Goal: Information Seeking & Learning: Learn about a topic

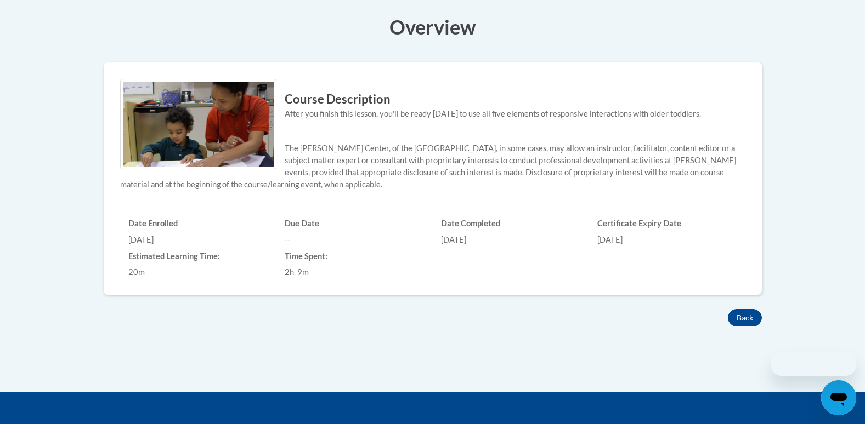
scroll to position [231, 0]
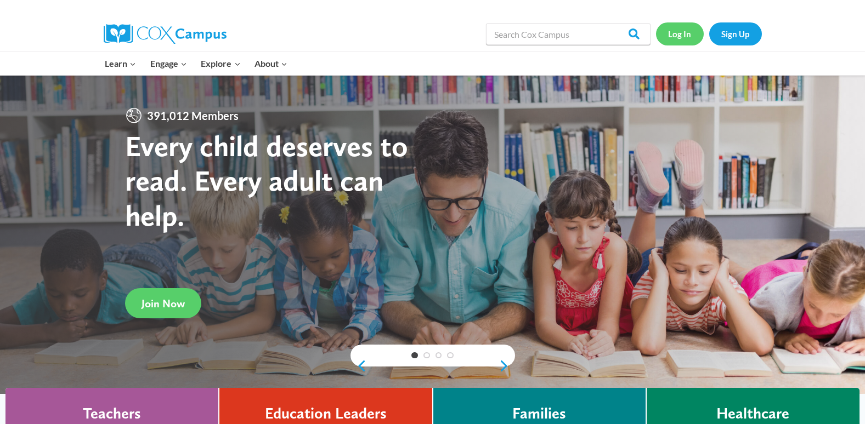
click at [668, 36] on link "Log In" at bounding box center [680, 33] width 48 height 22
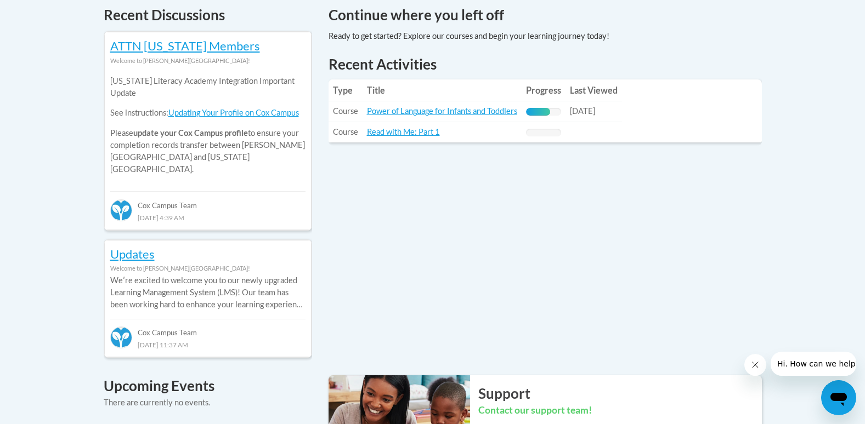
scroll to position [486, 0]
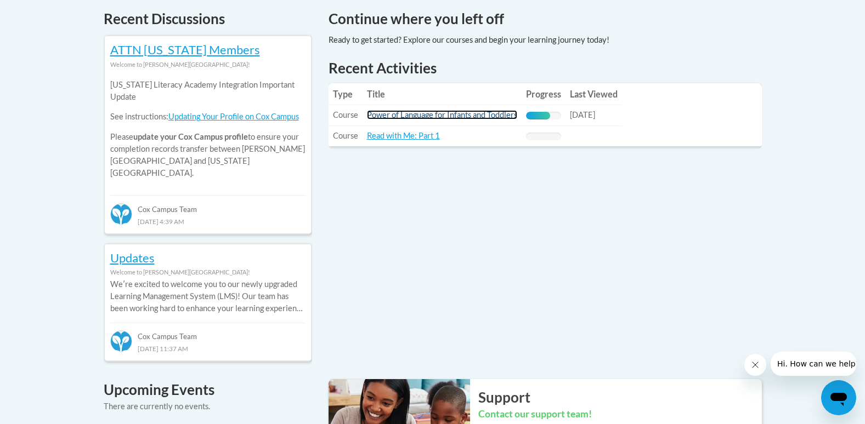
click at [432, 110] on link "Power of Language for Infants and Toddlers" at bounding box center [442, 114] width 150 height 9
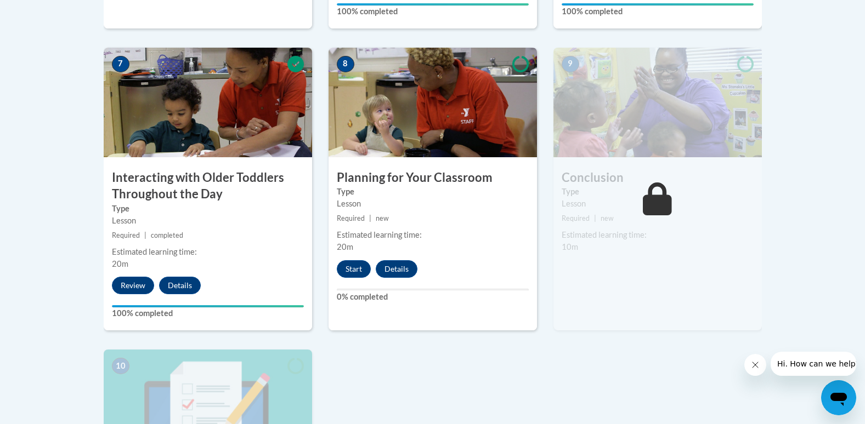
scroll to position [945, 0]
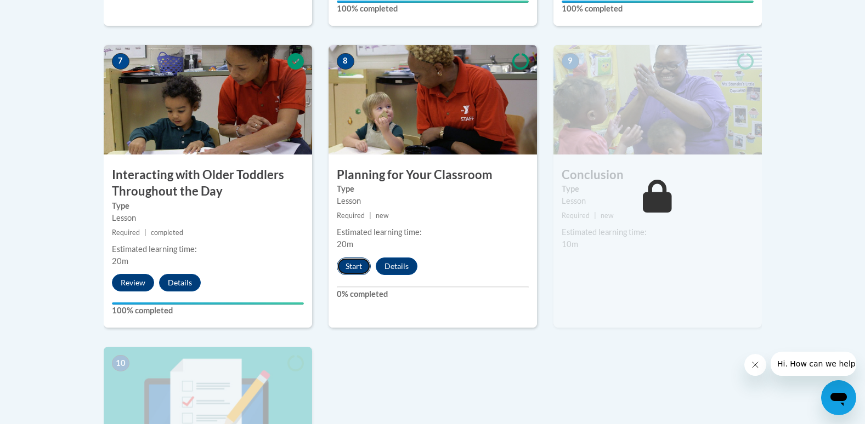
click at [349, 258] on button "Start" at bounding box center [354, 267] width 34 height 18
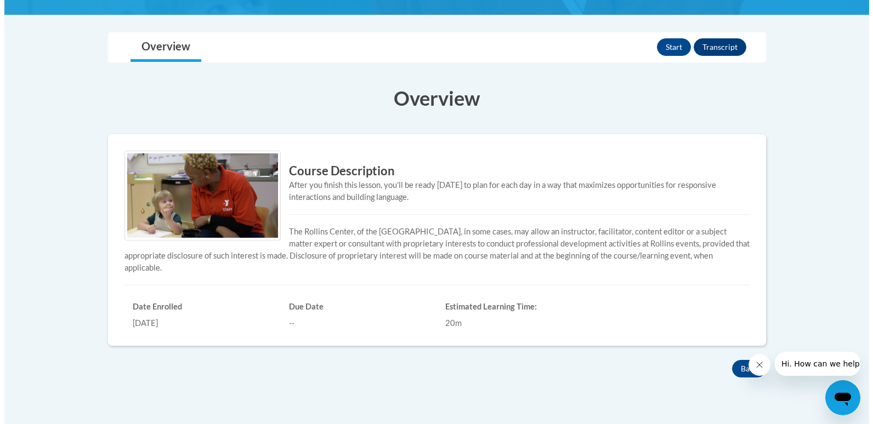
scroll to position [161, 0]
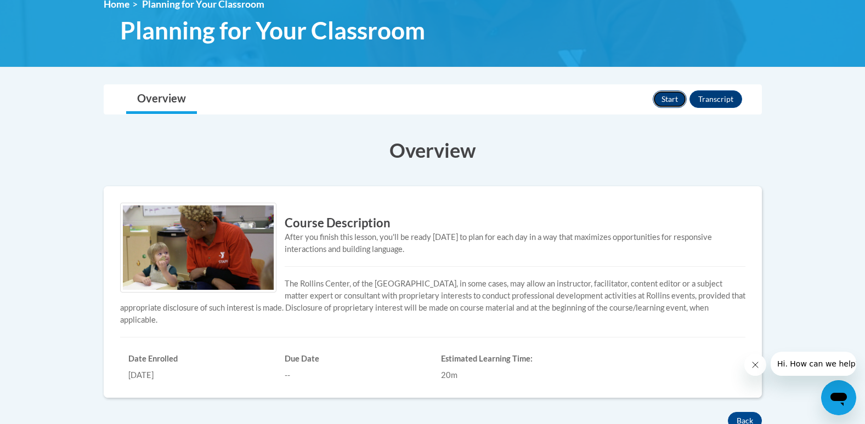
click at [673, 106] on button "Start" at bounding box center [669, 99] width 34 height 18
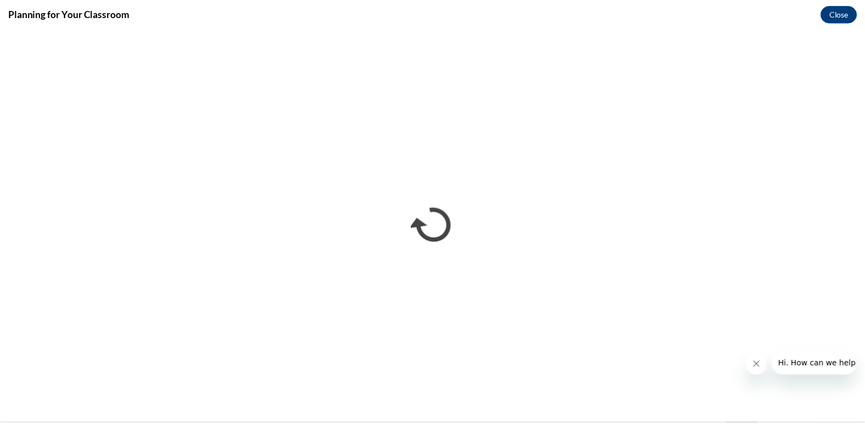
scroll to position [0, 0]
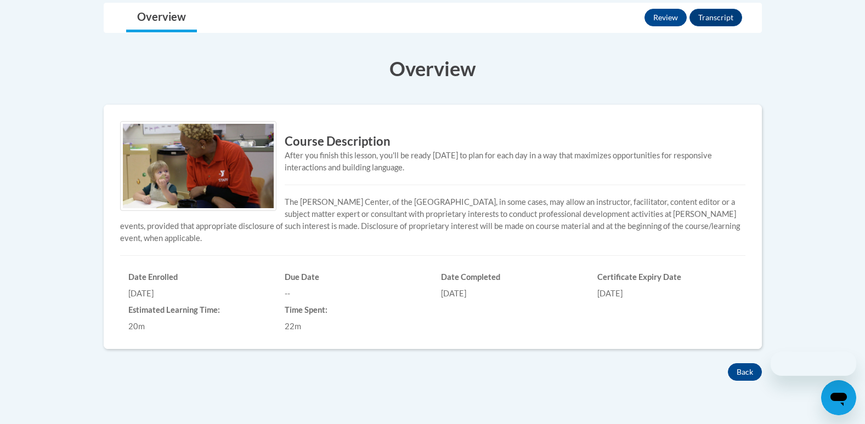
scroll to position [161, 0]
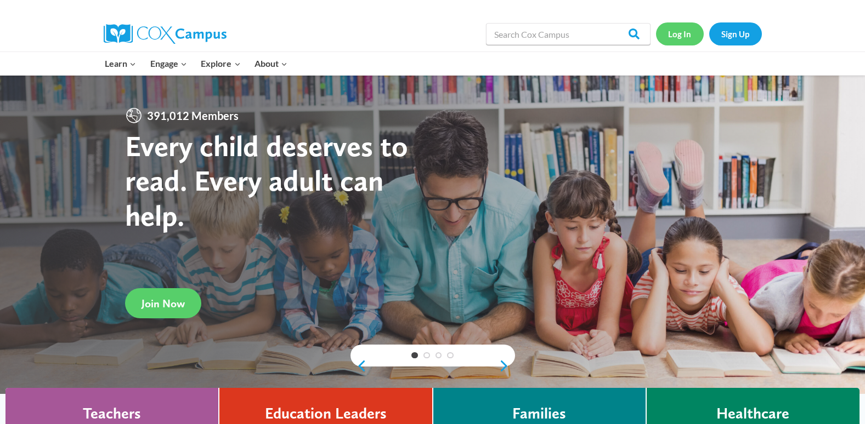
click at [694, 43] on link "Log In" at bounding box center [680, 33] width 48 height 22
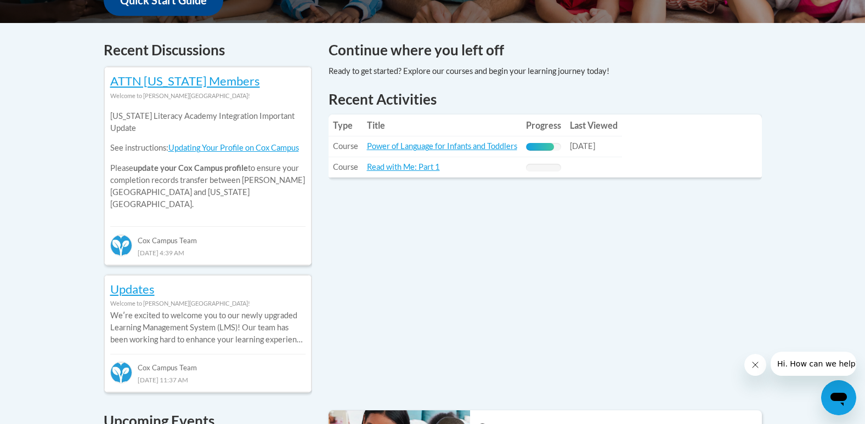
scroll to position [463, 0]
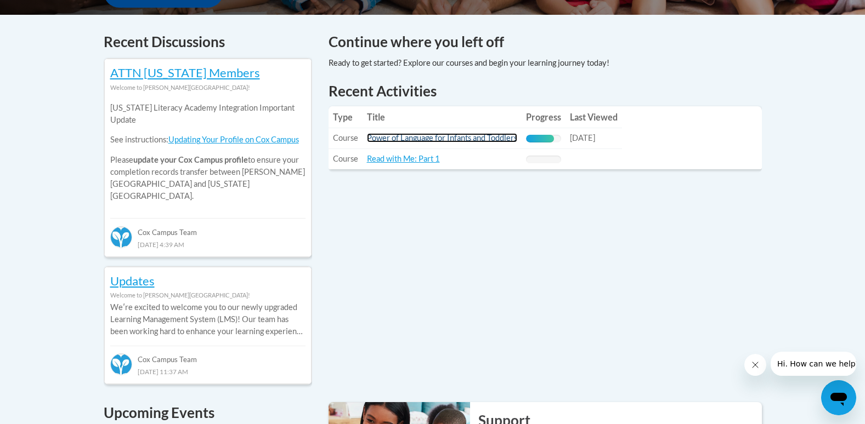
click at [466, 133] on link "Power of Language for Infants and Toddlers" at bounding box center [442, 137] width 150 height 9
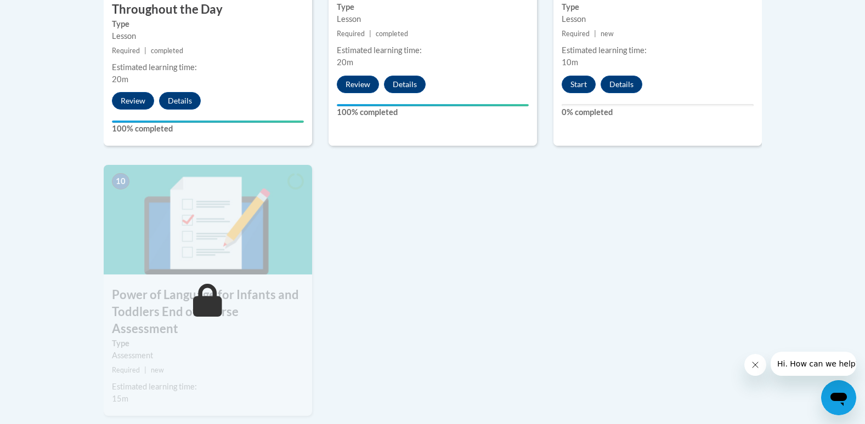
scroll to position [1156, 0]
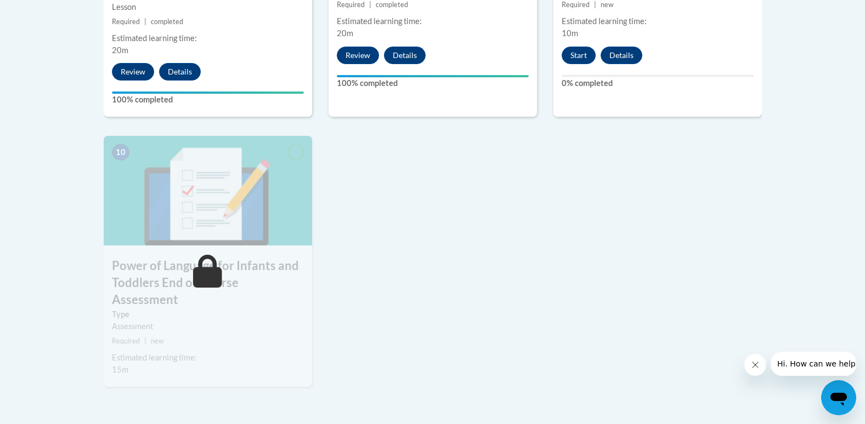
click at [560, 47] on div "Start Details Feedback" at bounding box center [604, 56] width 103 height 18
click at [574, 47] on button "Start" at bounding box center [578, 56] width 34 height 18
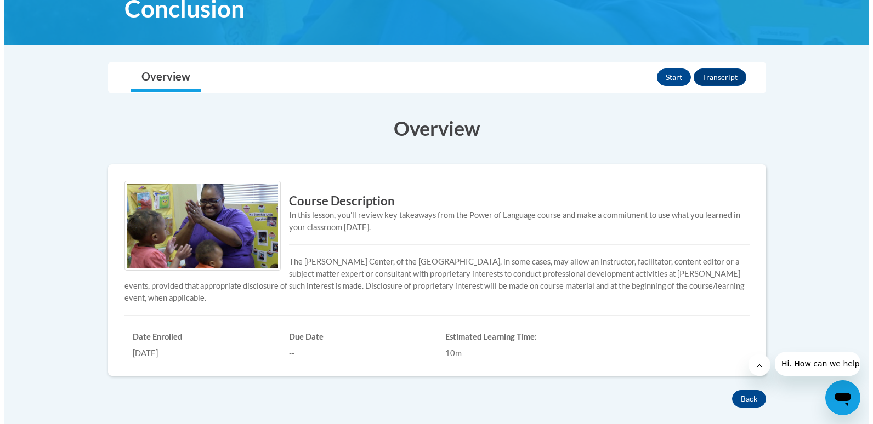
scroll to position [185, 0]
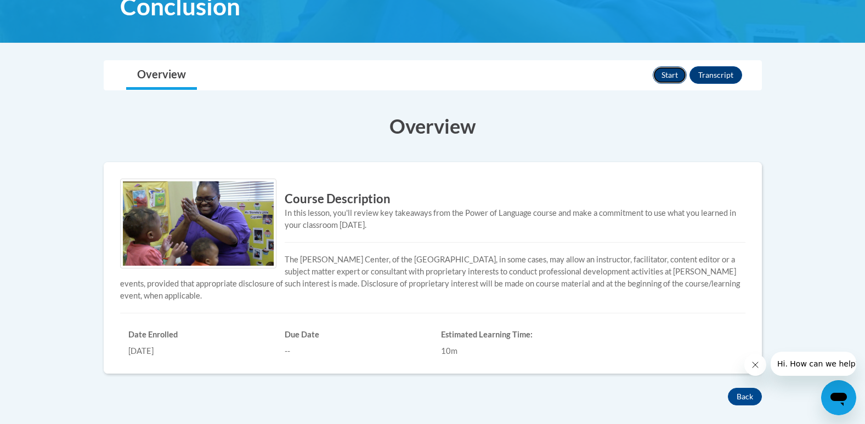
click at [666, 75] on button "Start" at bounding box center [669, 75] width 34 height 18
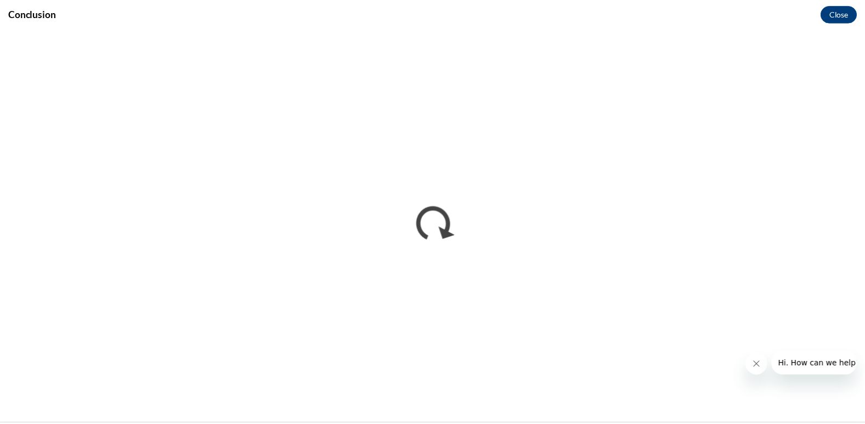
scroll to position [0, 0]
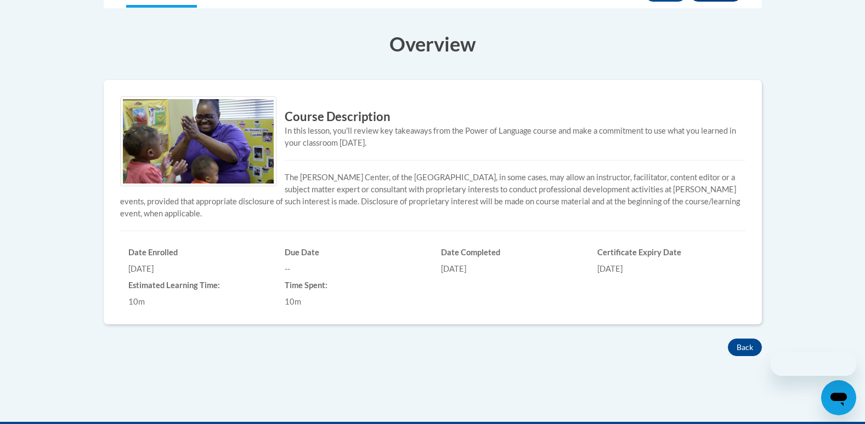
scroll to position [185, 0]
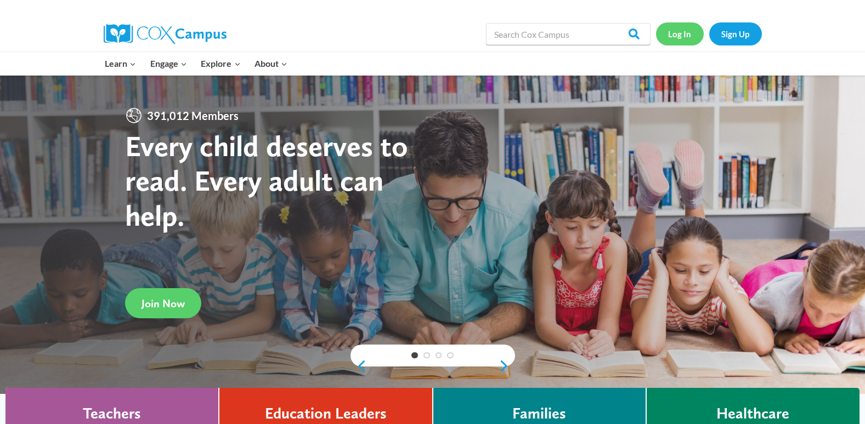
click at [691, 37] on link "Log In" at bounding box center [680, 33] width 48 height 22
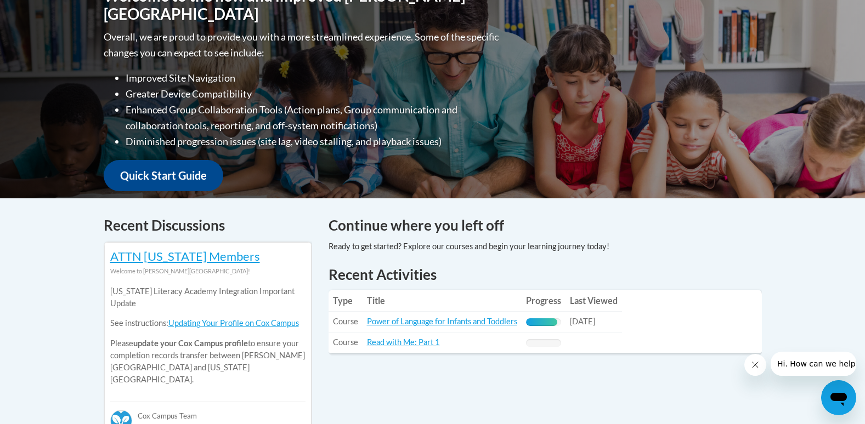
scroll to position [423, 0]
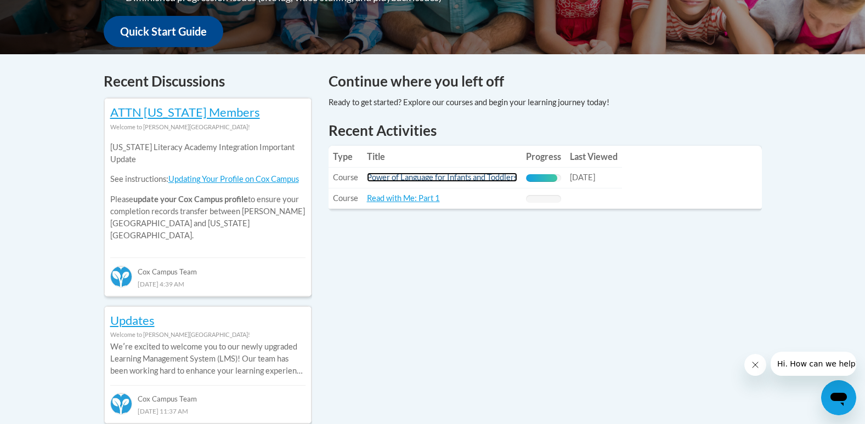
click at [503, 173] on link "Power of Language for Infants and Toddlers" at bounding box center [442, 177] width 150 height 9
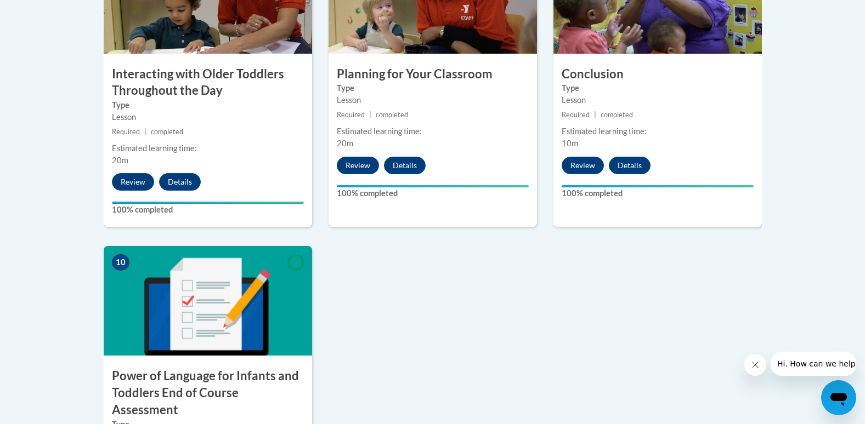
scroll to position [1097, 0]
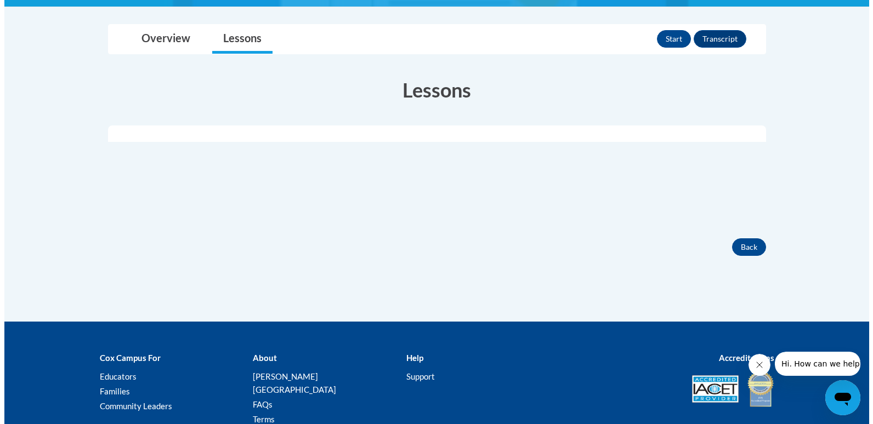
scroll to position [212, 0]
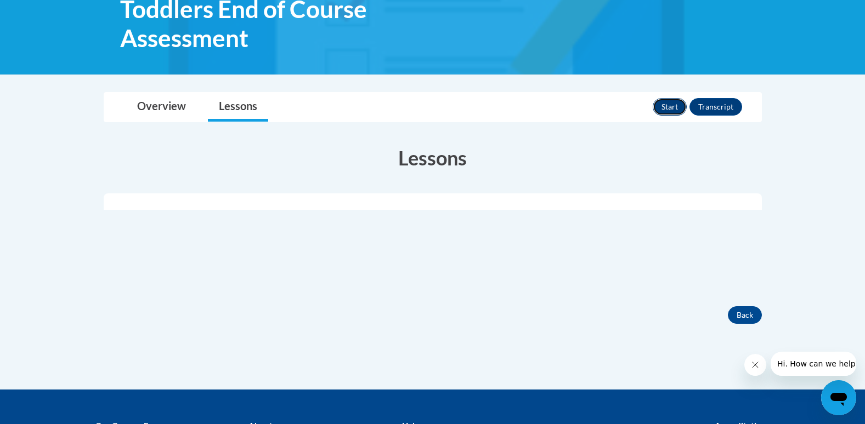
click at [663, 101] on button "Start" at bounding box center [669, 107] width 34 height 18
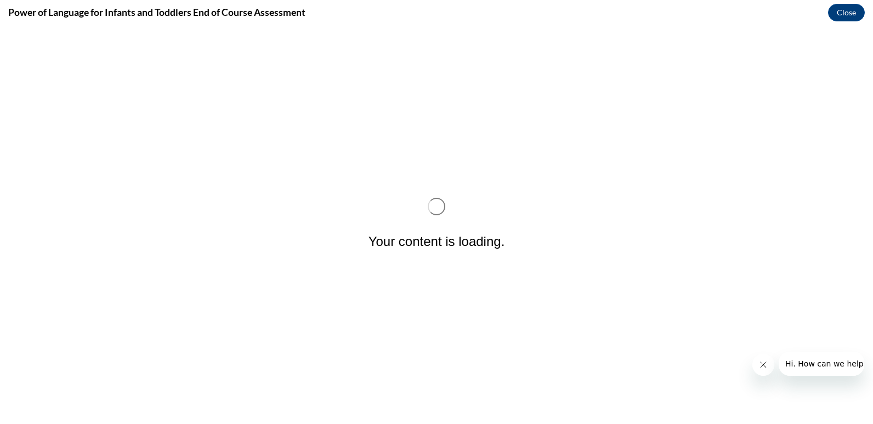
scroll to position [0, 0]
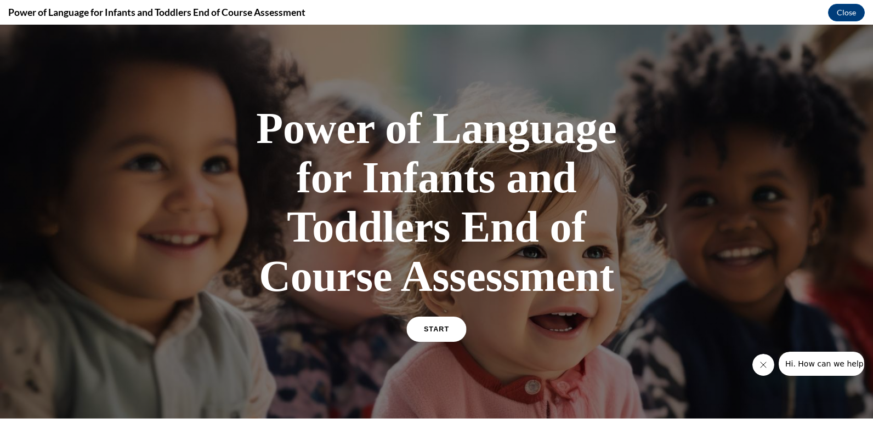
click at [430, 336] on link "START" at bounding box center [436, 329] width 60 height 25
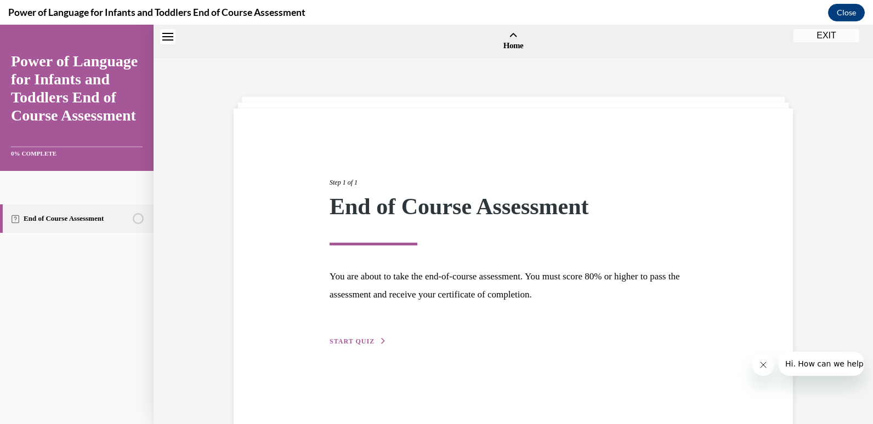
scroll to position [34, 0]
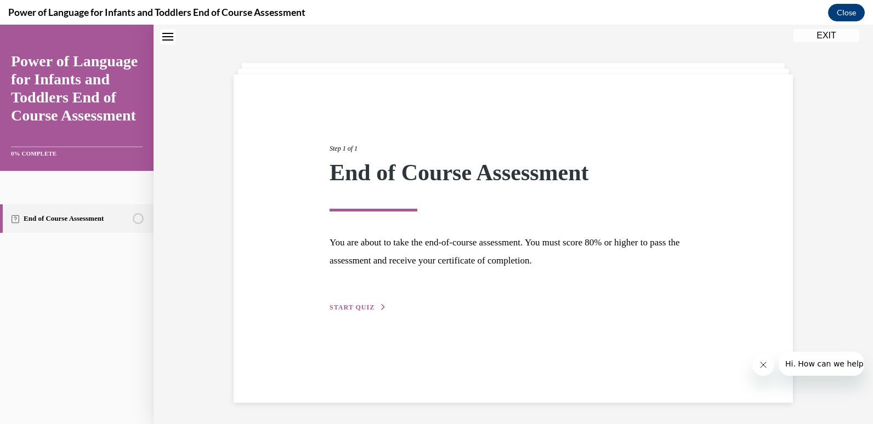
click at [362, 307] on span "START QUIZ" at bounding box center [352, 308] width 45 height 8
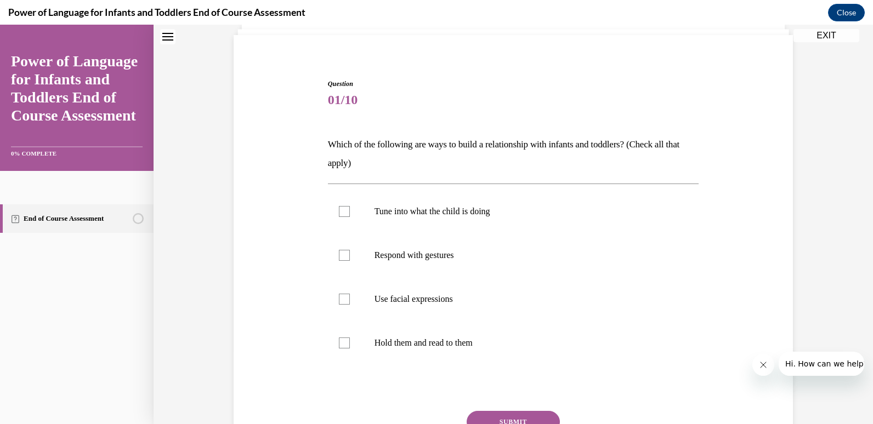
scroll to position [74, 0]
click at [516, 218] on label "Tune into what the child is doing" at bounding box center [513, 211] width 371 height 44
click at [350, 217] on input "Tune into what the child is doing" at bounding box center [344, 211] width 11 height 11
checkbox input "true"
click at [445, 252] on p "Respond with gestures" at bounding box center [522, 254] width 297 height 11
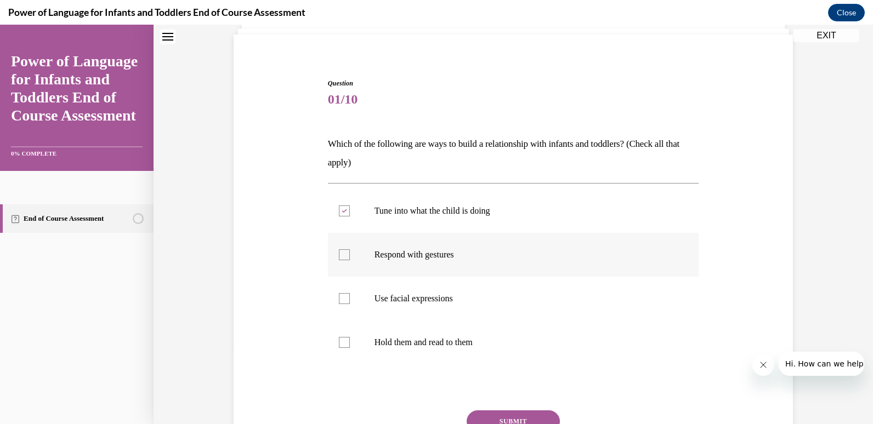
click at [350, 252] on input "Respond with gestures" at bounding box center [344, 254] width 11 height 11
checkbox input "true"
click at [406, 310] on label "Use facial expressions" at bounding box center [513, 299] width 371 height 44
click at [350, 304] on input "Use facial expressions" at bounding box center [344, 298] width 11 height 11
checkbox input "true"
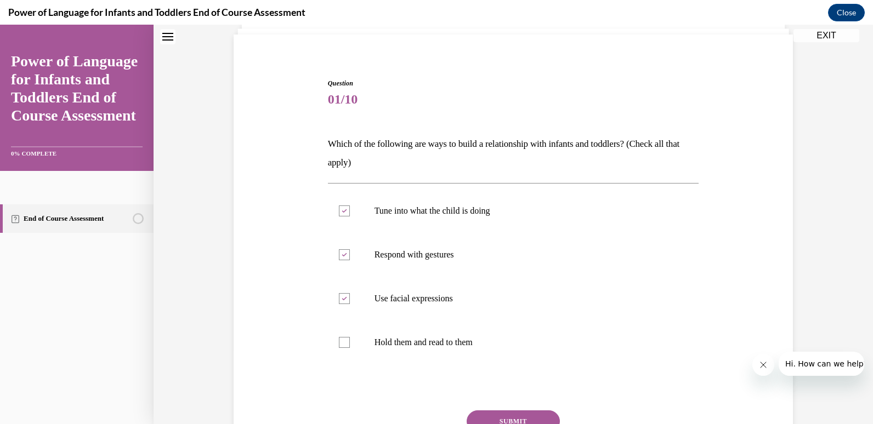
click at [479, 421] on button "SUBMIT" at bounding box center [513, 422] width 93 height 22
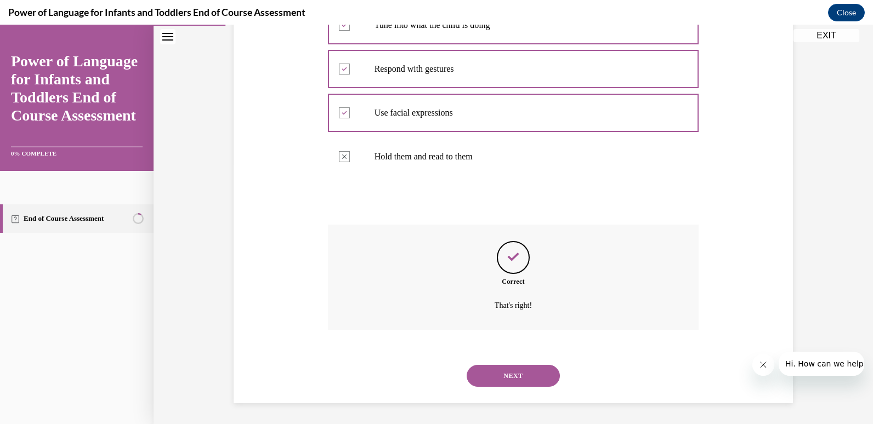
scroll to position [261, 0]
click at [516, 378] on button "NEXT" at bounding box center [513, 375] width 93 height 22
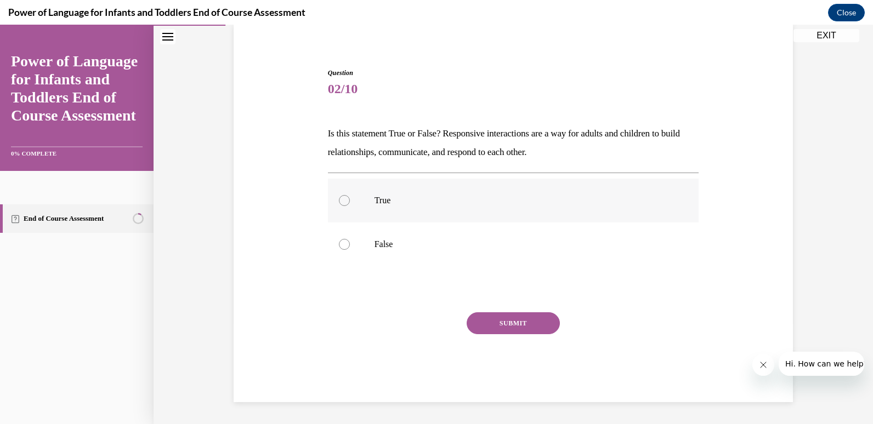
click at [369, 195] on label "True" at bounding box center [513, 201] width 371 height 44
click at [350, 195] on input "True" at bounding box center [344, 200] width 11 height 11
radio input "true"
click at [506, 316] on button "SUBMIT" at bounding box center [513, 324] width 93 height 22
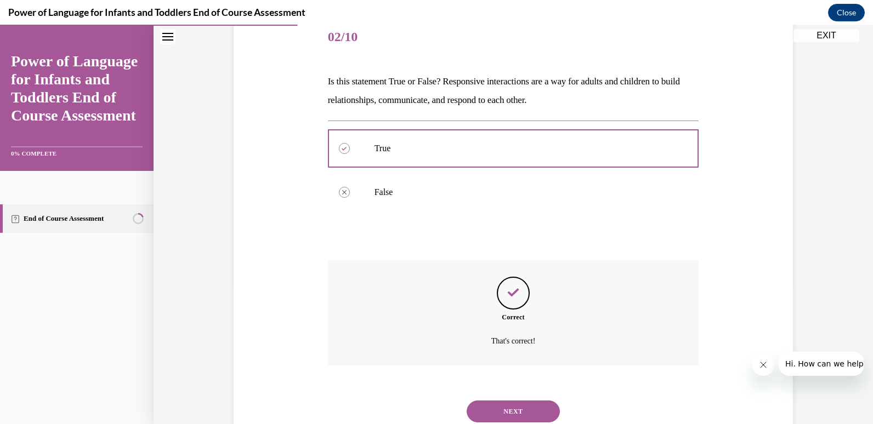
scroll to position [173, 0]
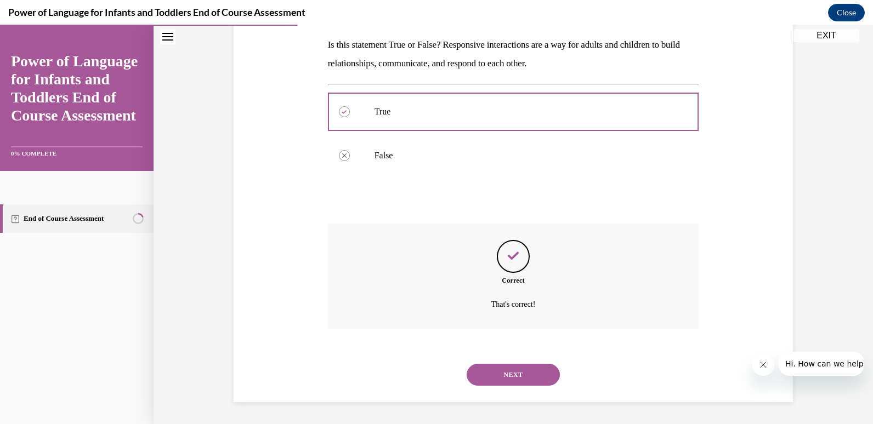
click at [499, 384] on button "NEXT" at bounding box center [513, 375] width 93 height 22
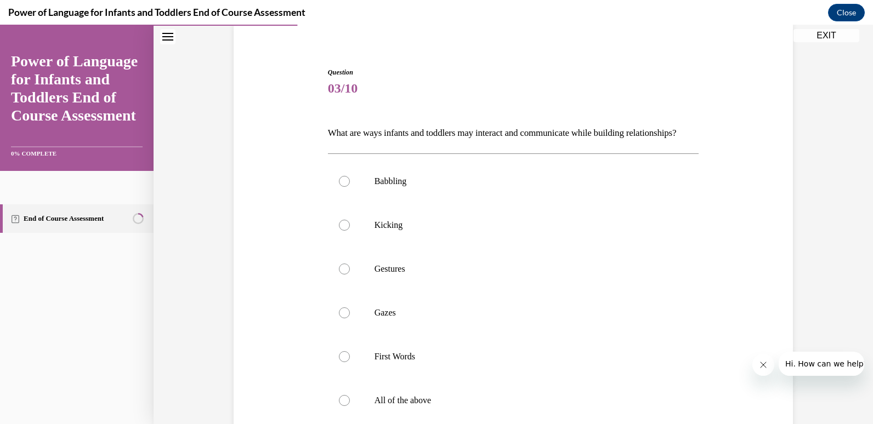
scroll to position [84, 0]
click at [392, 188] on p "Babbling" at bounding box center [522, 182] width 297 height 11
click at [350, 188] on input "Babbling" at bounding box center [344, 182] width 11 height 11
radio input "true"
click at [389, 233] on label "Kicking" at bounding box center [513, 227] width 371 height 44
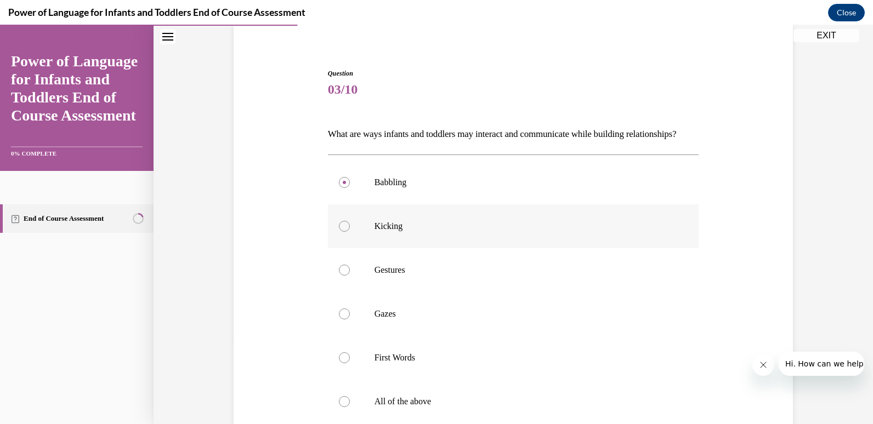
click at [350, 232] on input "Kicking" at bounding box center [344, 226] width 11 height 11
radio input "true"
drag, startPoint x: 404, startPoint y: 412, endPoint x: 713, endPoint y: 225, distance: 361.7
click at [713, 225] on div "Question 03/10 What are ways infants and toddlers may interact and communicate …" at bounding box center [513, 298] width 565 height 524
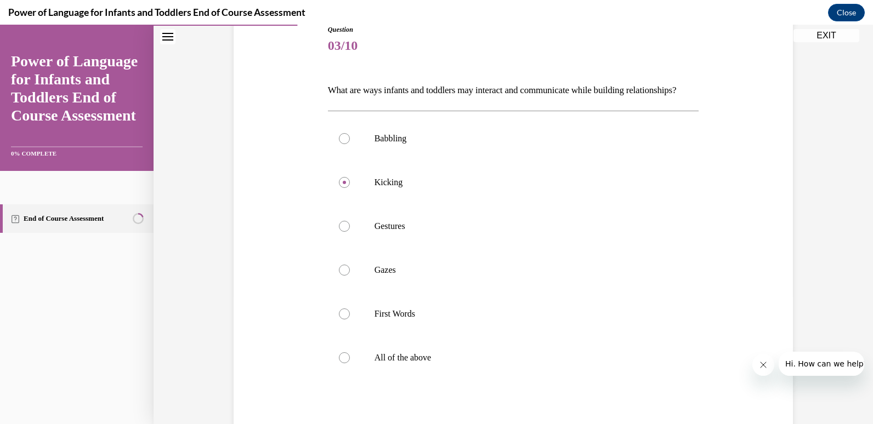
scroll to position [132, 0]
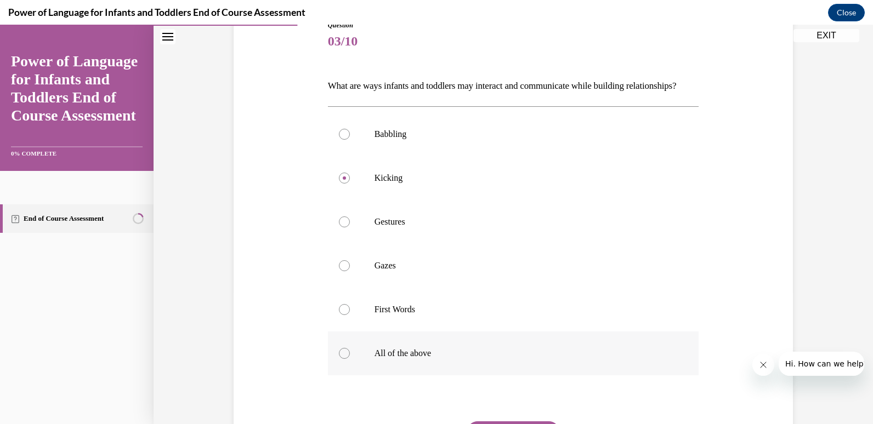
click at [390, 376] on label "All of the above" at bounding box center [513, 354] width 371 height 44
click at [350, 359] on input "All of the above" at bounding box center [344, 353] width 11 height 11
radio input "true"
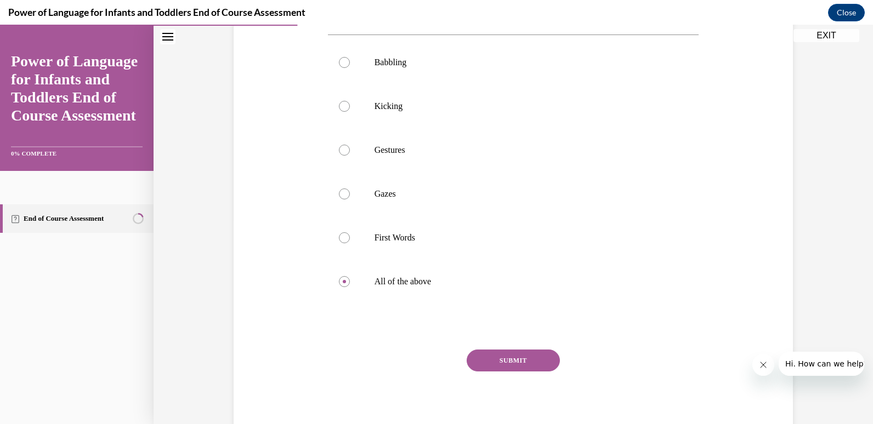
scroll to position [222, 0]
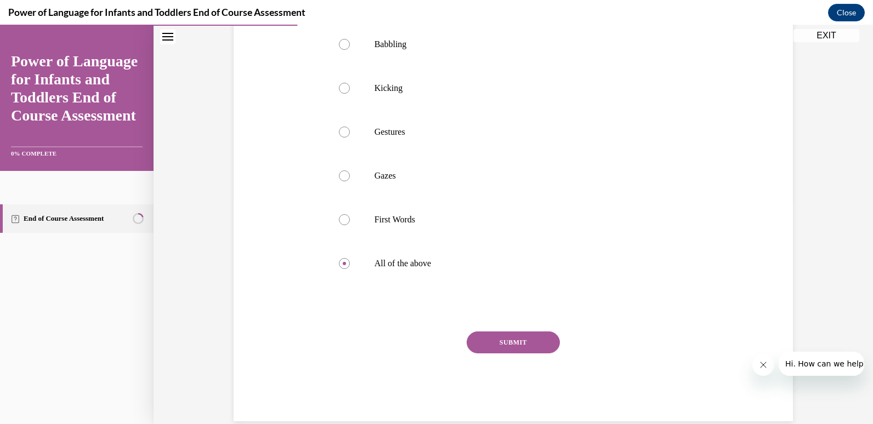
click at [524, 354] on button "SUBMIT" at bounding box center [513, 343] width 93 height 22
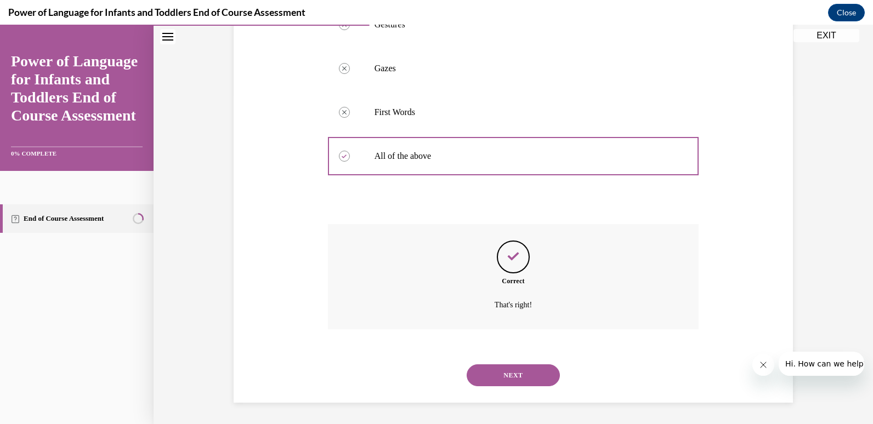
scroll to position [349, 0]
click at [512, 377] on button "NEXT" at bounding box center [513, 375] width 93 height 22
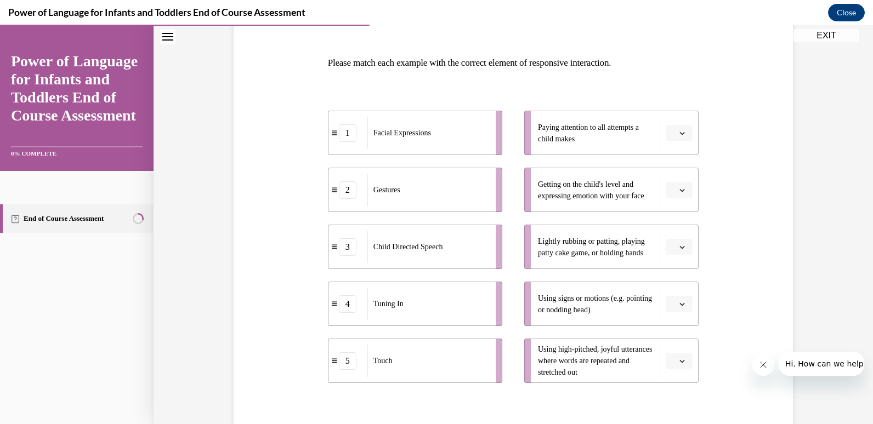
scroll to position [161, 0]
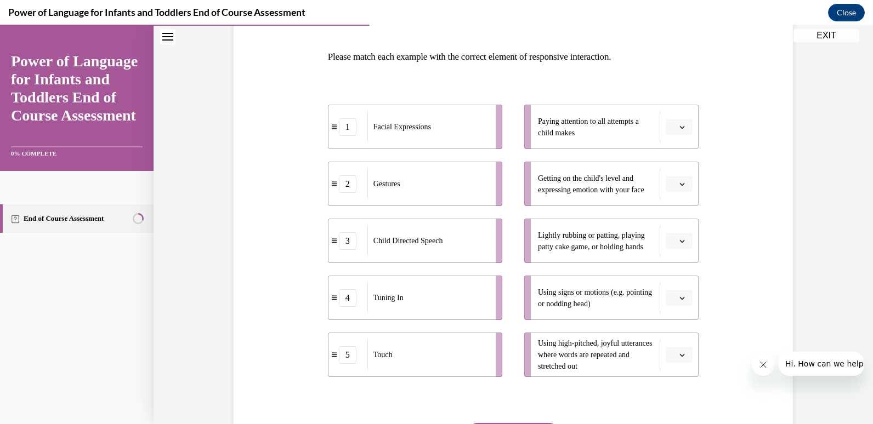
click at [695, 303] on div "Question 04/10 Please match each example with the correct element of responsive…" at bounding box center [513, 244] width 377 height 538
click at [673, 297] on button "button" at bounding box center [679, 298] width 27 height 16
click at [672, 188] on span "1" at bounding box center [671, 185] width 4 height 9
click at [672, 122] on span "Please select an option" at bounding box center [674, 127] width 4 height 11
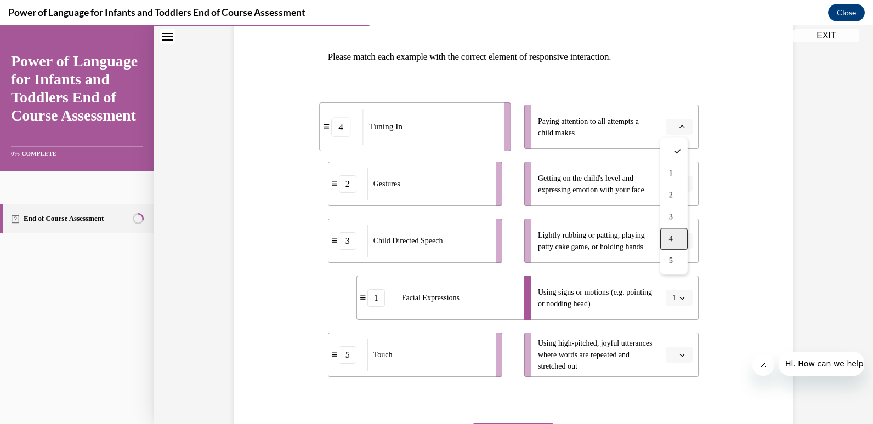
click at [673, 239] on span "4" at bounding box center [671, 239] width 4 height 9
click at [679, 191] on button "button" at bounding box center [679, 184] width 27 height 16
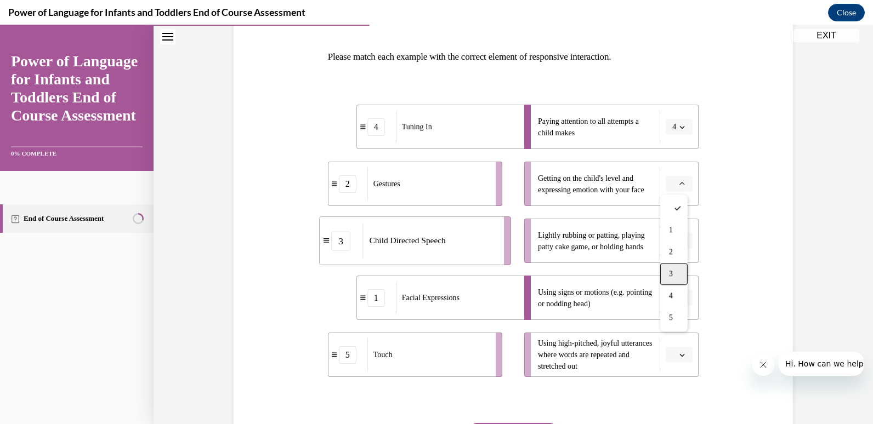
click at [674, 268] on div "3" at bounding box center [673, 274] width 27 height 22
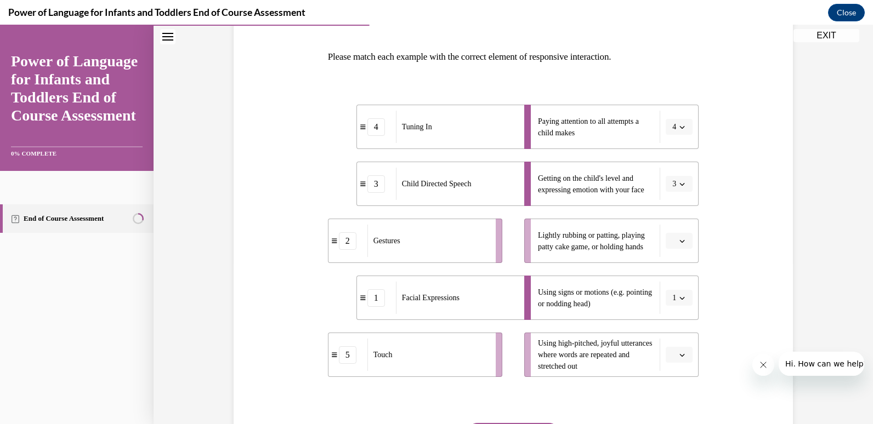
click at [679, 243] on icon "button" at bounding box center [681, 241] width 5 height 5
click at [684, 371] on div "5" at bounding box center [673, 375] width 27 height 22
click at [684, 364] on li "Using high-pitched, joyful utterances where words are repeated and stretched out" at bounding box center [611, 355] width 174 height 44
click at [679, 357] on icon "button" at bounding box center [681, 355] width 5 height 5
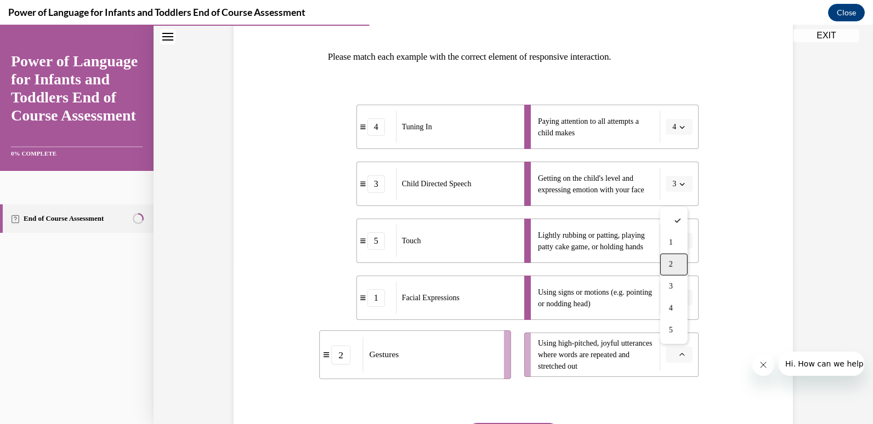
click at [677, 268] on div "2" at bounding box center [673, 265] width 27 height 22
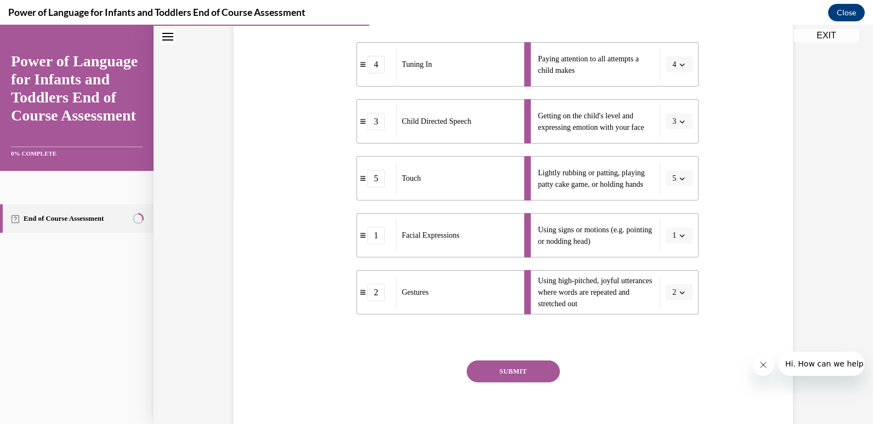
scroll to position [227, 0]
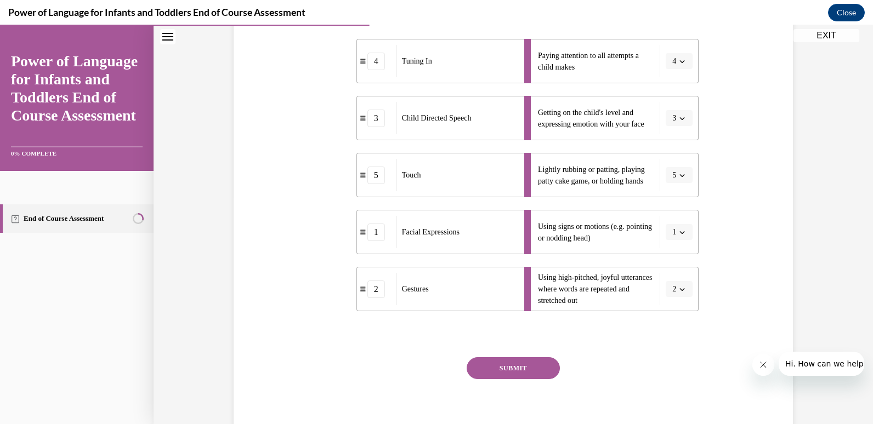
click at [518, 351] on div "Question 04/10 Please match each example with the correct element of responsive…" at bounding box center [513, 186] width 371 height 522
click at [516, 364] on button "SUBMIT" at bounding box center [513, 368] width 93 height 22
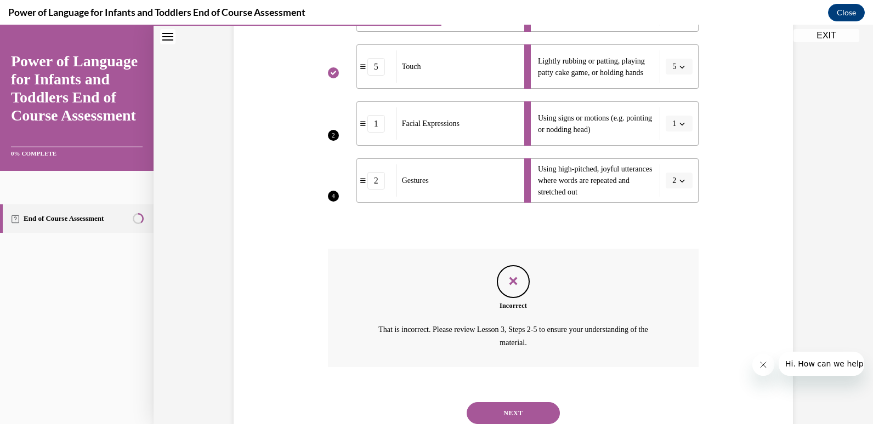
scroll to position [374, 0]
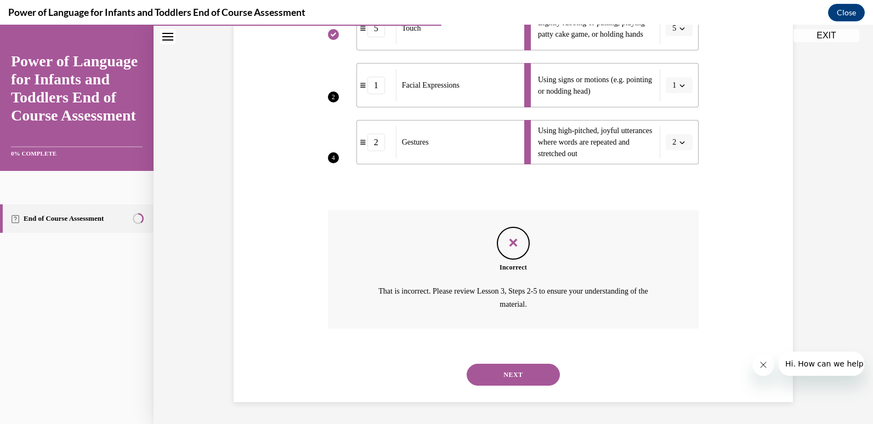
click at [510, 370] on button "NEXT" at bounding box center [513, 375] width 93 height 22
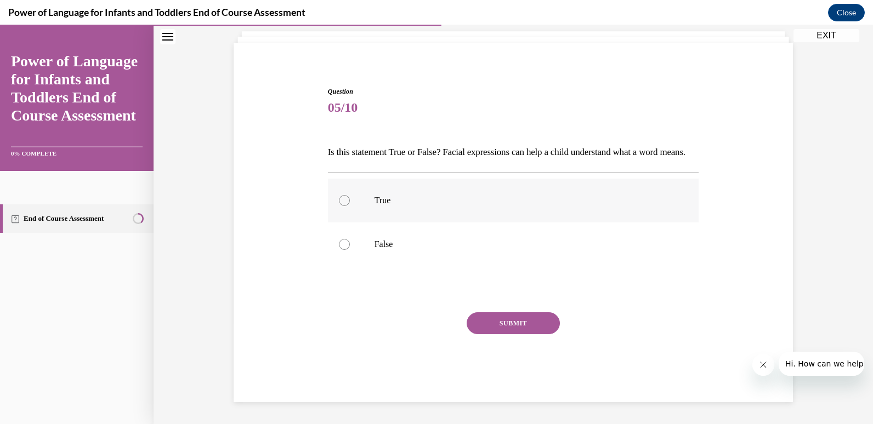
click at [433, 209] on label "True" at bounding box center [513, 201] width 371 height 44
click at [350, 206] on input "True" at bounding box center [344, 200] width 11 height 11
radio input "true"
click at [490, 334] on button "SUBMIT" at bounding box center [513, 324] width 93 height 22
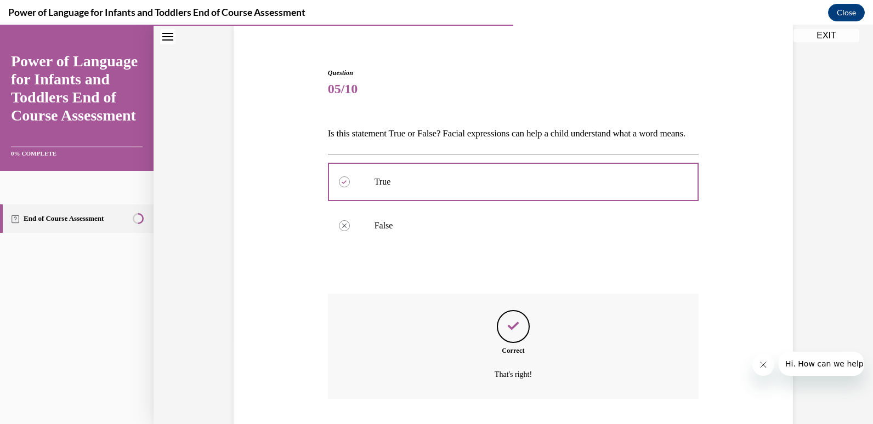
scroll to position [173, 0]
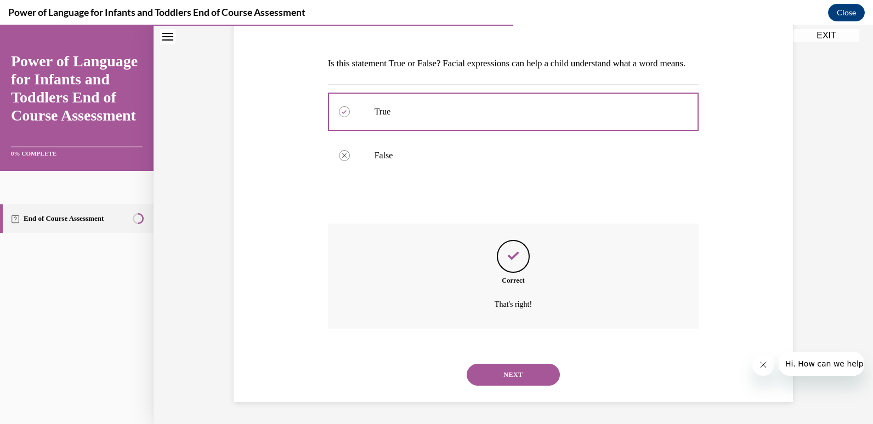
click at [510, 372] on button "NEXT" at bounding box center [513, 375] width 93 height 22
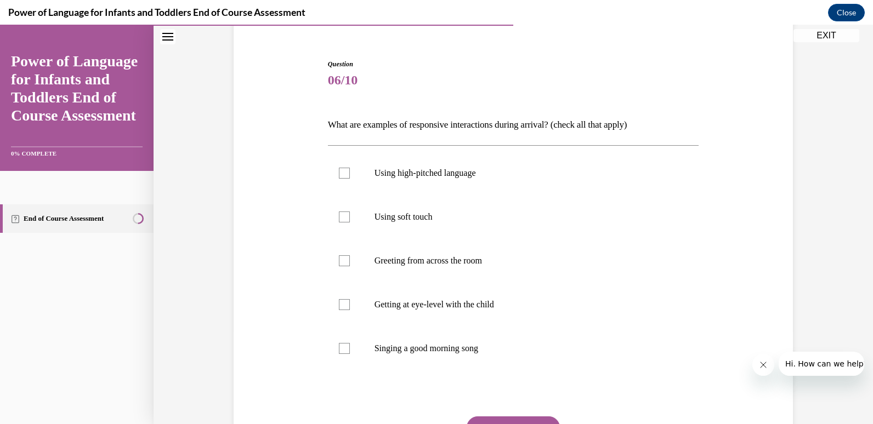
scroll to position [92, 0]
click at [413, 314] on label "Getting at eye-level with the child" at bounding box center [513, 307] width 371 height 44
click at [350, 312] on input "Getting at eye-level with the child" at bounding box center [344, 306] width 11 height 11
checkbox input "true"
click at [416, 355] on p "Singing a good morning song" at bounding box center [522, 350] width 297 height 11
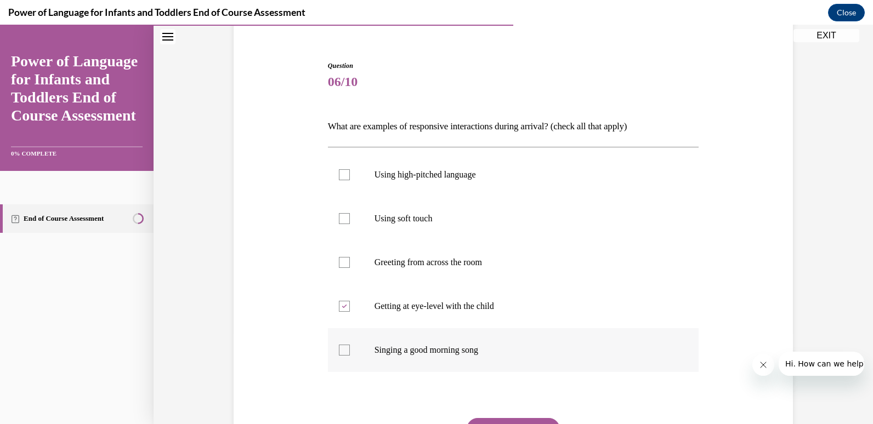
click at [350, 355] on input "Singing a good morning song" at bounding box center [344, 350] width 11 height 11
checkbox input "true"
click at [400, 232] on label "Using soft touch" at bounding box center [513, 219] width 371 height 44
click at [350, 224] on input "Using soft touch" at bounding box center [344, 218] width 11 height 11
checkbox input "true"
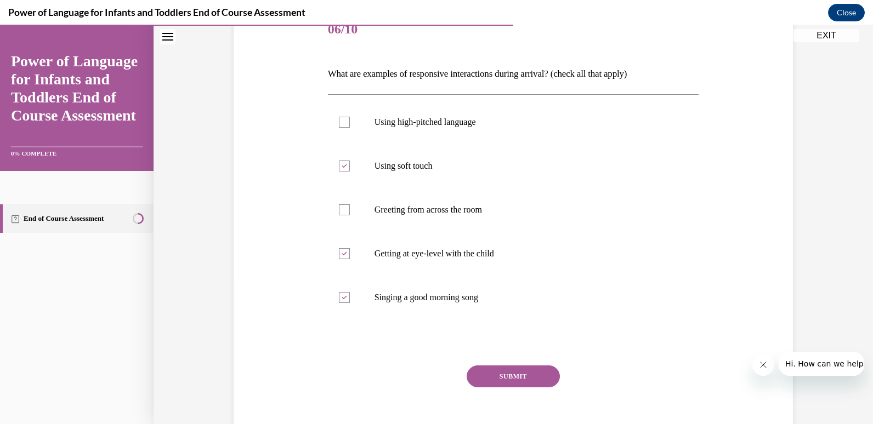
scroll to position [143, 0]
click at [417, 127] on p "Using high-pitched language" at bounding box center [522, 123] width 297 height 11
click at [350, 127] on input "Using high-pitched language" at bounding box center [344, 123] width 11 height 11
checkbox input "true"
click at [481, 376] on button "SUBMIT" at bounding box center [513, 378] width 93 height 22
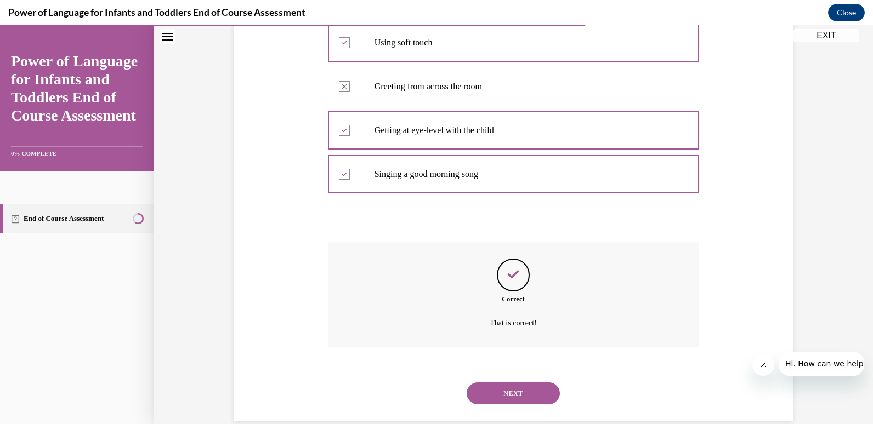
scroll to position [286, 0]
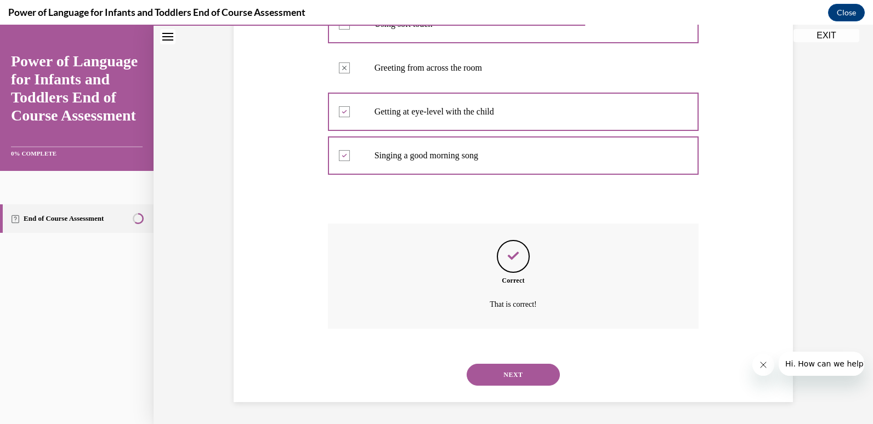
click at [503, 368] on button "NEXT" at bounding box center [513, 375] width 93 height 22
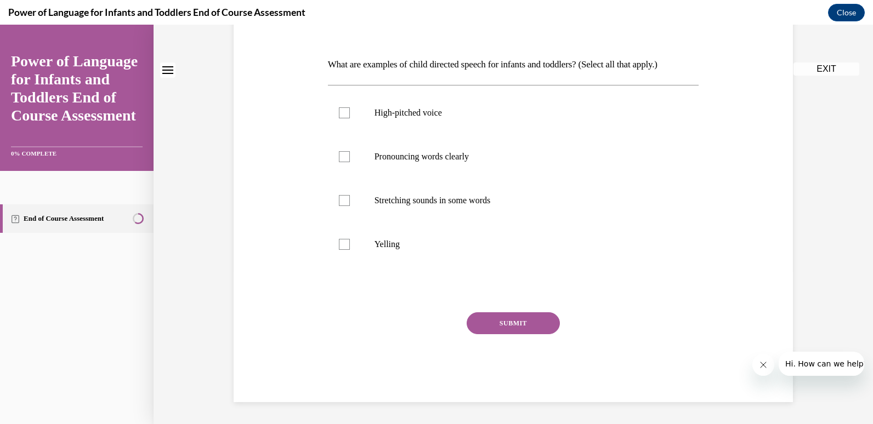
scroll to position [0, 0]
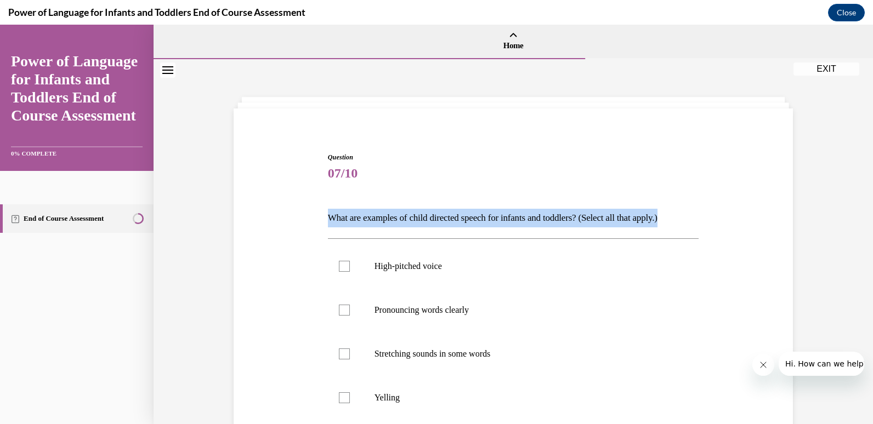
drag, startPoint x: 864, startPoint y: 167, endPoint x: 864, endPoint y: 222, distance: 55.4
click at [864, 222] on div "Question 07/10 What are examples of child directed speech for infants and toddl…" at bounding box center [513, 318] width 719 height 519
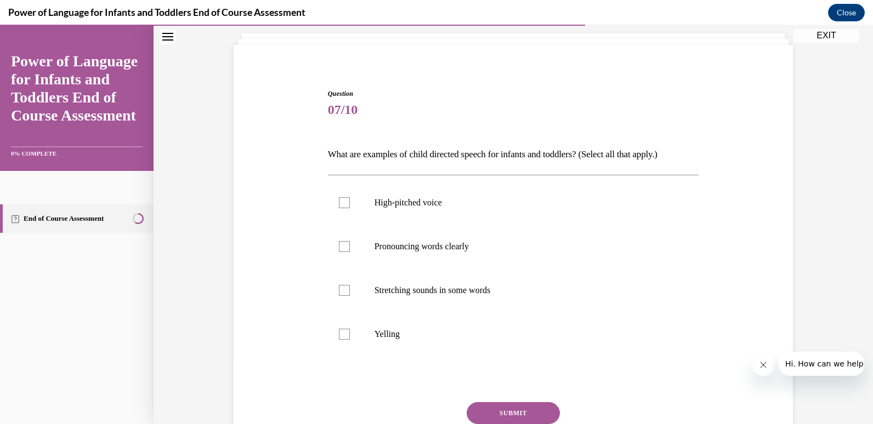
scroll to position [79, 0]
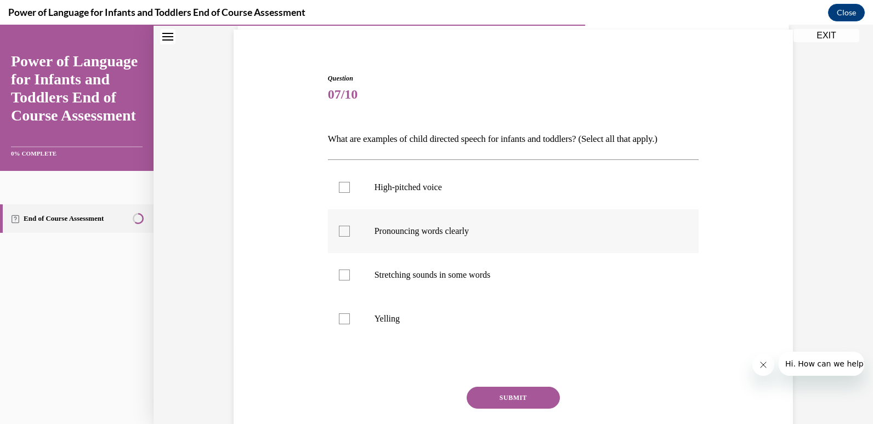
click at [418, 230] on p "Pronouncing words clearly" at bounding box center [522, 231] width 297 height 11
click at [350, 230] on input "Pronouncing words clearly" at bounding box center [344, 231] width 11 height 11
checkbox input "true"
click at [403, 284] on label "Stretching sounds in some words" at bounding box center [513, 275] width 371 height 44
click at [350, 281] on input "Stretching sounds in some words" at bounding box center [344, 275] width 11 height 11
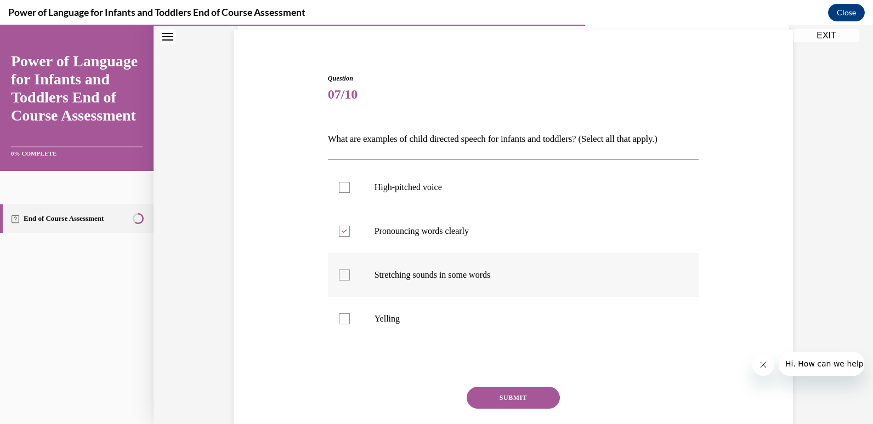
checkbox input "true"
click at [499, 399] on button "SUBMIT" at bounding box center [513, 398] width 93 height 22
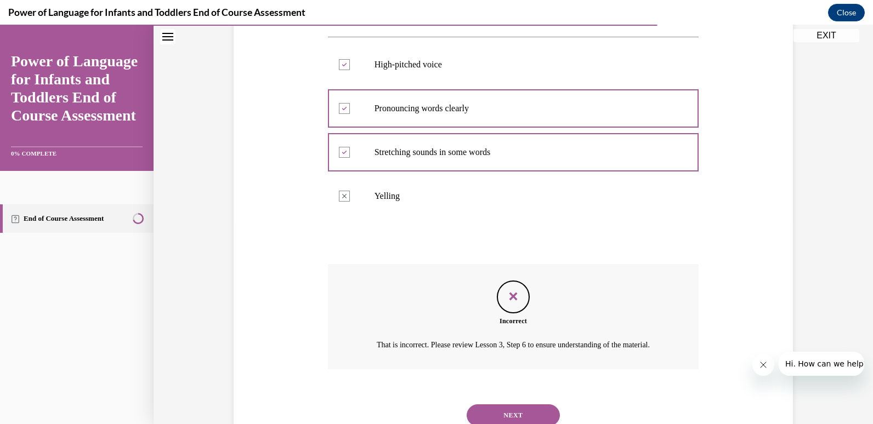
scroll to position [256, 0]
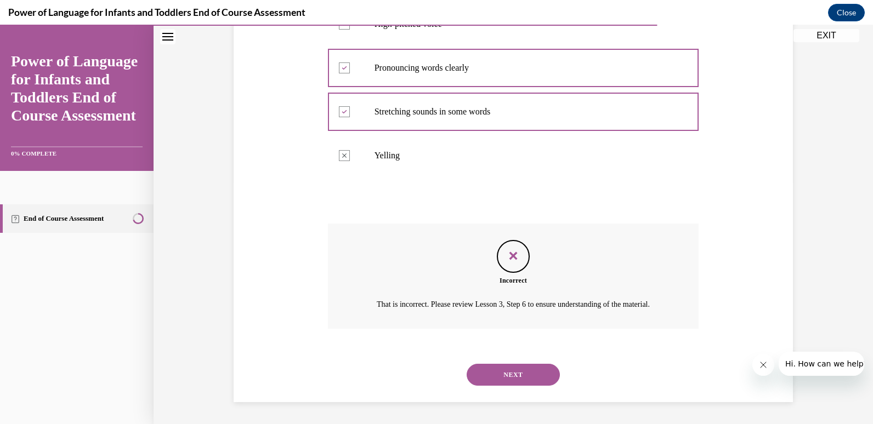
click at [515, 370] on button "NEXT" at bounding box center [513, 375] width 93 height 22
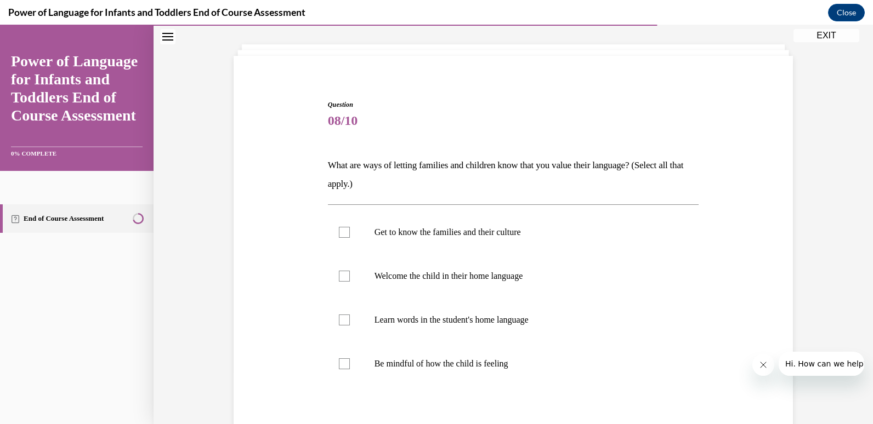
scroll to position [76, 0]
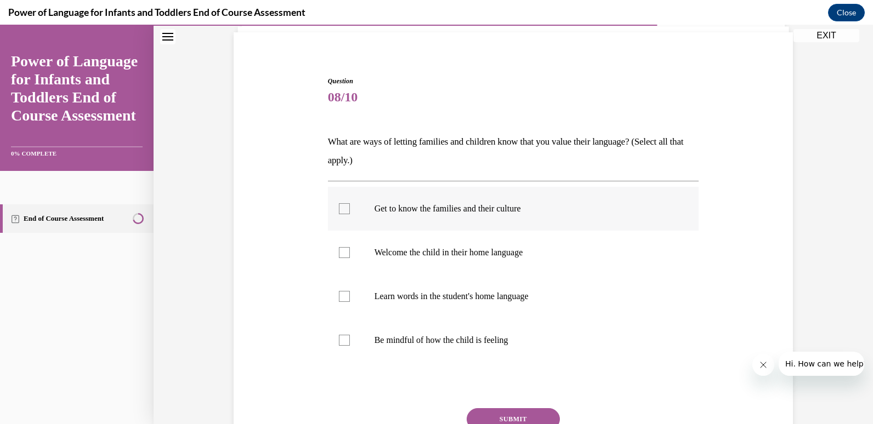
click at [506, 221] on label "Get to know the families and their culture" at bounding box center [513, 209] width 371 height 44
click at [350, 214] on input "Get to know the families and their culture" at bounding box center [344, 208] width 11 height 11
checkbox input "true"
click at [493, 255] on p "Welcome the child in their home language" at bounding box center [522, 252] width 297 height 11
click at [350, 255] on input "Welcome the child in their home language" at bounding box center [344, 252] width 11 height 11
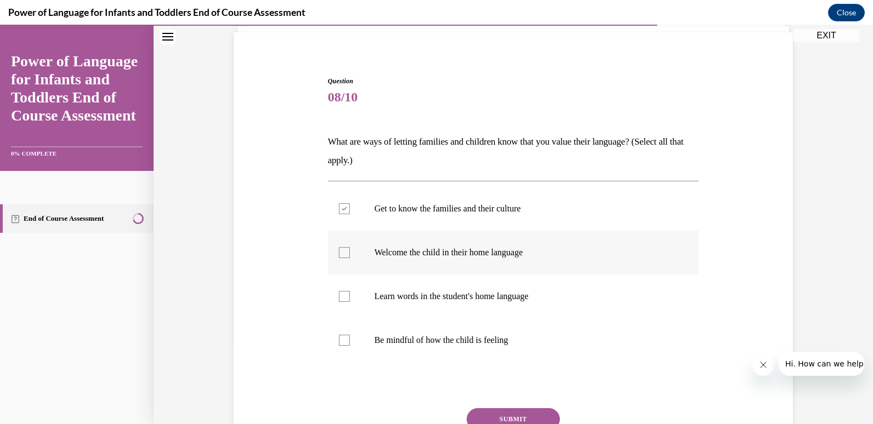
checkbox input "true"
click at [484, 309] on label "Learn words in the student's home language" at bounding box center [513, 297] width 371 height 44
click at [350, 302] on input "Learn words in the student's home language" at bounding box center [344, 296] width 11 height 11
checkbox input "true"
click at [502, 416] on button "SUBMIT" at bounding box center [513, 419] width 93 height 22
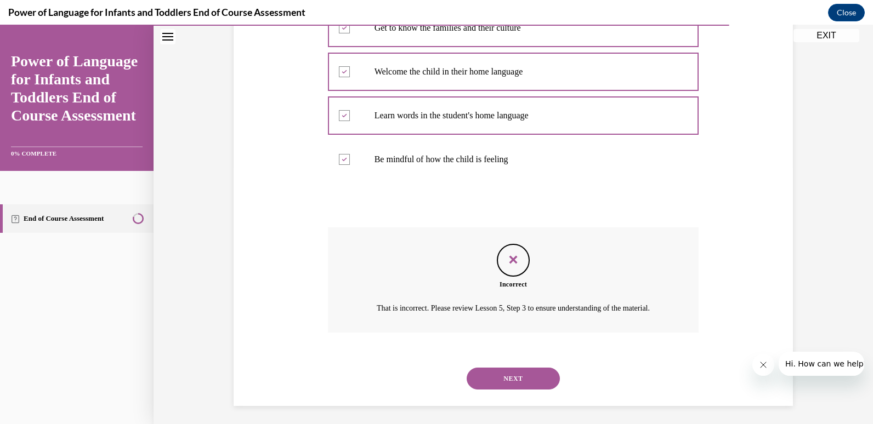
scroll to position [274, 0]
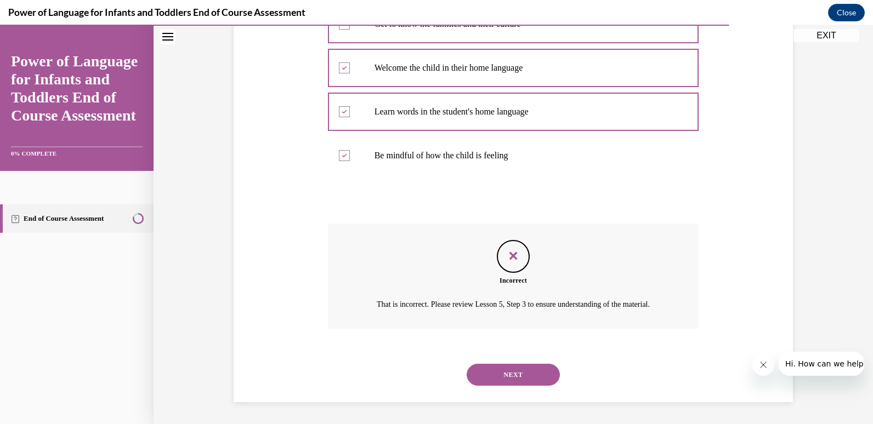
click at [520, 374] on button "NEXT" at bounding box center [513, 375] width 93 height 22
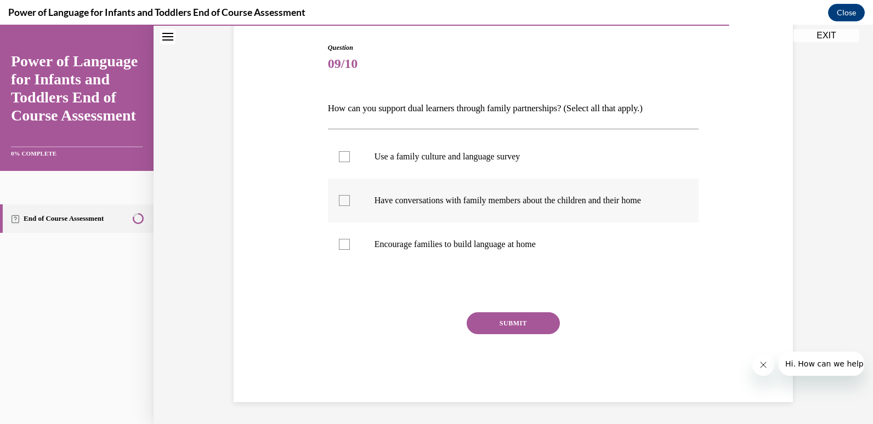
click at [478, 203] on p "Have conversations with family members about the children and their home" at bounding box center [522, 200] width 297 height 11
click at [350, 203] on input "Have conversations with family members about the children and their home" at bounding box center [344, 200] width 11 height 11
checkbox input "true"
click at [492, 322] on button "SUBMIT" at bounding box center [513, 324] width 93 height 22
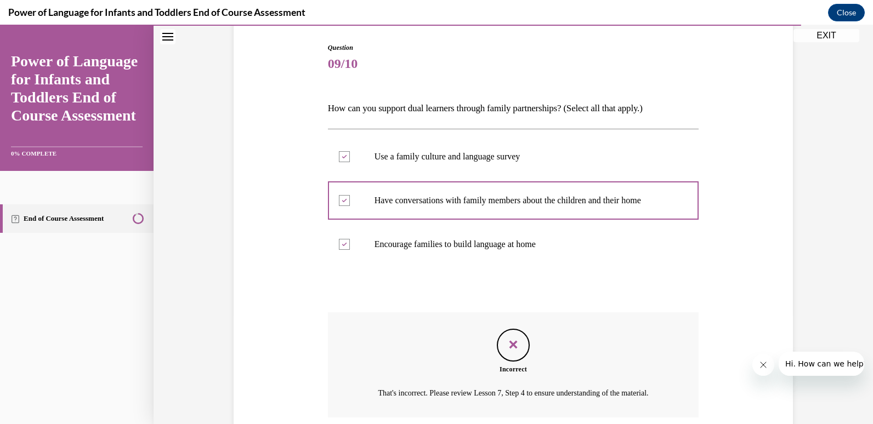
scroll to position [212, 0]
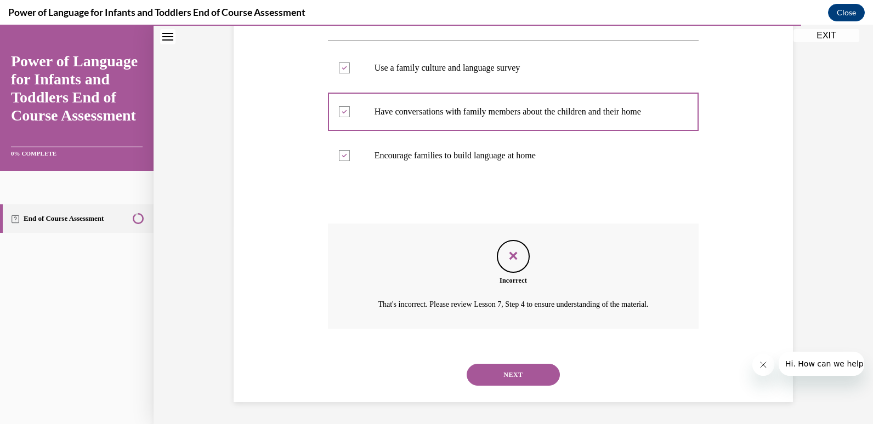
click at [503, 373] on button "NEXT" at bounding box center [513, 375] width 93 height 22
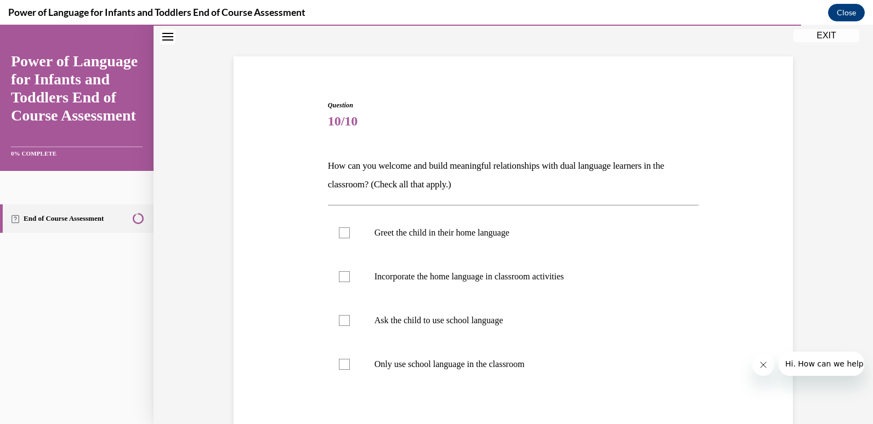
scroll to position [53, 0]
click at [518, 229] on p "Greet the child in their home language" at bounding box center [522, 232] width 297 height 11
click at [350, 229] on input "Greet the child in their home language" at bounding box center [344, 232] width 11 height 11
checkbox input "true"
click at [491, 322] on p "Ask the child to use school language" at bounding box center [522, 320] width 297 height 11
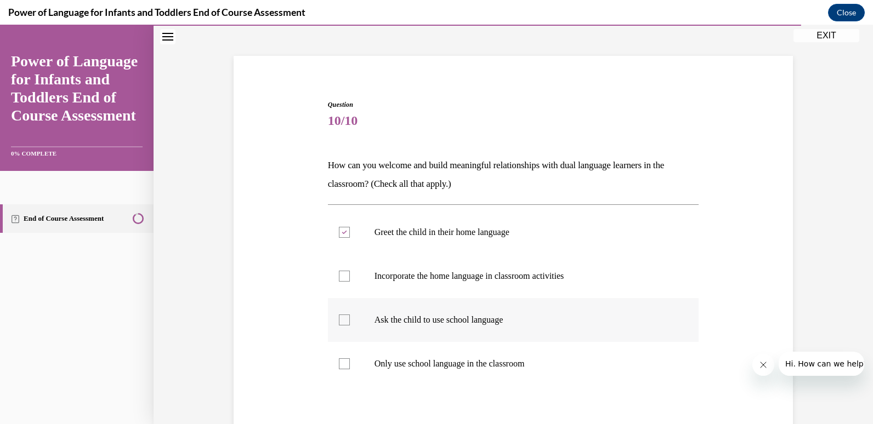
click at [350, 322] on input "Ask the child to use school language" at bounding box center [344, 320] width 11 height 11
click at [478, 318] on p "Ask the child to use school language" at bounding box center [522, 320] width 297 height 11
click at [350, 318] on input "Ask the child to use school language" at bounding box center [344, 320] width 11 height 11
checkbox input "false"
click at [475, 361] on p "Only use school language in the classroom" at bounding box center [522, 364] width 297 height 11
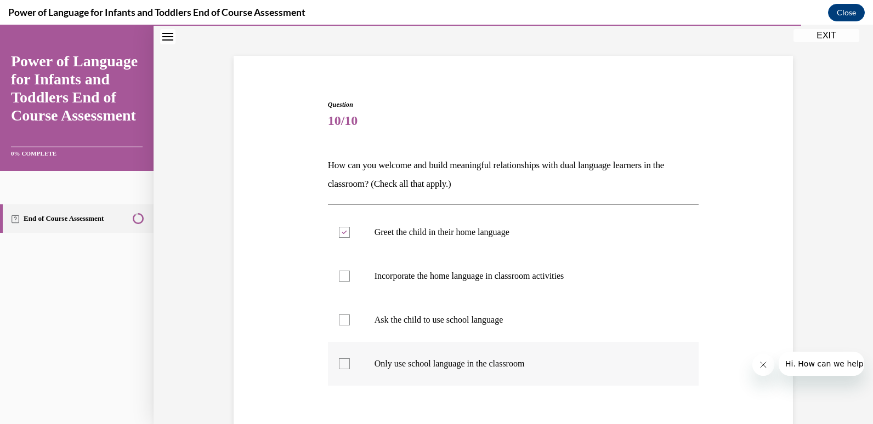
click at [350, 361] on input "Only use school language in the classroom" at bounding box center [344, 364] width 11 height 11
click at [475, 361] on p "Only use school language in the classroom" at bounding box center [522, 364] width 297 height 11
click at [350, 361] on input "Only use school language in the classroom" at bounding box center [344, 364] width 11 height 11
checkbox input "false"
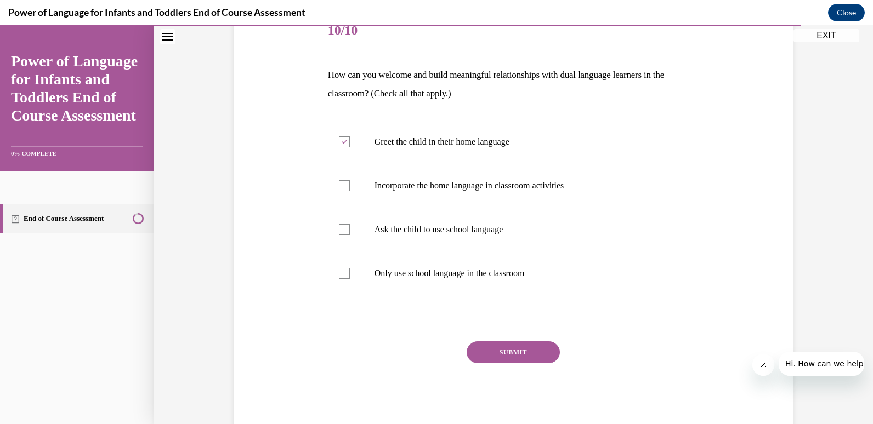
scroll to position [172, 0]
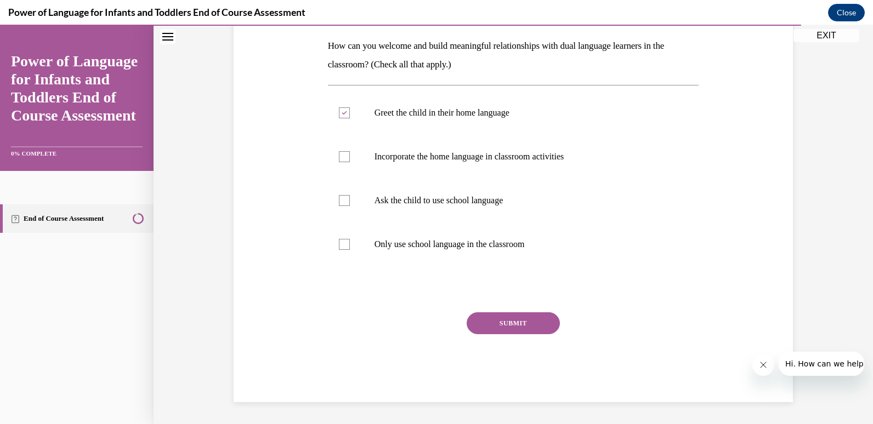
click at [493, 322] on button "SUBMIT" at bounding box center [513, 324] width 93 height 22
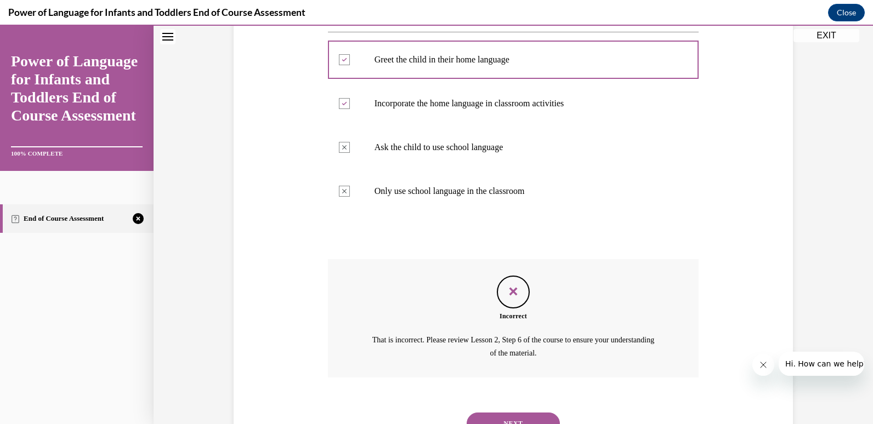
scroll to position [274, 0]
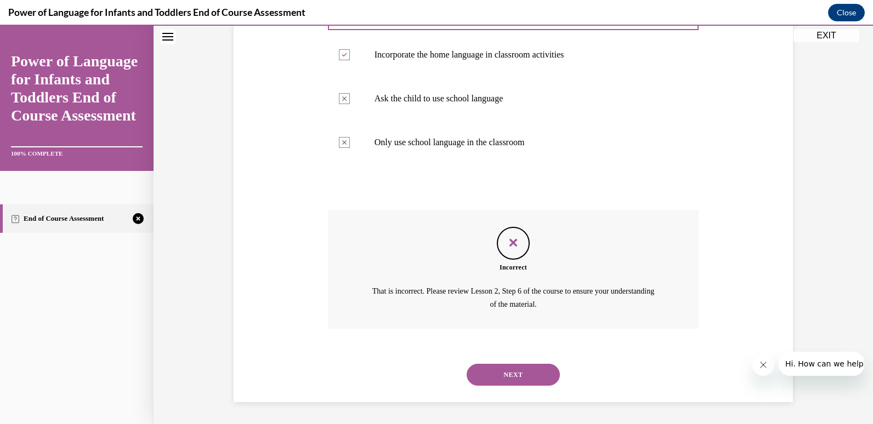
click at [506, 365] on button "NEXT" at bounding box center [513, 375] width 93 height 22
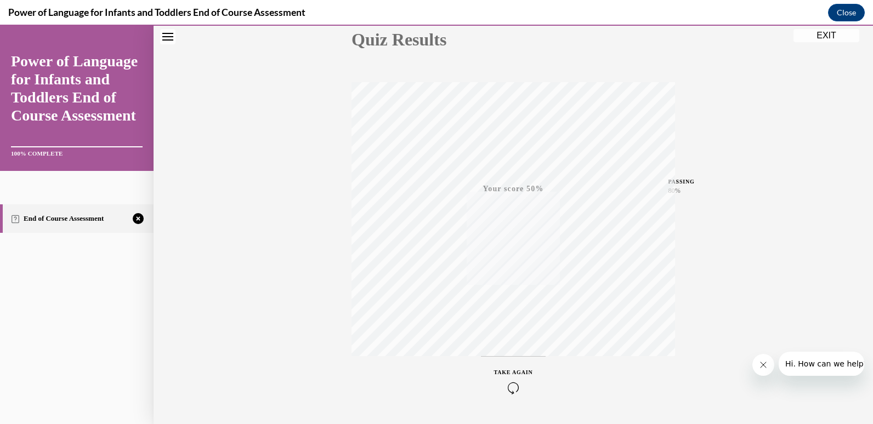
scroll to position [162, 0]
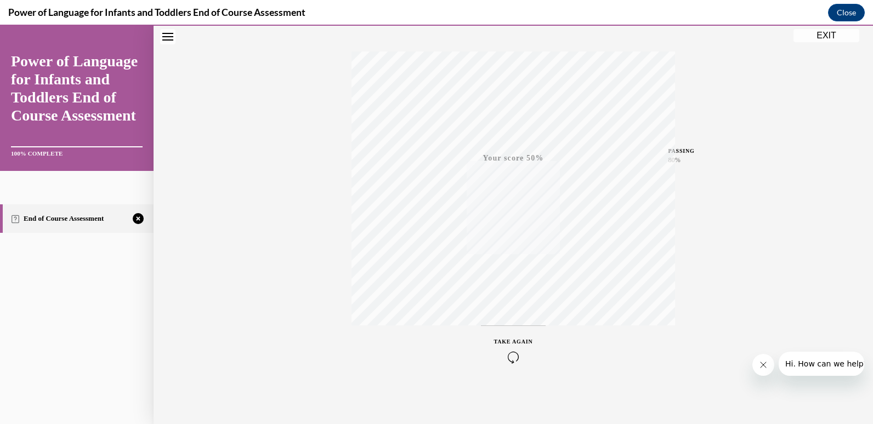
click at [510, 358] on icon "button" at bounding box center [513, 357] width 39 height 12
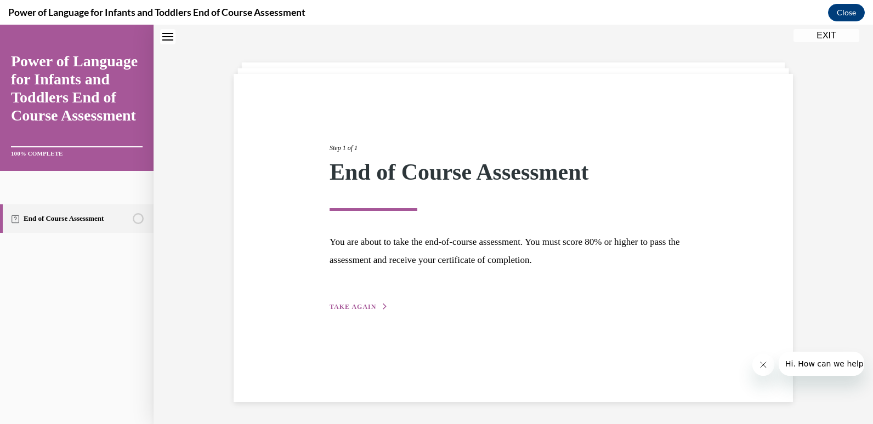
click at [351, 300] on div "Step 1 of 1 End of Course Assessment You are about to take the end-of-course as…" at bounding box center [513, 215] width 384 height 195
click at [350, 308] on span "TAKE AGAIN" at bounding box center [353, 307] width 47 height 8
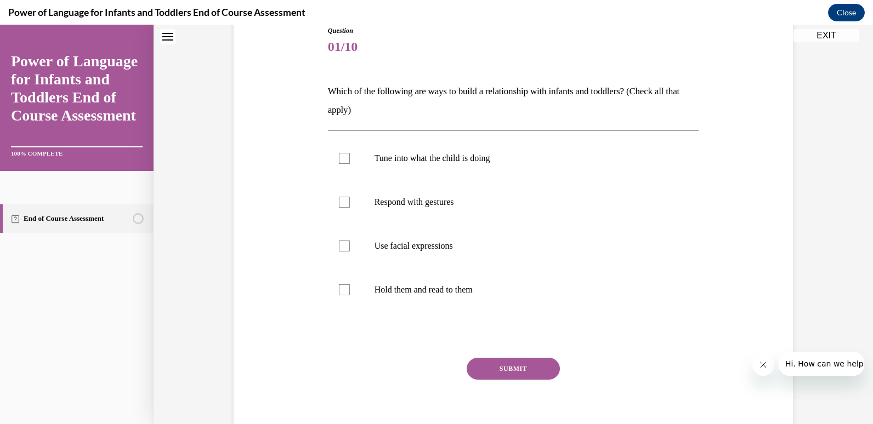
scroll to position [127, 0]
click at [434, 155] on p "Tune into what the child is doing" at bounding box center [522, 157] width 297 height 11
click at [350, 155] on input "Tune into what the child is doing" at bounding box center [344, 157] width 11 height 11
checkbox input "true"
click at [420, 205] on p "Respond with gestures" at bounding box center [522, 201] width 297 height 11
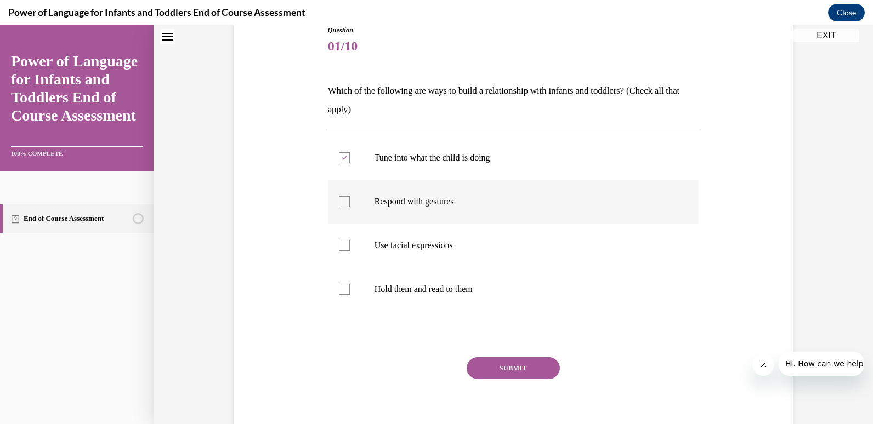
click at [350, 205] on input "Respond with gestures" at bounding box center [344, 201] width 11 height 11
checkbox input "true"
click at [419, 251] on p "Use facial expressions" at bounding box center [522, 245] width 297 height 11
click at [350, 251] on input "Use facial expressions" at bounding box center [344, 245] width 11 height 11
checkbox input "true"
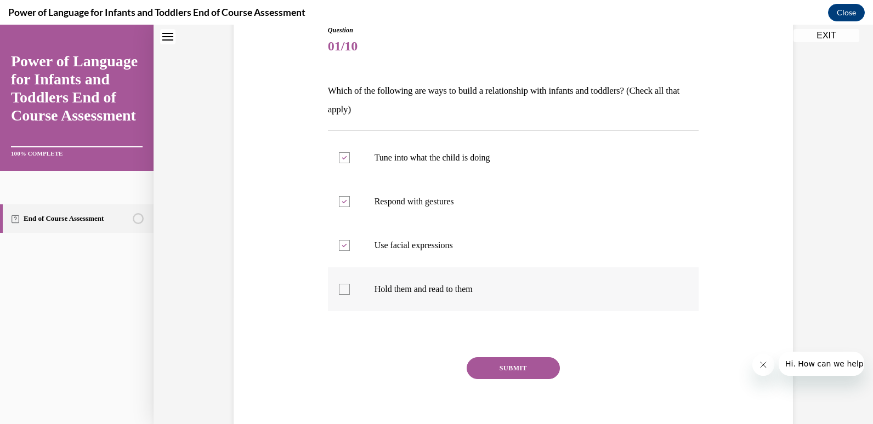
click at [409, 296] on label "Hold them and read to them" at bounding box center [513, 290] width 371 height 44
click at [350, 295] on input "Hold them and read to them" at bounding box center [344, 289] width 11 height 11
click at [409, 296] on label "Hold them and read to them" at bounding box center [513, 290] width 371 height 44
click at [350, 295] on input "Hold them and read to them" at bounding box center [344, 289] width 11 height 11
click at [409, 296] on label "Hold them and read to them" at bounding box center [513, 290] width 371 height 44
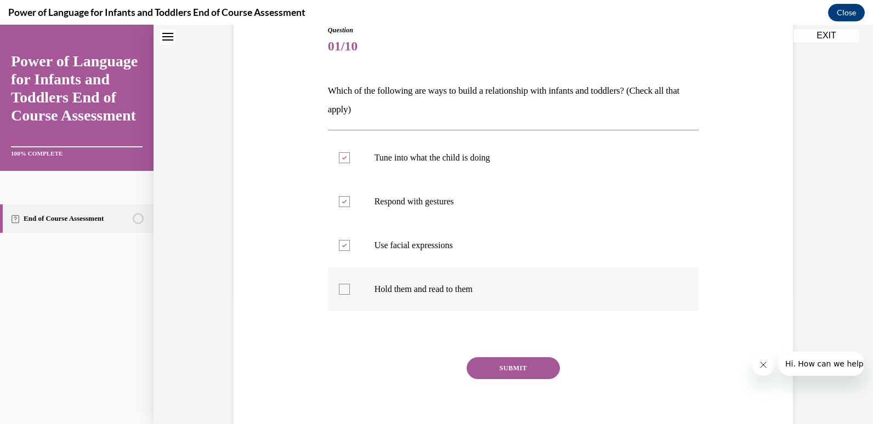
click at [350, 295] on input "Hold them and read to them" at bounding box center [344, 289] width 11 height 11
checkbox input "true"
click at [496, 366] on button "SUBMIT" at bounding box center [513, 368] width 93 height 22
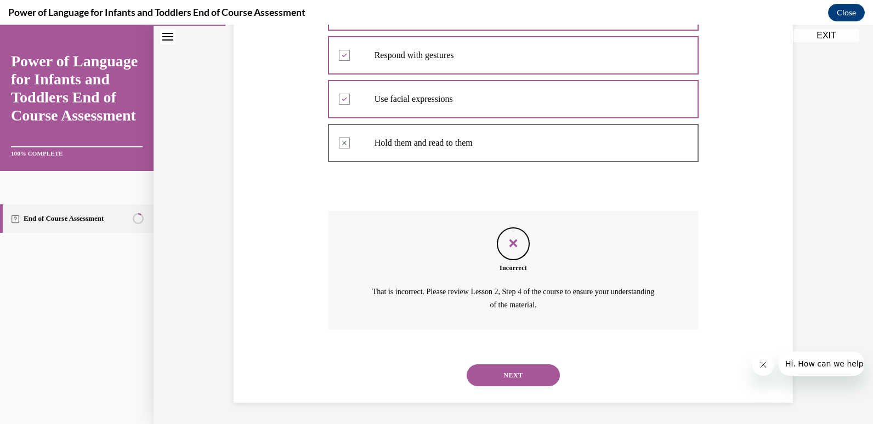
scroll to position [274, 0]
click at [491, 373] on button "NEXT" at bounding box center [513, 375] width 93 height 22
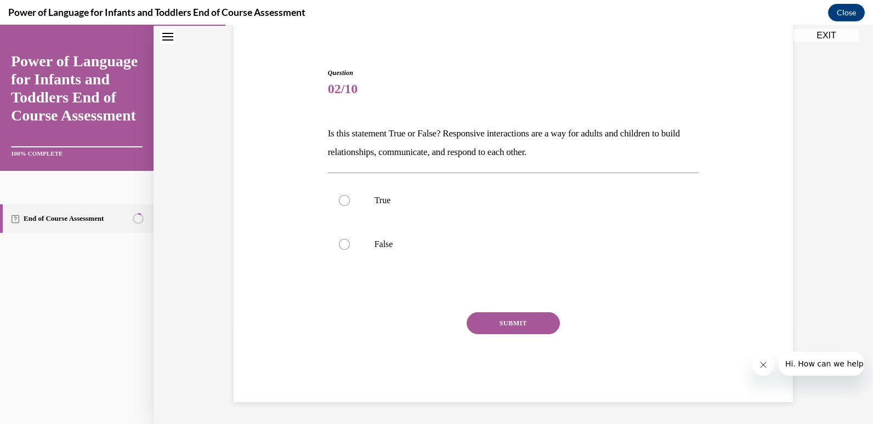
scroll to position [84, 0]
click at [359, 202] on label "True" at bounding box center [513, 201] width 371 height 44
click at [350, 202] on input "True" at bounding box center [344, 200] width 11 height 11
radio input "true"
click at [481, 314] on button "SUBMIT" at bounding box center [513, 324] width 93 height 22
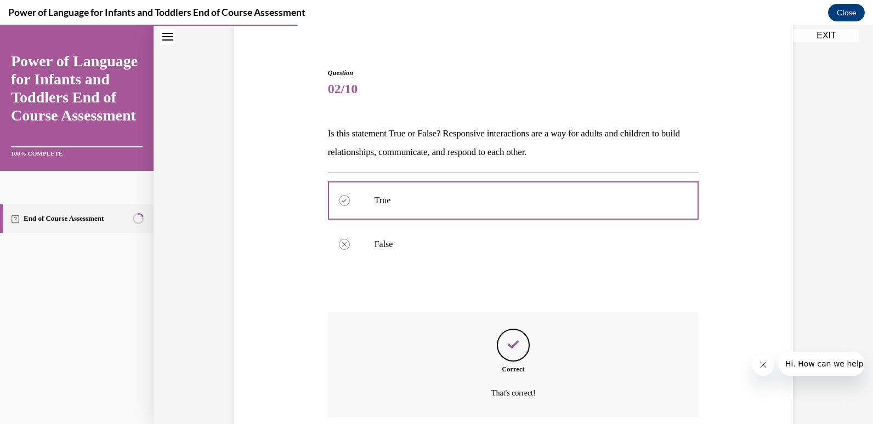
scroll to position [173, 0]
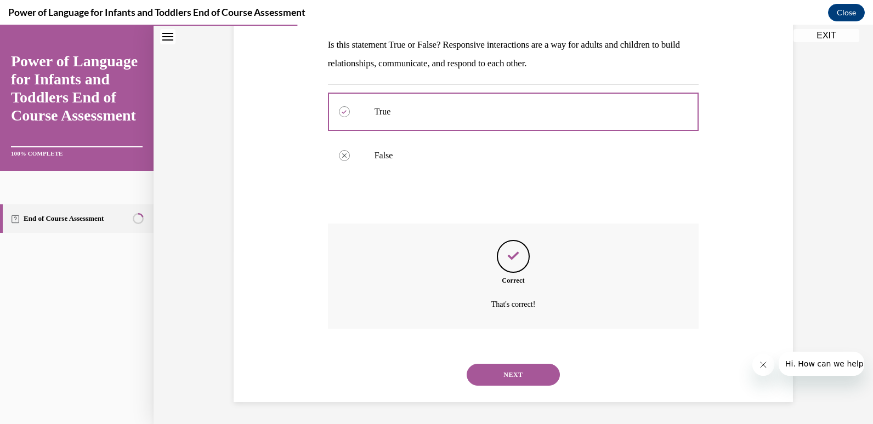
click at [509, 370] on button "NEXT" at bounding box center [513, 375] width 93 height 22
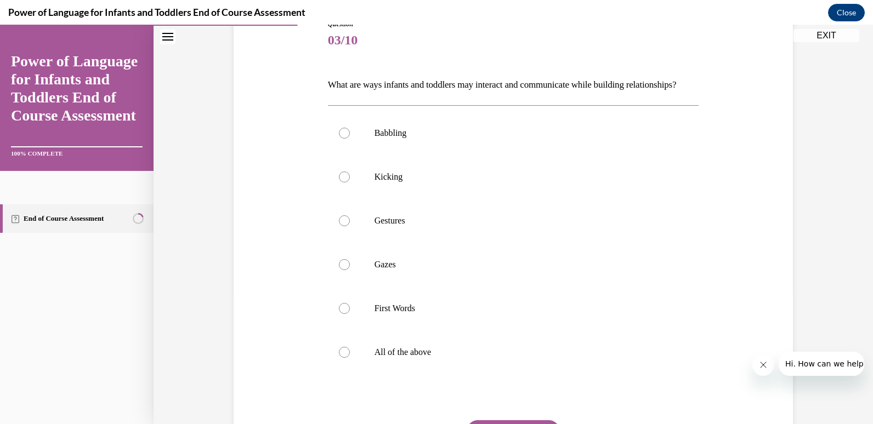
scroll to position [140, 0]
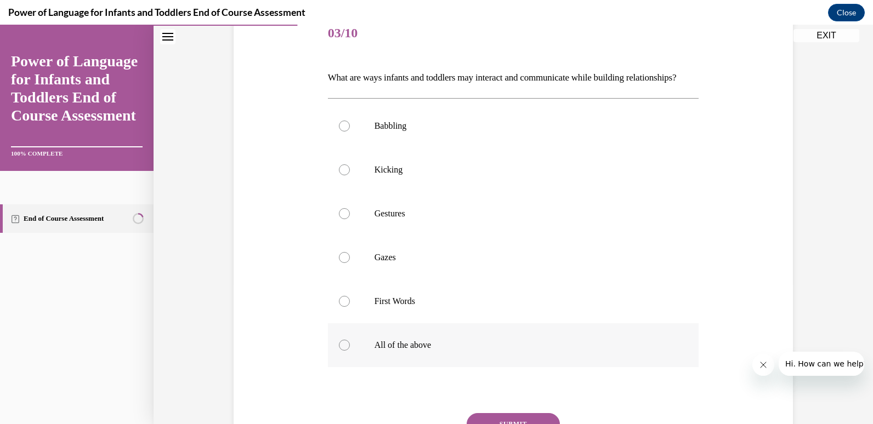
click at [399, 355] on label "All of the above" at bounding box center [513, 345] width 371 height 44
click at [350, 351] on input "All of the above" at bounding box center [344, 345] width 11 height 11
radio input "true"
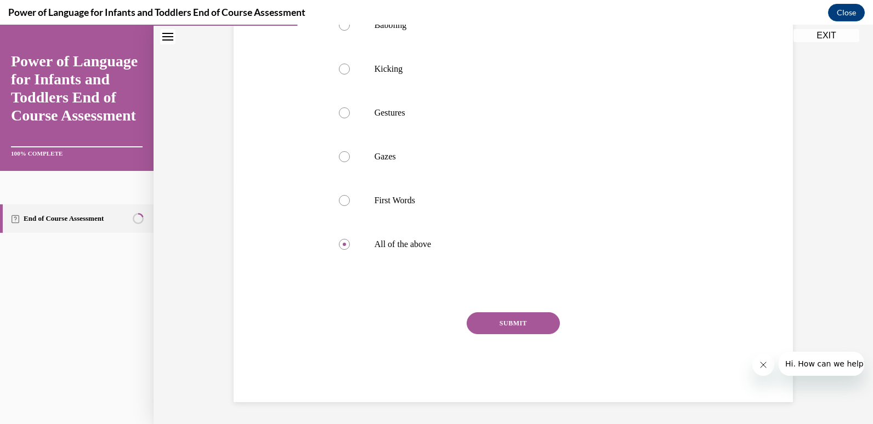
click at [505, 323] on button "SUBMIT" at bounding box center [513, 324] width 93 height 22
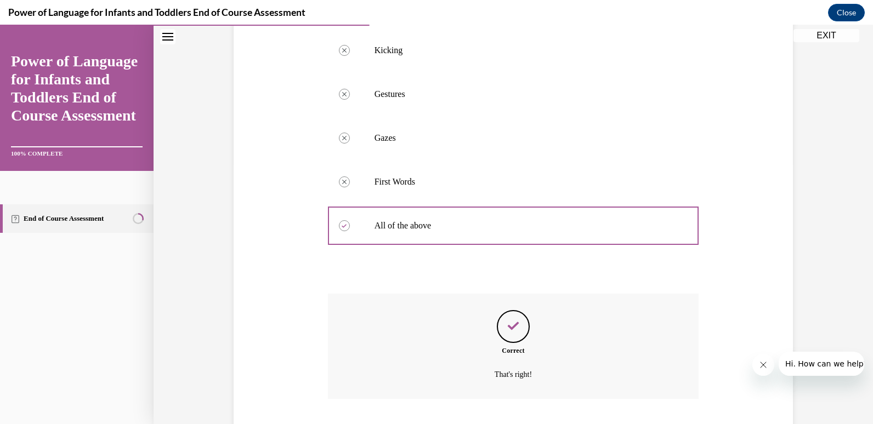
scroll to position [349, 0]
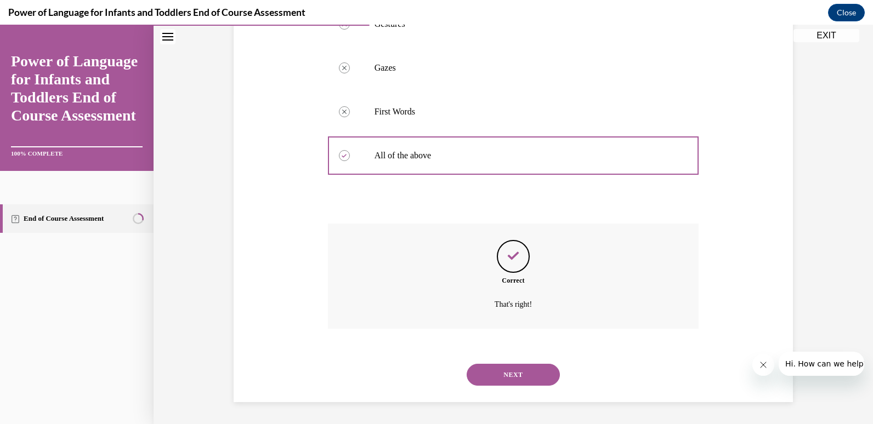
click at [499, 371] on button "NEXT" at bounding box center [513, 375] width 93 height 22
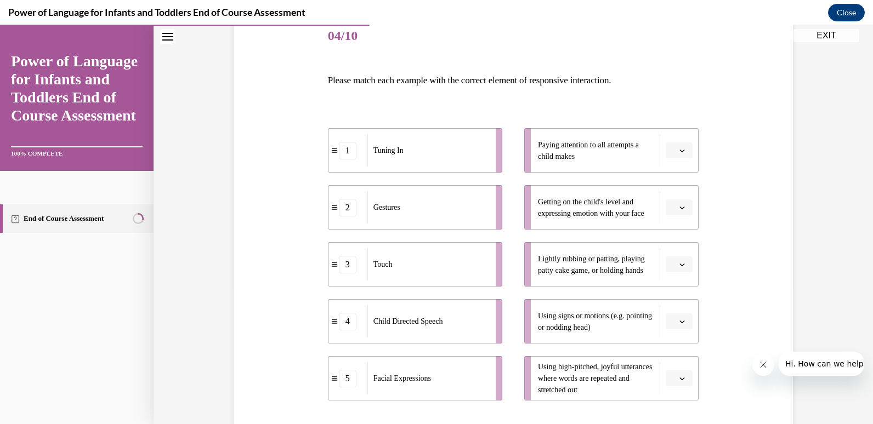
scroll to position [139, 0]
click at [681, 213] on button "button" at bounding box center [679, 206] width 27 height 16
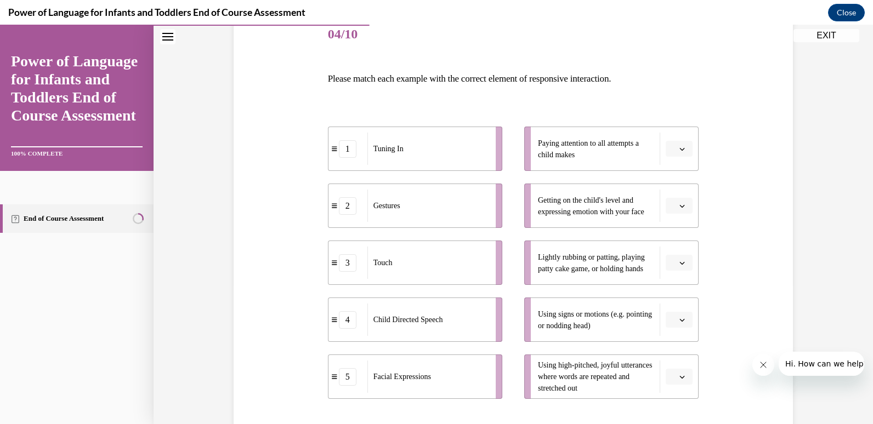
click at [671, 215] on li "Getting on the child's level and expressing emotion with your face" at bounding box center [611, 206] width 174 height 44
click at [672, 206] on span "Please select an option" at bounding box center [674, 206] width 4 height 11
click at [673, 309] on div "4" at bounding box center [673, 318] width 27 height 22
click at [673, 144] on button "button" at bounding box center [679, 149] width 27 height 16
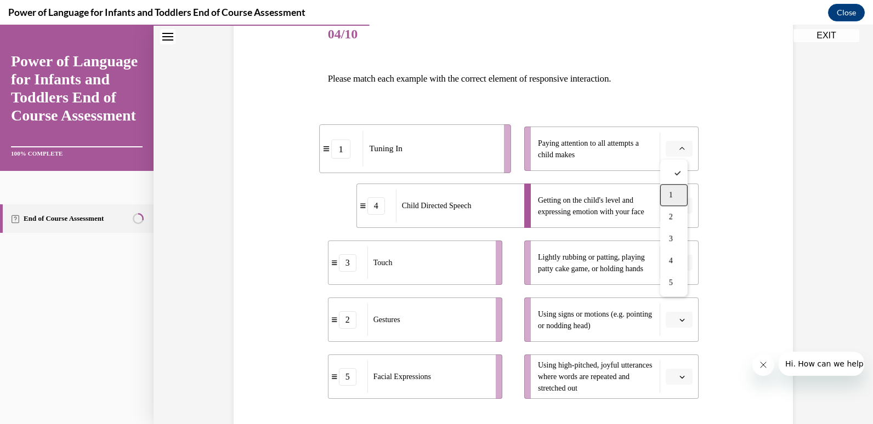
click at [686, 191] on div "1" at bounding box center [673, 195] width 27 height 22
click at [675, 270] on button "button" at bounding box center [679, 263] width 27 height 16
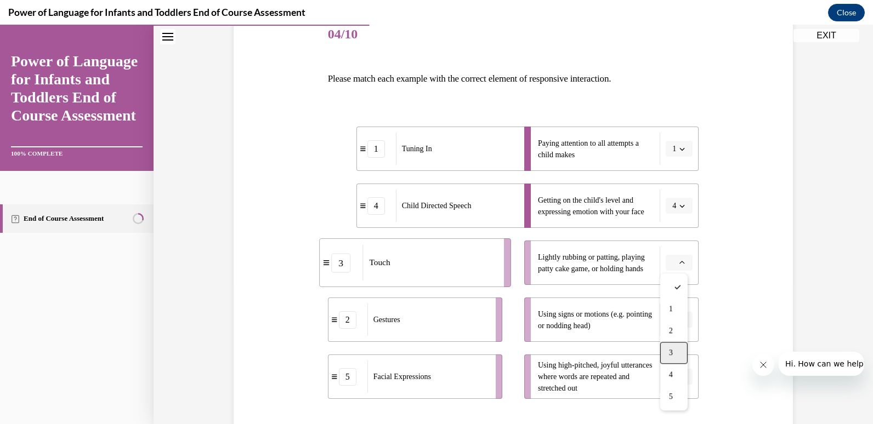
click at [682, 351] on div "3" at bounding box center [673, 353] width 27 height 22
click at [681, 325] on button "button" at bounding box center [679, 320] width 27 height 16
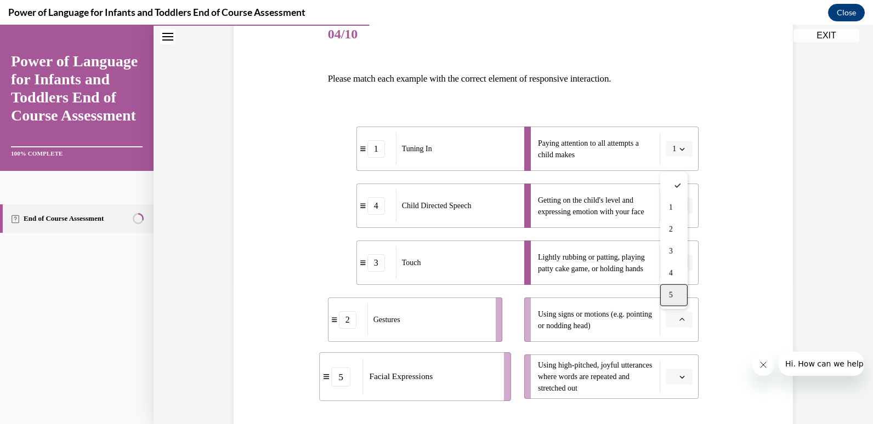
click at [676, 291] on div "5" at bounding box center [673, 296] width 27 height 22
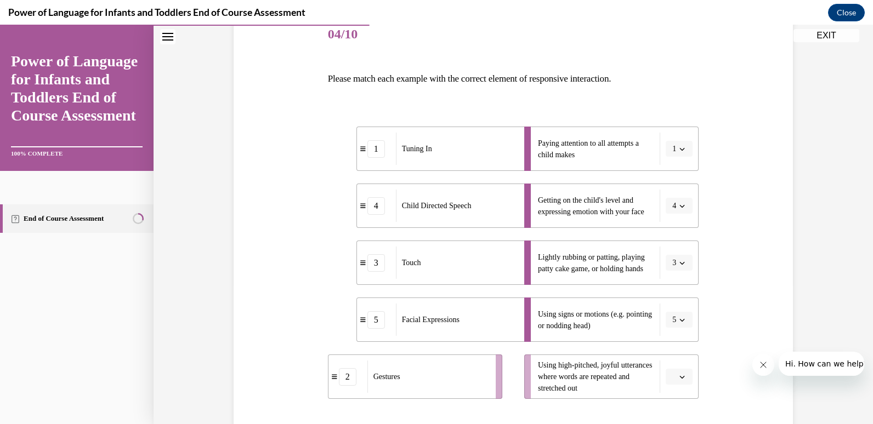
click at [683, 383] on button "button" at bounding box center [679, 377] width 27 height 16
click at [671, 288] on span "2" at bounding box center [671, 286] width 4 height 9
drag, startPoint x: 864, startPoint y: 239, endPoint x: 864, endPoint y: 292, distance: 52.6
click at [864, 292] on div "Question 04/10 Please match each example with the correct element of responsive…" at bounding box center [513, 238] width 719 height 637
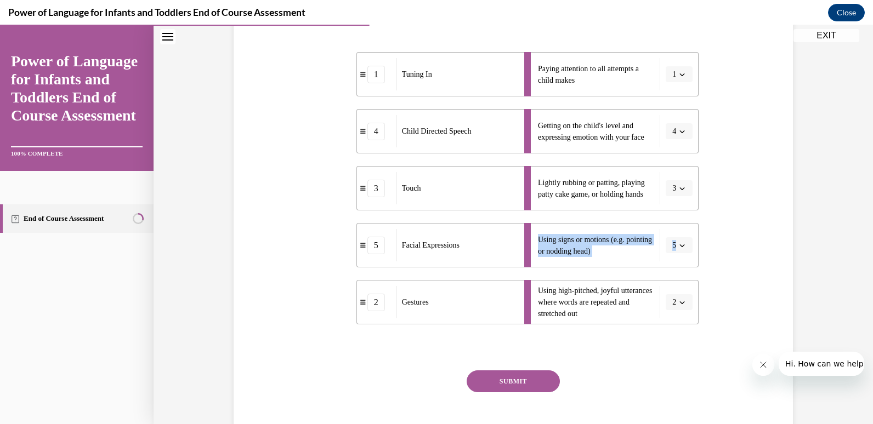
scroll to position [216, 0]
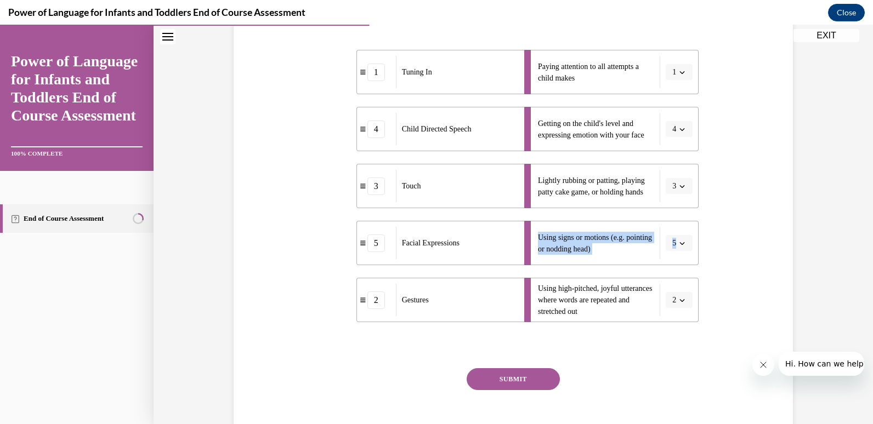
click at [509, 376] on button "SUBMIT" at bounding box center [513, 379] width 93 height 22
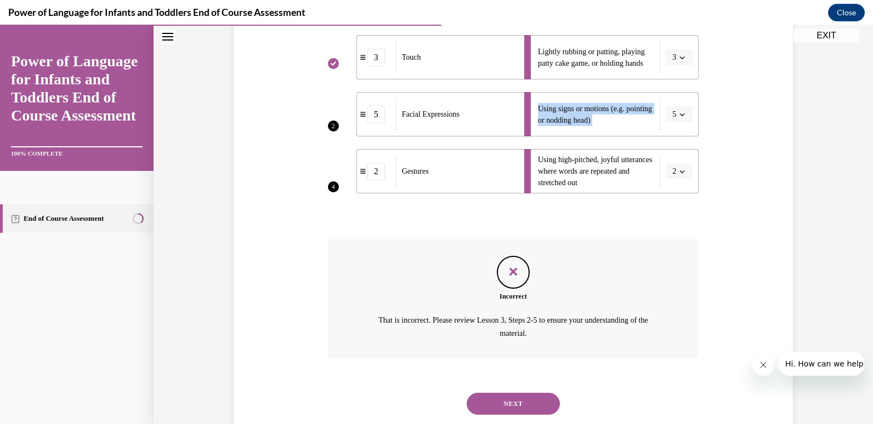
scroll to position [374, 0]
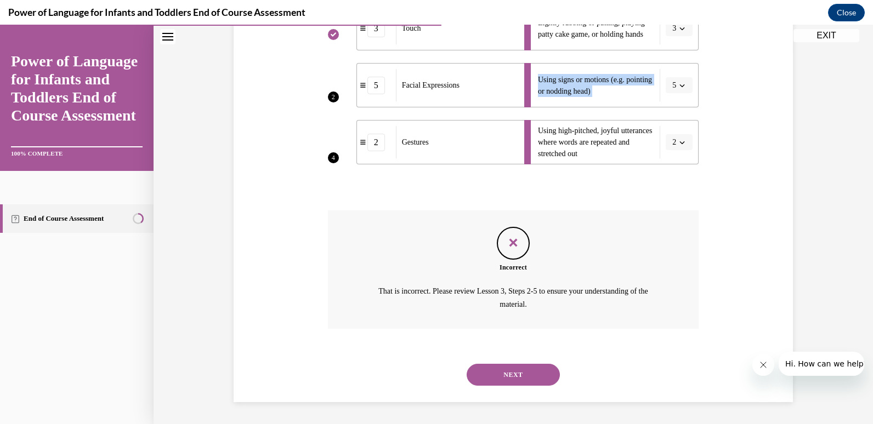
click at [509, 376] on button "NEXT" at bounding box center [513, 375] width 93 height 22
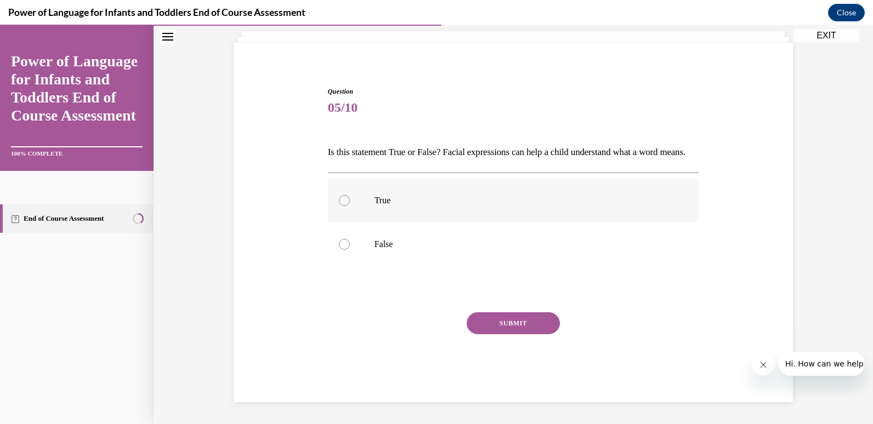
click at [393, 205] on p "True" at bounding box center [522, 200] width 297 height 11
click at [350, 205] on input "True" at bounding box center [344, 200] width 11 height 11
radio input "true"
click at [477, 322] on button "SUBMIT" at bounding box center [513, 324] width 93 height 22
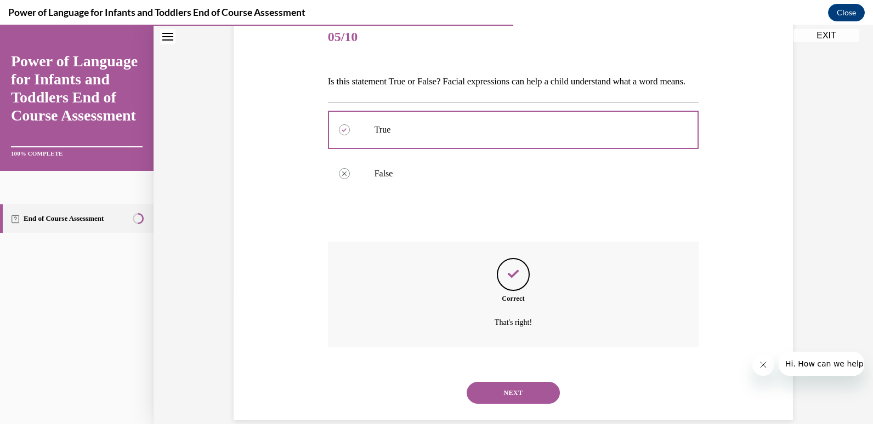
scroll to position [173, 0]
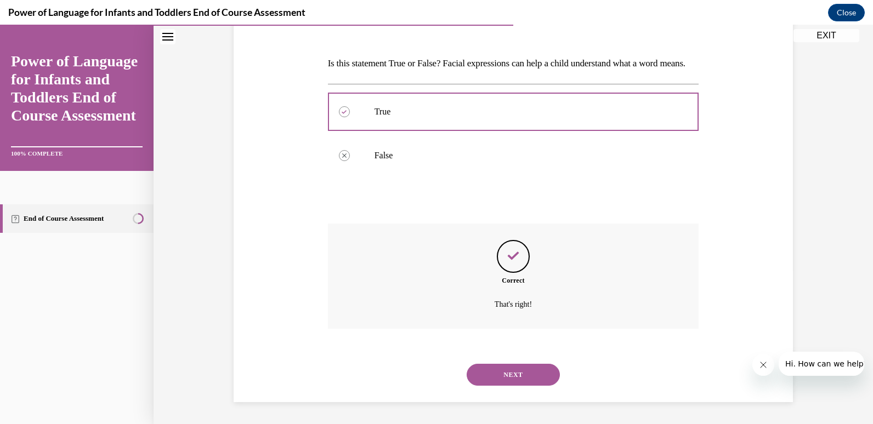
click at [502, 374] on button "NEXT" at bounding box center [513, 375] width 93 height 22
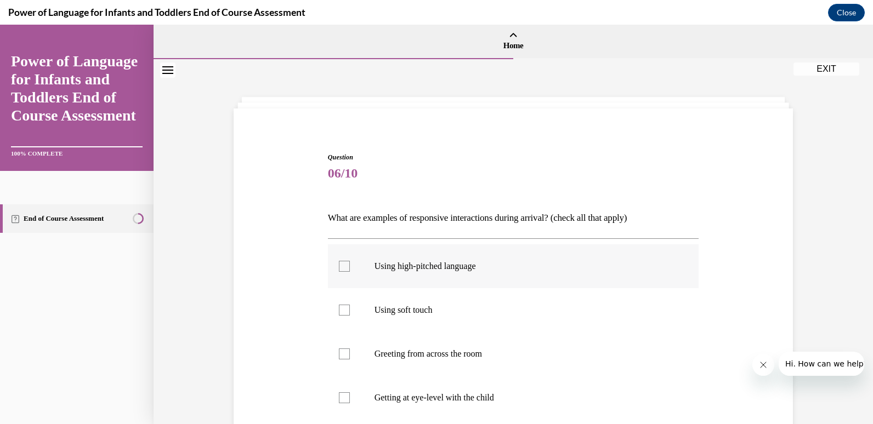
click at [427, 270] on p "Using high-pitched language" at bounding box center [522, 266] width 297 height 11
click at [350, 270] on input "Using high-pitched language" at bounding box center [344, 266] width 11 height 11
checkbox input "true"
click at [413, 316] on label "Using soft touch" at bounding box center [513, 310] width 371 height 44
click at [350, 316] on input "Using soft touch" at bounding box center [344, 310] width 11 height 11
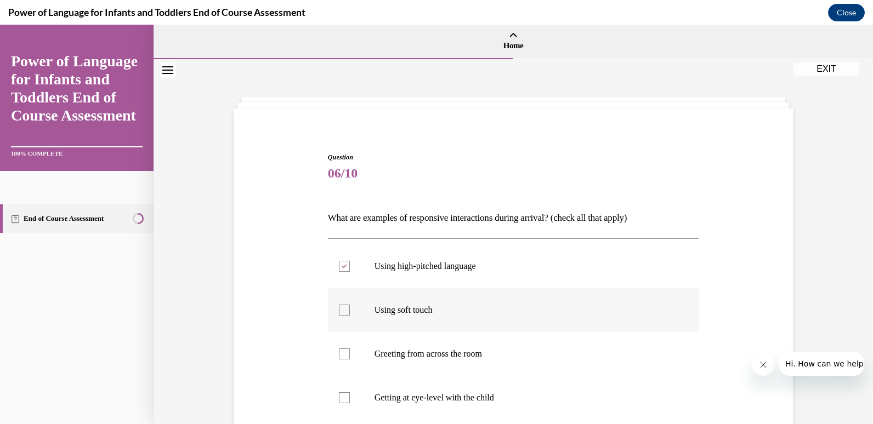
checkbox input "true"
click at [402, 377] on label "Getting at eye-level with the child" at bounding box center [513, 398] width 371 height 44
click at [350, 393] on input "Getting at eye-level with the child" at bounding box center [344, 398] width 11 height 11
checkbox input "true"
click at [416, 360] on label "Greeting from across the room" at bounding box center [513, 354] width 371 height 44
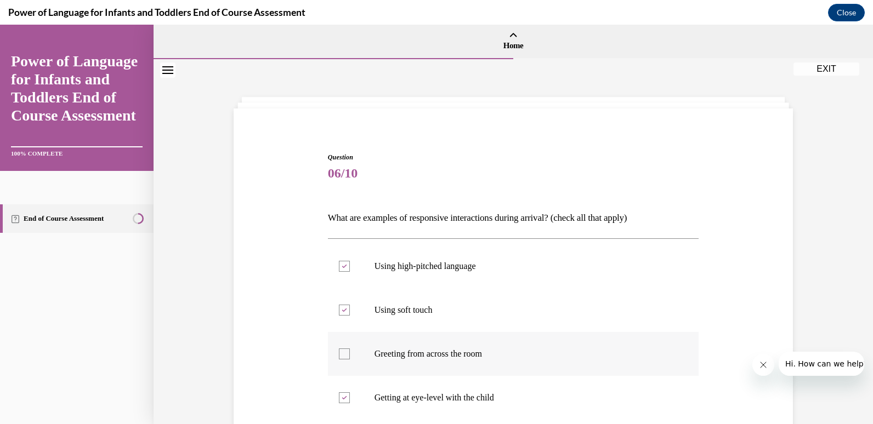
click at [350, 360] on input "Greeting from across the room" at bounding box center [344, 354] width 11 height 11
checkbox input "true"
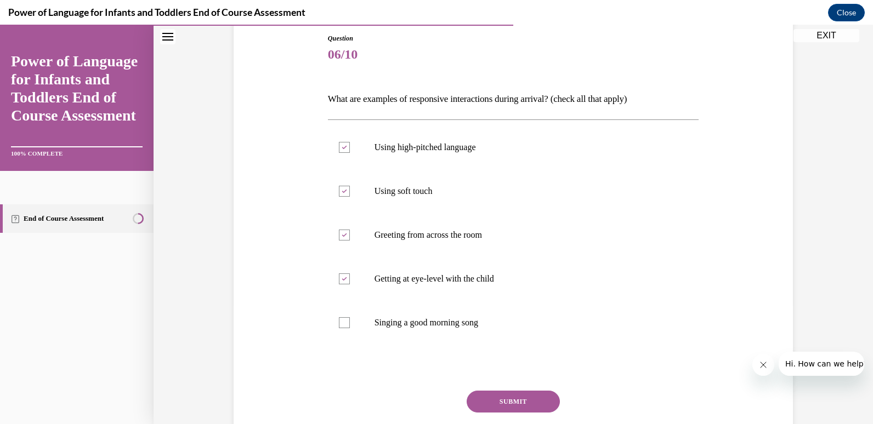
scroll to position [127, 0]
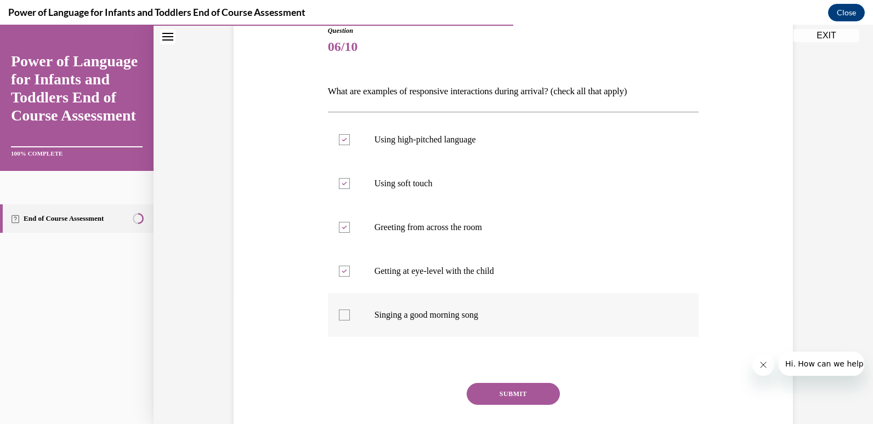
click at [451, 335] on label "Singing a good morning song" at bounding box center [513, 315] width 371 height 44
click at [350, 321] on input "Singing a good morning song" at bounding box center [344, 315] width 11 height 11
checkbox input "true"
click at [507, 387] on button "SUBMIT" at bounding box center [513, 394] width 93 height 22
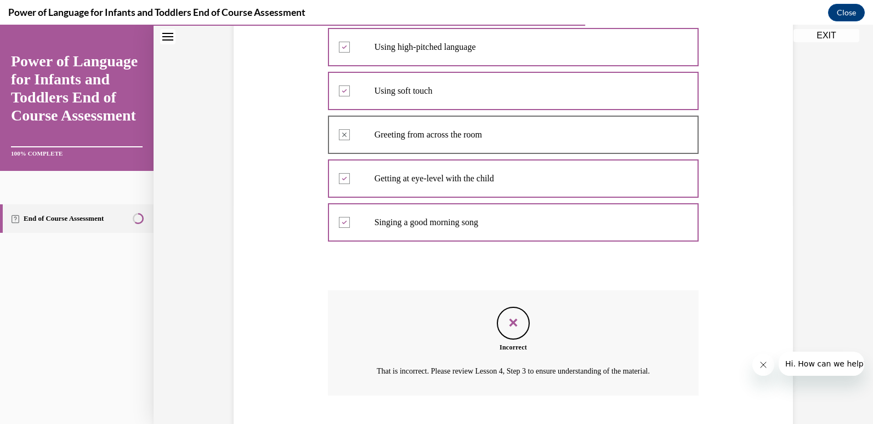
scroll to position [299, 0]
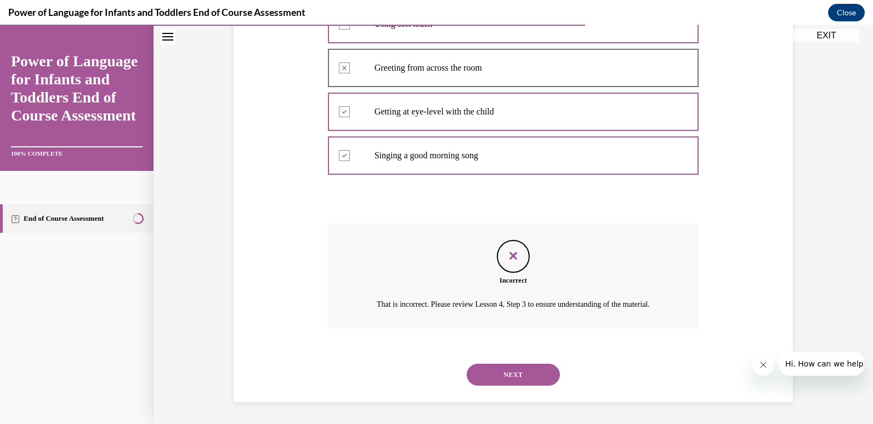
click at [507, 374] on button "NEXT" at bounding box center [513, 375] width 93 height 22
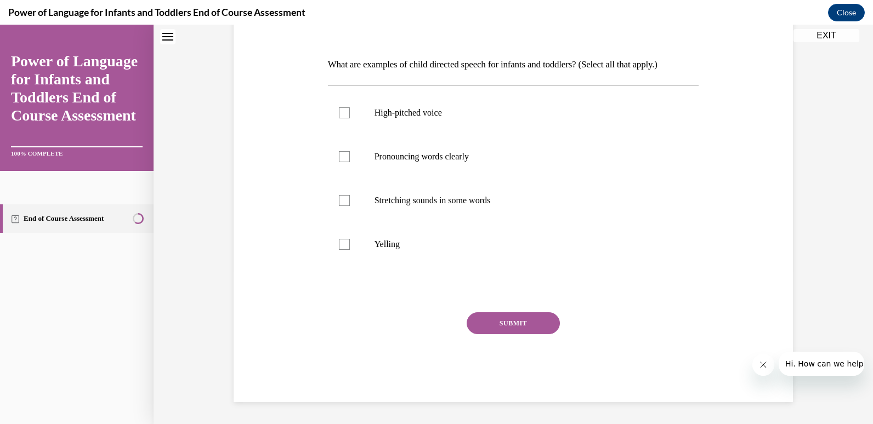
scroll to position [0, 0]
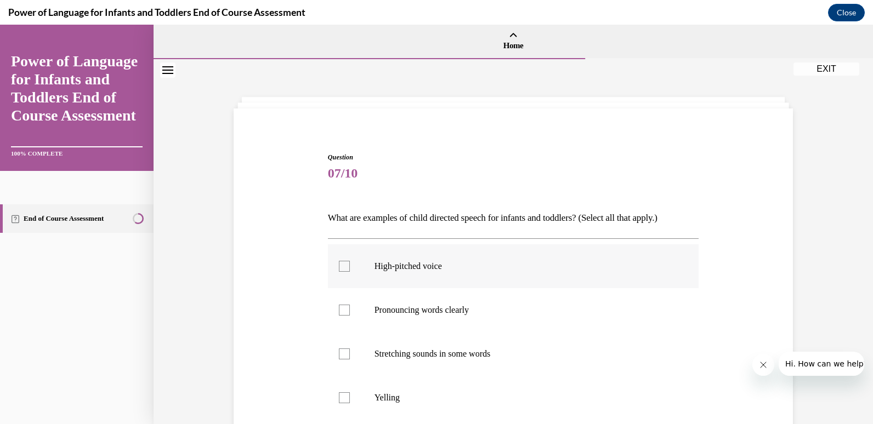
click at [434, 273] on label "High-pitched voice" at bounding box center [513, 267] width 371 height 44
click at [350, 272] on input "High-pitched voice" at bounding box center [344, 266] width 11 height 11
checkbox input "true"
click at [436, 315] on p "Pronouncing words clearly" at bounding box center [522, 310] width 297 height 11
click at [350, 315] on input "Pronouncing words clearly" at bounding box center [344, 310] width 11 height 11
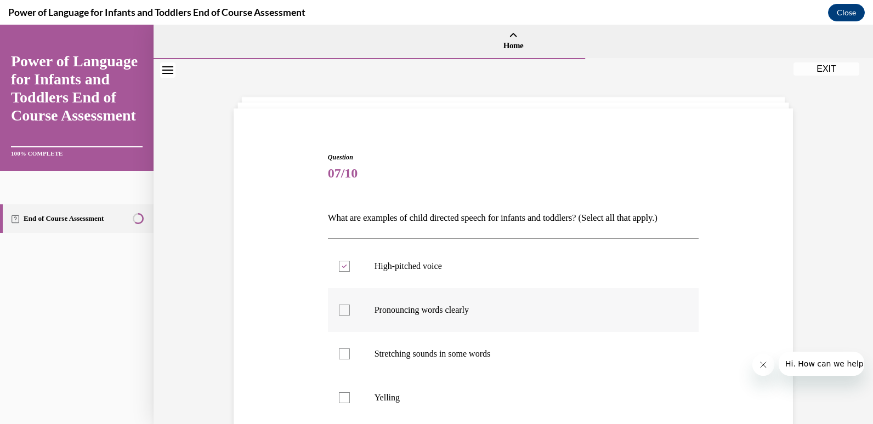
checkbox input "true"
click at [429, 365] on label "Stretching sounds in some words" at bounding box center [513, 354] width 371 height 44
click at [350, 360] on input "Stretching sounds in some words" at bounding box center [344, 354] width 11 height 11
checkbox input "true"
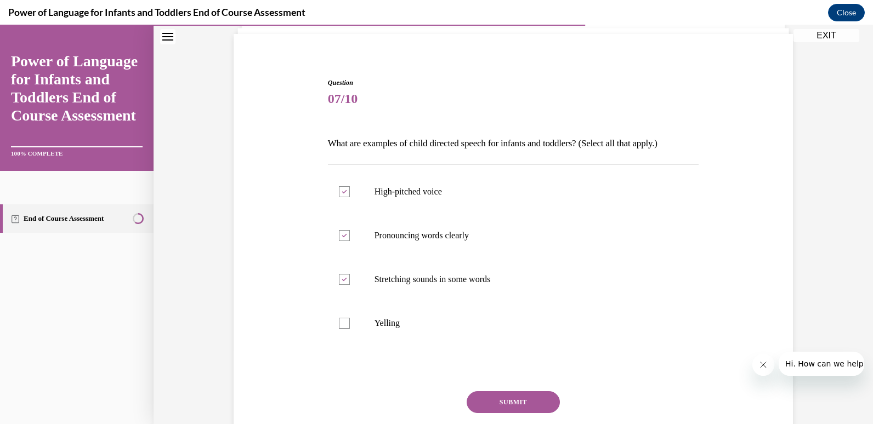
click at [500, 395] on button "SUBMIT" at bounding box center [513, 402] width 93 height 22
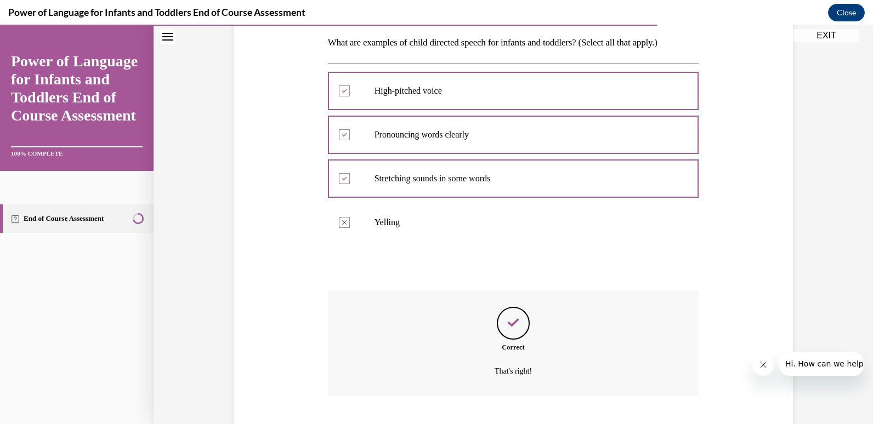
scroll to position [242, 0]
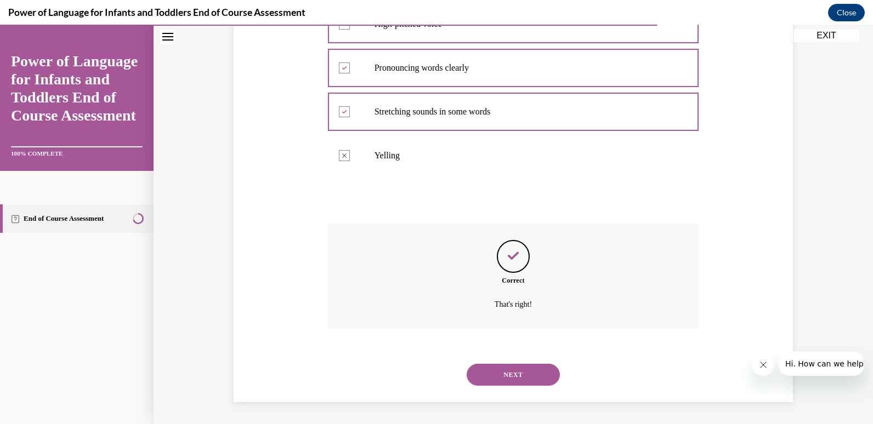
click at [500, 395] on div "NEXT" at bounding box center [513, 375] width 371 height 44
click at [507, 381] on button "NEXT" at bounding box center [513, 375] width 93 height 22
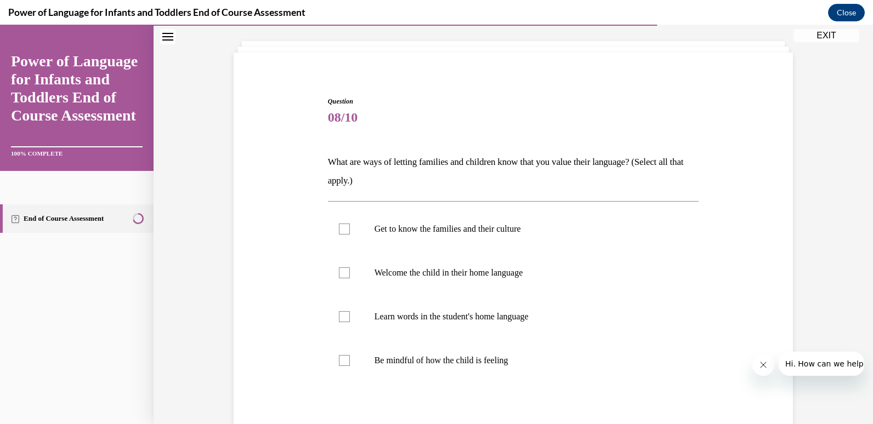
scroll to position [88, 0]
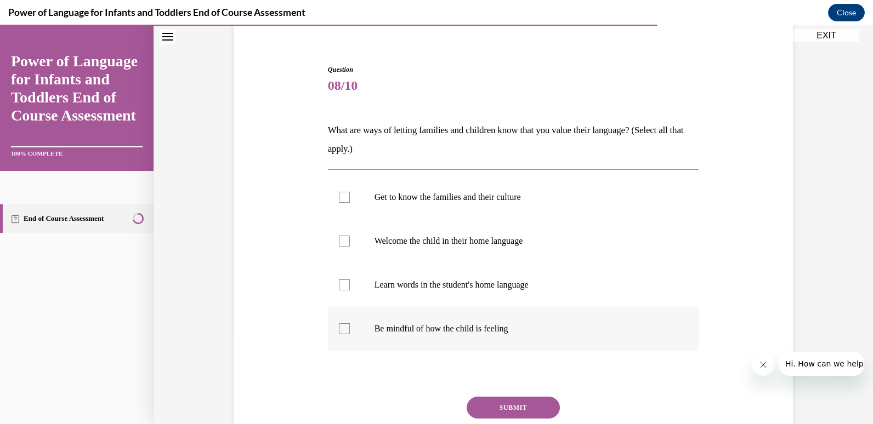
click at [471, 331] on p "Be mindful of how the child is feeling" at bounding box center [522, 328] width 297 height 11
click at [350, 331] on input "Be mindful of how the child is feeling" at bounding box center [344, 328] width 11 height 11
checkbox input "true"
click at [477, 279] on label "Learn words in the student's home language" at bounding box center [513, 285] width 371 height 44
click at [350, 280] on input "Learn words in the student's home language" at bounding box center [344, 285] width 11 height 11
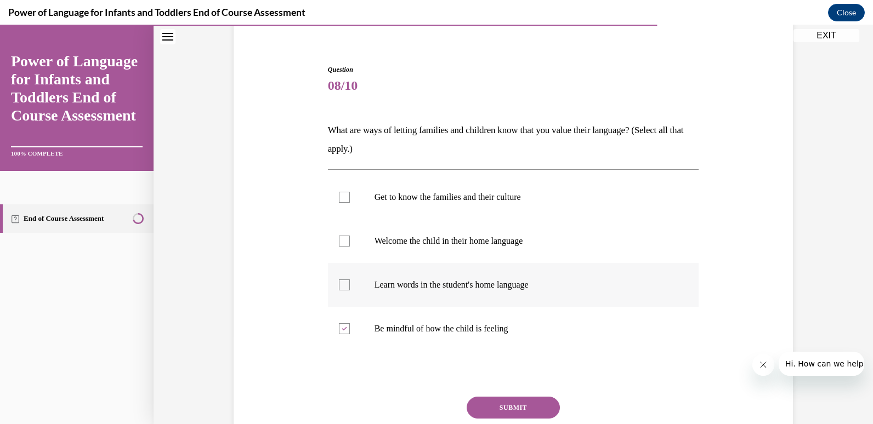
checkbox input "true"
click at [480, 241] on p "Welcome the child in their home language" at bounding box center [522, 241] width 297 height 11
click at [350, 241] on input "Welcome the child in their home language" at bounding box center [344, 241] width 11 height 11
checkbox input "true"
click at [480, 193] on p "Get to know the families and their culture" at bounding box center [522, 197] width 297 height 11
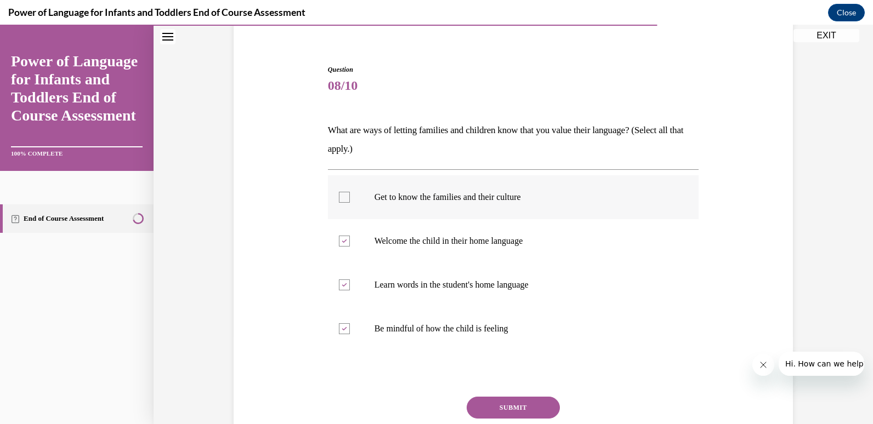
click at [350, 193] on input "Get to know the families and their culture" at bounding box center [344, 197] width 11 height 11
checkbox input "true"
click at [506, 411] on button "SUBMIT" at bounding box center [513, 408] width 93 height 22
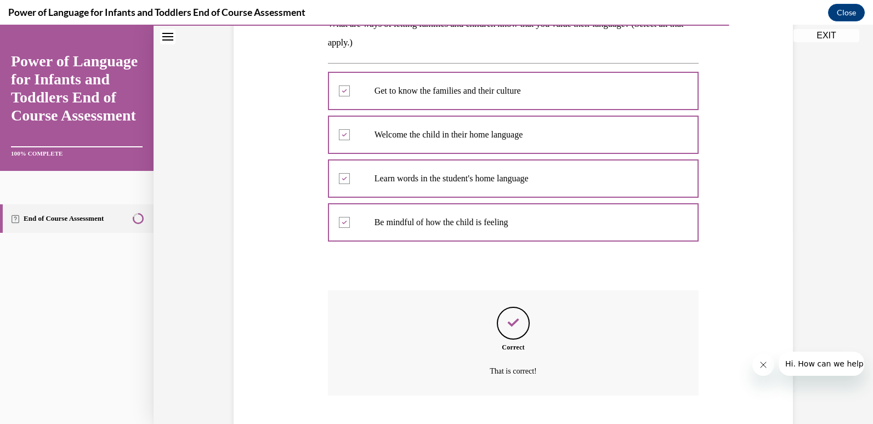
scroll to position [261, 0]
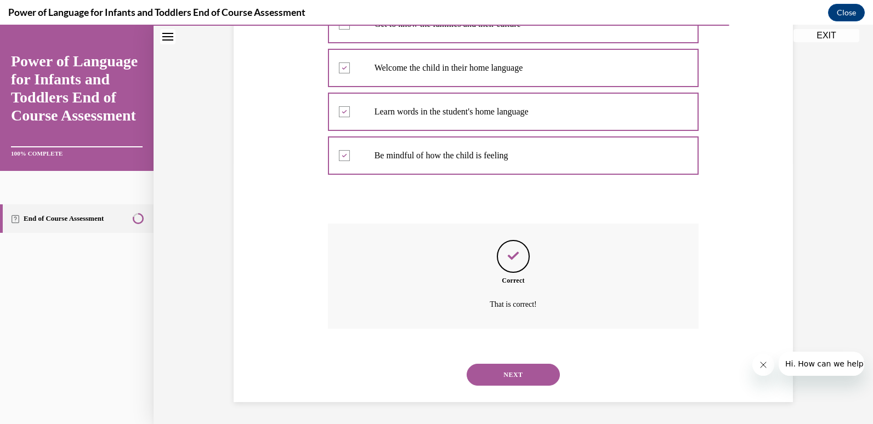
click at [506, 373] on button "NEXT" at bounding box center [513, 375] width 93 height 22
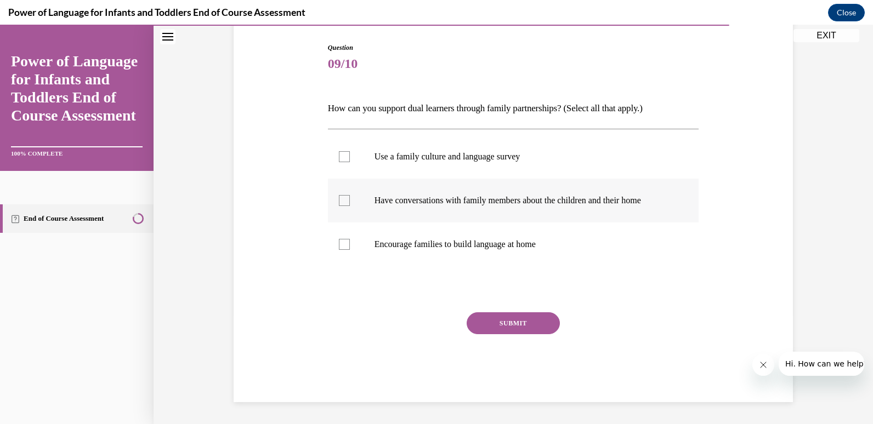
click at [470, 203] on p "Have conversations with family members about the children and their home" at bounding box center [522, 200] width 297 height 11
click at [350, 203] on input "Have conversations with family members about the children and their home" at bounding box center [344, 200] width 11 height 11
click at [470, 203] on p "Have conversations with family members about the children and their home" at bounding box center [522, 200] width 297 height 11
click at [350, 203] on input "Have conversations with family members about the children and their home" at bounding box center [344, 200] width 11 height 11
checkbox input "false"
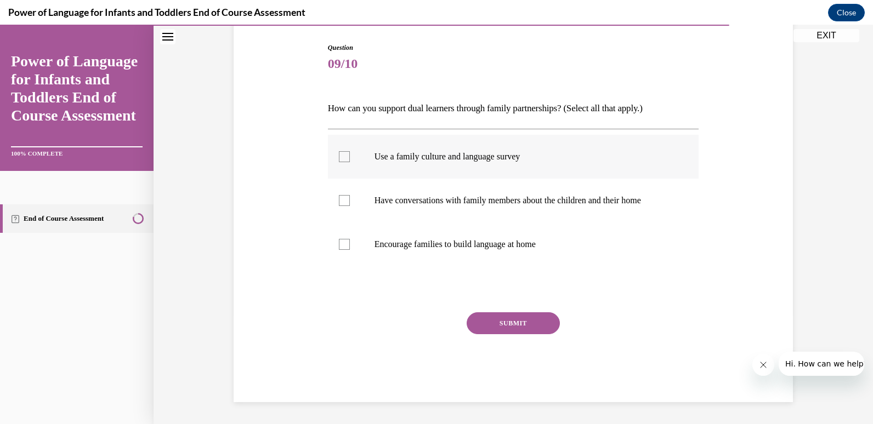
drag, startPoint x: 469, startPoint y: 193, endPoint x: 414, endPoint y: 164, distance: 62.3
click at [414, 164] on label "Use a family culture and language survey" at bounding box center [513, 157] width 371 height 44
click at [350, 162] on input "Use a family culture and language survey" at bounding box center [344, 156] width 11 height 11
checkbox input "true"
click at [413, 200] on p "Have conversations with family members about the children and their home" at bounding box center [522, 200] width 297 height 11
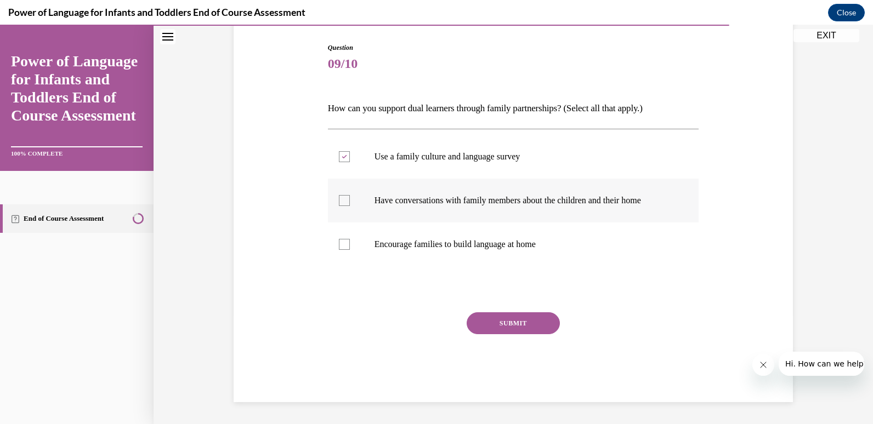
click at [350, 200] on input "Have conversations with family members about the children and their home" at bounding box center [344, 200] width 11 height 11
checkbox input "true"
click at [425, 257] on label "Encourage families to build language at home" at bounding box center [513, 245] width 371 height 44
click at [350, 250] on input "Encourage families to build language at home" at bounding box center [344, 244] width 11 height 11
checkbox input "true"
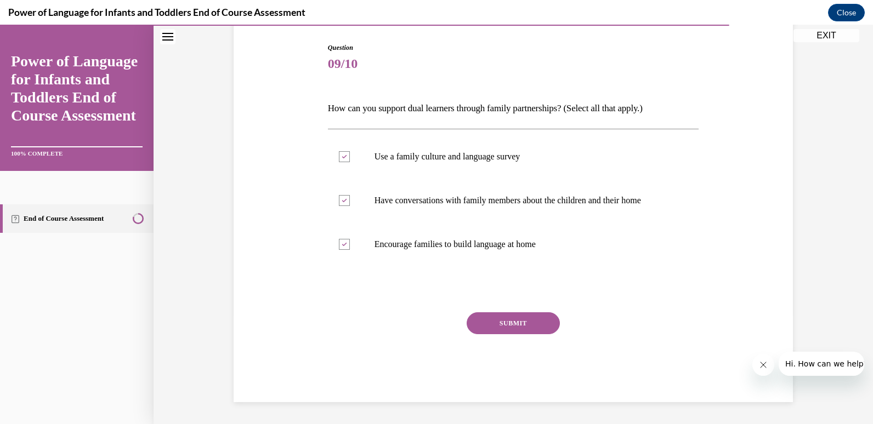
click at [484, 326] on button "SUBMIT" at bounding box center [513, 324] width 93 height 22
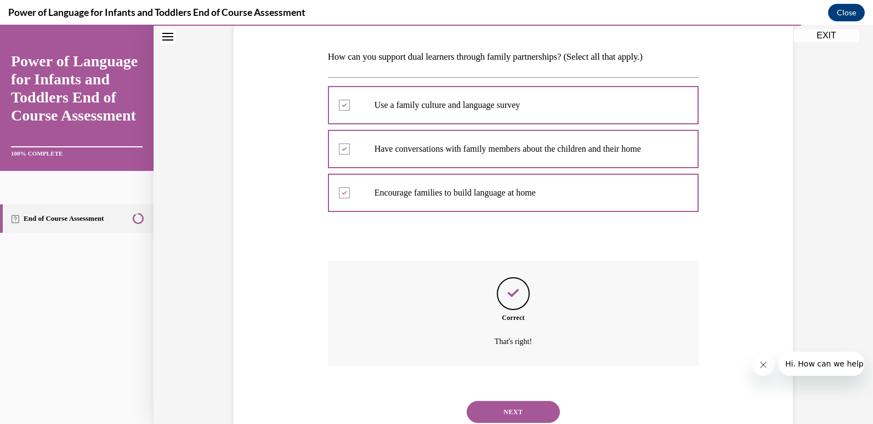
scroll to position [198, 0]
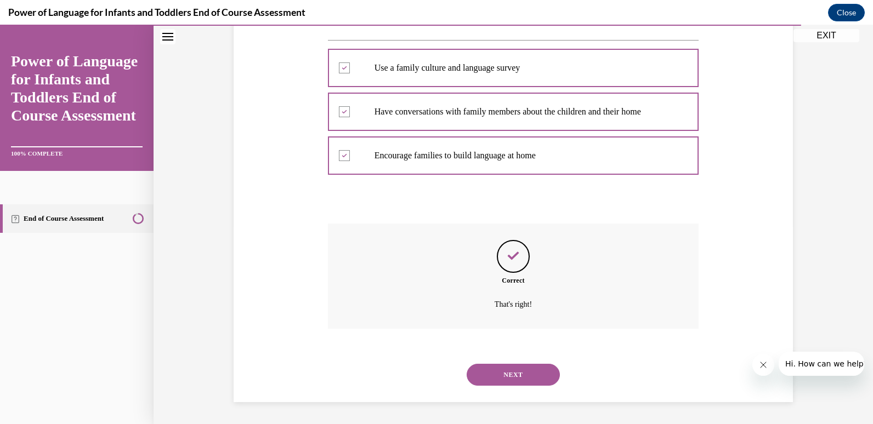
click at [510, 380] on button "NEXT" at bounding box center [513, 375] width 93 height 22
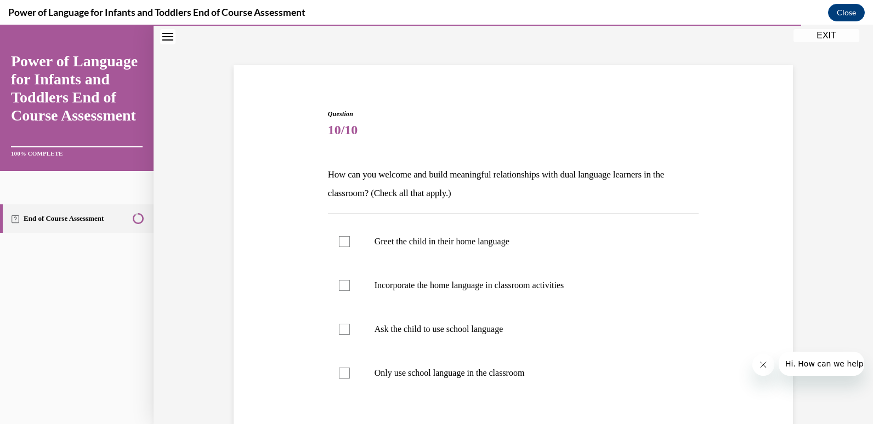
scroll to position [98, 0]
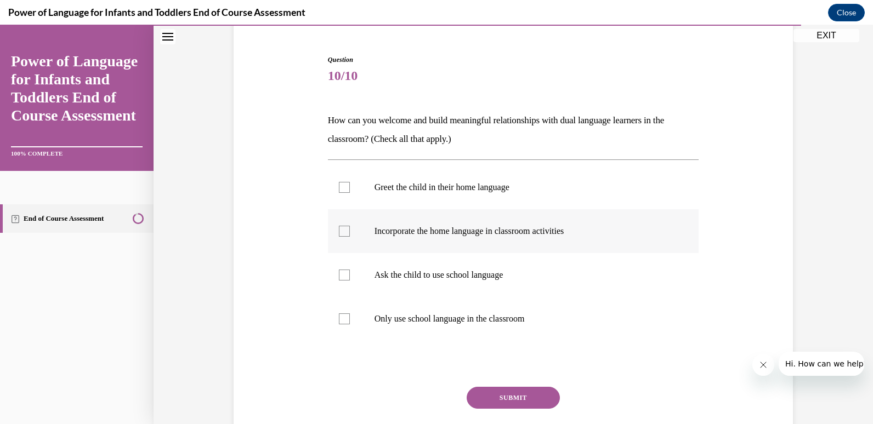
click at [463, 219] on label "Incorporate the home language in classroom activities" at bounding box center [513, 231] width 371 height 44
click at [350, 226] on input "Incorporate the home language in classroom activities" at bounding box center [344, 231] width 11 height 11
checkbox input "true"
click at [472, 188] on p "Greet the child in their home language" at bounding box center [522, 187] width 297 height 11
click at [350, 188] on input "Greet the child in their home language" at bounding box center [344, 187] width 11 height 11
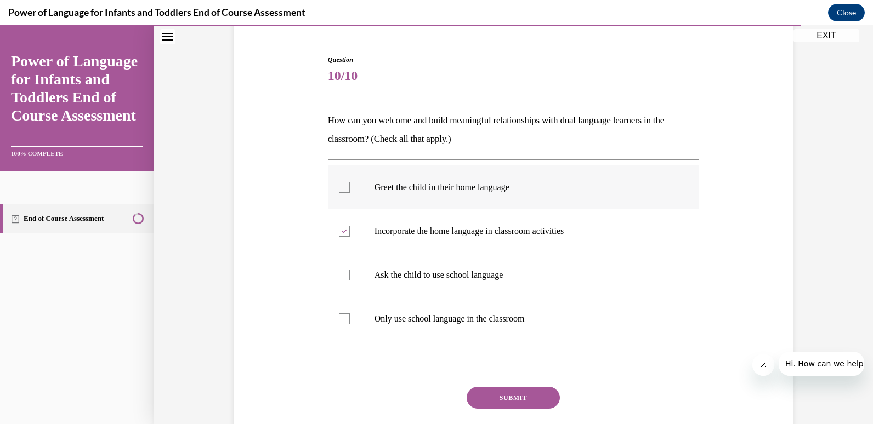
checkbox input "true"
click at [477, 393] on button "SUBMIT" at bounding box center [513, 398] width 93 height 22
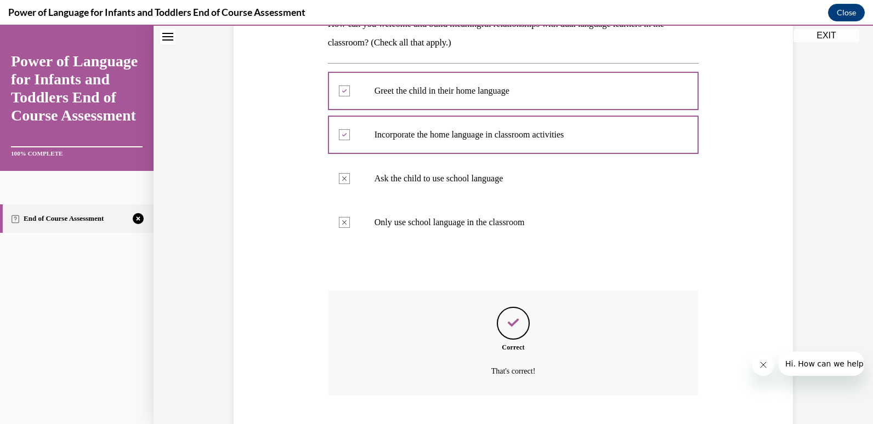
scroll to position [261, 0]
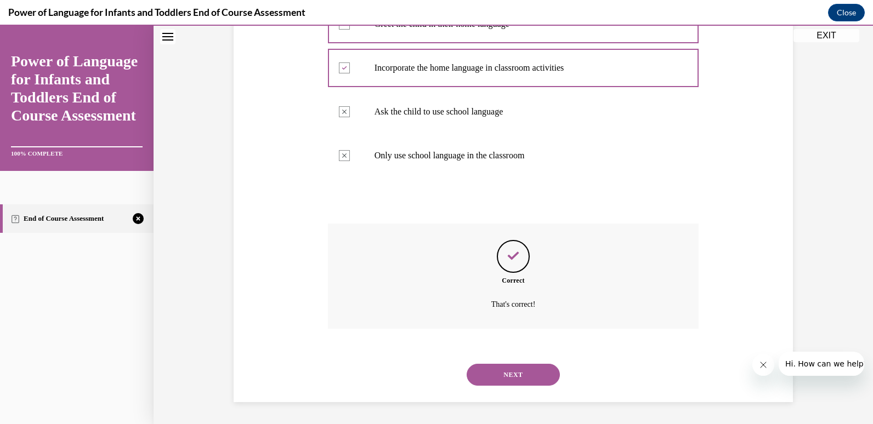
click at [503, 367] on button "NEXT" at bounding box center [513, 375] width 93 height 22
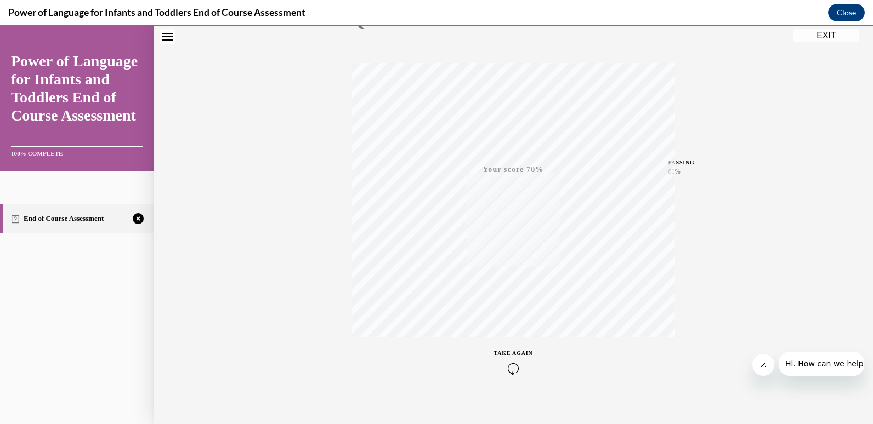
scroll to position [162, 0]
click at [503, 367] on button "TAKE AGAIN" at bounding box center [513, 350] width 65 height 49
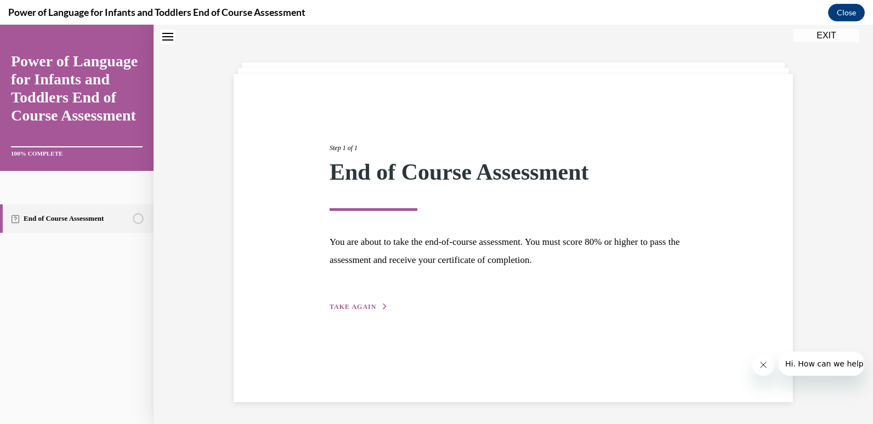
click at [360, 309] on span "TAKE AGAIN" at bounding box center [353, 307] width 47 height 8
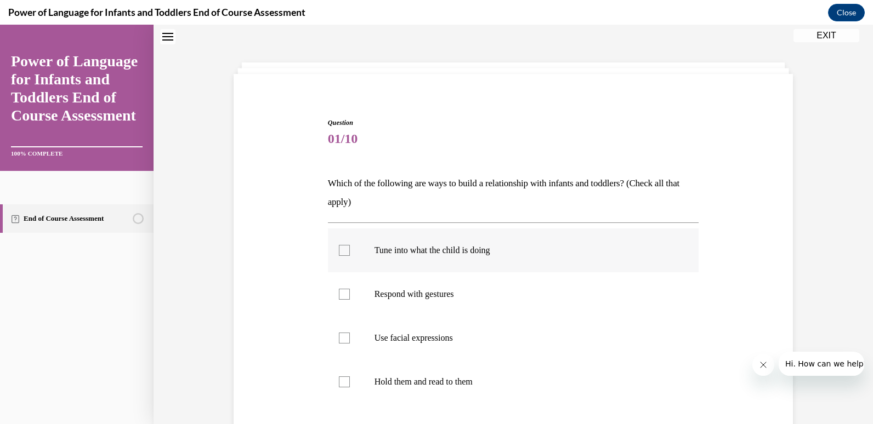
click at [395, 265] on label "Tune into what the child is doing" at bounding box center [513, 251] width 371 height 44
click at [350, 256] on input "Tune into what the child is doing" at bounding box center [344, 250] width 11 height 11
checkbox input "true"
click at [392, 288] on label "Respond with gestures" at bounding box center [513, 295] width 371 height 44
click at [350, 289] on input "Respond with gestures" at bounding box center [344, 294] width 11 height 11
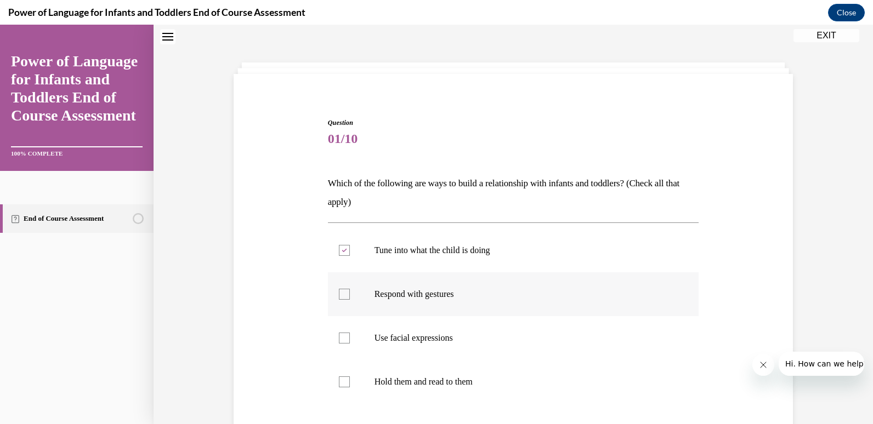
checkbox input "true"
click at [398, 332] on label "Use facial expressions" at bounding box center [513, 338] width 371 height 44
click at [350, 333] on input "Use facial expressions" at bounding box center [344, 338] width 11 height 11
checkbox input "true"
click at [417, 376] on label "Hold them and read to them" at bounding box center [513, 382] width 371 height 44
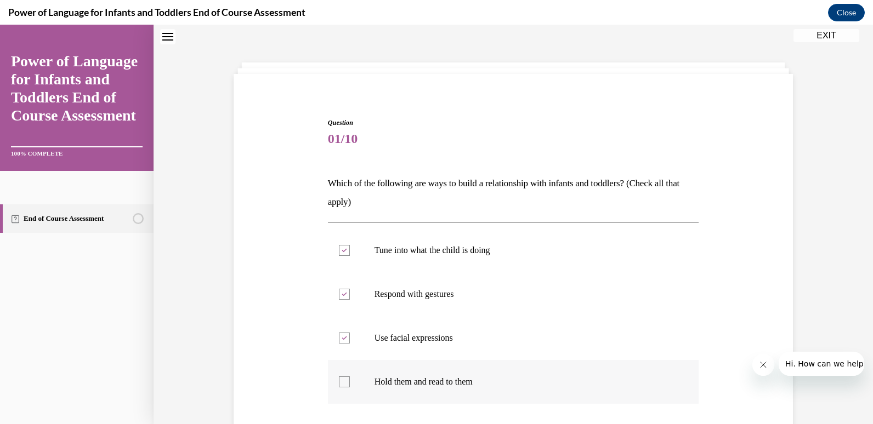
click at [350, 377] on input "Hold them and read to them" at bounding box center [344, 382] width 11 height 11
checkbox input "true"
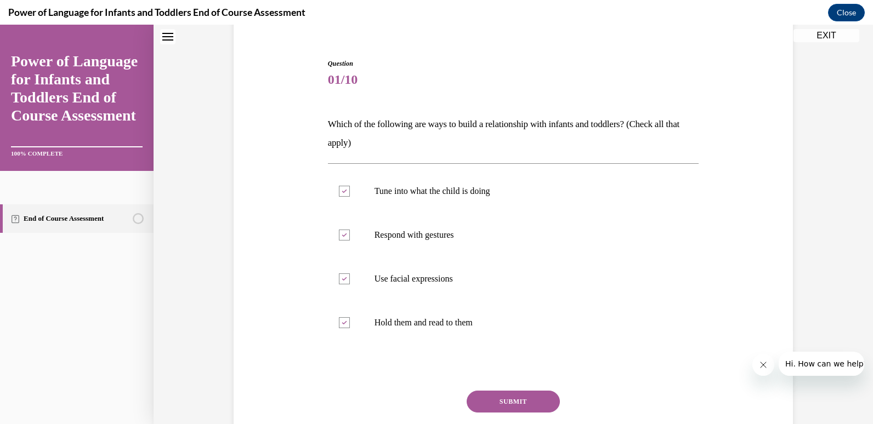
scroll to position [95, 0]
click at [483, 391] on button "SUBMIT" at bounding box center [513, 400] width 93 height 22
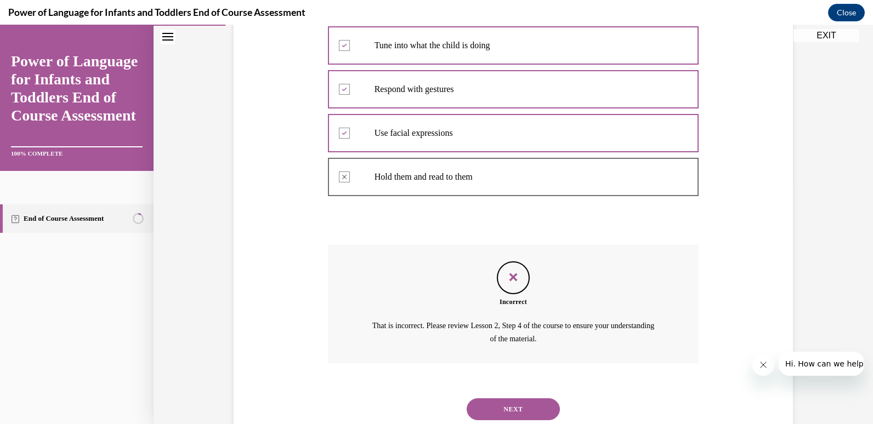
scroll to position [274, 0]
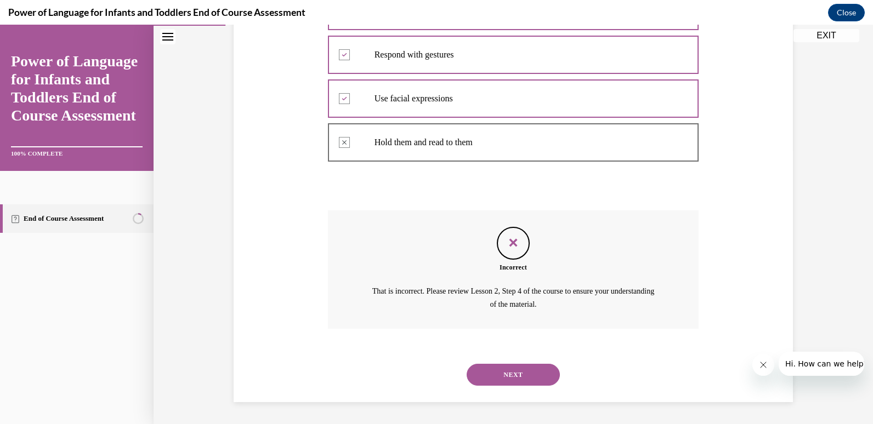
click at [496, 381] on button "NEXT" at bounding box center [513, 375] width 93 height 22
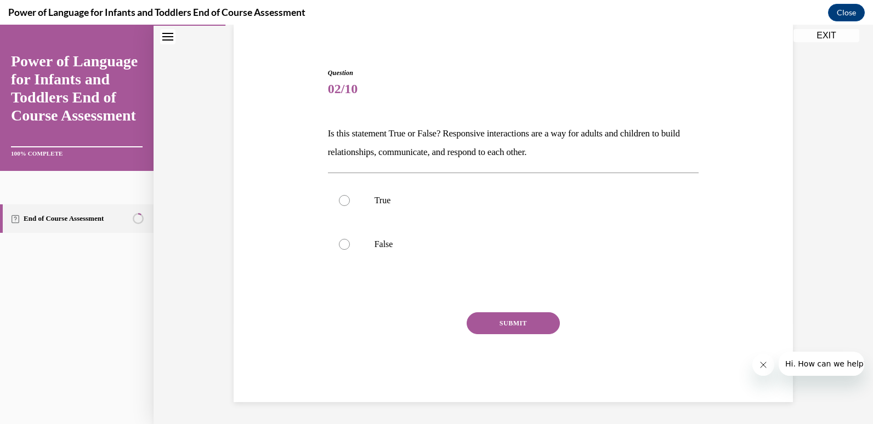
scroll to position [84, 0]
click at [374, 212] on label "True" at bounding box center [513, 201] width 371 height 44
click at [350, 206] on input "True" at bounding box center [344, 200] width 11 height 11
radio input "true"
click at [495, 319] on button "SUBMIT" at bounding box center [513, 324] width 93 height 22
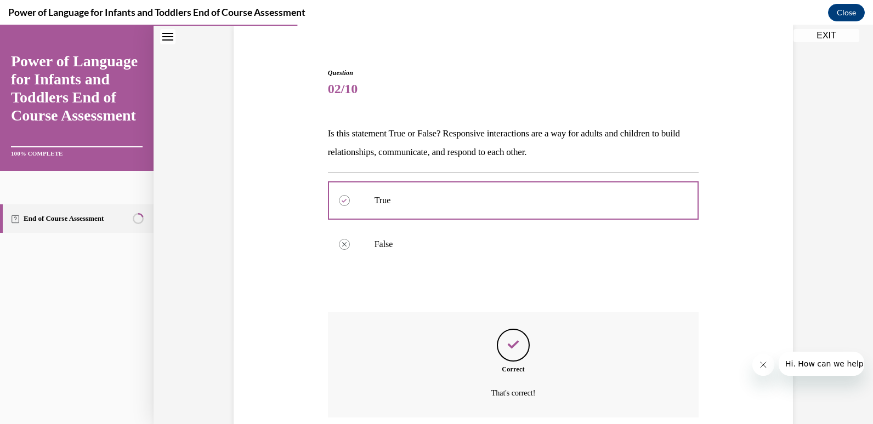
scroll to position [173, 0]
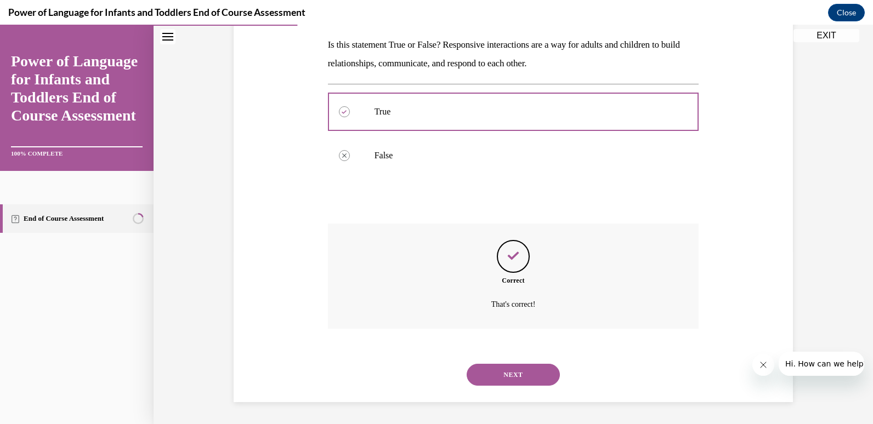
click at [510, 378] on button "NEXT" at bounding box center [513, 375] width 93 height 22
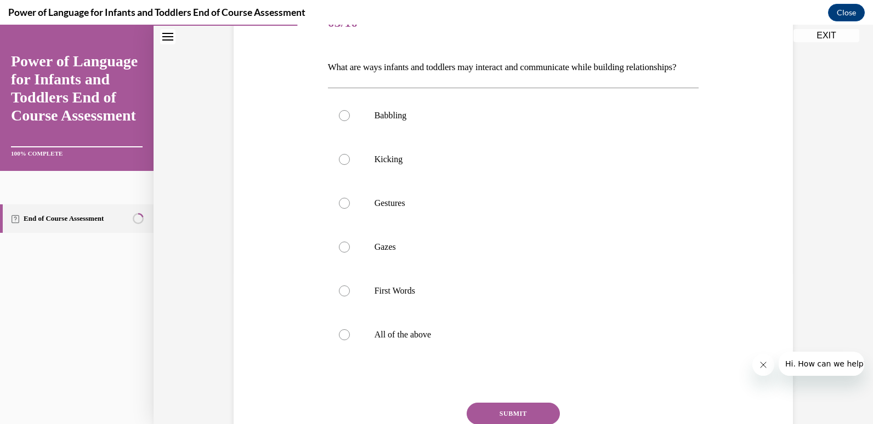
scroll to position [152, 0]
click at [411, 339] on p "All of the above" at bounding box center [522, 333] width 297 height 11
click at [350, 339] on input "All of the above" at bounding box center [344, 333] width 11 height 11
radio input "true"
click at [508, 421] on button "SUBMIT" at bounding box center [513, 413] width 93 height 22
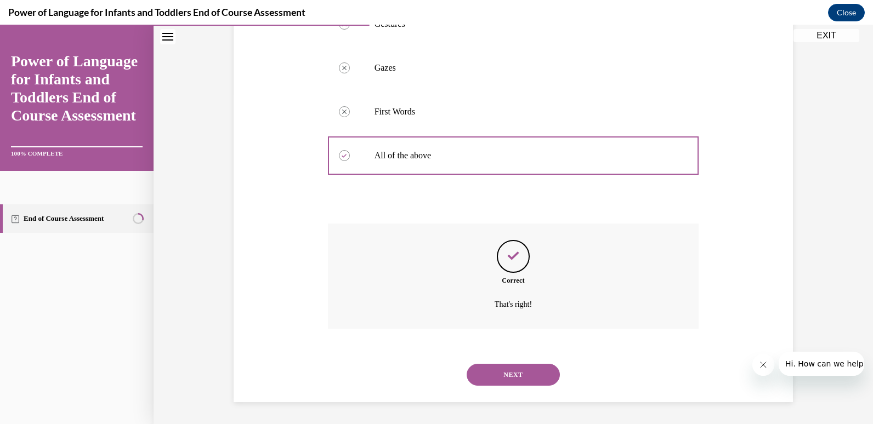
scroll to position [349, 0]
click at [505, 379] on button "NEXT" at bounding box center [513, 375] width 93 height 22
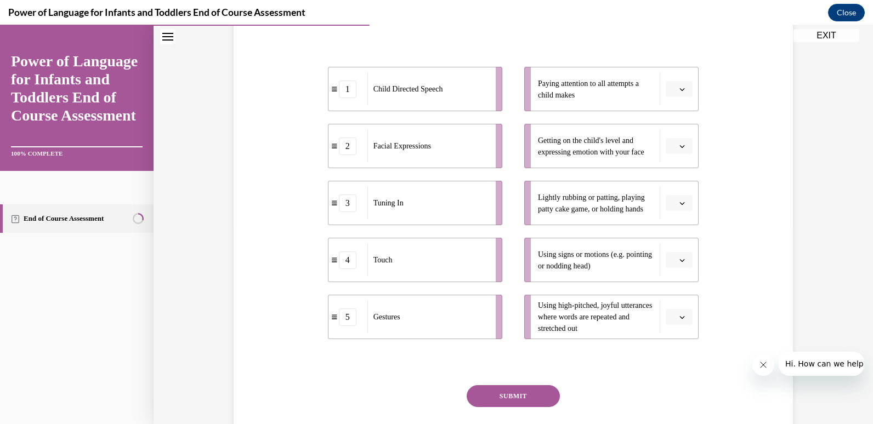
scroll to position [180, 0]
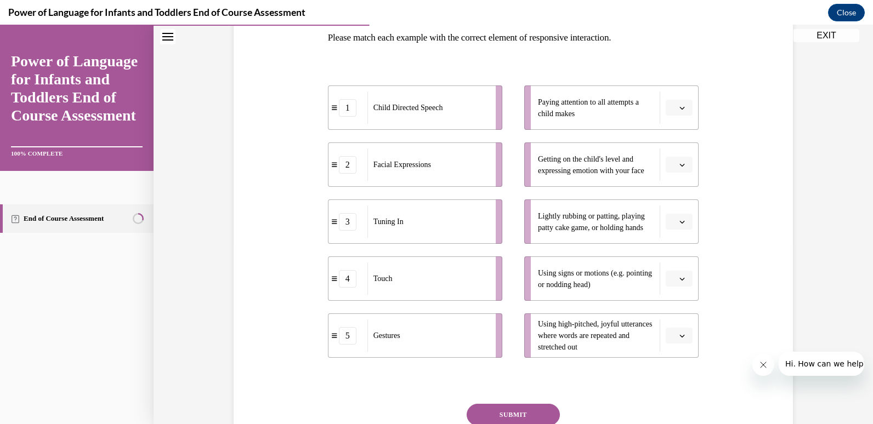
click at [666, 165] on button "button" at bounding box center [679, 165] width 27 height 16
click at [672, 240] on div "2" at bounding box center [673, 233] width 27 height 22
click at [679, 106] on icon "button" at bounding box center [681, 107] width 5 height 5
click at [669, 186] on div "2" at bounding box center [673, 176] width 27 height 22
click at [684, 111] on button "2" at bounding box center [679, 108] width 27 height 16
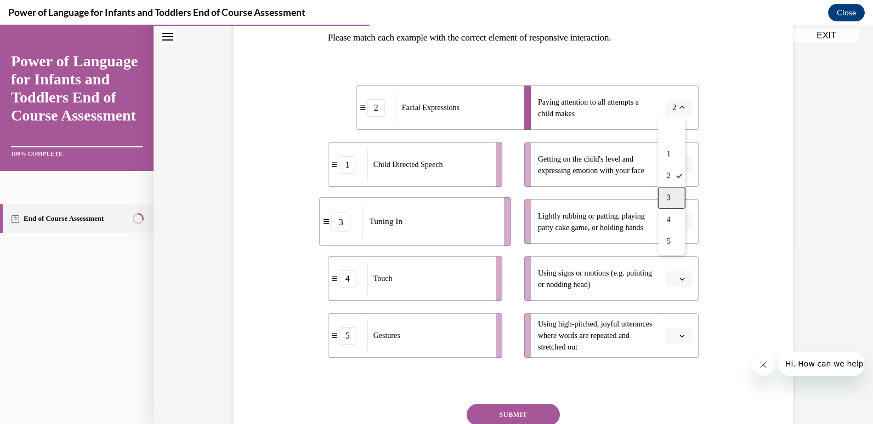
click at [673, 192] on div "3" at bounding box center [671, 198] width 27 height 22
click at [676, 174] on li "Getting on the child's level and expressing emotion with your face" at bounding box center [611, 165] width 174 height 44
click at [680, 164] on icon "button" at bounding box center [682, 165] width 5 height 3
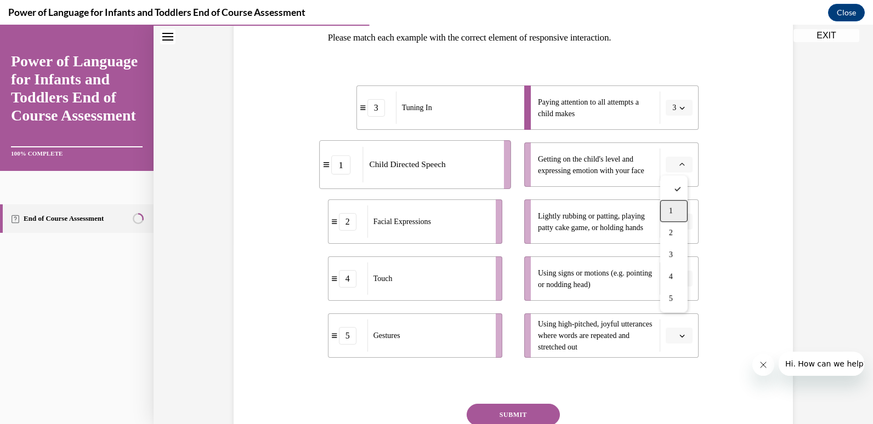
click at [666, 212] on div "1" at bounding box center [673, 211] width 27 height 22
click at [674, 226] on button "button" at bounding box center [679, 222] width 27 height 16
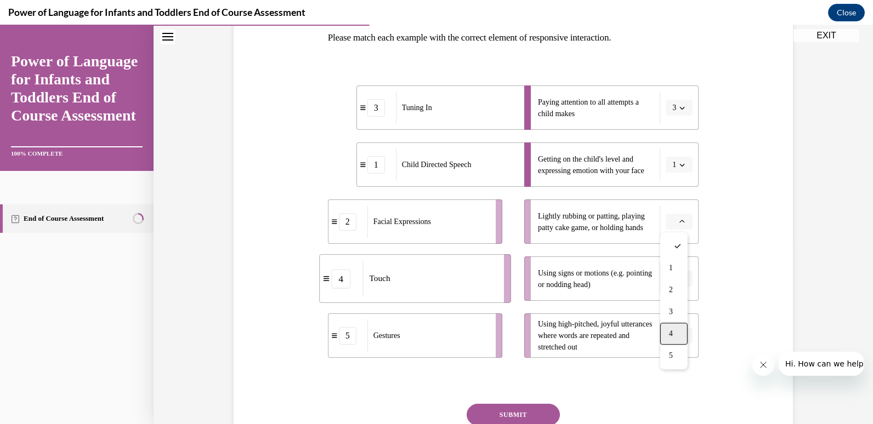
click at [675, 330] on div "4" at bounding box center [673, 334] width 27 height 22
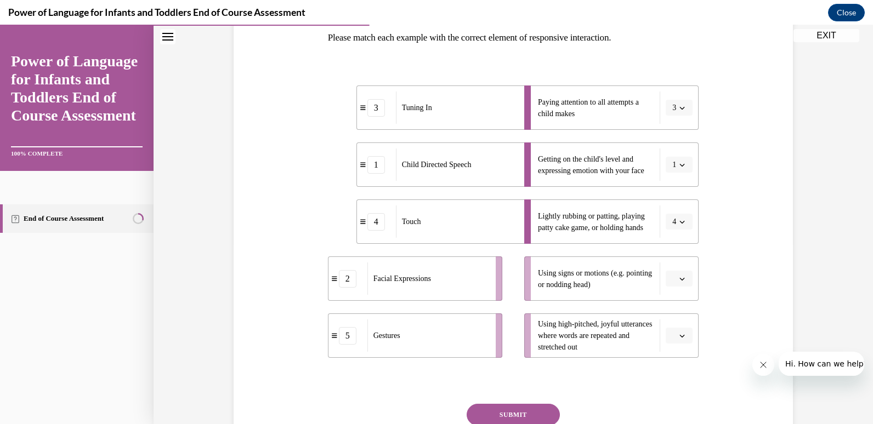
click at [683, 333] on button "button" at bounding box center [679, 336] width 27 height 16
click at [680, 308] on div "5" at bounding box center [673, 311] width 27 height 22
click at [678, 331] on button "5" at bounding box center [679, 336] width 27 height 16
click at [734, 264] on div "Question 04/10 Please match each example with the correct element of responsive…" at bounding box center [513, 216] width 565 height 555
click at [678, 283] on button "button" at bounding box center [679, 279] width 27 height 16
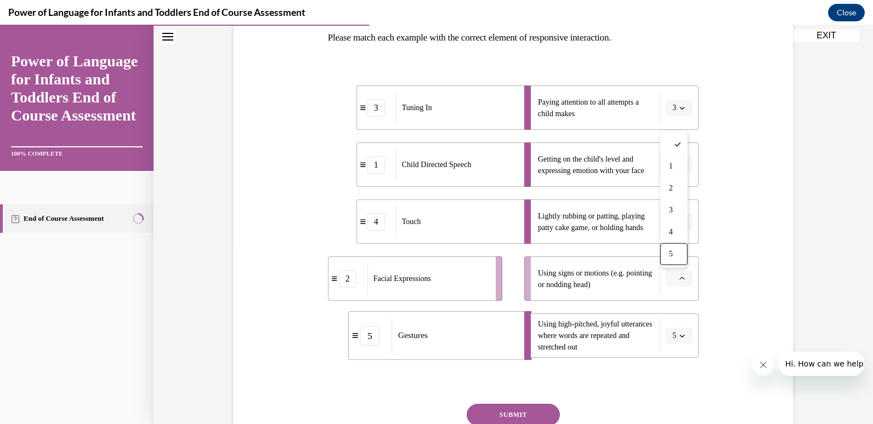
click at [722, 230] on div "Question 04/10 Please match each example with the correct element of responsive…" at bounding box center [513, 216] width 565 height 555
click at [666, 287] on li "Using signs or motions (e.g. pointing or nodding head)" at bounding box center [611, 279] width 174 height 44
click at [685, 273] on button "button" at bounding box center [679, 279] width 27 height 16
click at [684, 186] on div "2" at bounding box center [673, 189] width 27 height 22
click at [509, 406] on button "SUBMIT" at bounding box center [513, 415] width 93 height 22
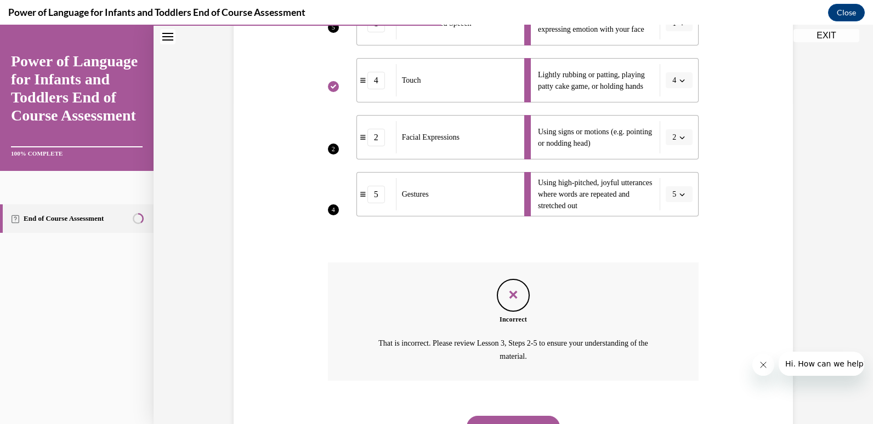
scroll to position [339, 0]
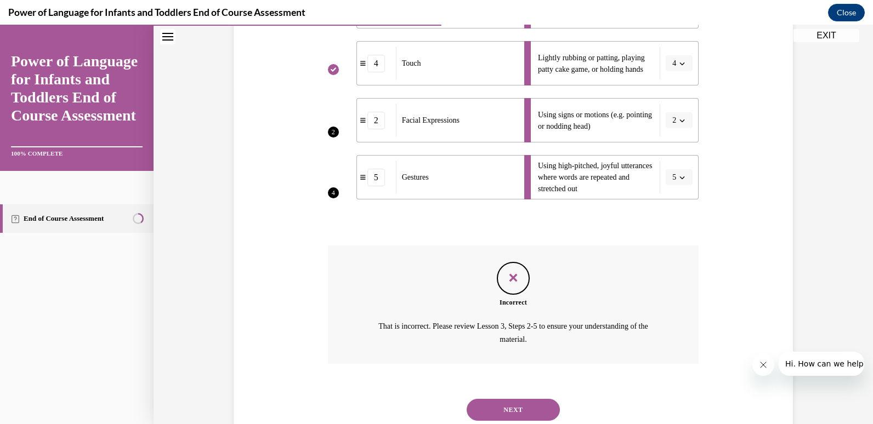
click at [527, 406] on button "NEXT" at bounding box center [513, 410] width 93 height 22
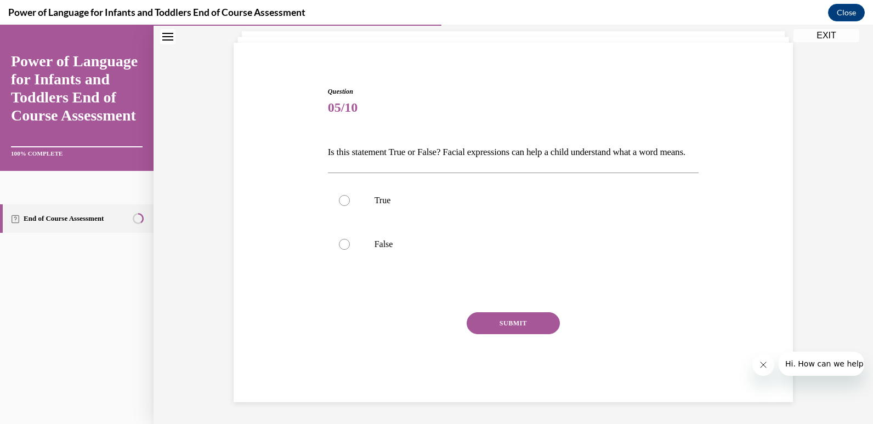
scroll to position [84, 0]
click at [351, 197] on label "True" at bounding box center [513, 201] width 371 height 44
click at [350, 197] on input "True" at bounding box center [344, 200] width 11 height 11
radio input "true"
click at [502, 315] on button "SUBMIT" at bounding box center [513, 324] width 93 height 22
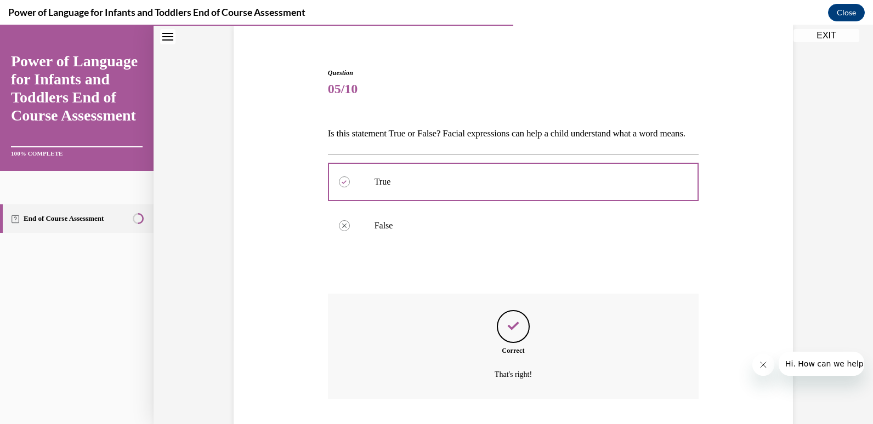
scroll to position [173, 0]
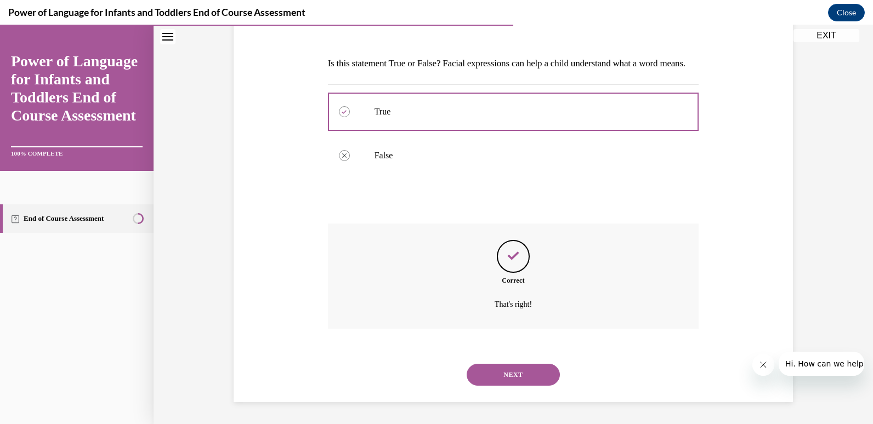
click at [508, 372] on button "NEXT" at bounding box center [513, 375] width 93 height 22
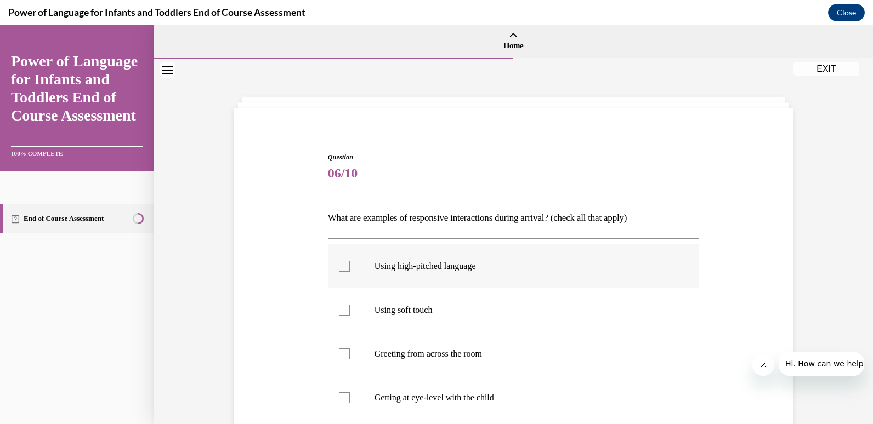
click at [429, 272] on label "Using high-pitched language" at bounding box center [513, 267] width 371 height 44
click at [350, 272] on input "Using high-pitched language" at bounding box center [344, 266] width 11 height 11
checkbox input "true"
click at [413, 290] on label "Using soft touch" at bounding box center [513, 310] width 371 height 44
click at [350, 305] on input "Using soft touch" at bounding box center [344, 310] width 11 height 11
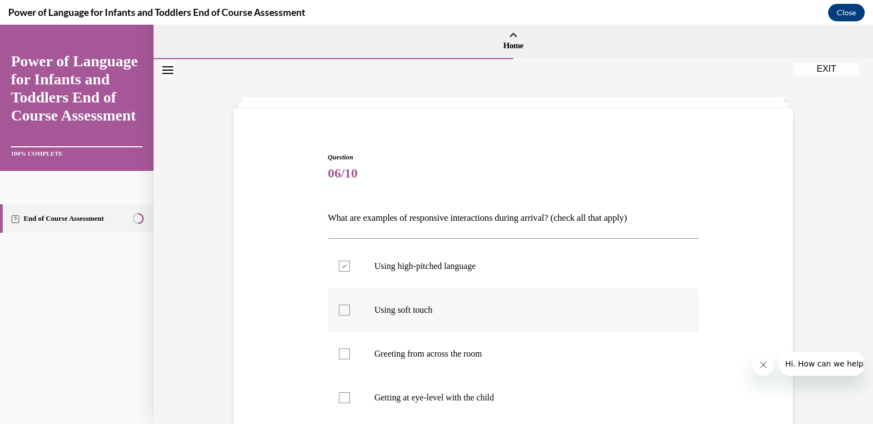
checkbox input "true"
click at [408, 363] on label "Greeting from across the room" at bounding box center [513, 354] width 371 height 44
click at [350, 360] on input "Greeting from across the room" at bounding box center [344, 354] width 11 height 11
checkbox input "true"
click at [410, 402] on p "Getting at eye-level with the child" at bounding box center [522, 398] width 297 height 11
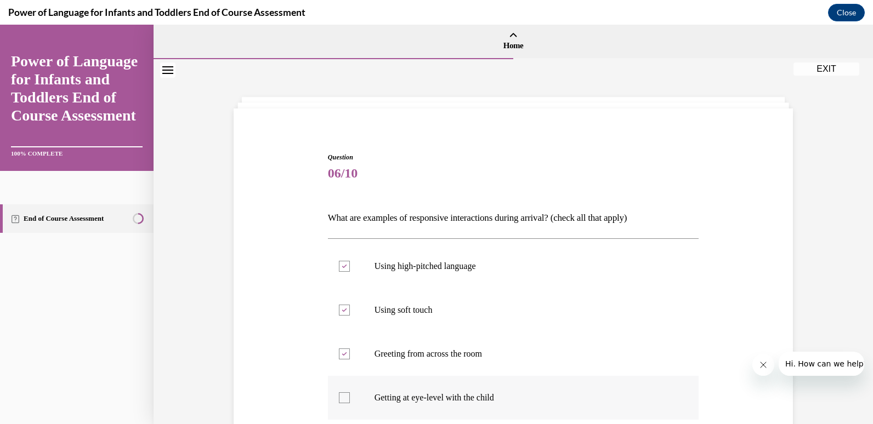
click at [350, 402] on input "Getting at eye-level with the child" at bounding box center [344, 398] width 11 height 11
checkbox input "true"
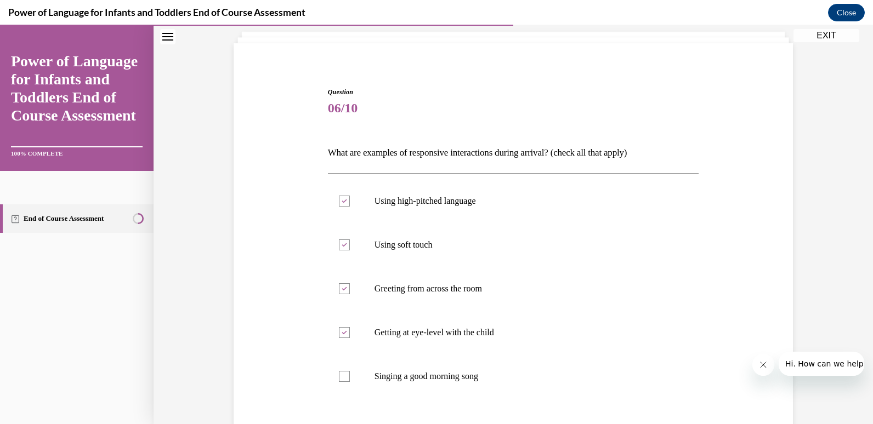
scroll to position [98, 0]
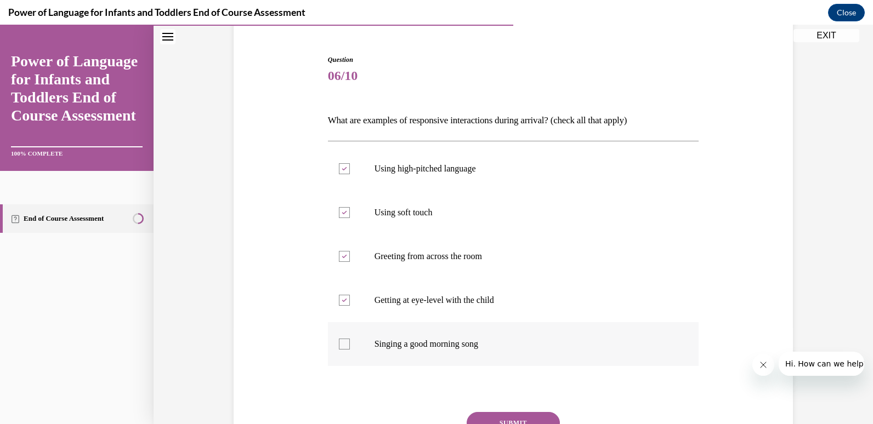
click at [421, 346] on p "Singing a good morning song" at bounding box center [522, 344] width 297 height 11
click at [350, 346] on input "Singing a good morning song" at bounding box center [344, 344] width 11 height 11
checkbox input "true"
click at [441, 254] on p "Greeting from across the room" at bounding box center [522, 256] width 297 height 11
click at [350, 254] on input "Greeting from across the room" at bounding box center [344, 256] width 11 height 11
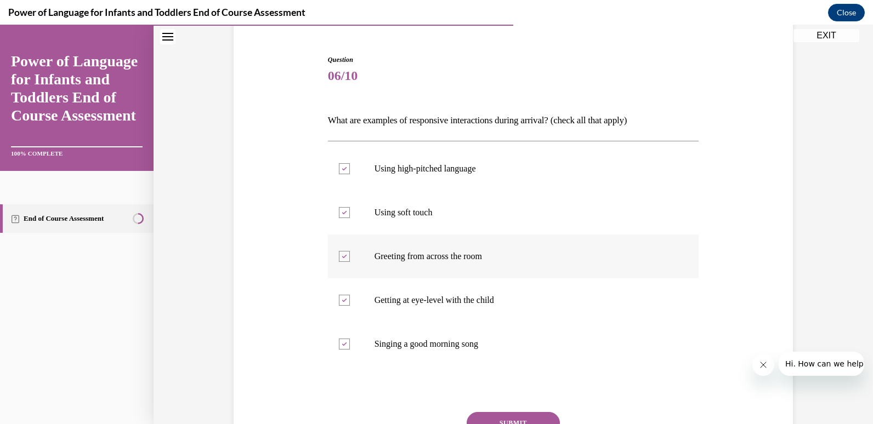
checkbox input "false"
click at [490, 417] on button "SUBMIT" at bounding box center [513, 423] width 93 height 22
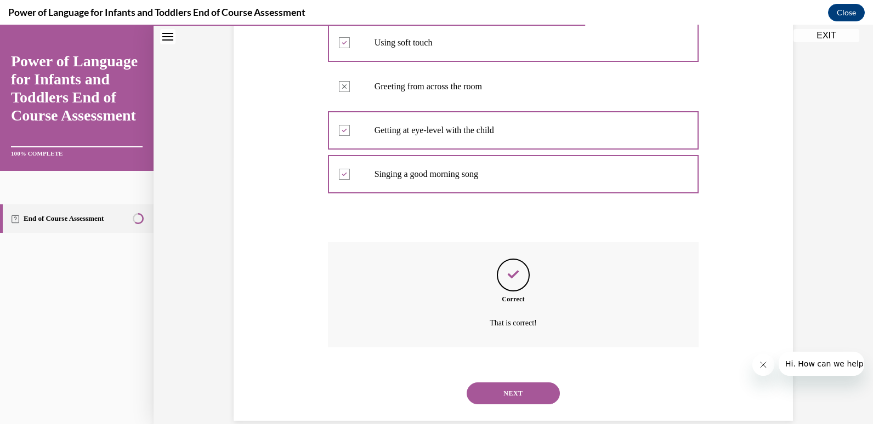
scroll to position [286, 0]
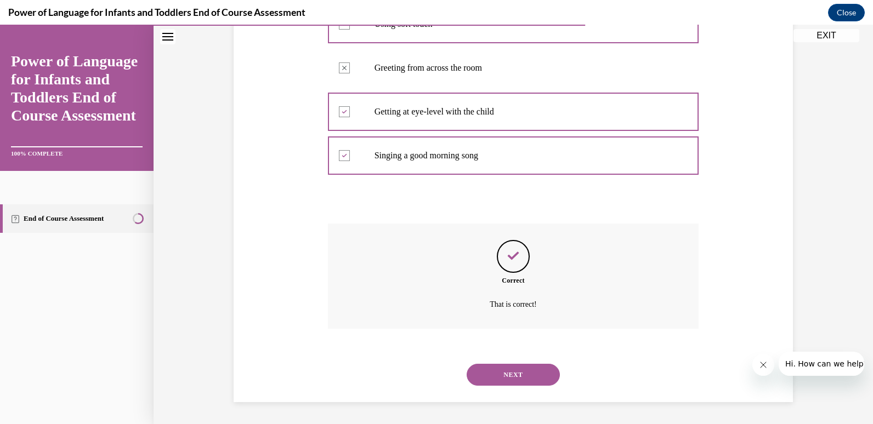
click at [523, 373] on button "NEXT" at bounding box center [513, 375] width 93 height 22
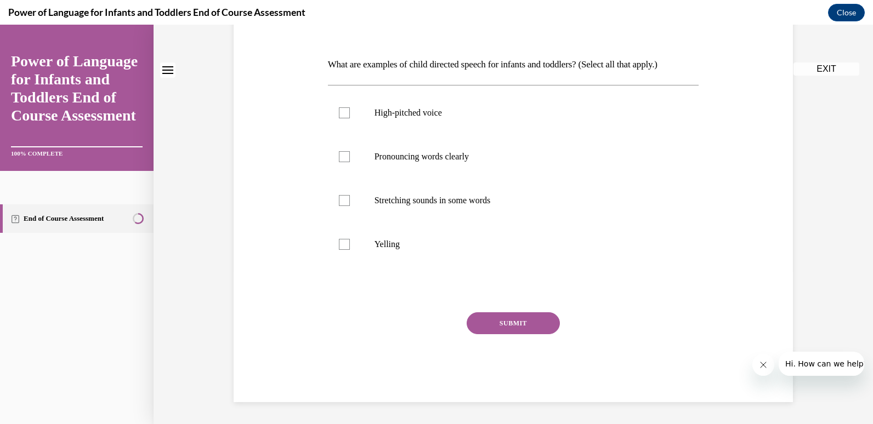
scroll to position [0, 0]
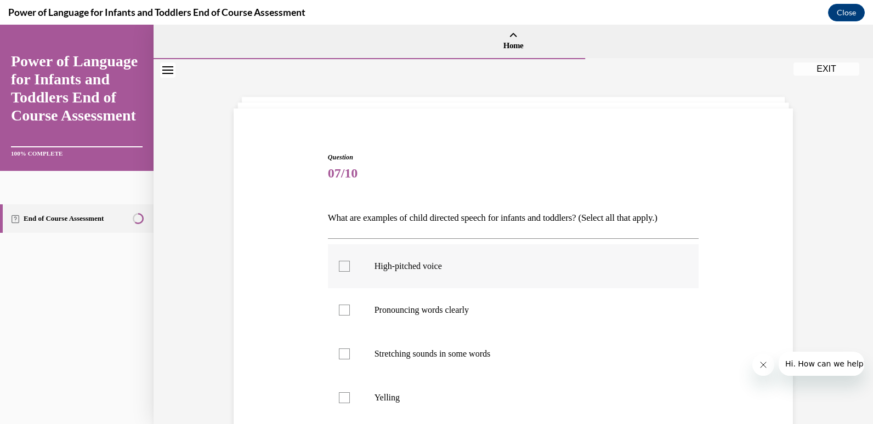
click at [428, 267] on p "High-pitched voice" at bounding box center [522, 266] width 297 height 11
click at [350, 267] on input "High-pitched voice" at bounding box center [344, 266] width 11 height 11
checkbox input "true"
click at [431, 299] on label "Pronouncing words clearly" at bounding box center [513, 310] width 371 height 44
click at [350, 305] on input "Pronouncing words clearly" at bounding box center [344, 310] width 11 height 11
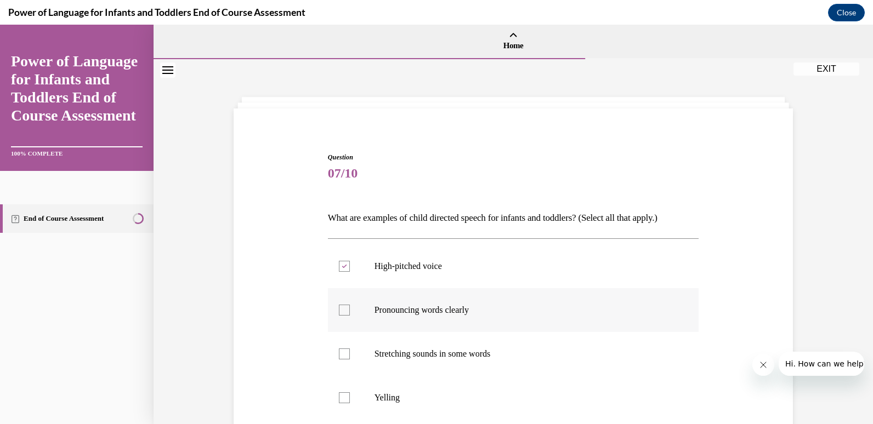
checkbox input "true"
click at [447, 374] on label "Stretching sounds in some words" at bounding box center [513, 354] width 371 height 44
click at [350, 360] on input "Stretching sounds in some words" at bounding box center [344, 354] width 11 height 11
checkbox input "true"
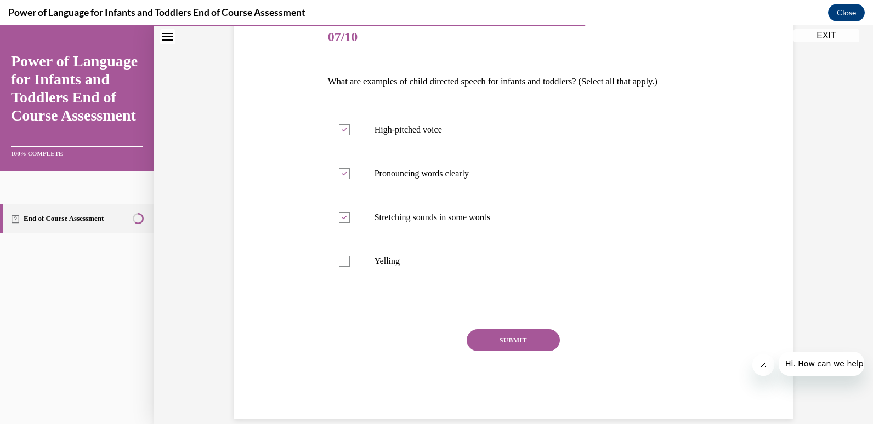
scroll to position [138, 0]
click at [516, 340] on button "SUBMIT" at bounding box center [513, 339] width 93 height 22
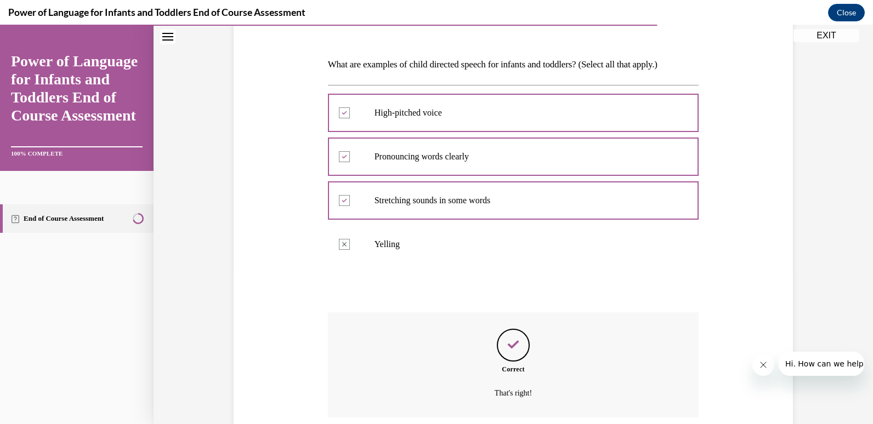
scroll to position [242, 0]
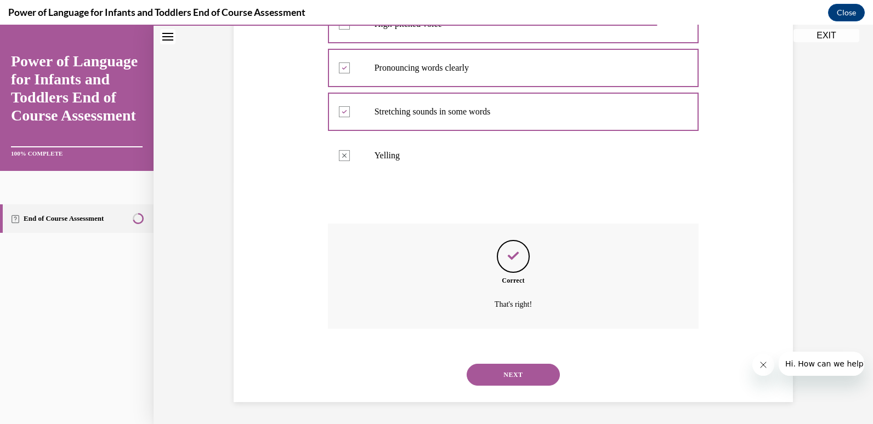
click at [510, 374] on button "NEXT" at bounding box center [513, 375] width 93 height 22
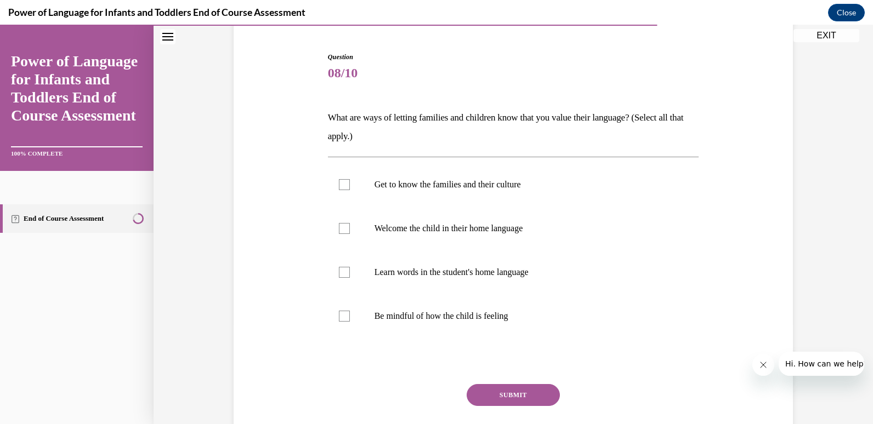
scroll to position [101, 0]
click at [468, 285] on label "Learn words in the student's home language" at bounding box center [513, 272] width 371 height 44
click at [350, 277] on input "Learn words in the student's home language" at bounding box center [344, 271] width 11 height 11
checkbox input "true"
click at [472, 213] on label "Welcome the child in their home language" at bounding box center [513, 228] width 371 height 44
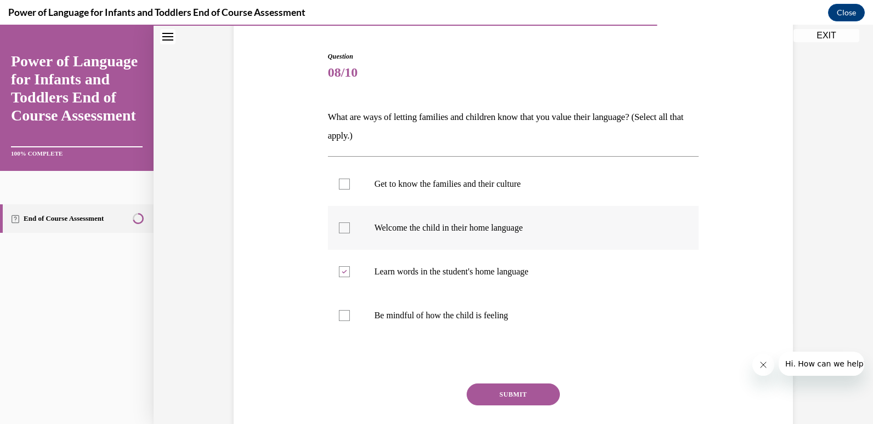
click at [350, 223] on input "Welcome the child in their home language" at bounding box center [344, 228] width 11 height 11
checkbox input "true"
click at [470, 184] on p "Get to know the families and their culture" at bounding box center [522, 184] width 297 height 11
click at [350, 184] on input "Get to know the families and their culture" at bounding box center [344, 184] width 11 height 11
checkbox input "true"
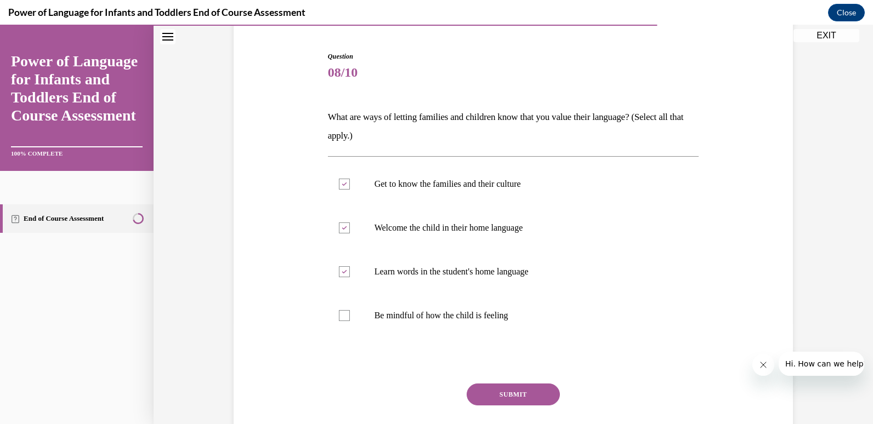
click at [495, 395] on button "SUBMIT" at bounding box center [513, 395] width 93 height 22
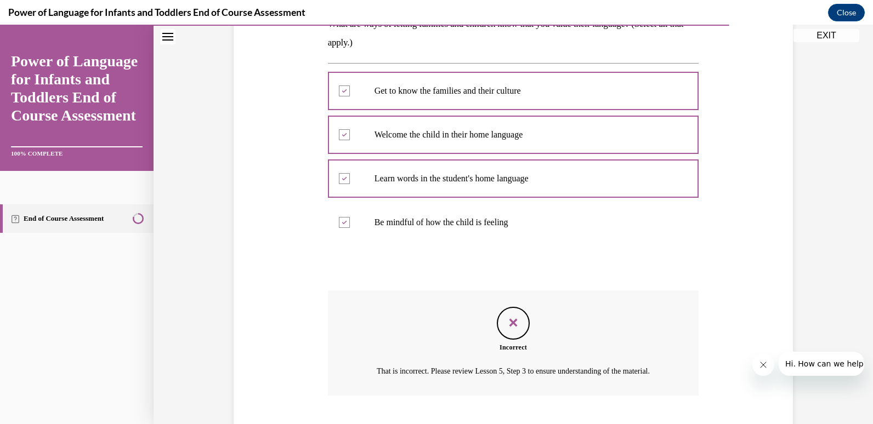
scroll to position [274, 0]
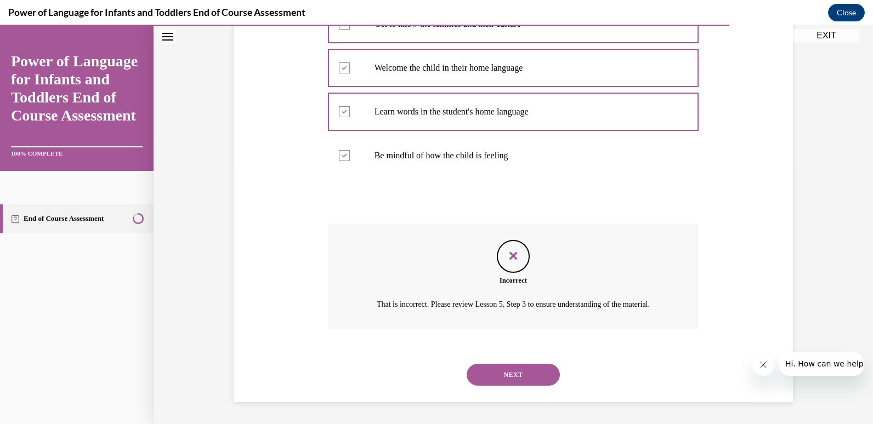
click at [501, 382] on button "NEXT" at bounding box center [513, 375] width 93 height 22
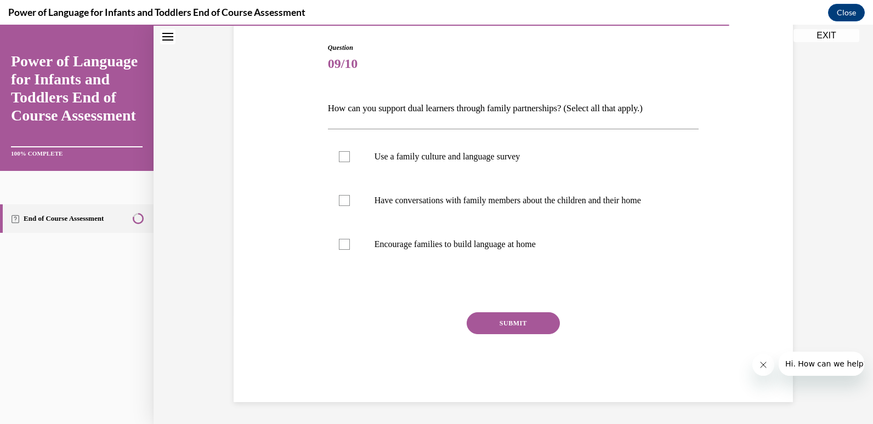
scroll to position [110, 0]
click at [481, 155] on p "Use a family culture and language survey" at bounding box center [522, 156] width 297 height 11
click at [350, 155] on input "Use a family culture and language survey" at bounding box center [344, 156] width 11 height 11
checkbox input "true"
click at [482, 213] on label "Have conversations with family members about the children and their home" at bounding box center [513, 201] width 371 height 44
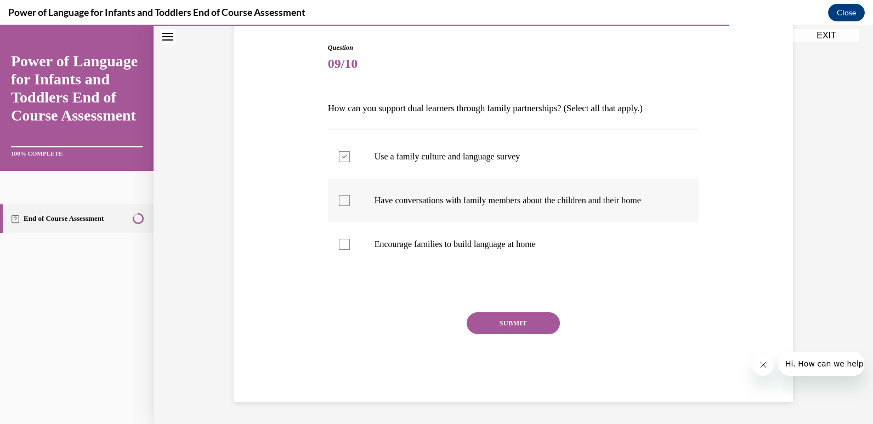
click at [350, 206] on input "Have conversations with family members about the children and their home" at bounding box center [344, 200] width 11 height 11
checkbox input "true"
click at [473, 259] on label "Encourage families to build language at home" at bounding box center [513, 245] width 371 height 44
click at [473, 239] on p "Encourage families to build language at home" at bounding box center [522, 244] width 297 height 11
click at [350, 239] on input "Encourage families to build language at home" at bounding box center [344, 244] width 11 height 11
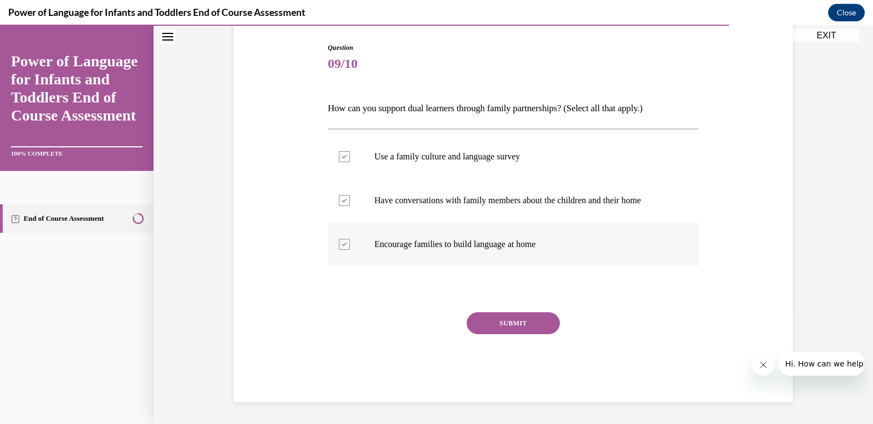
click at [345, 241] on div at bounding box center [344, 244] width 11 height 11
click at [345, 241] on input "Encourage families to build language at home" at bounding box center [344, 244] width 11 height 11
checkbox input "false"
click at [482, 317] on button "SUBMIT" at bounding box center [513, 324] width 93 height 22
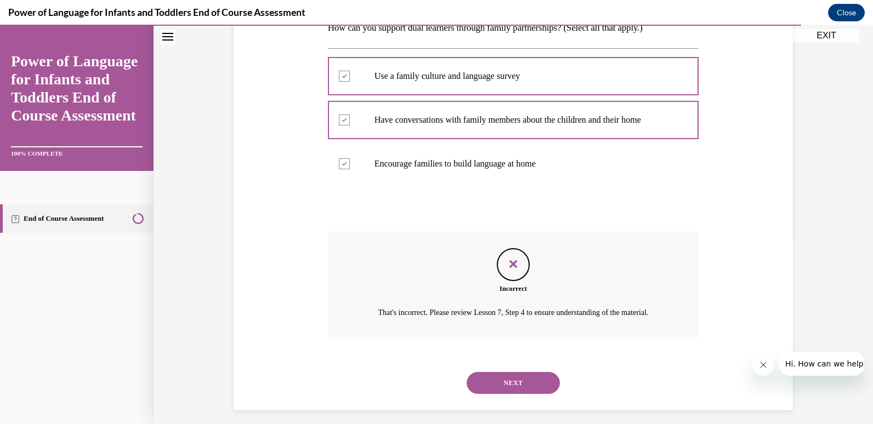
scroll to position [212, 0]
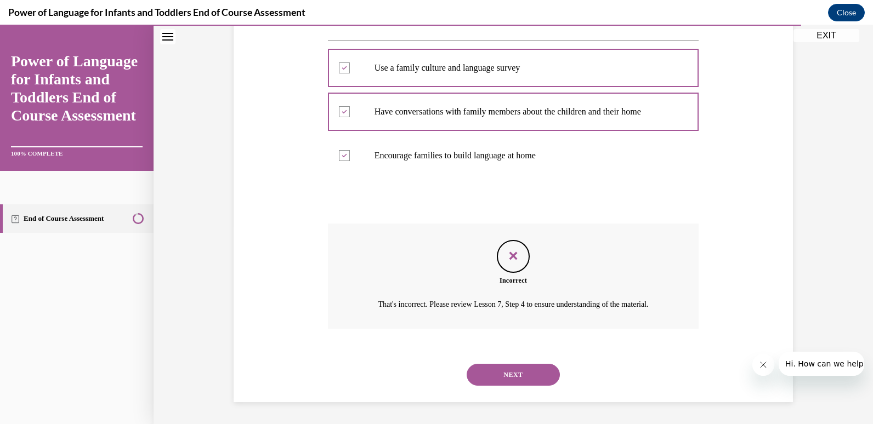
click at [532, 373] on button "NEXT" at bounding box center [513, 375] width 93 height 22
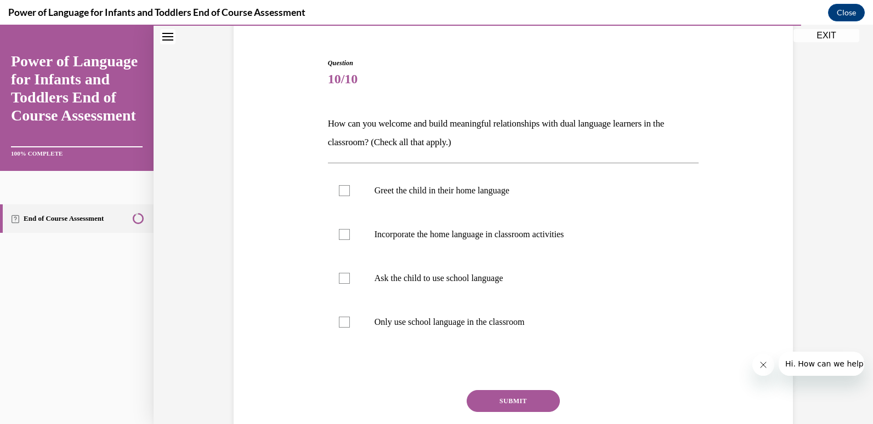
scroll to position [115, 0]
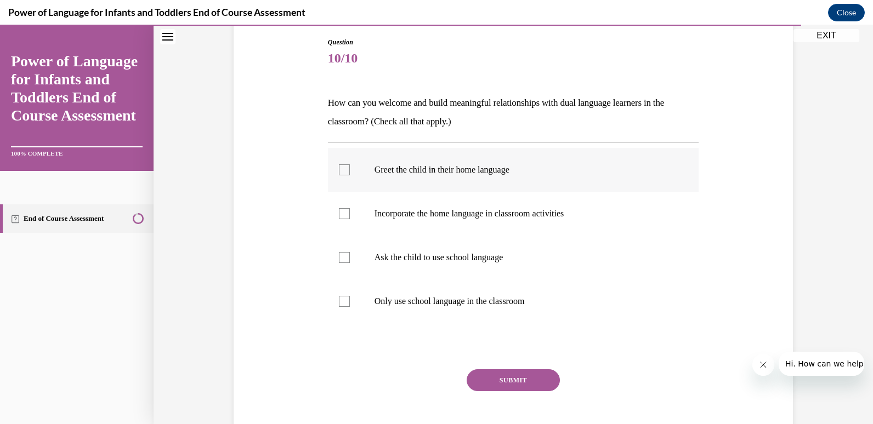
click at [489, 173] on p "Greet the child in their home language" at bounding box center [522, 169] width 297 height 11
click at [350, 173] on input "Greet the child in their home language" at bounding box center [344, 169] width 11 height 11
checkbox input "true"
click at [490, 218] on p "Incorporate the home language in classroom activities" at bounding box center [522, 213] width 297 height 11
click at [350, 218] on input "Incorporate the home language in classroom activities" at bounding box center [344, 213] width 11 height 11
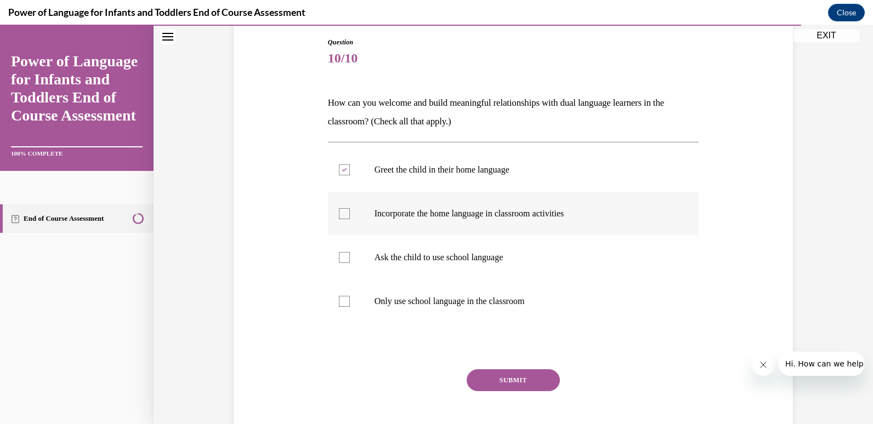
checkbox input "true"
click at [511, 373] on button "SUBMIT" at bounding box center [513, 381] width 93 height 22
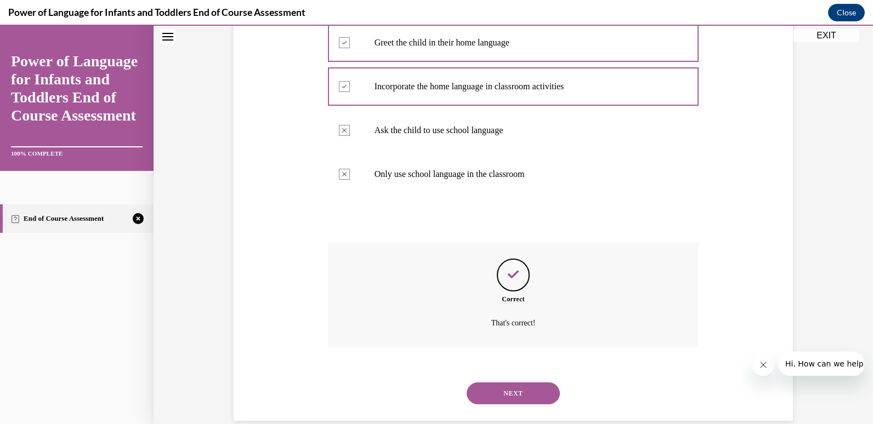
scroll to position [261, 0]
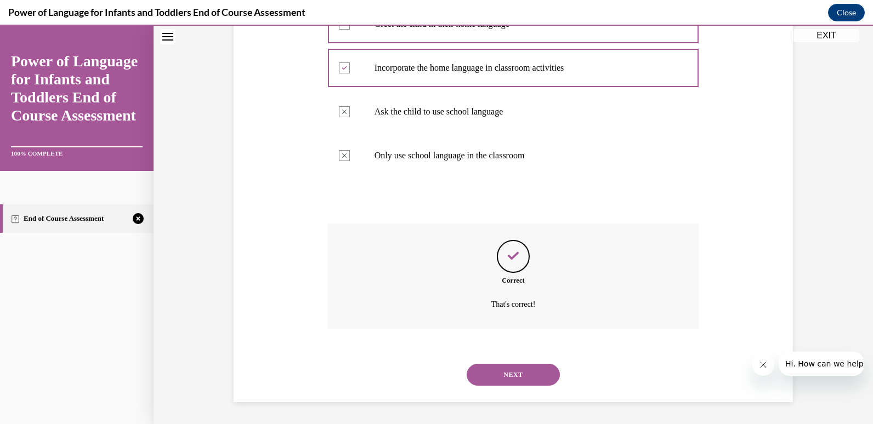
click at [511, 373] on button "NEXT" at bounding box center [513, 375] width 93 height 22
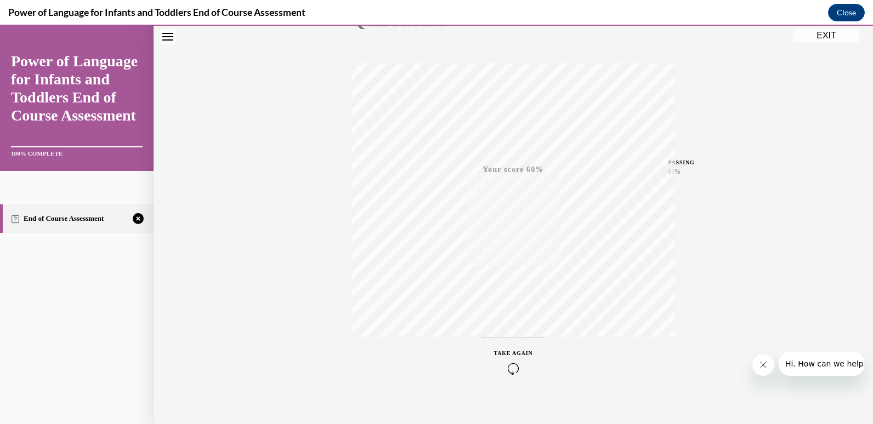
scroll to position [162, 0]
click at [504, 354] on icon "button" at bounding box center [513, 357] width 39 height 12
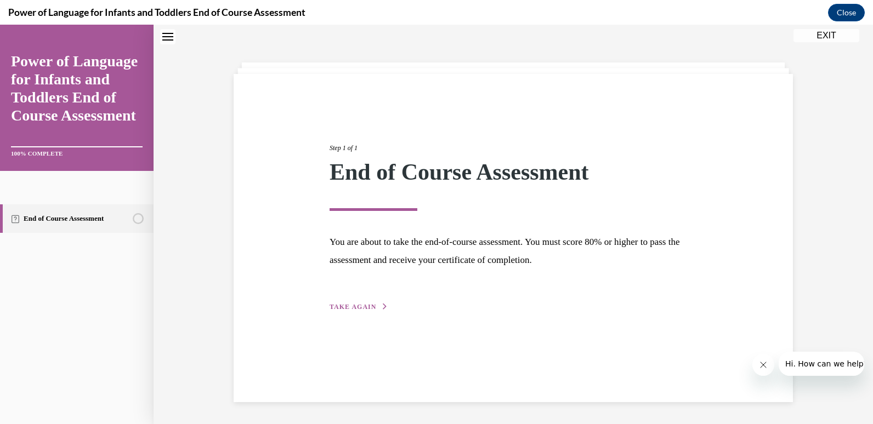
click at [346, 300] on div "Step 1 of 1 End of Course Assessment You are about to take the end-of-course as…" at bounding box center [513, 215] width 384 height 195
click at [343, 313] on div "Step 1 of 1 End of Course Assessment You are about to take the end-of-course as…" at bounding box center [513, 215] width 384 height 195
click at [350, 298] on div "Step 1 of 1 End of Course Assessment You are about to take the end-of-course as…" at bounding box center [513, 215] width 384 height 195
click at [350, 310] on button "TAKE AGAIN" at bounding box center [359, 307] width 59 height 10
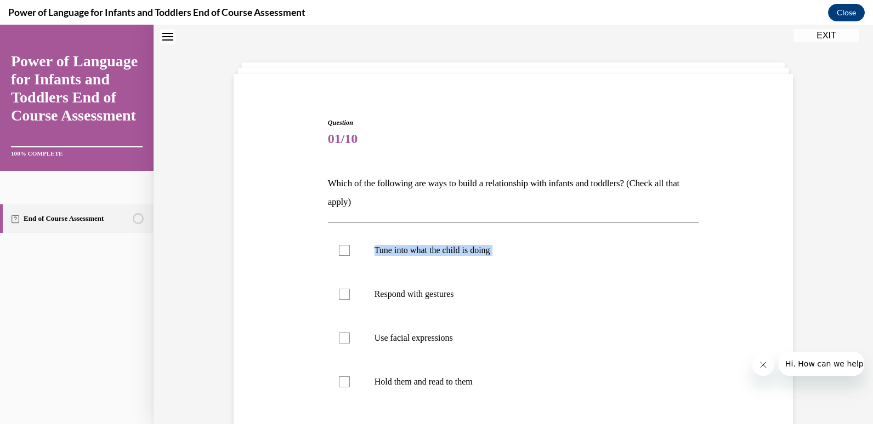
drag, startPoint x: 350, startPoint y: 310, endPoint x: 577, endPoint y: 194, distance: 254.8
click at [577, 194] on div "Question 01/10 Which of the following are ways to build a relationship with inf…" at bounding box center [513, 329] width 371 height 422
drag, startPoint x: 577, startPoint y: 194, endPoint x: 577, endPoint y: 253, distance: 59.8
click at [577, 253] on p "Tune into what the child is doing" at bounding box center [522, 250] width 297 height 11
click at [350, 253] on input "Tune into what the child is doing" at bounding box center [344, 250] width 11 height 11
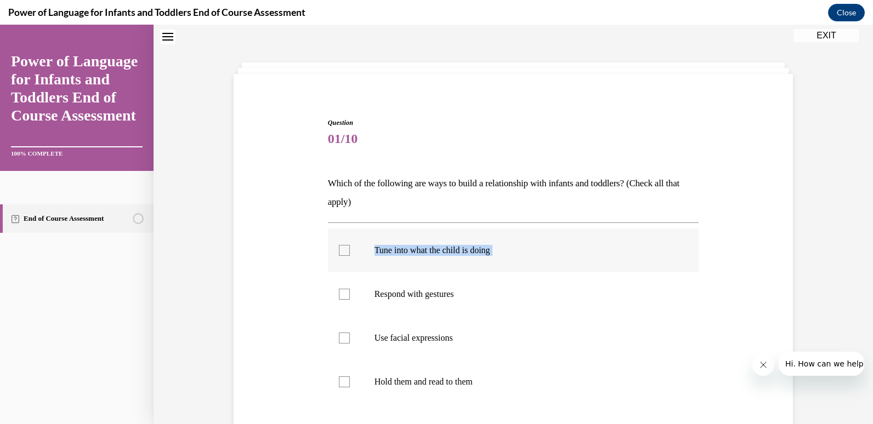
checkbox input "true"
click at [436, 296] on p "Respond with gestures" at bounding box center [522, 294] width 297 height 11
click at [350, 296] on input "Respond with gestures" at bounding box center [344, 294] width 11 height 11
checkbox input "true"
click at [423, 328] on label "Use facial expressions" at bounding box center [513, 338] width 371 height 44
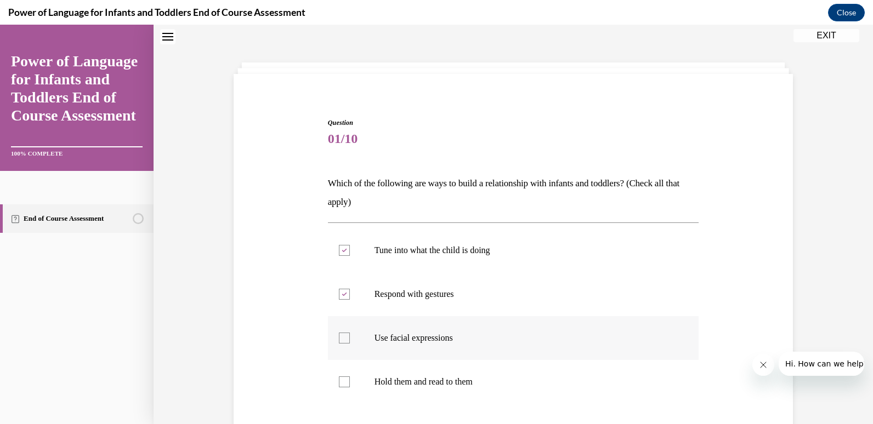
click at [350, 333] on input "Use facial expressions" at bounding box center [344, 338] width 11 height 11
checkbox input "true"
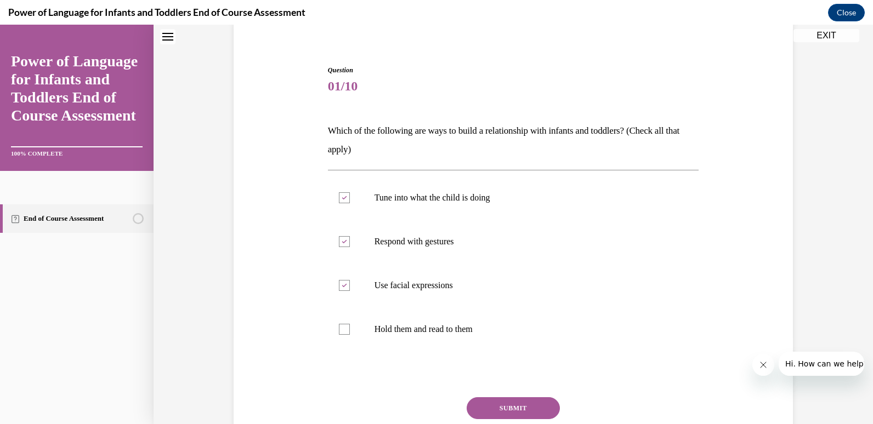
scroll to position [90, 0]
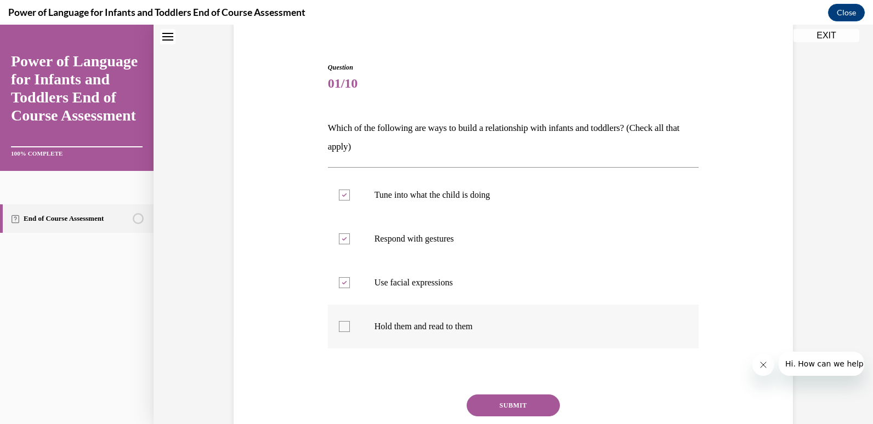
click at [428, 320] on label "Hold them and read to them" at bounding box center [513, 327] width 371 height 44
click at [350, 321] on input "Hold them and read to them" at bounding box center [344, 326] width 11 height 11
checkbox input "true"
click at [503, 405] on button "SUBMIT" at bounding box center [513, 406] width 93 height 22
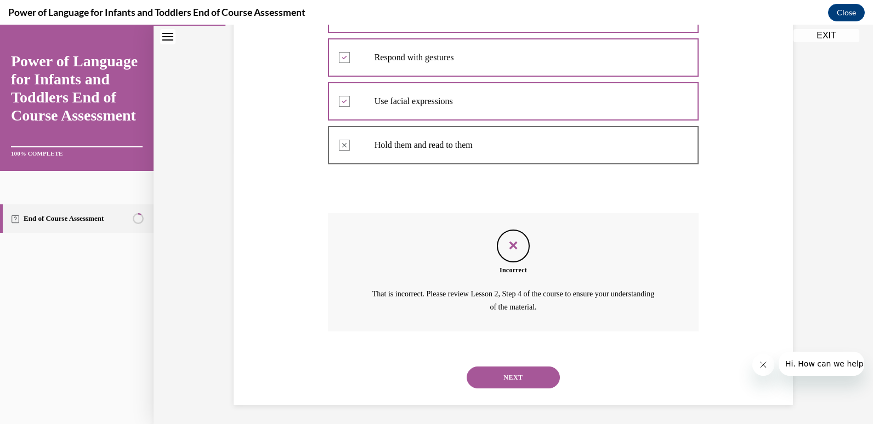
scroll to position [274, 0]
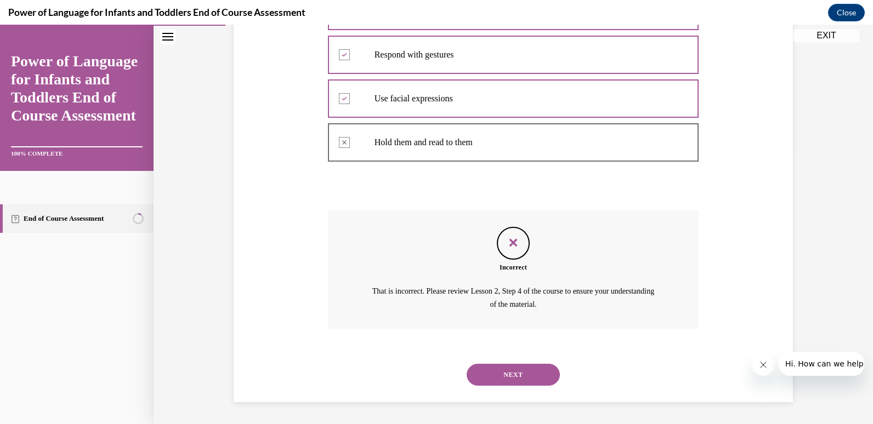
click at [515, 370] on button "NEXT" at bounding box center [513, 375] width 93 height 22
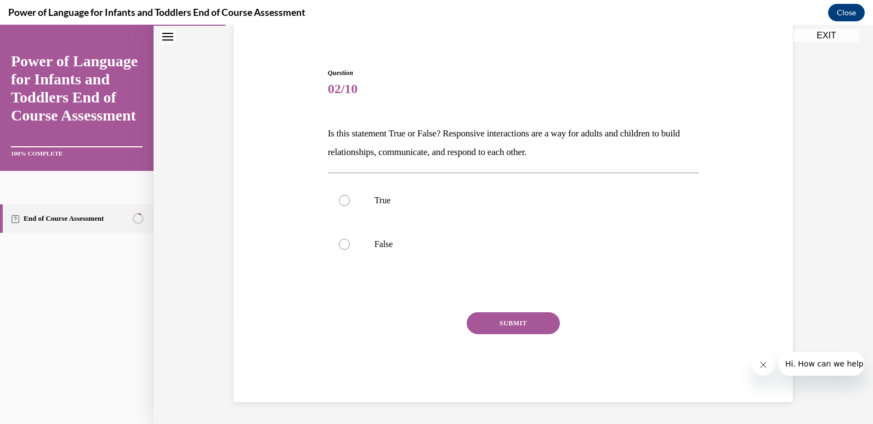
scroll to position [84, 0]
click at [537, 168] on div "Question 02/10 Is this statement True or False? Responsive interactions are a w…" at bounding box center [513, 235] width 371 height 334
click at [516, 193] on label "True" at bounding box center [513, 201] width 371 height 44
click at [350, 195] on input "True" at bounding box center [344, 200] width 11 height 11
radio input "true"
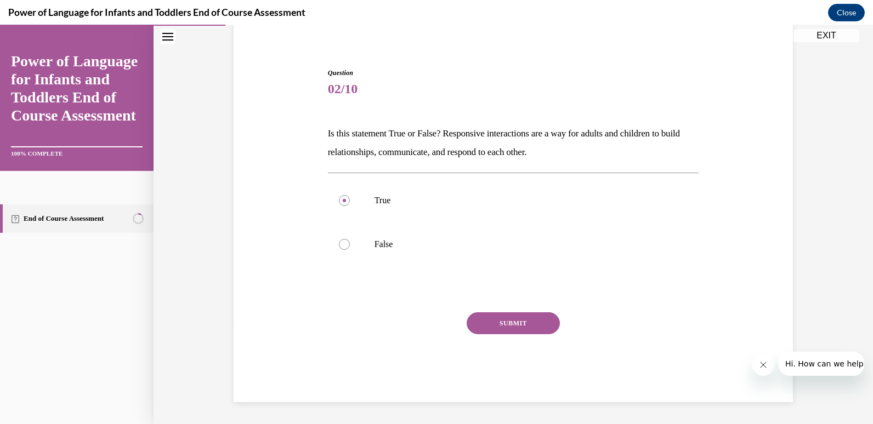
click at [499, 314] on button "SUBMIT" at bounding box center [513, 324] width 93 height 22
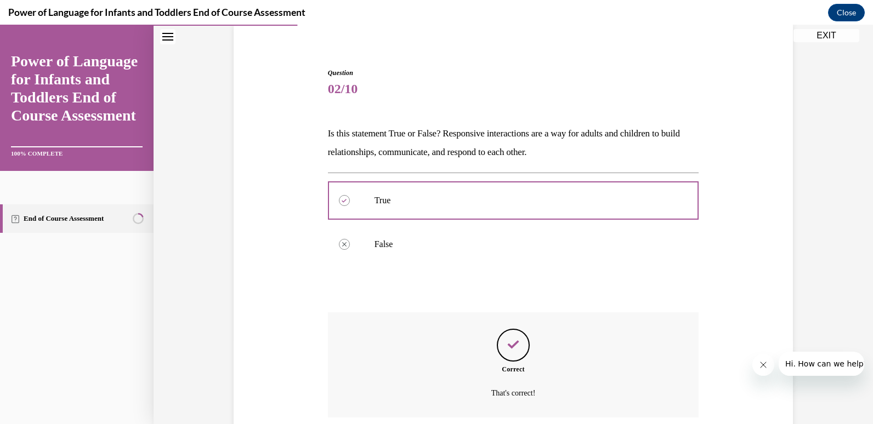
scroll to position [173, 0]
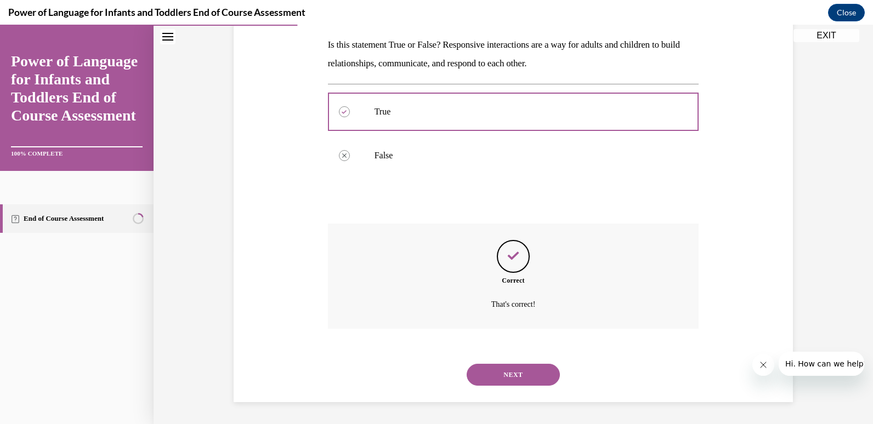
click at [493, 370] on button "NEXT" at bounding box center [513, 375] width 93 height 22
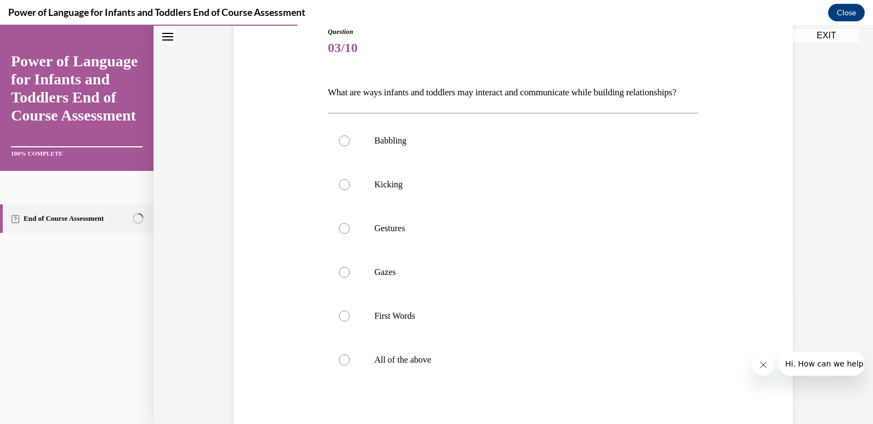
scroll to position [152, 0]
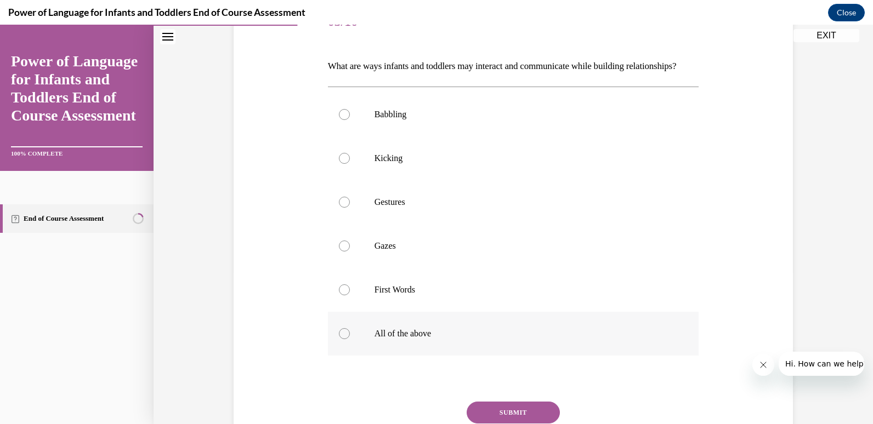
click at [504, 339] on p "All of the above" at bounding box center [522, 333] width 297 height 11
click at [350, 339] on input "All of the above" at bounding box center [344, 333] width 11 height 11
radio input "true"
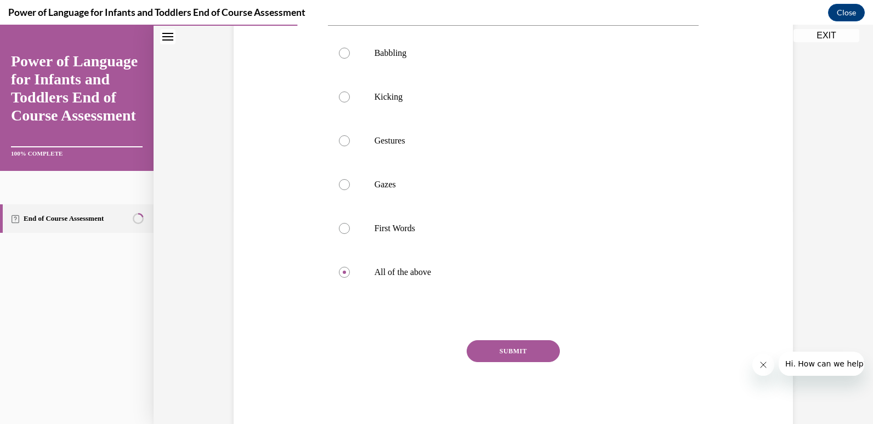
scroll to position [227, 0]
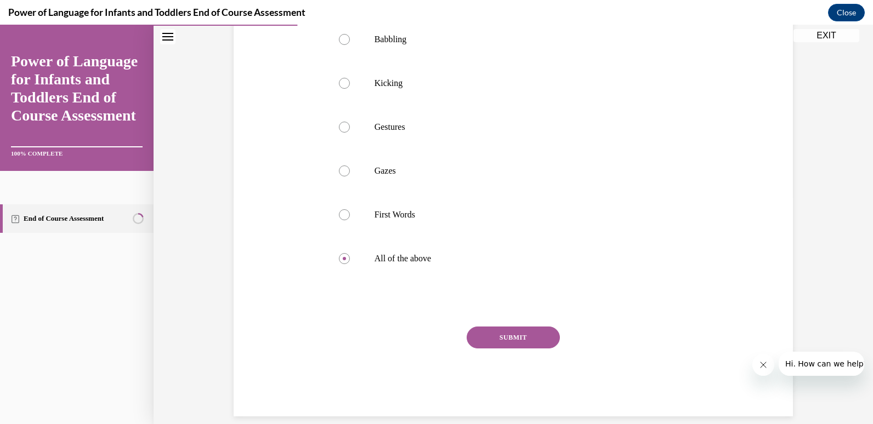
click at [506, 349] on button "SUBMIT" at bounding box center [513, 338] width 93 height 22
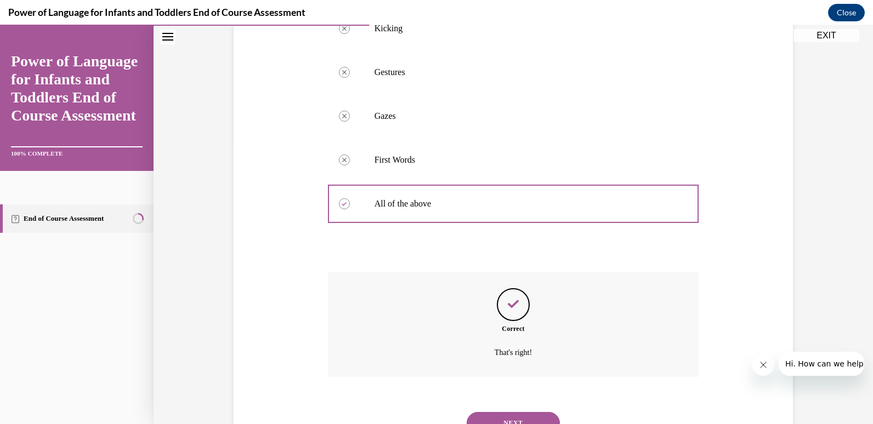
scroll to position [349, 0]
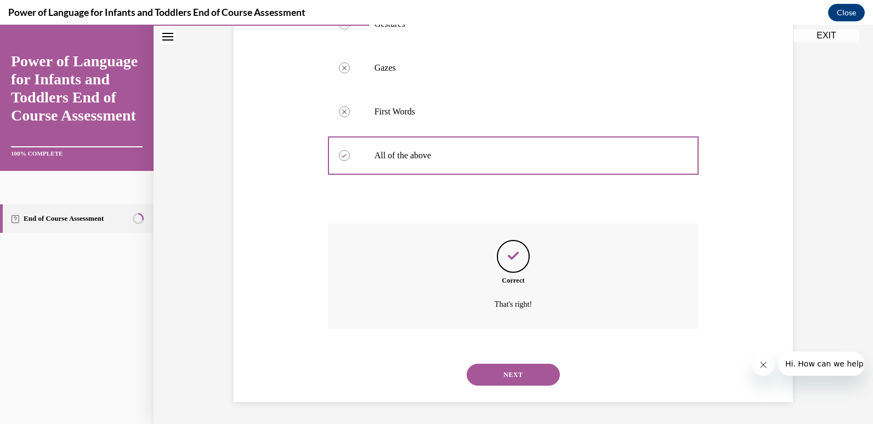
click at [508, 372] on button "NEXT" at bounding box center [513, 375] width 93 height 22
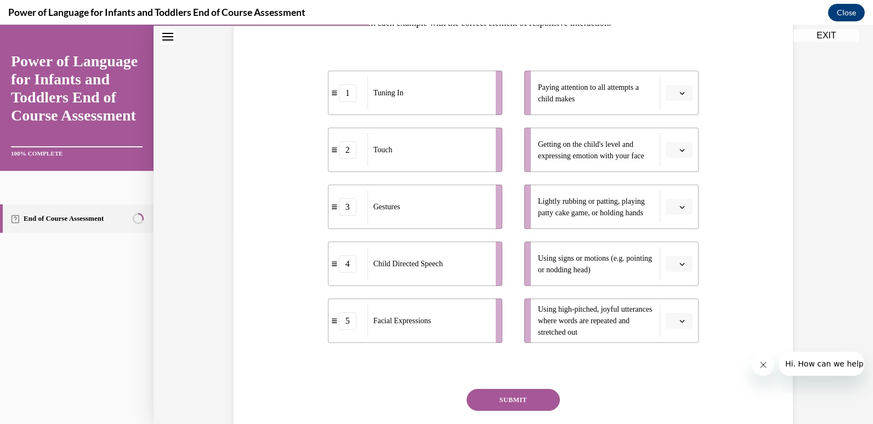
scroll to position [198, 0]
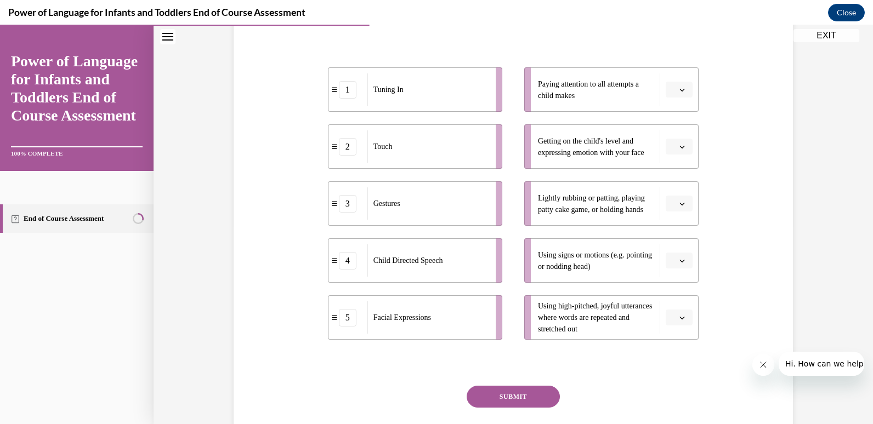
click at [844, 246] on div "Question 04/10 Please match each example with the correct element of responsive…" at bounding box center [513, 179] width 719 height 637
click at [683, 90] on button "button" at bounding box center [679, 90] width 27 height 16
click at [674, 180] on div "3" at bounding box center [673, 180] width 27 height 22
click at [681, 147] on span "button" at bounding box center [682, 147] width 8 height 8
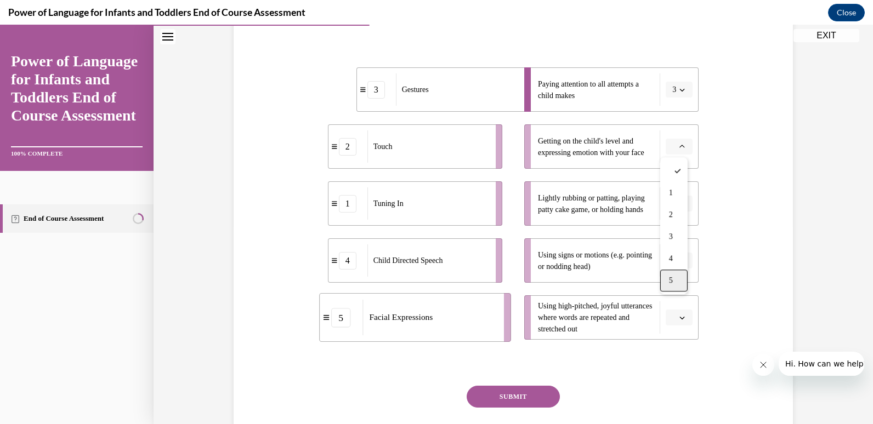
click at [675, 282] on div "5" at bounding box center [673, 281] width 27 height 22
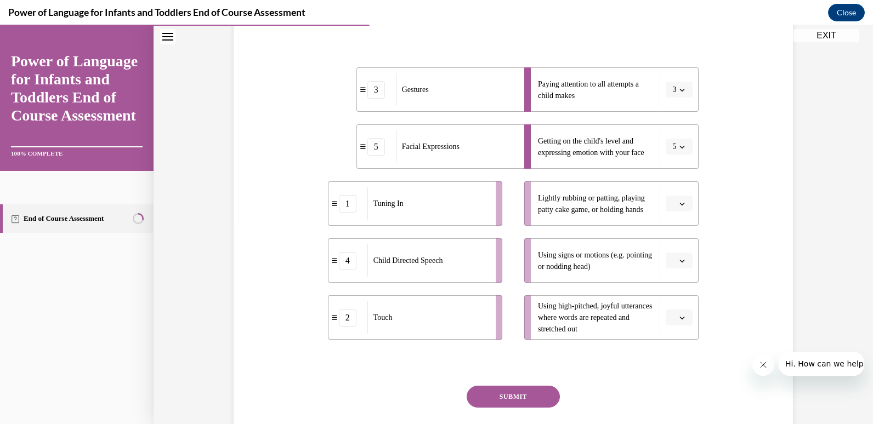
click at [678, 200] on span "button" at bounding box center [682, 204] width 8 height 8
click at [677, 274] on div "2" at bounding box center [673, 272] width 27 height 22
click at [677, 98] on button "3" at bounding box center [679, 90] width 27 height 16
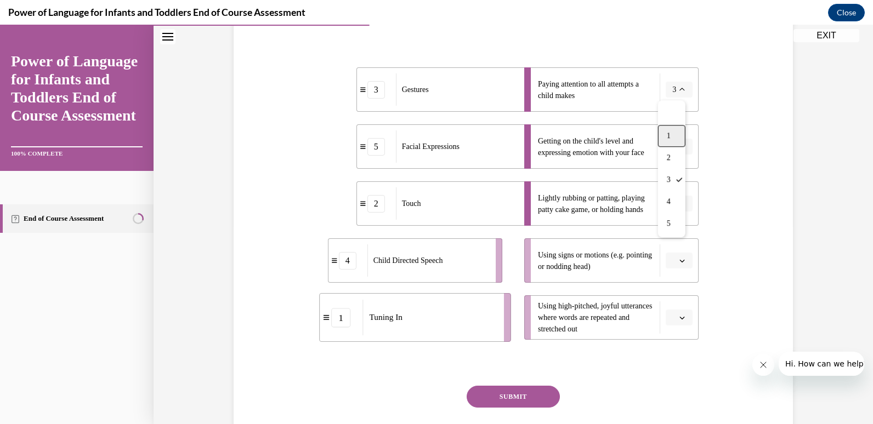
click at [672, 129] on div "1" at bounding box center [671, 136] width 27 height 22
click at [672, 257] on span "Please select an option" at bounding box center [674, 261] width 4 height 11
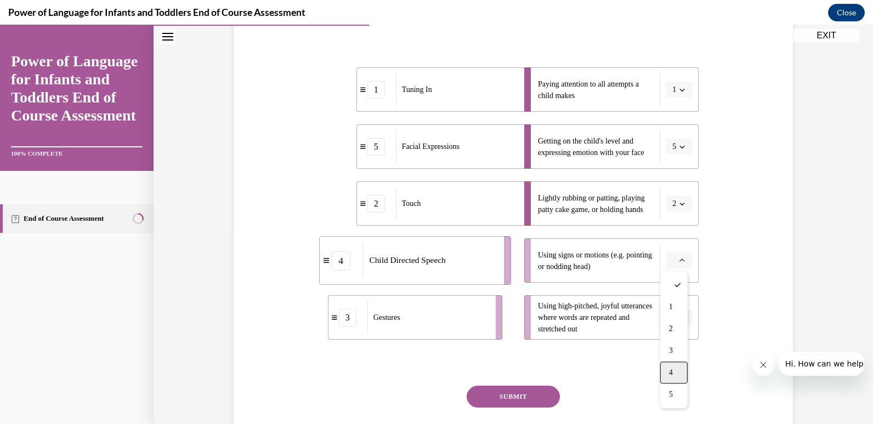
click at [679, 375] on div "4" at bounding box center [673, 373] width 27 height 22
click at [675, 322] on button "button" at bounding box center [679, 318] width 27 height 16
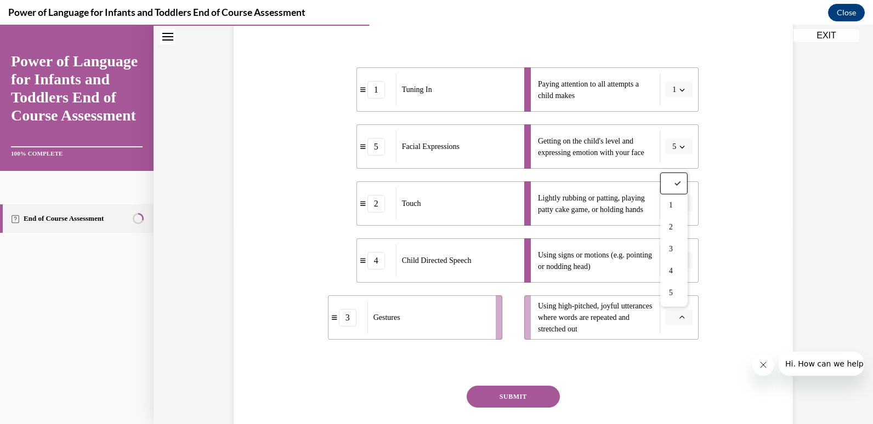
click at [734, 243] on div "Question 04/10 Please match each example with the correct element of responsive…" at bounding box center [513, 198] width 565 height 555
click at [683, 319] on button "button" at bounding box center [679, 318] width 27 height 16
click at [673, 256] on div "3" at bounding box center [673, 250] width 27 height 22
click at [485, 396] on button "SUBMIT" at bounding box center [513, 397] width 93 height 22
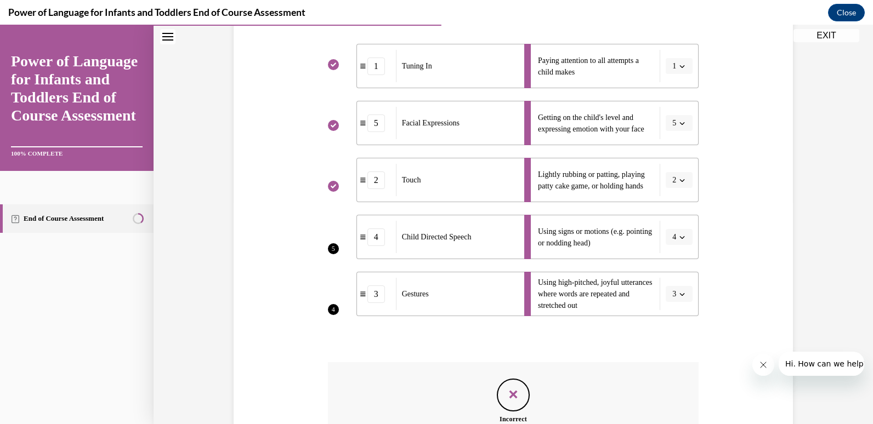
scroll to position [223, 0]
drag, startPoint x: 864, startPoint y: 218, endPoint x: 870, endPoint y: 298, distance: 80.3
click at [864, 298] on div "Home Question 03/10 What are ways infants and toddlers may interact and communi…" at bounding box center [513, 225] width 719 height 400
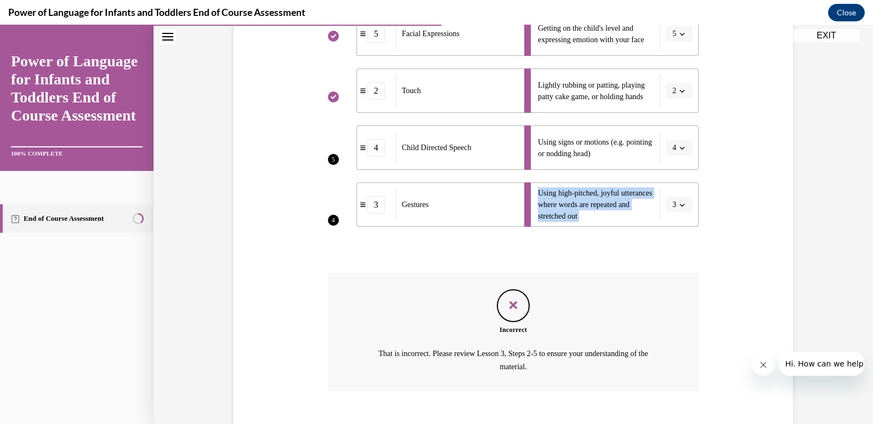
scroll to position [359, 0]
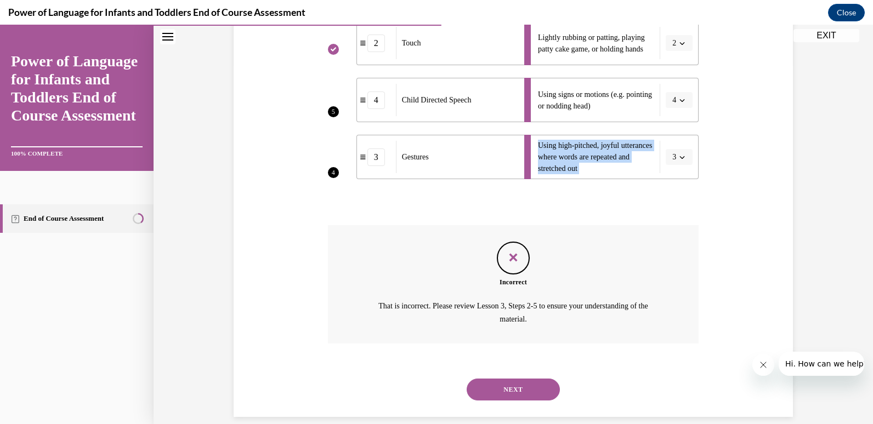
click at [499, 393] on button "NEXT" at bounding box center [513, 390] width 93 height 22
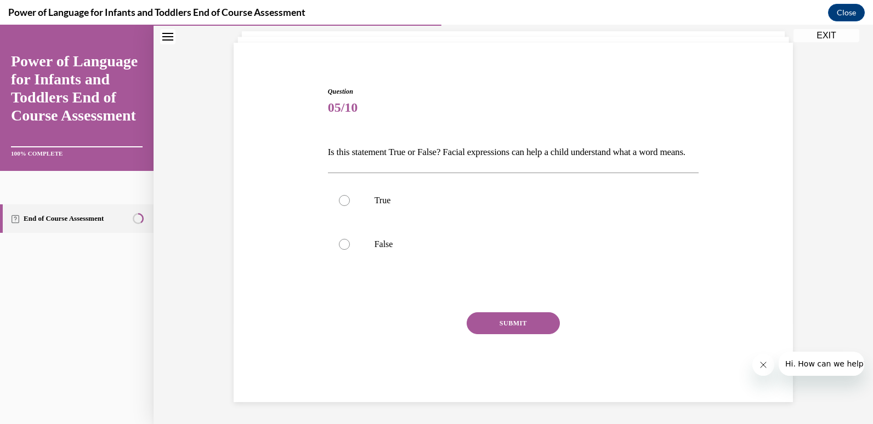
scroll to position [84, 0]
click at [375, 214] on label "True" at bounding box center [513, 201] width 371 height 44
click at [350, 206] on input "True" at bounding box center [344, 200] width 11 height 11
radio input "true"
click at [506, 339] on div "SUBMIT" at bounding box center [513, 340] width 371 height 55
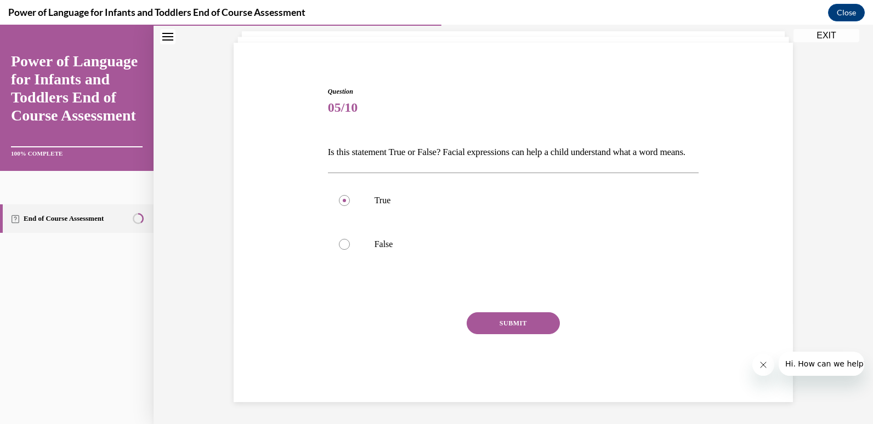
click at [506, 327] on button "SUBMIT" at bounding box center [513, 324] width 93 height 22
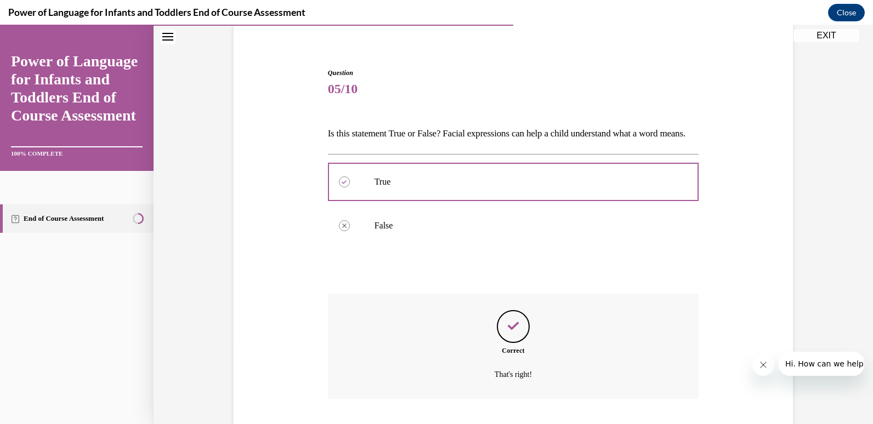
scroll to position [173, 0]
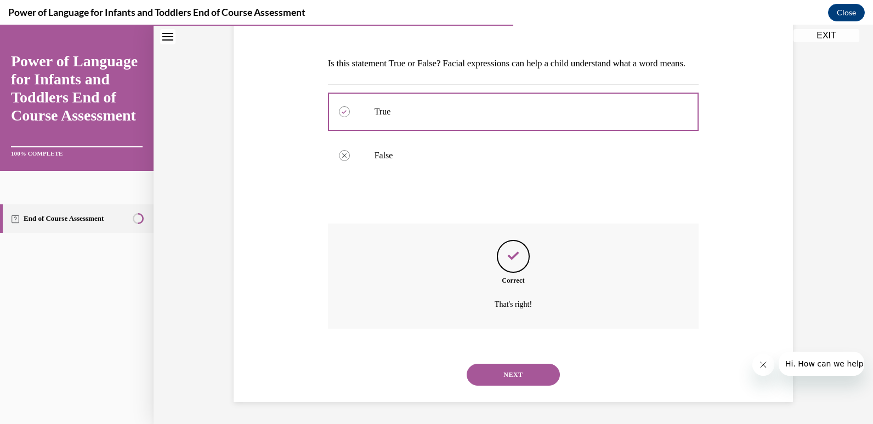
click at [514, 372] on button "NEXT" at bounding box center [513, 375] width 93 height 22
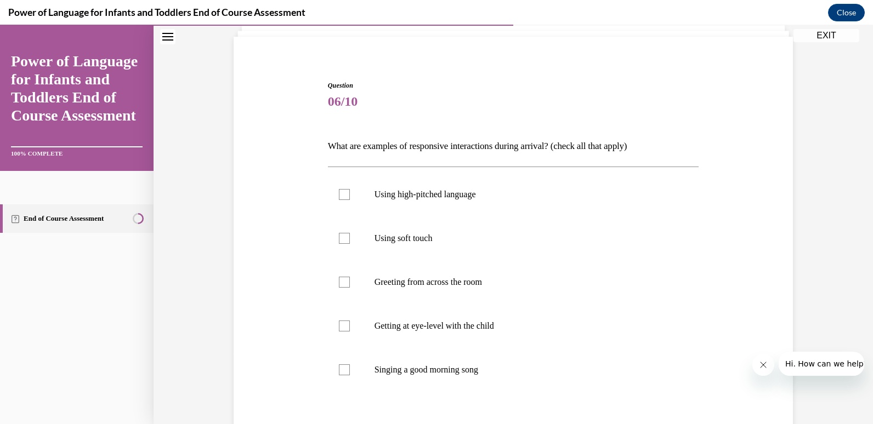
scroll to position [107, 0]
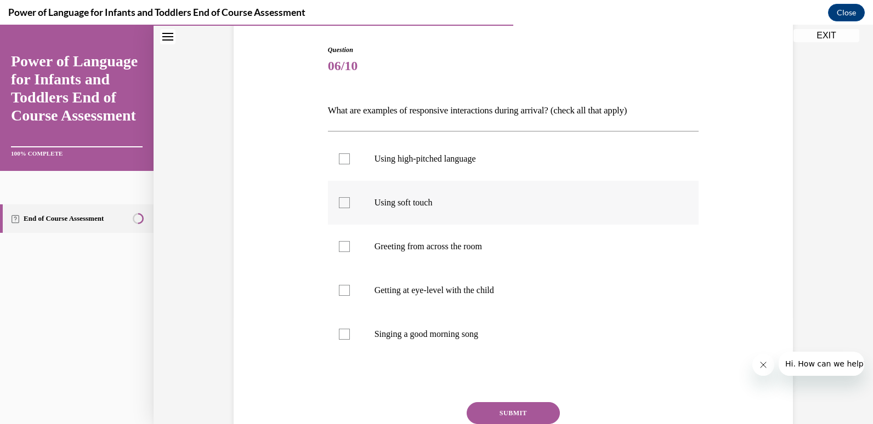
click at [436, 198] on p "Using soft touch" at bounding box center [522, 202] width 297 height 11
click at [350, 198] on input "Using soft touch" at bounding box center [344, 202] width 11 height 11
checkbox input "true"
click at [430, 293] on p "Getting at eye-level with the child" at bounding box center [522, 290] width 297 height 11
click at [350, 293] on input "Getting at eye-level with the child" at bounding box center [344, 290] width 11 height 11
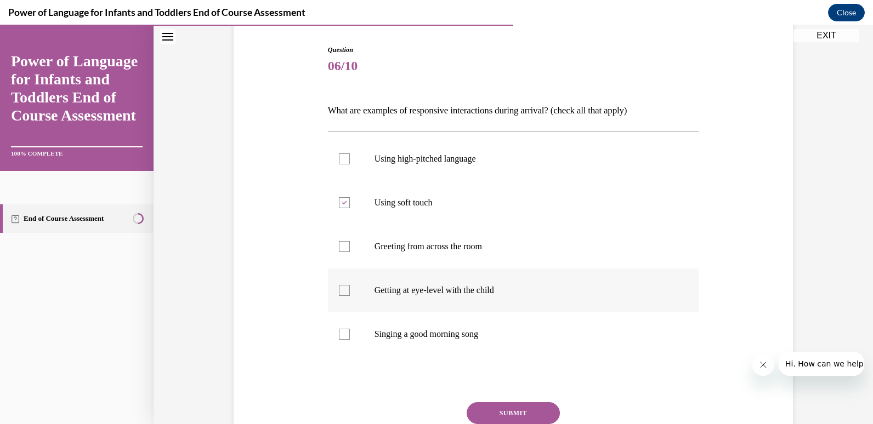
checkbox input "true"
click at [428, 336] on p "Singing a good morning song" at bounding box center [522, 334] width 297 height 11
click at [350, 336] on input "Singing a good morning song" at bounding box center [344, 334] width 11 height 11
checkbox input "true"
click at [432, 253] on label "Greeting from across the room" at bounding box center [513, 247] width 371 height 44
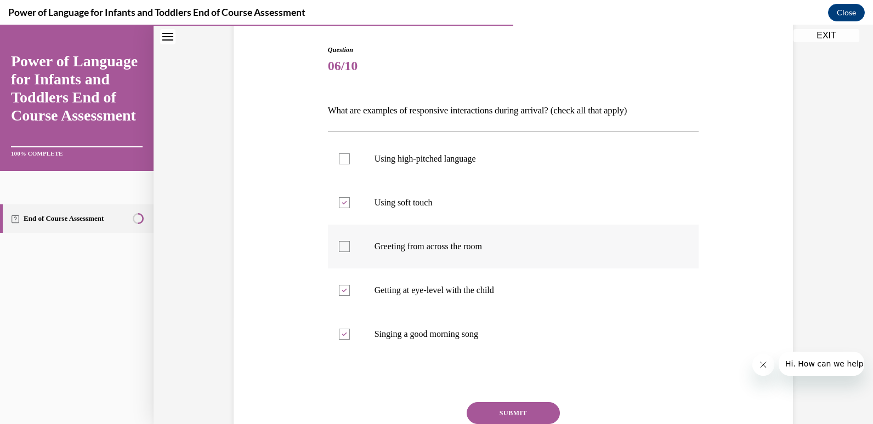
click at [350, 252] on input "Greeting from across the room" at bounding box center [344, 246] width 11 height 11
checkbox input "true"
click at [441, 164] on label "Using high-pitched language" at bounding box center [513, 159] width 371 height 44
click at [350, 164] on input "Using high-pitched language" at bounding box center [344, 159] width 11 height 11
checkbox input "true"
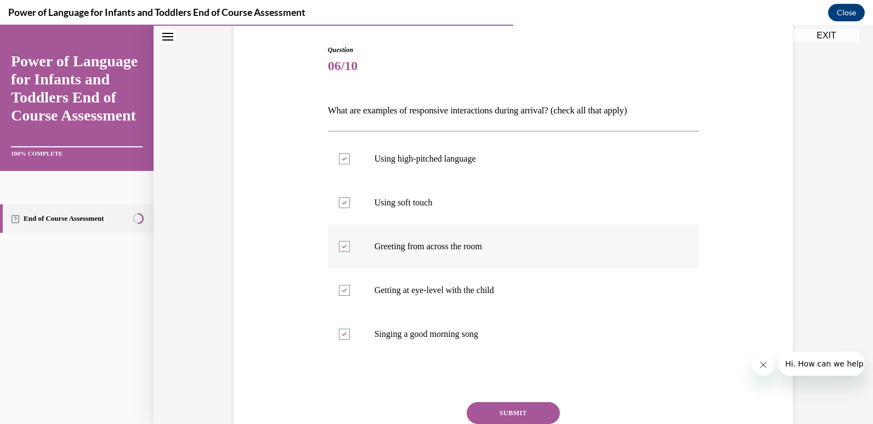
click at [455, 263] on label "Greeting from across the room" at bounding box center [513, 247] width 371 height 44
click at [350, 252] on input "Greeting from across the room" at bounding box center [344, 246] width 11 height 11
checkbox input "false"
click at [492, 407] on button "SUBMIT" at bounding box center [513, 413] width 93 height 22
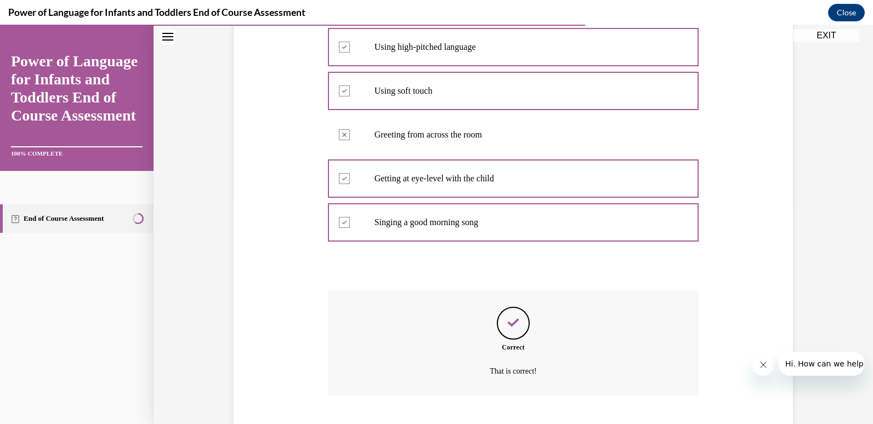
scroll to position [286, 0]
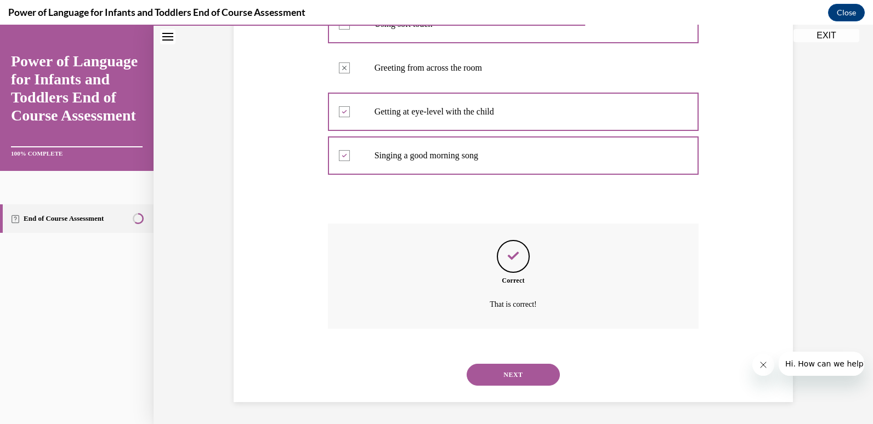
click at [504, 372] on button "NEXT" at bounding box center [513, 375] width 93 height 22
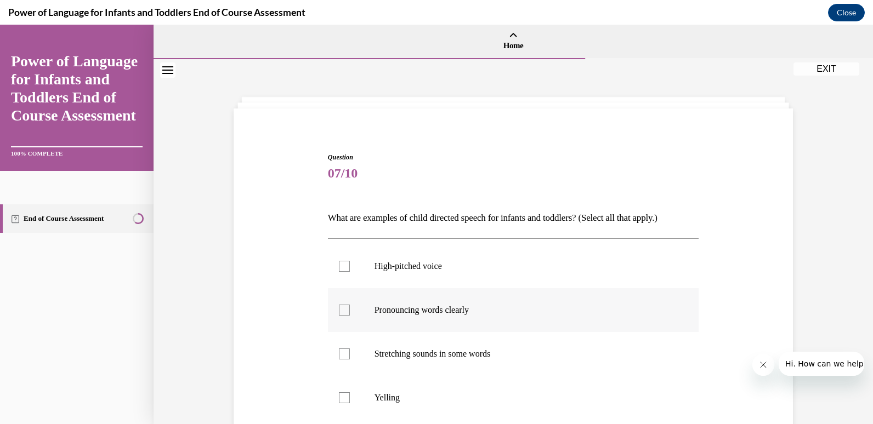
click at [432, 303] on label "Pronouncing words clearly" at bounding box center [513, 310] width 371 height 44
click at [350, 305] on input "Pronouncing words clearly" at bounding box center [344, 310] width 11 height 11
checkbox input "true"
click at [434, 361] on label "Stretching sounds in some words" at bounding box center [513, 354] width 371 height 44
click at [350, 360] on input "Stretching sounds in some words" at bounding box center [344, 354] width 11 height 11
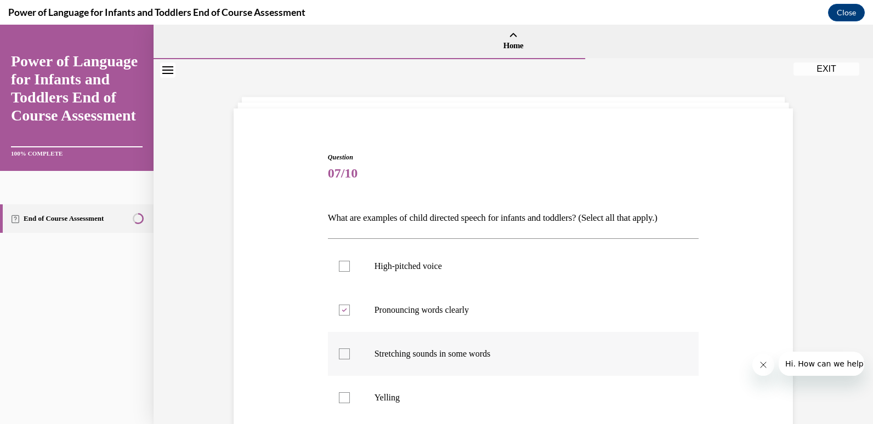
checkbox input "true"
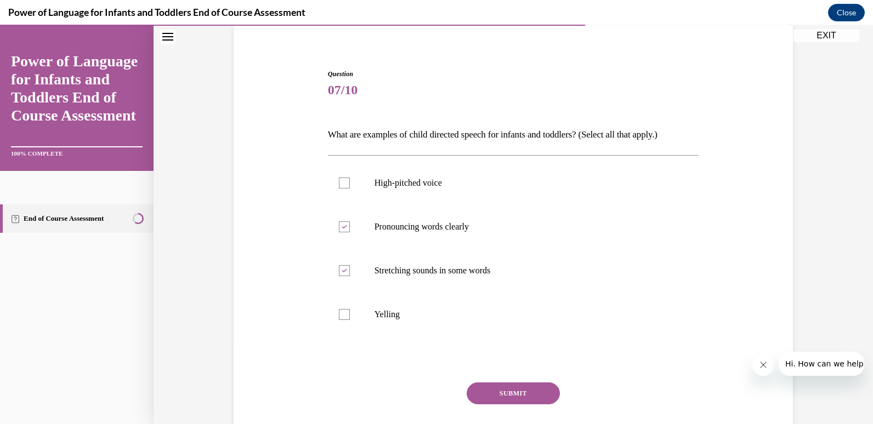
scroll to position [85, 0]
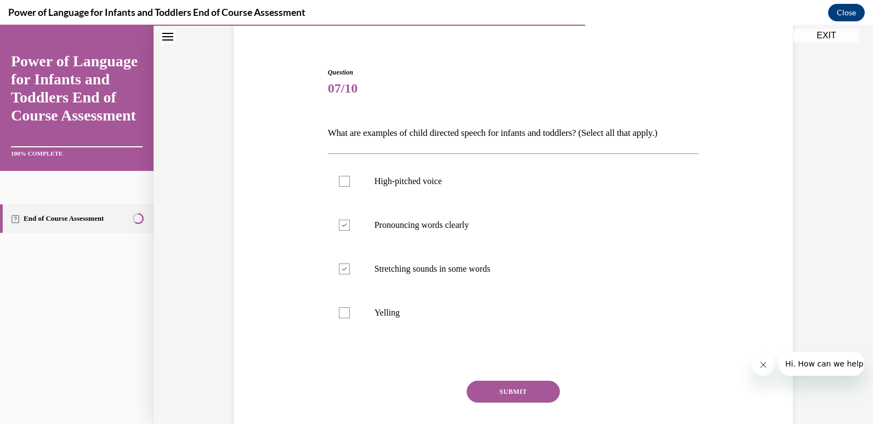
click at [498, 390] on button "SUBMIT" at bounding box center [513, 392] width 93 height 22
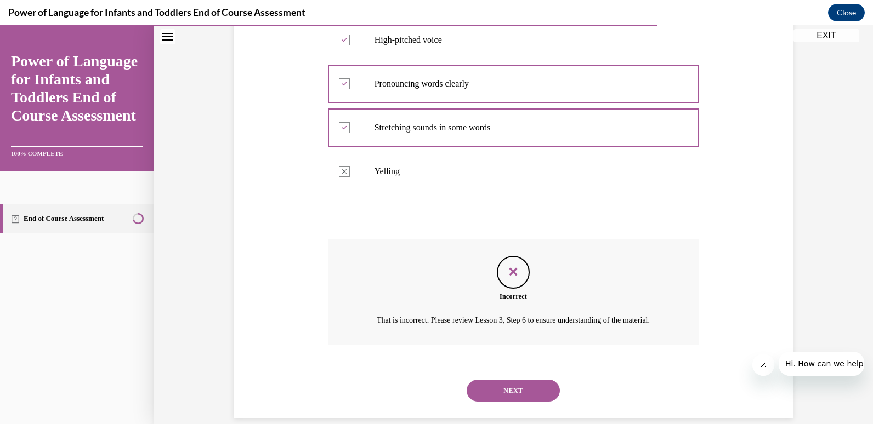
scroll to position [256, 0]
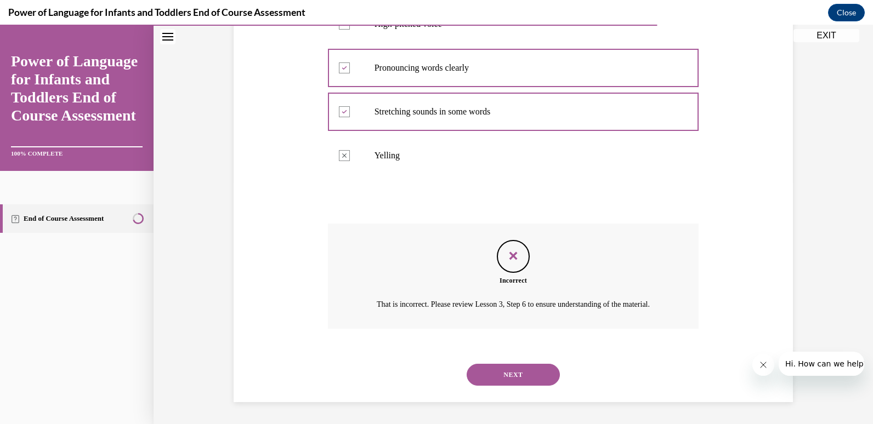
click at [501, 373] on button "NEXT" at bounding box center [513, 375] width 93 height 22
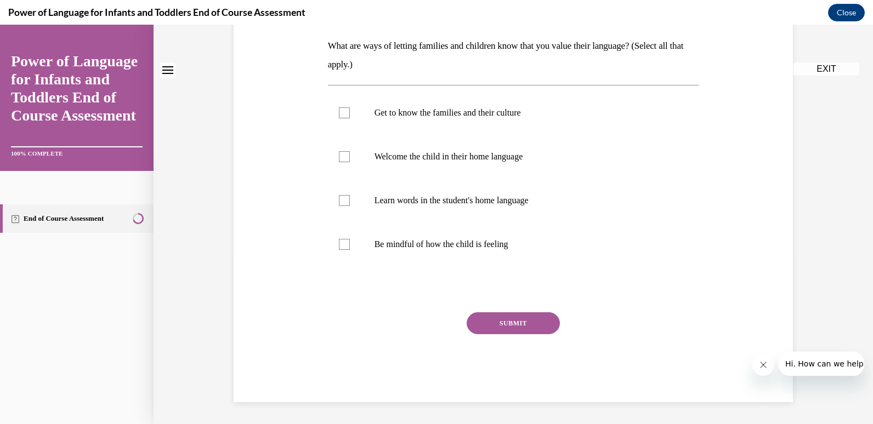
scroll to position [0, 0]
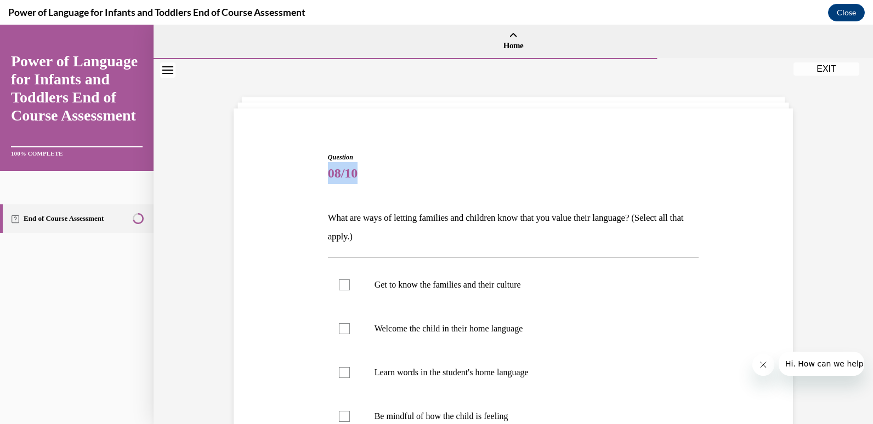
drag, startPoint x: 864, startPoint y: 149, endPoint x: 860, endPoint y: 179, distance: 30.9
click at [860, 179] on div "Question 08/10 What are ways of letting families and children know that you val…" at bounding box center [513, 327] width 719 height 537
click at [764, 322] on div "Question 08/10 What are ways of letting families and children know that you val…" at bounding box center [513, 347] width 565 height 455
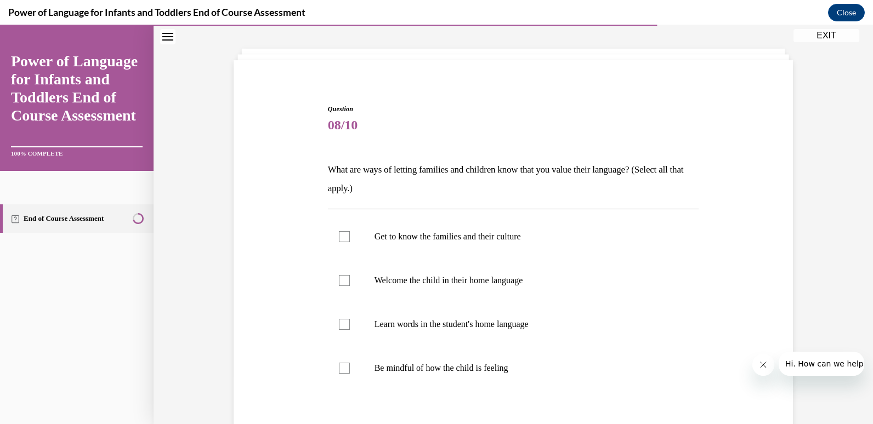
scroll to position [71, 0]
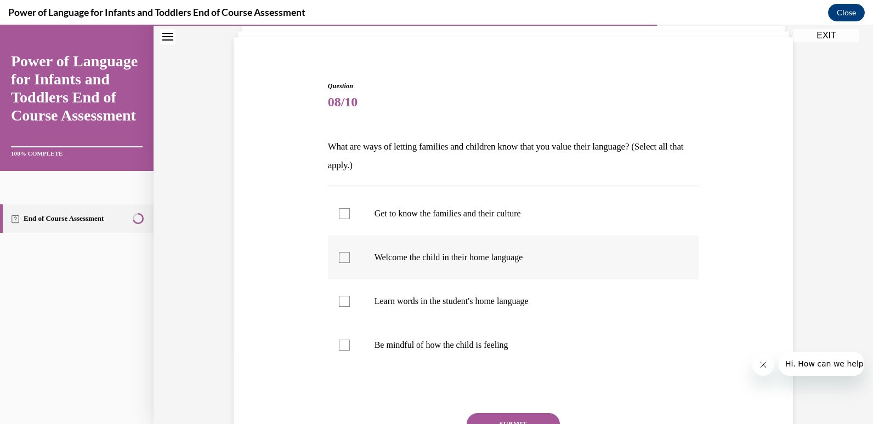
click at [458, 264] on label "Welcome the child in their home language" at bounding box center [513, 258] width 371 height 44
click at [350, 263] on input "Welcome the child in their home language" at bounding box center [344, 257] width 11 height 11
checkbox input "true"
click at [458, 353] on label "Be mindful of how the child is feeling" at bounding box center [513, 345] width 371 height 44
click at [350, 351] on input "Be mindful of how the child is feeling" at bounding box center [344, 345] width 11 height 11
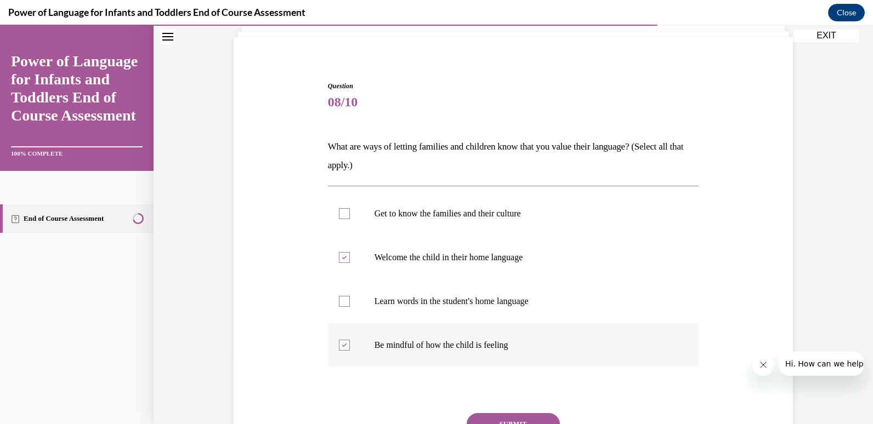
click at [458, 353] on label "Be mindful of how the child is feeling" at bounding box center [513, 345] width 371 height 44
click at [350, 351] on input "Be mindful of how the child is feeling" at bounding box center [344, 345] width 11 height 11
checkbox input "false"
click at [470, 297] on p "Learn words in the student's home language" at bounding box center [522, 301] width 297 height 11
click at [350, 297] on input "Learn words in the student's home language" at bounding box center [344, 301] width 11 height 11
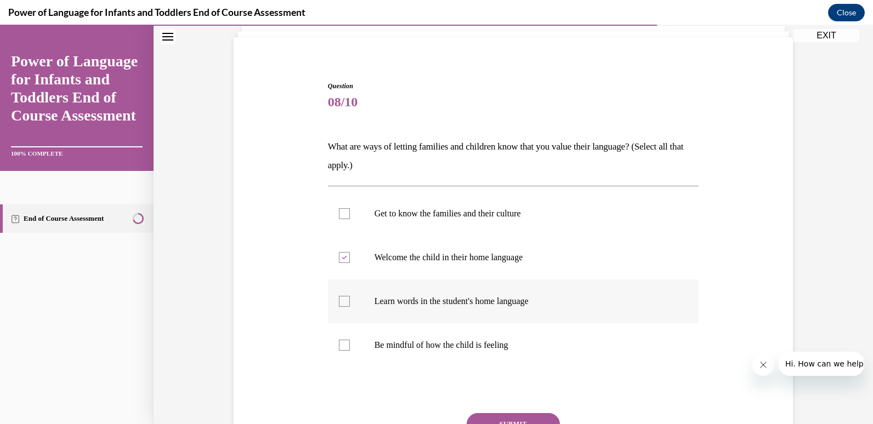
checkbox input "true"
click at [499, 415] on button "SUBMIT" at bounding box center [513, 424] width 93 height 22
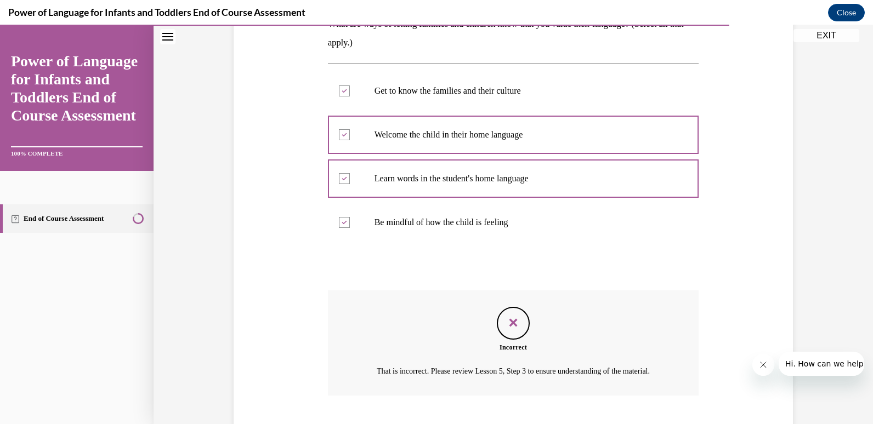
scroll to position [274, 0]
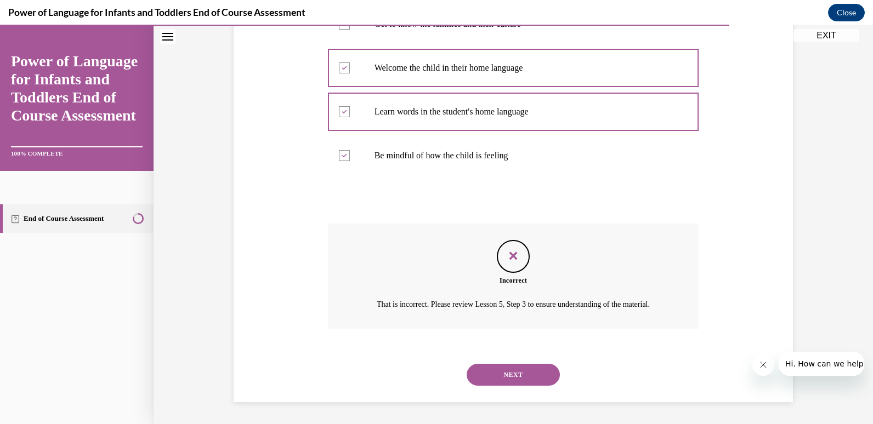
click at [502, 373] on button "NEXT" at bounding box center [513, 375] width 93 height 22
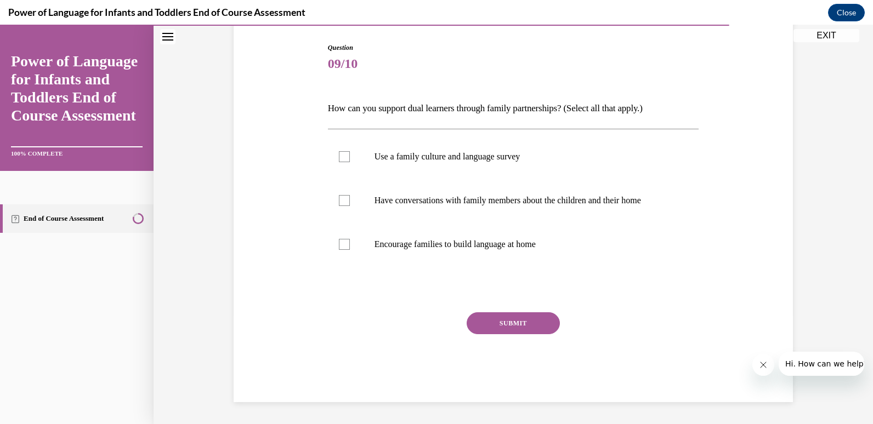
scroll to position [110, 0]
click at [461, 166] on label "Use a family culture and language survey" at bounding box center [513, 157] width 371 height 44
click at [350, 162] on input "Use a family culture and language survey" at bounding box center [344, 156] width 11 height 11
checkbox input "true"
click at [464, 211] on label "Have conversations with family members about the children and their home" at bounding box center [513, 201] width 371 height 44
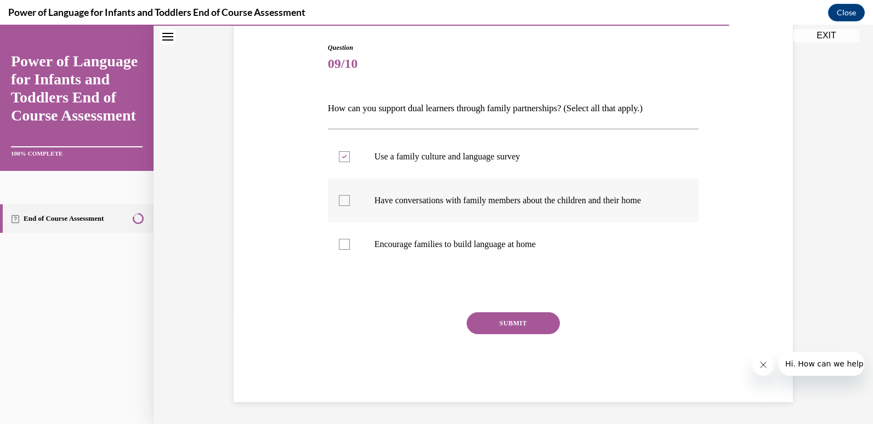
click at [350, 206] on input "Have conversations with family members about the children and their home" at bounding box center [344, 200] width 11 height 11
checkbox input "true"
click at [466, 248] on p "Encourage families to build language at home" at bounding box center [522, 244] width 297 height 11
click at [350, 248] on input "Encourage families to build language at home" at bounding box center [344, 244] width 11 height 11
checkbox input "true"
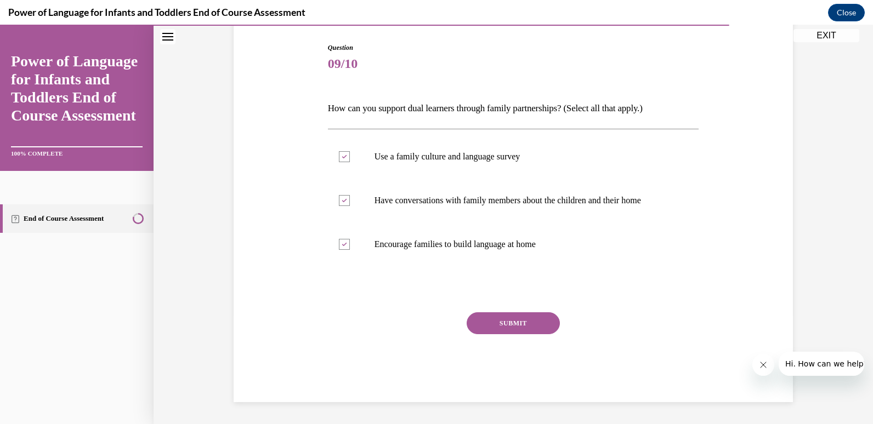
click at [509, 333] on button "SUBMIT" at bounding box center [513, 324] width 93 height 22
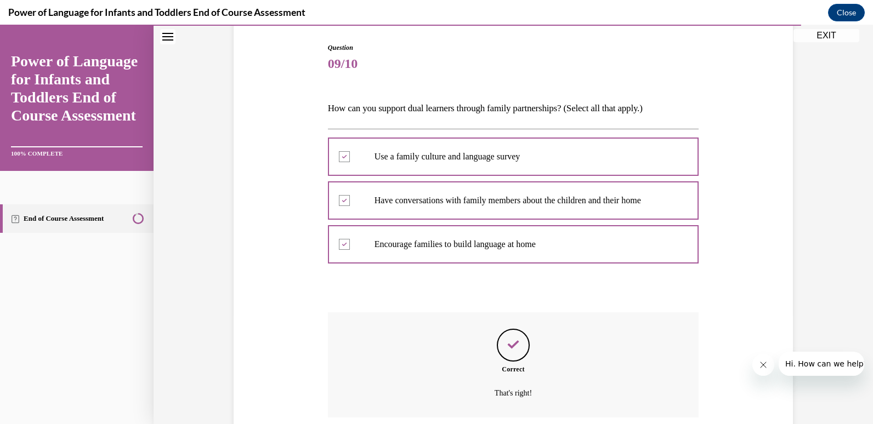
scroll to position [198, 0]
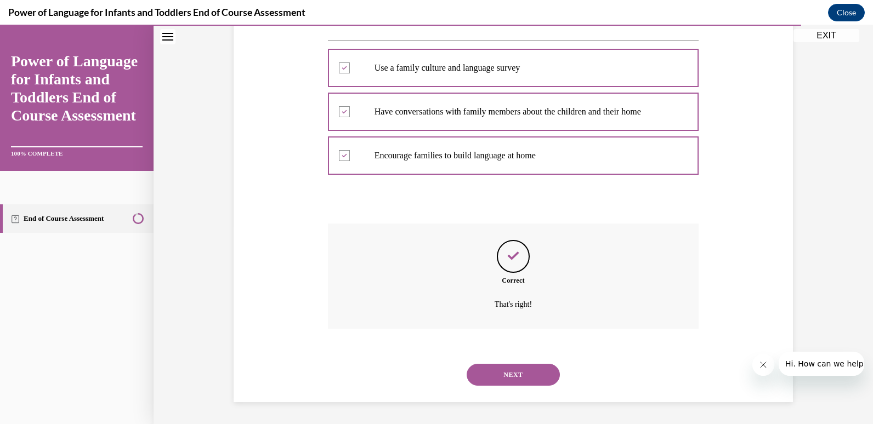
click at [508, 375] on button "NEXT" at bounding box center [513, 375] width 93 height 22
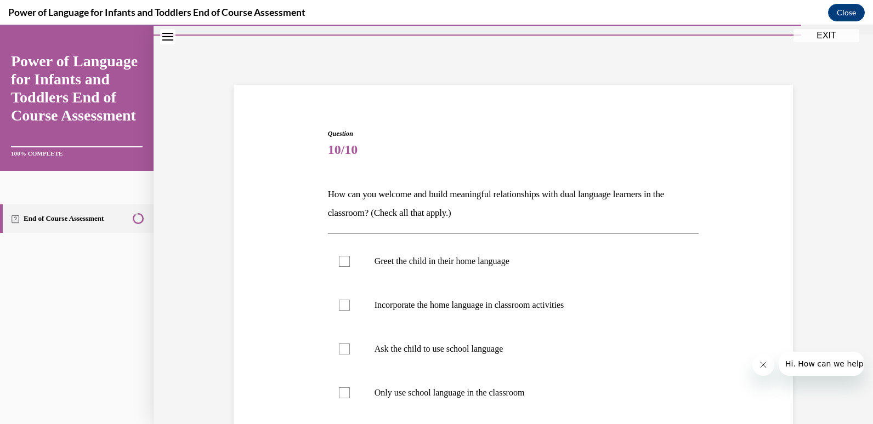
scroll to position [54, 0]
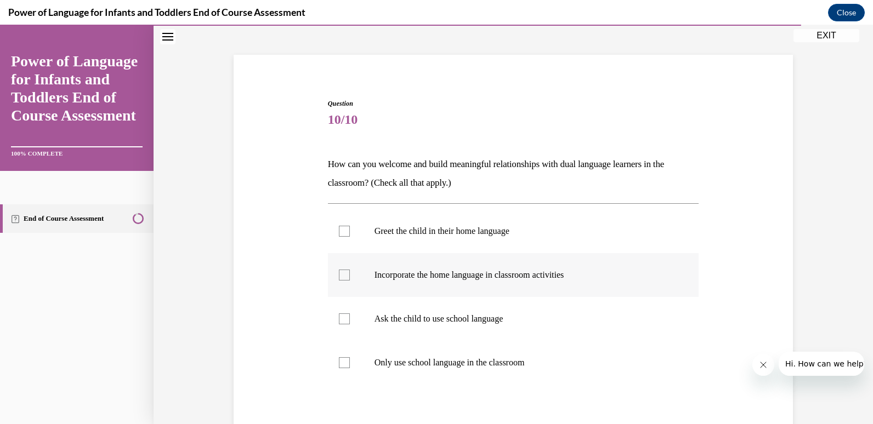
click at [451, 282] on label "Incorporate the home language in classroom activities" at bounding box center [513, 275] width 371 height 44
click at [350, 281] on input "Incorporate the home language in classroom activities" at bounding box center [344, 275] width 11 height 11
checkbox input "true"
click at [458, 240] on label "Greet the child in their home language" at bounding box center [513, 231] width 371 height 44
click at [350, 237] on input "Greet the child in their home language" at bounding box center [344, 231] width 11 height 11
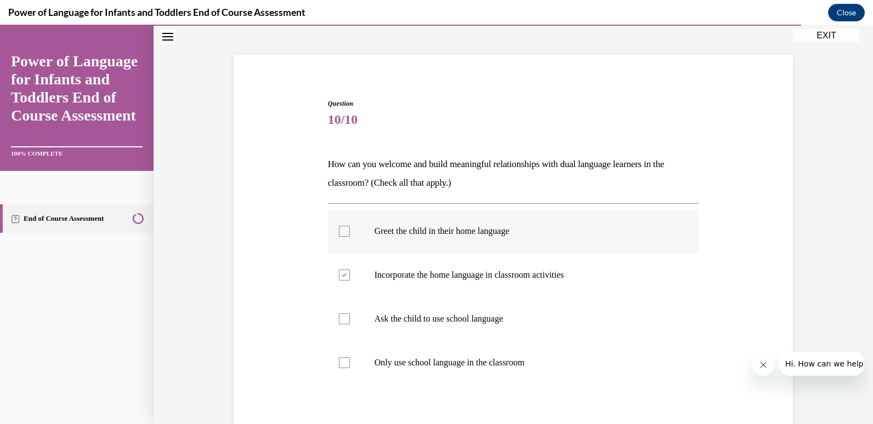
checkbox input "true"
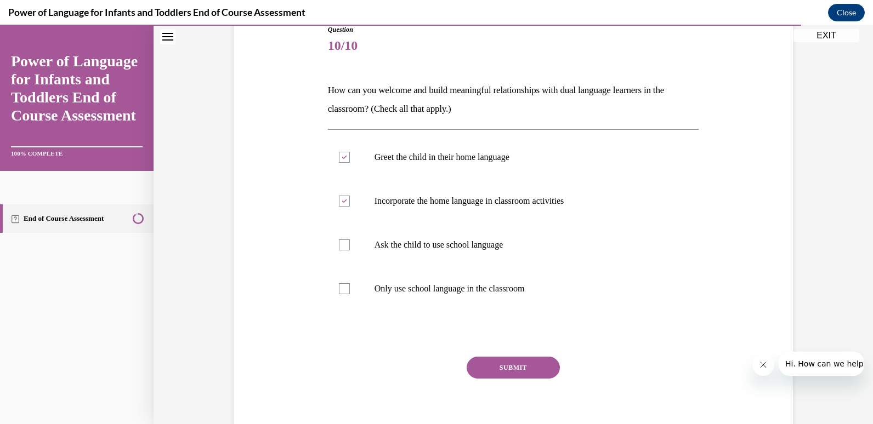
scroll to position [142, 0]
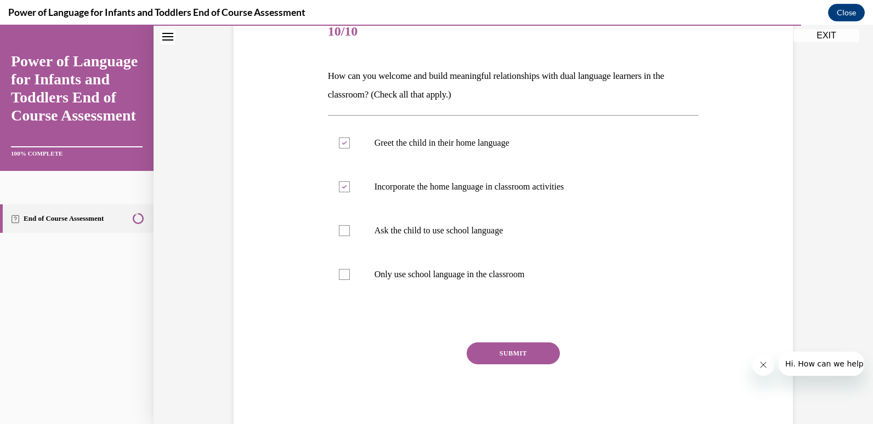
click at [514, 349] on button "SUBMIT" at bounding box center [513, 354] width 93 height 22
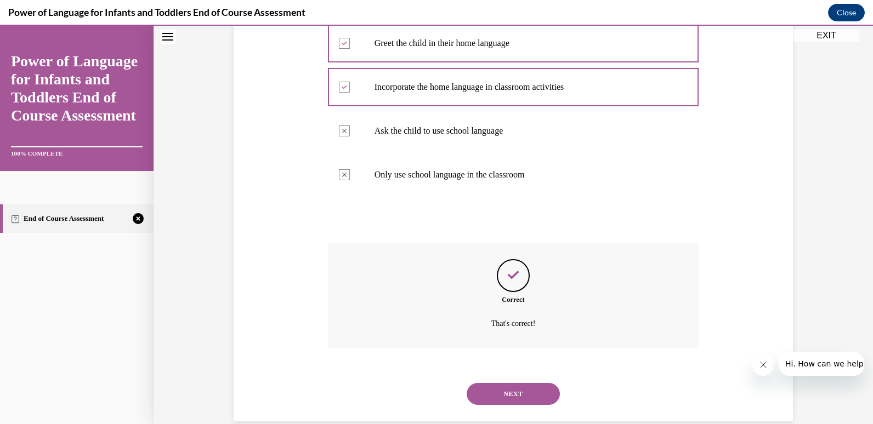
scroll to position [261, 0]
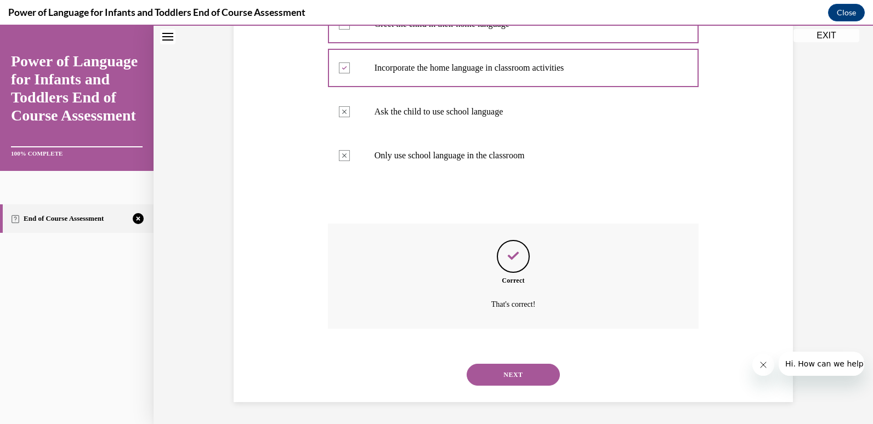
click at [514, 364] on button "NEXT" at bounding box center [513, 375] width 93 height 22
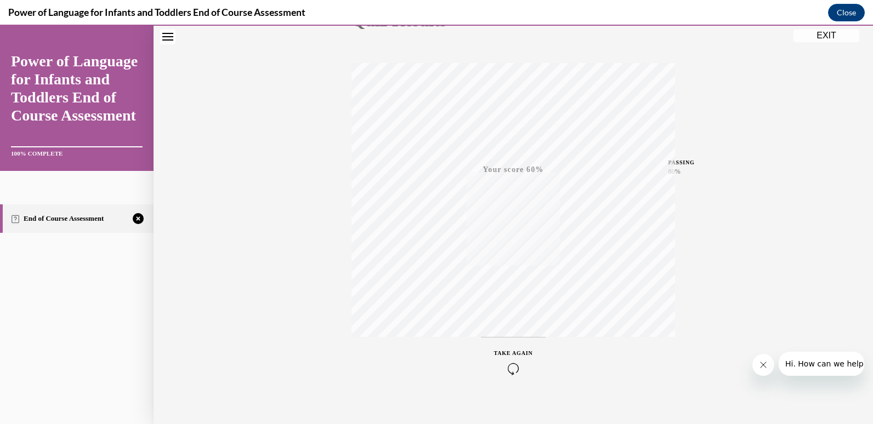
scroll to position [162, 0]
click at [513, 354] on icon "button" at bounding box center [513, 357] width 39 height 12
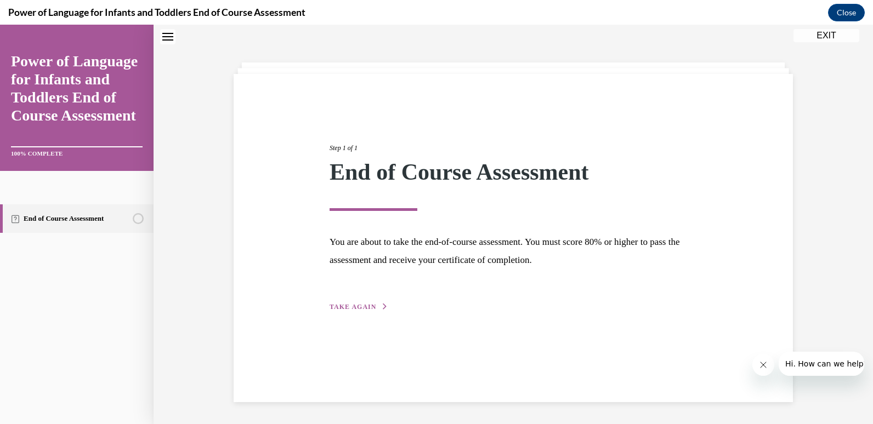
scroll to position [35, 0]
click at [330, 308] on span "TAKE AGAIN" at bounding box center [353, 307] width 47 height 8
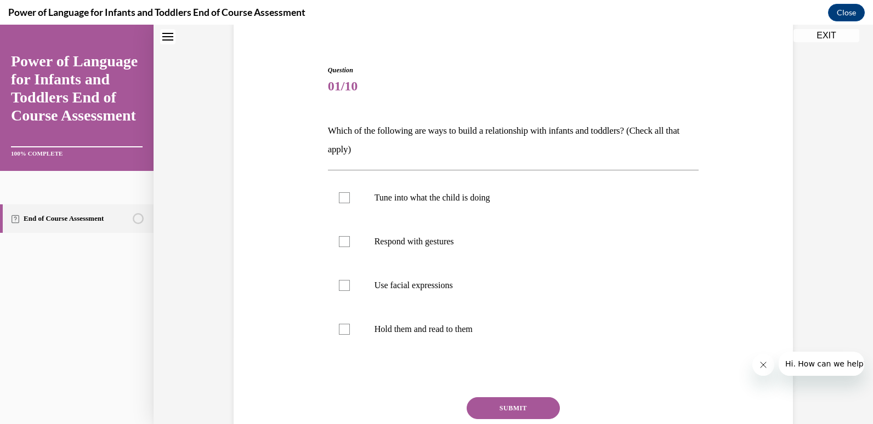
scroll to position [88, 0]
click at [437, 218] on label "Tune into what the child is doing" at bounding box center [513, 197] width 371 height 44
click at [350, 202] on input "Tune into what the child is doing" at bounding box center [344, 196] width 11 height 11
checkbox input "true"
click at [434, 236] on p "Respond with gestures" at bounding box center [522, 240] width 297 height 11
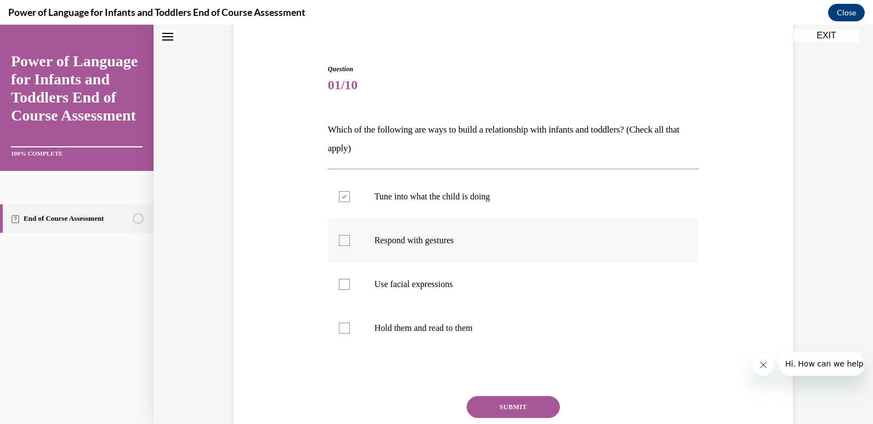
click at [350, 236] on input "Respond with gestures" at bounding box center [344, 240] width 11 height 11
checkbox input "true"
click at [428, 278] on label "Use facial expressions" at bounding box center [513, 285] width 371 height 44
click at [350, 279] on input "Use facial expressions" at bounding box center [344, 284] width 11 height 11
checkbox input "true"
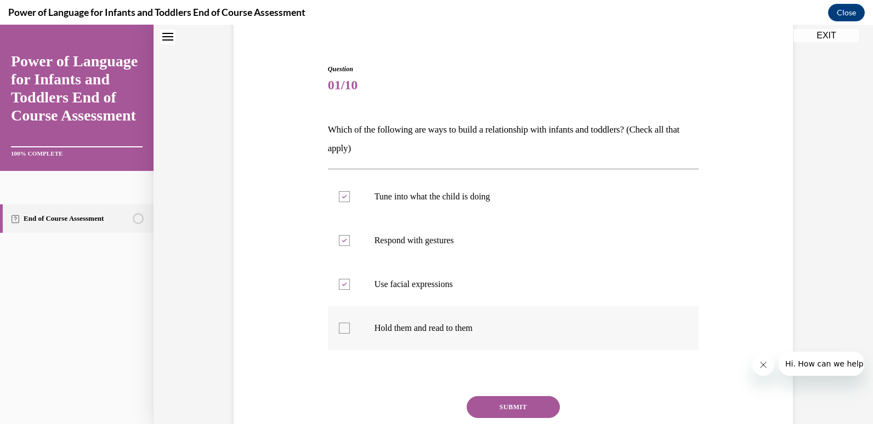
click at [436, 331] on p "Hold them and read to them" at bounding box center [522, 328] width 297 height 11
click at [350, 331] on input "Hold them and read to them" at bounding box center [344, 328] width 11 height 11
checkbox input "true"
click at [498, 404] on button "SUBMIT" at bounding box center [513, 407] width 93 height 22
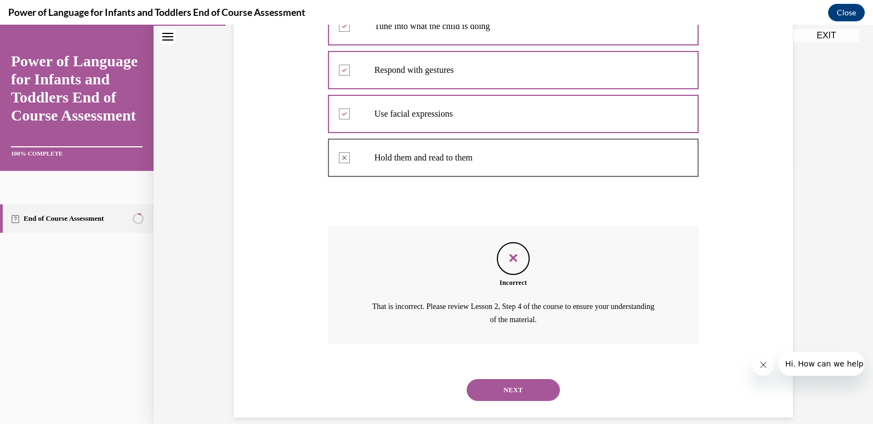
scroll to position [274, 0]
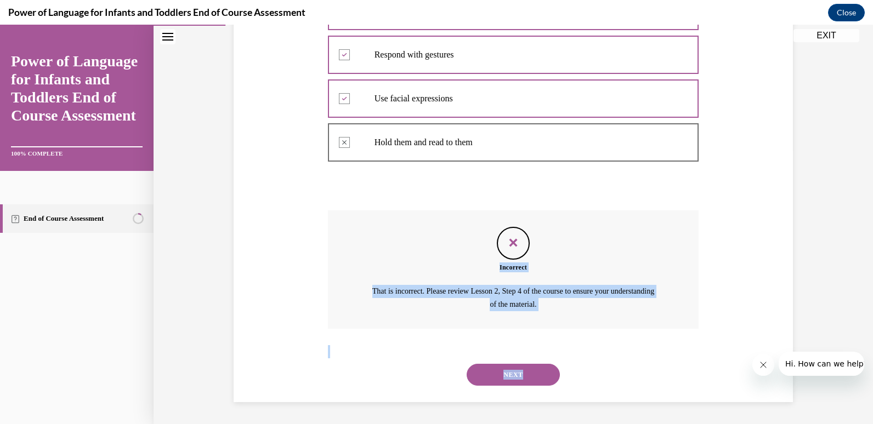
drag, startPoint x: 498, startPoint y: 404, endPoint x: 875, endPoint y: 160, distance: 448.8
click at [864, 160] on html "Incorrect. Correct answer: Tune into what the child is doing, Respond with gest…" at bounding box center [436, 225] width 873 height 400
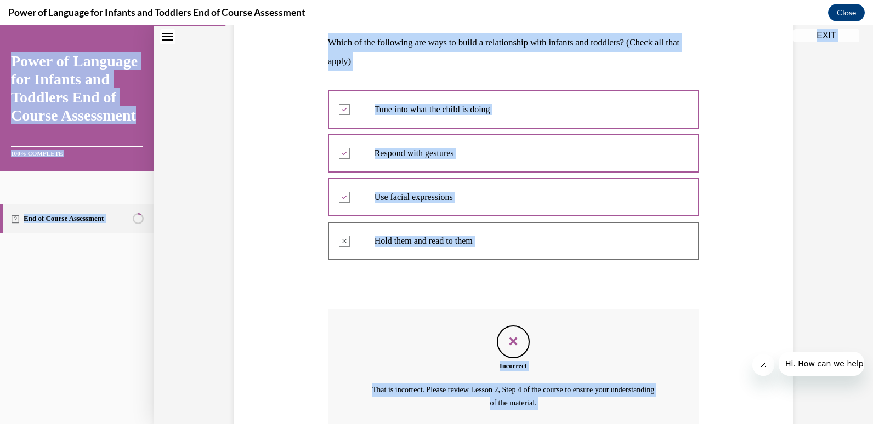
scroll to position [167, 0]
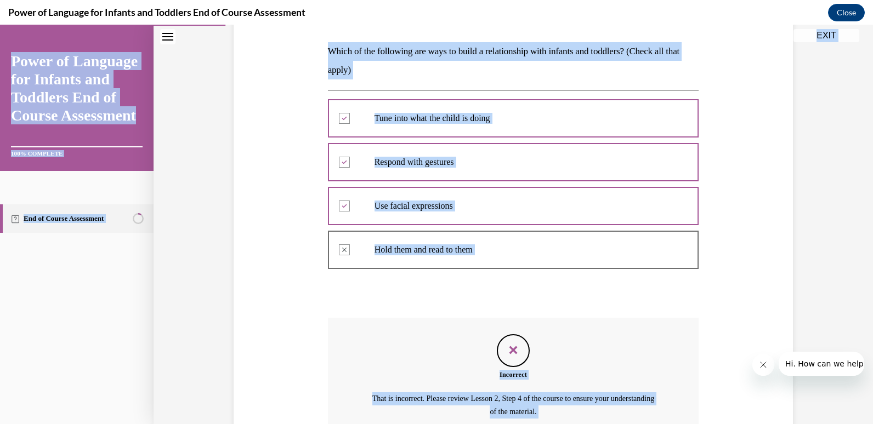
click at [799, 183] on div "Question 01/10 Which of the following are ways to build a relationship with inf…" at bounding box center [513, 212] width 719 height 639
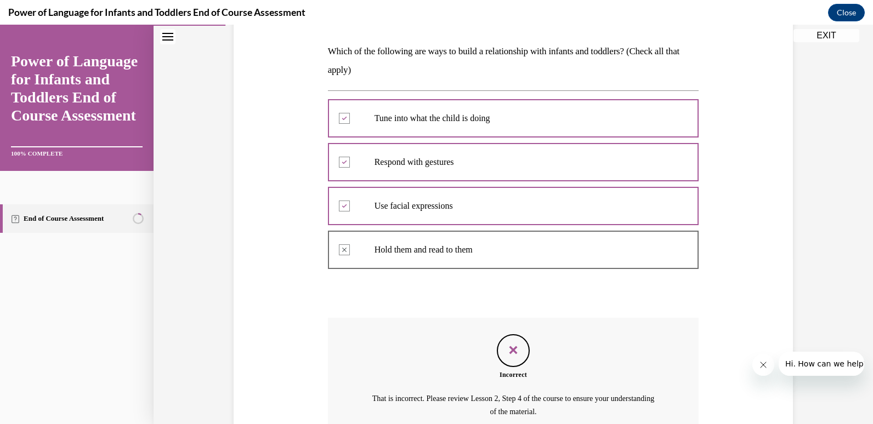
scroll to position [257, 0]
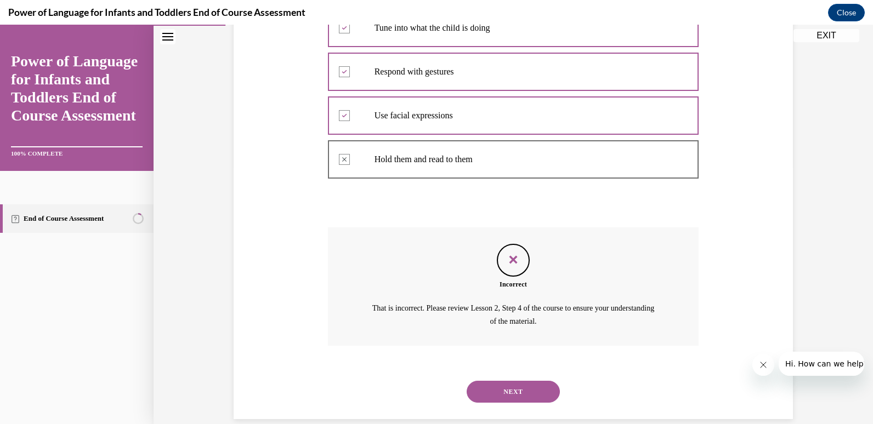
click at [506, 383] on button "NEXT" at bounding box center [513, 392] width 93 height 22
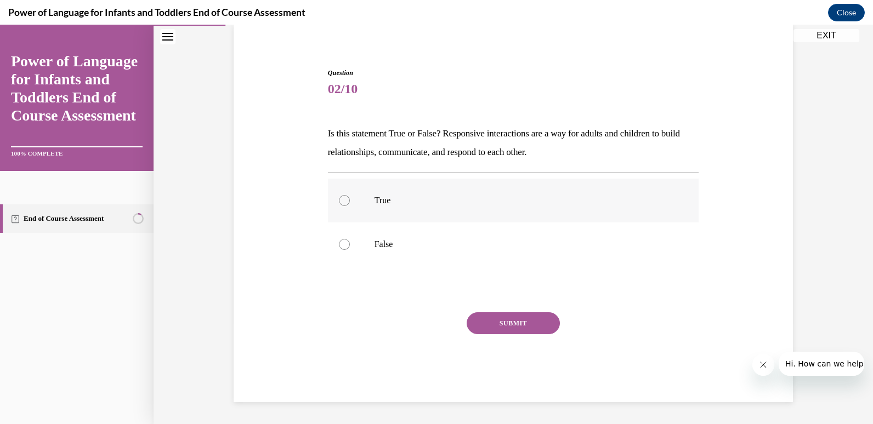
click at [399, 205] on p "True" at bounding box center [522, 200] width 297 height 11
click at [350, 205] on input "True" at bounding box center [344, 200] width 11 height 11
radio input "true"
click at [515, 327] on button "SUBMIT" at bounding box center [513, 324] width 93 height 22
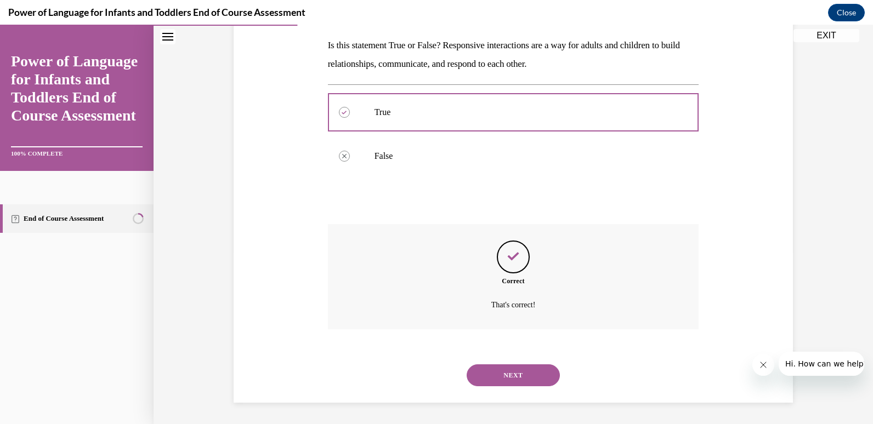
scroll to position [173, 0]
click at [520, 382] on button "NEXT" at bounding box center [513, 375] width 93 height 22
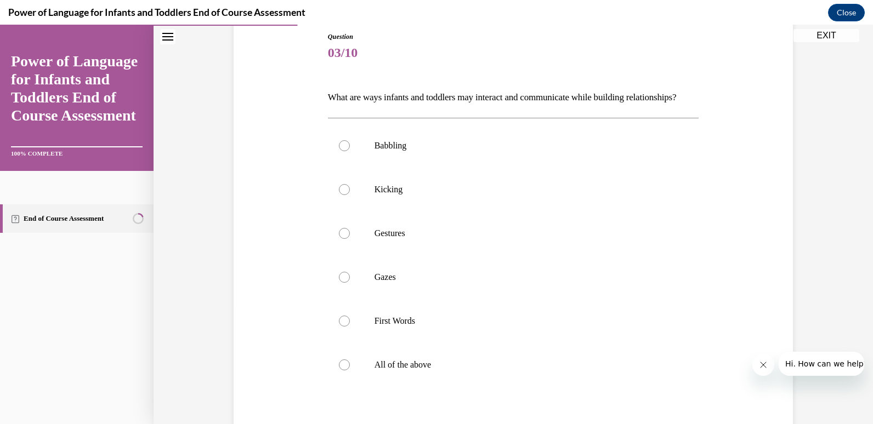
scroll to position [181, 0]
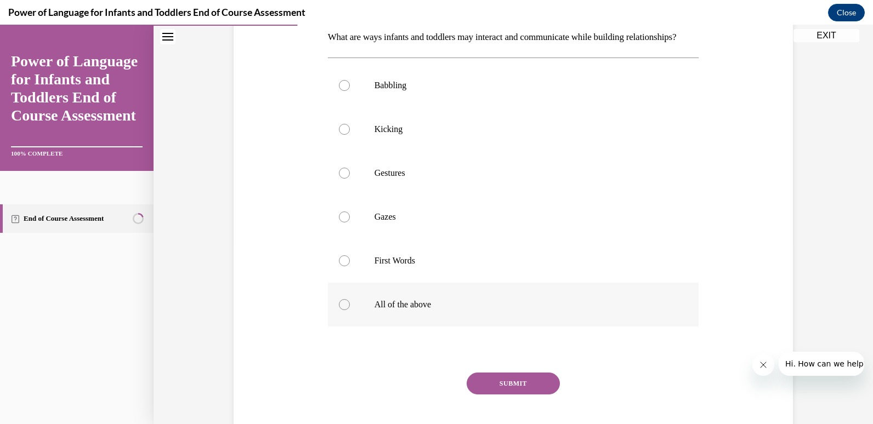
click at [392, 315] on label "All of the above" at bounding box center [513, 305] width 371 height 44
click at [350, 310] on input "All of the above" at bounding box center [344, 304] width 11 height 11
radio input "true"
click at [510, 395] on button "SUBMIT" at bounding box center [513, 384] width 93 height 22
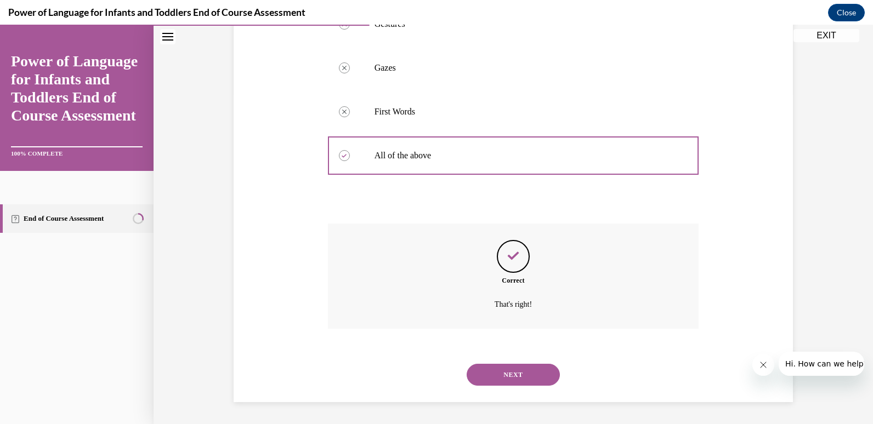
scroll to position [349, 0]
click at [503, 369] on button "NEXT" at bounding box center [513, 375] width 93 height 22
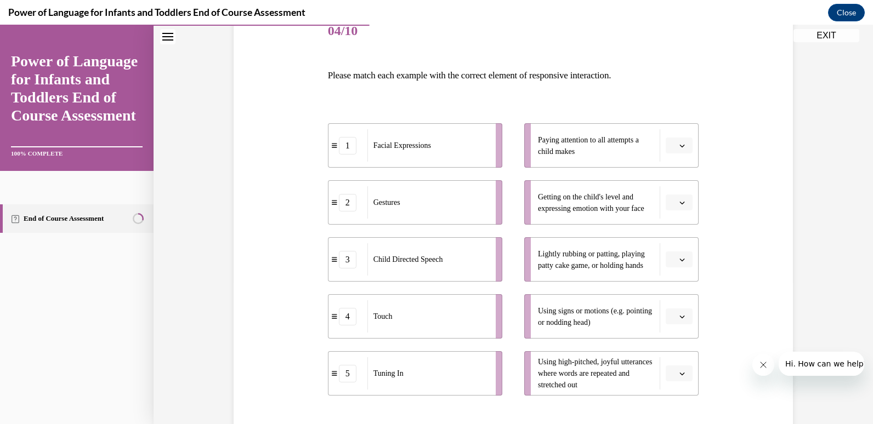
scroll to position [143, 0]
click at [681, 375] on span "button" at bounding box center [682, 374] width 8 height 8
click at [671, 138] on button "button" at bounding box center [679, 145] width 27 height 16
click at [680, 279] on div "5" at bounding box center [673, 279] width 27 height 22
click at [672, 206] on span "Please select an option" at bounding box center [674, 202] width 4 height 11
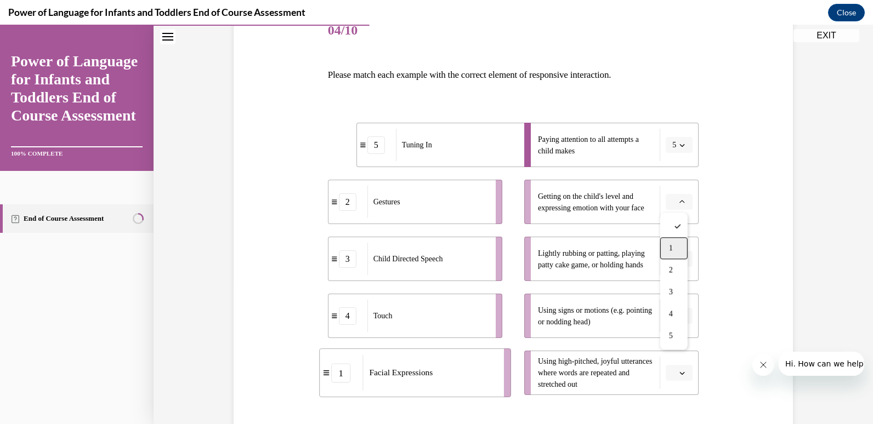
click at [677, 242] on div "1" at bounding box center [673, 248] width 27 height 22
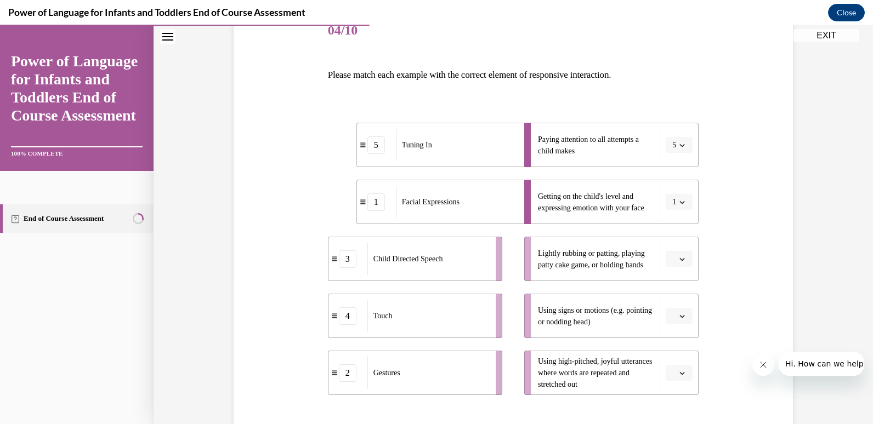
click at [686, 263] on button "button" at bounding box center [679, 259] width 27 height 16
click at [675, 361] on div "4" at bounding box center [673, 371] width 27 height 22
click at [679, 365] on button "button" at bounding box center [679, 373] width 27 height 16
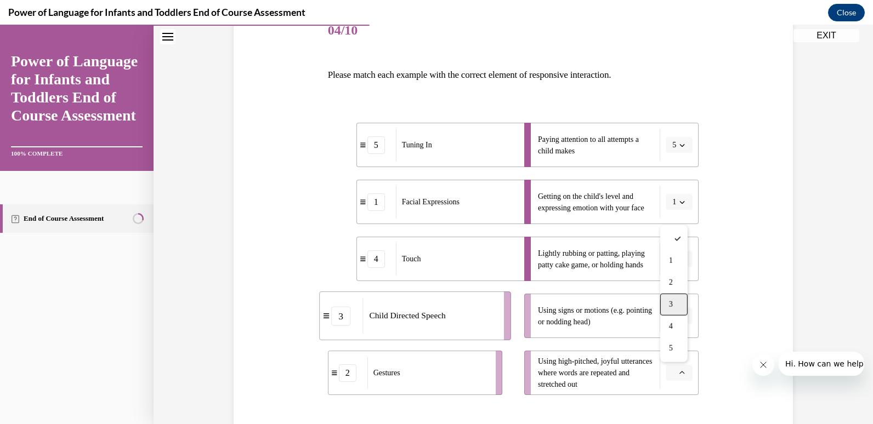
click at [672, 311] on div "3" at bounding box center [673, 305] width 27 height 22
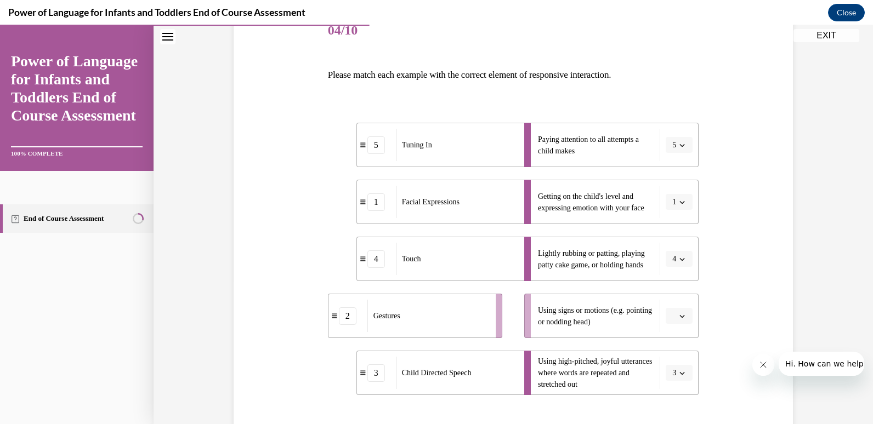
click at [672, 311] on span "Please select an option" at bounding box center [674, 316] width 4 height 11
click at [672, 226] on span "2" at bounding box center [671, 226] width 4 height 9
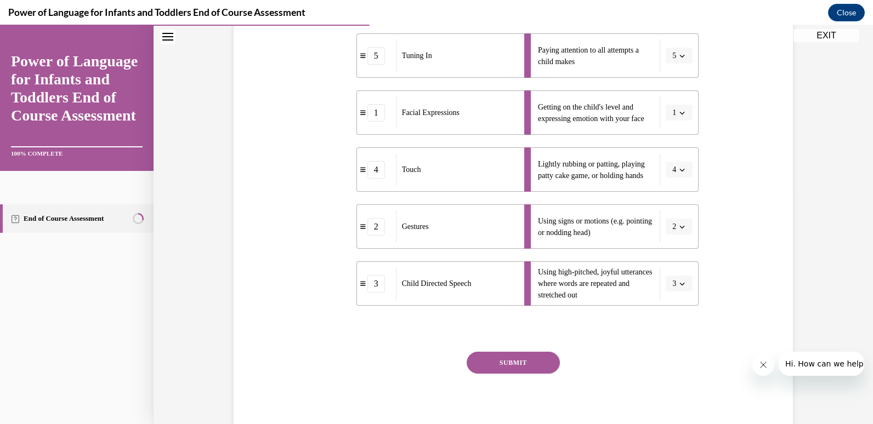
scroll to position [234, 0]
click at [517, 367] on button "SUBMIT" at bounding box center [513, 362] width 93 height 22
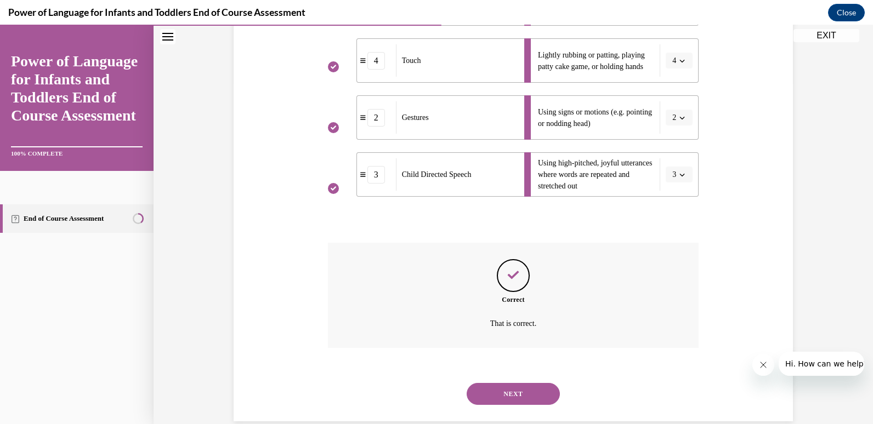
scroll to position [361, 0]
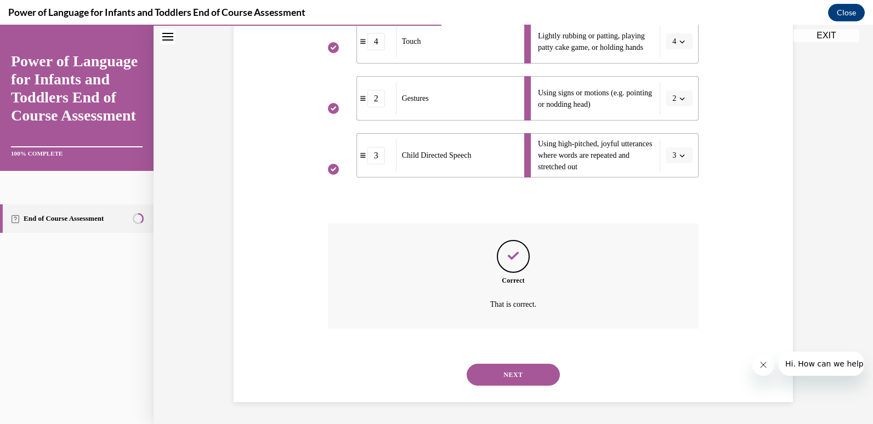
click at [516, 373] on button "NEXT" at bounding box center [513, 375] width 93 height 22
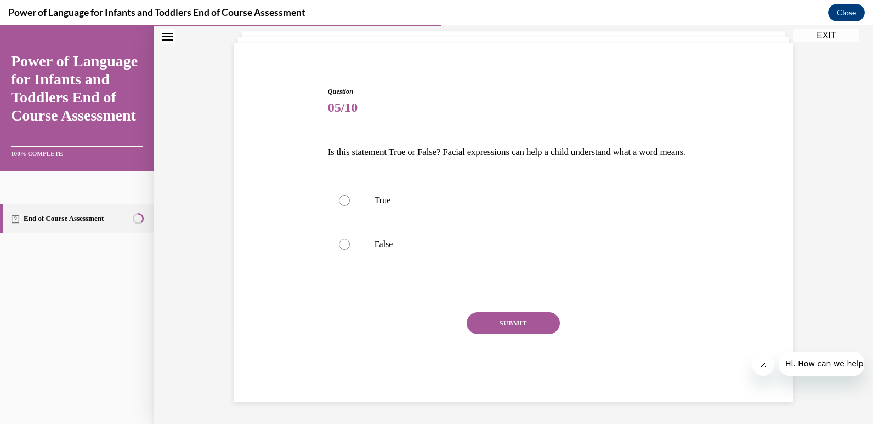
scroll to position [84, 0]
click at [419, 207] on label "True" at bounding box center [513, 201] width 371 height 44
click at [350, 206] on input "True" at bounding box center [344, 200] width 11 height 11
radio input "true"
click at [486, 325] on button "SUBMIT" at bounding box center [513, 324] width 93 height 22
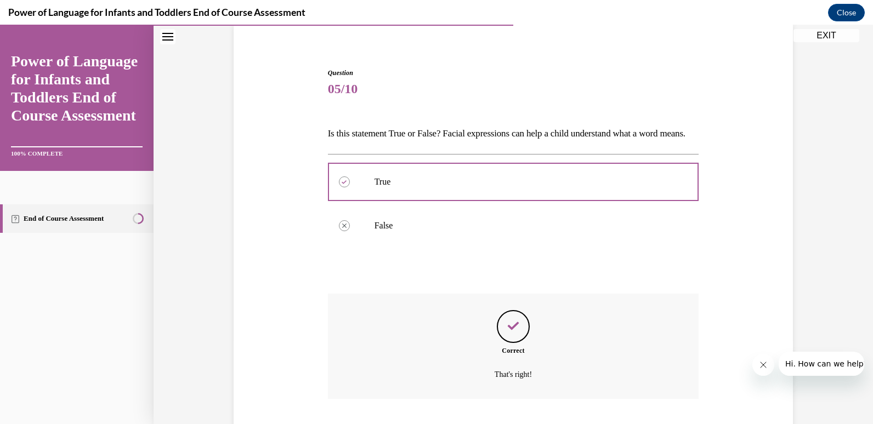
scroll to position [173, 0]
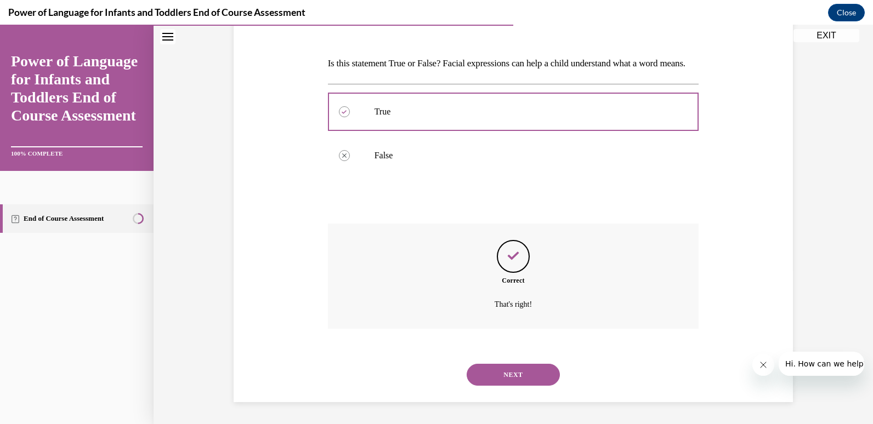
click at [499, 375] on button "NEXT" at bounding box center [513, 375] width 93 height 22
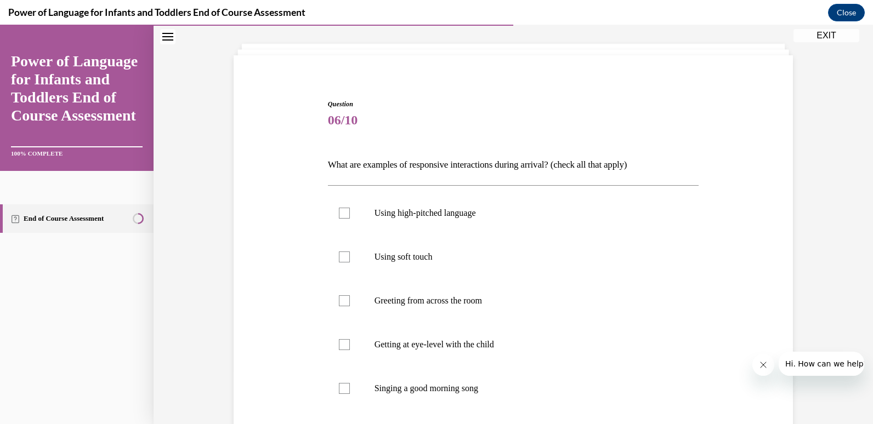
scroll to position [53, 0]
click at [411, 216] on p "Using high-pitched language" at bounding box center [522, 213] width 297 height 11
click at [350, 216] on input "Using high-pitched language" at bounding box center [344, 213] width 11 height 11
checkbox input "true"
click at [408, 251] on label "Using soft touch" at bounding box center [513, 258] width 371 height 44
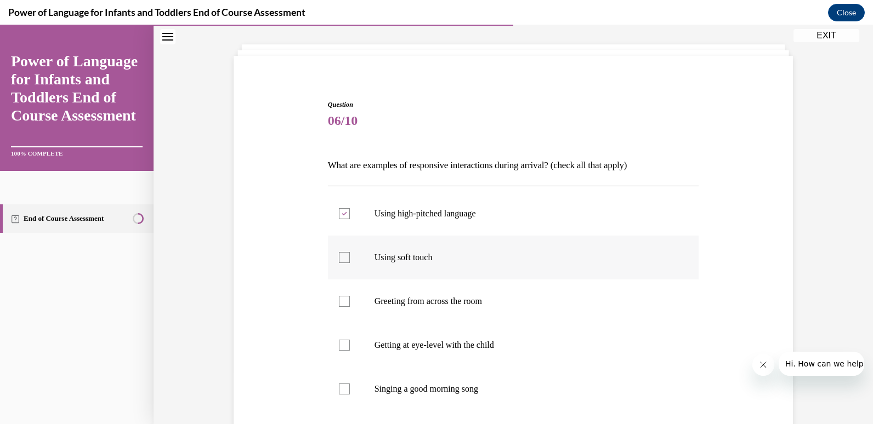
click at [350, 252] on input "Using soft touch" at bounding box center [344, 257] width 11 height 11
checkbox input "true"
click at [423, 349] on p "Getting at eye-level with the child" at bounding box center [522, 345] width 297 height 11
click at [350, 349] on input "Getting at eye-level with the child" at bounding box center [344, 345] width 11 height 11
checkbox input "true"
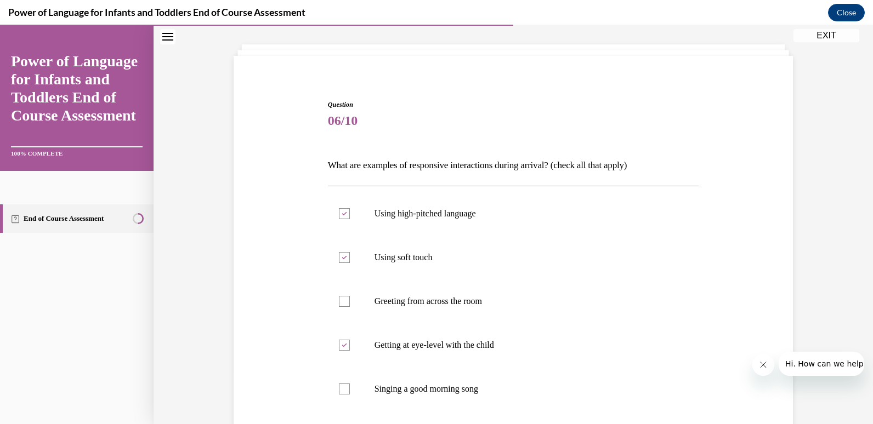
click at [421, 412] on div "Using high-pitched language Using soft touch Greeting from across the room Gett…" at bounding box center [513, 301] width 371 height 231
click at [429, 401] on label "Singing a good morning song" at bounding box center [513, 389] width 371 height 44
click at [350, 395] on input "Singing a good morning song" at bounding box center [344, 389] width 11 height 11
checkbox input "true"
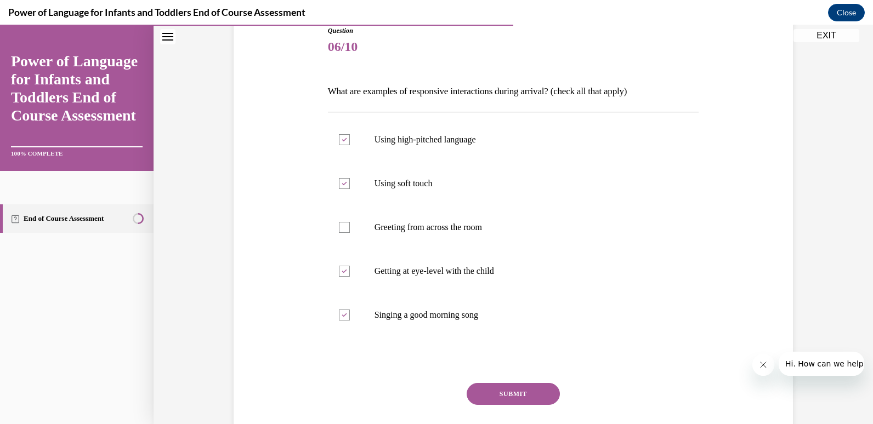
scroll to position [130, 0]
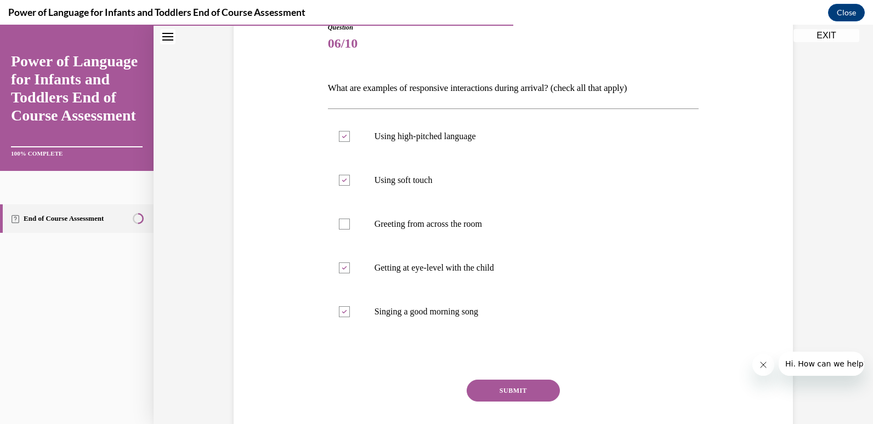
click at [506, 390] on button "SUBMIT" at bounding box center [513, 391] width 93 height 22
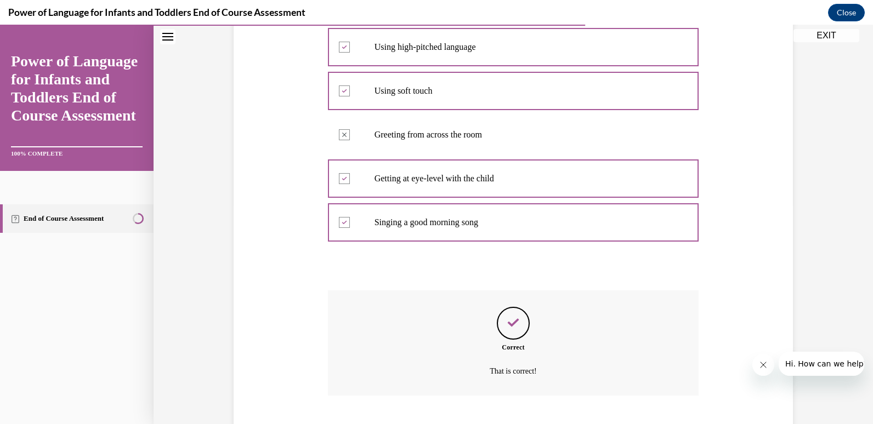
scroll to position [286, 0]
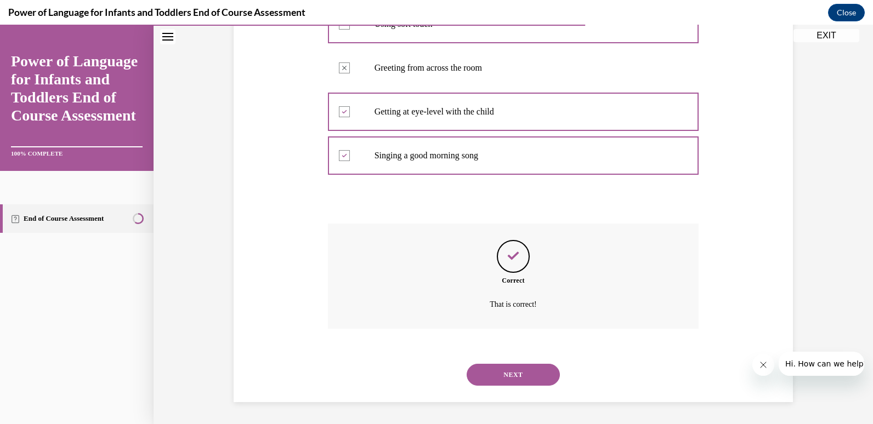
click at [508, 364] on button "NEXT" at bounding box center [513, 375] width 93 height 22
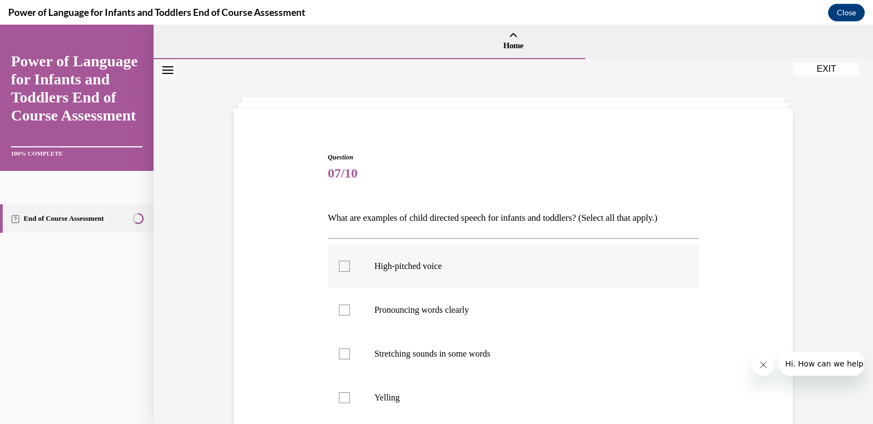
click at [468, 269] on p "High-pitched voice" at bounding box center [522, 266] width 297 height 11
click at [350, 269] on input "High-pitched voice" at bounding box center [344, 266] width 11 height 11
checkbox input "true"
click at [464, 304] on label "Pronouncing words clearly" at bounding box center [513, 310] width 371 height 44
click at [350, 305] on input "Pronouncing words clearly" at bounding box center [344, 310] width 11 height 11
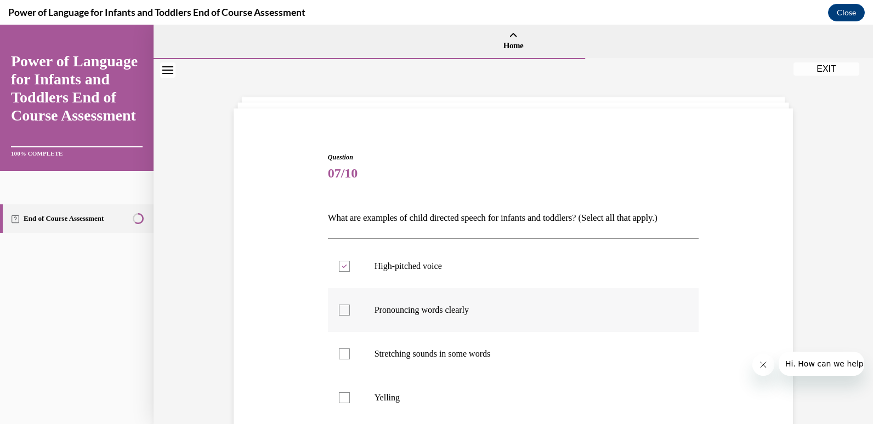
checkbox input "true"
click at [468, 372] on label "Stretching sounds in some words" at bounding box center [513, 354] width 371 height 44
click at [350, 360] on input "Stretching sounds in some words" at bounding box center [344, 354] width 11 height 11
checkbox input "true"
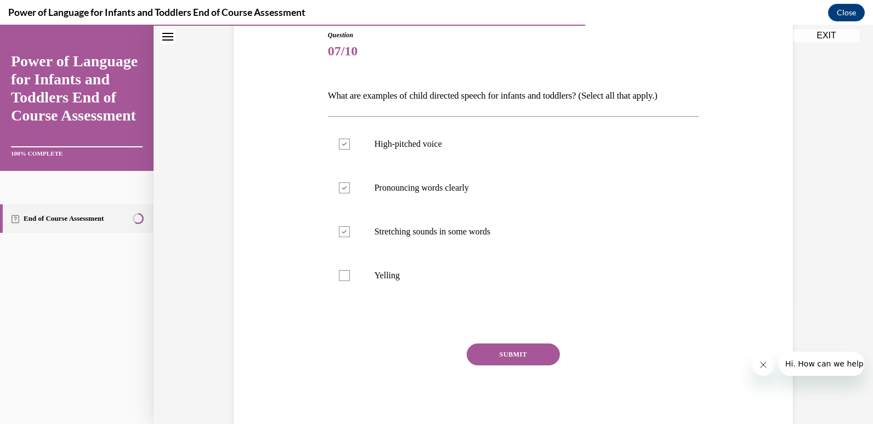
scroll to position [123, 0]
click at [534, 342] on div "Question 07/10 What are examples of child directed speech for infants and toddl…" at bounding box center [513, 232] width 371 height 404
click at [515, 350] on button "SUBMIT" at bounding box center [513, 354] width 93 height 22
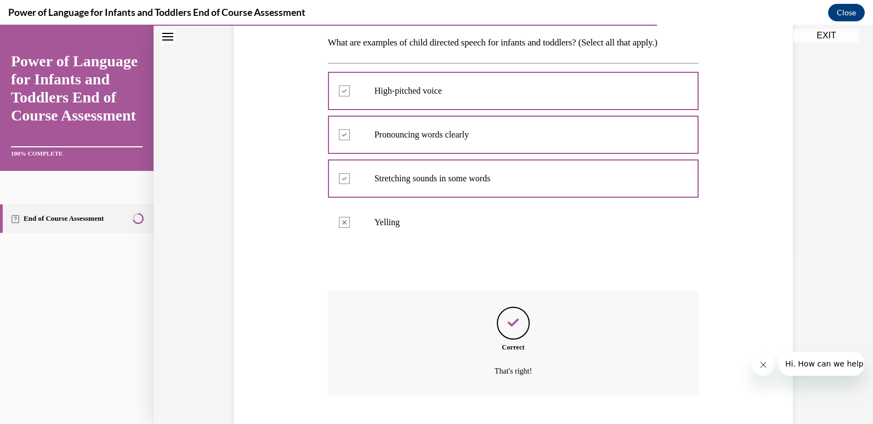
scroll to position [242, 0]
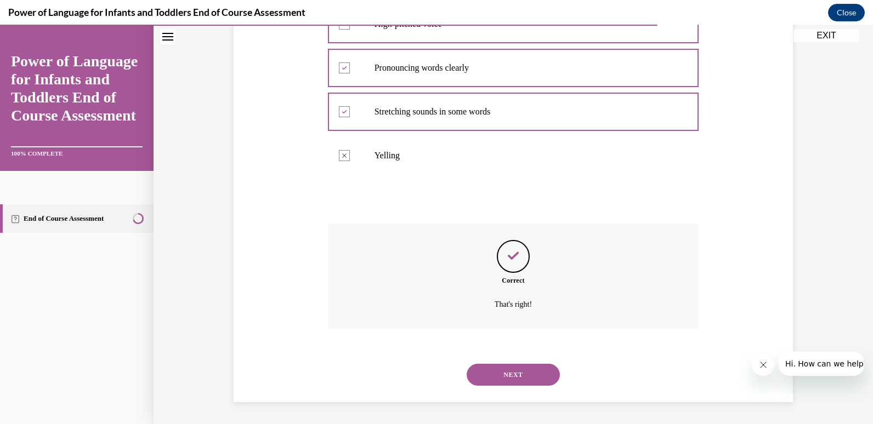
click at [497, 376] on button "NEXT" at bounding box center [513, 375] width 93 height 22
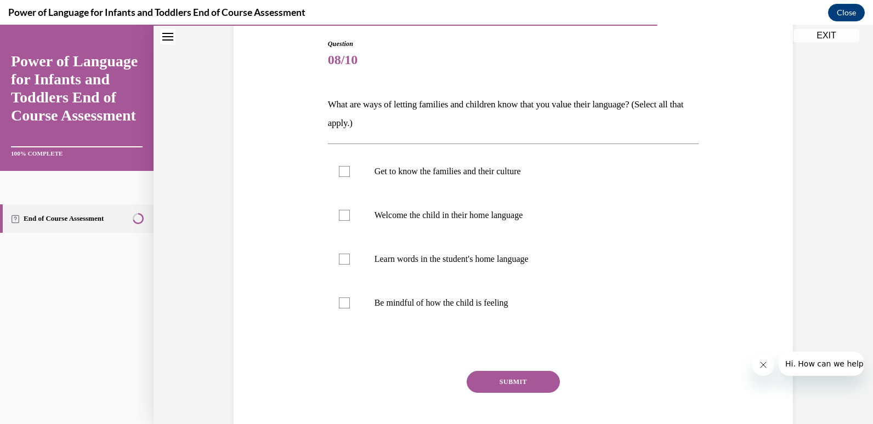
scroll to position [115, 0]
click at [459, 171] on p "Get to know the families and their culture" at bounding box center [522, 170] width 297 height 11
click at [350, 171] on input "Get to know the families and their culture" at bounding box center [344, 170] width 11 height 11
checkbox input "true"
click at [453, 208] on label "Welcome the child in their home language" at bounding box center [513, 214] width 371 height 44
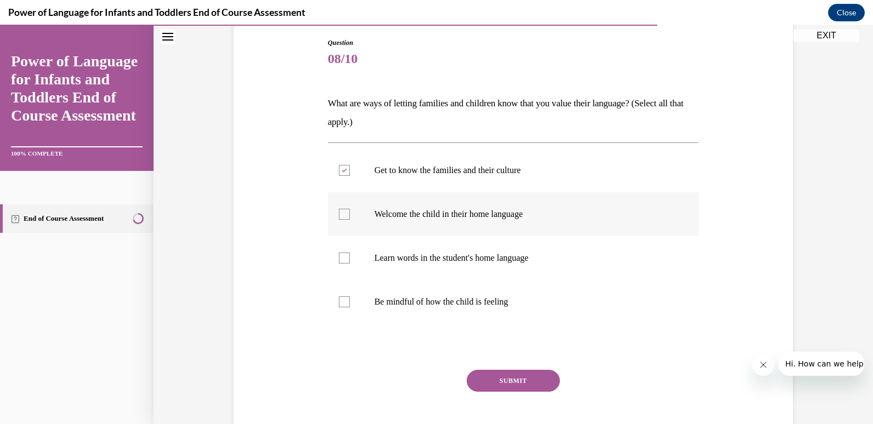
click at [350, 209] on input "Welcome the child in their home language" at bounding box center [344, 214] width 11 height 11
checkbox input "true"
click at [479, 266] on label "Learn words in the student's home language" at bounding box center [513, 258] width 371 height 44
click at [350, 264] on input "Learn words in the student's home language" at bounding box center [344, 258] width 11 height 11
checkbox input "true"
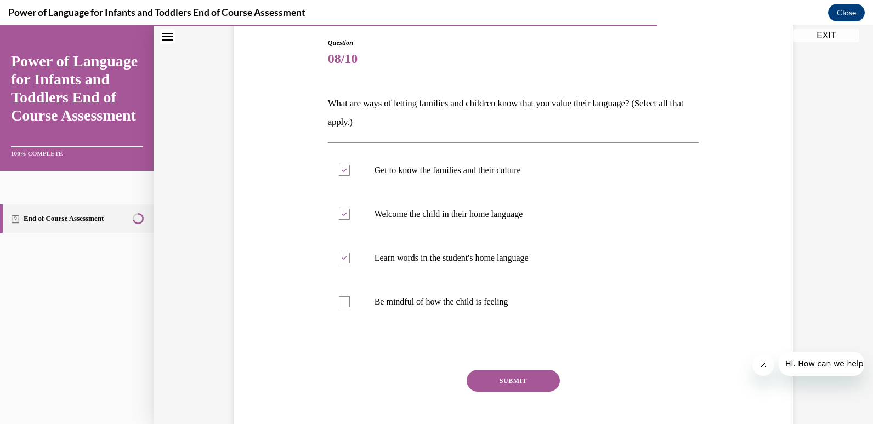
click at [496, 372] on button "SUBMIT" at bounding box center [513, 381] width 93 height 22
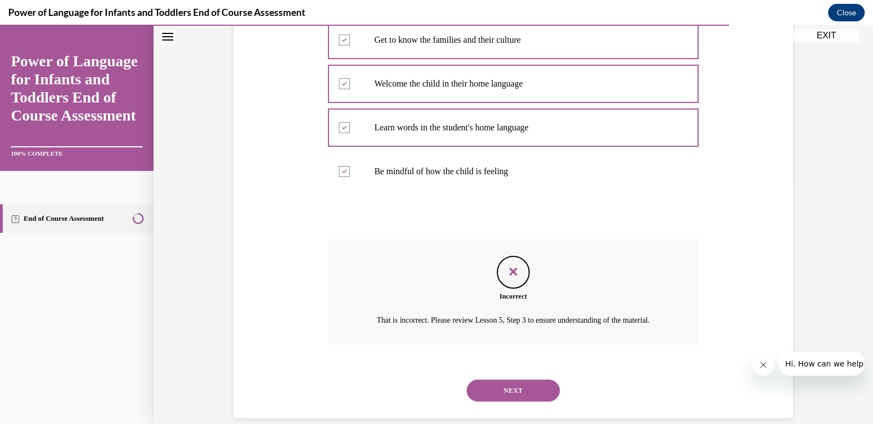
scroll to position [274, 0]
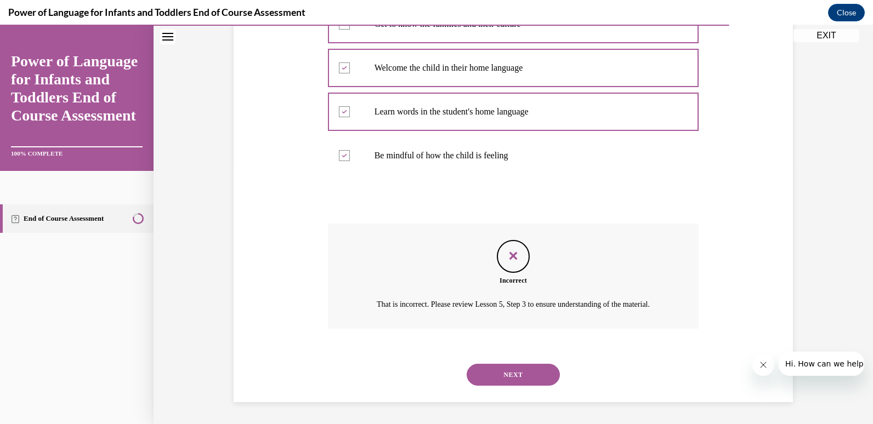
click at [496, 374] on button "NEXT" at bounding box center [513, 375] width 93 height 22
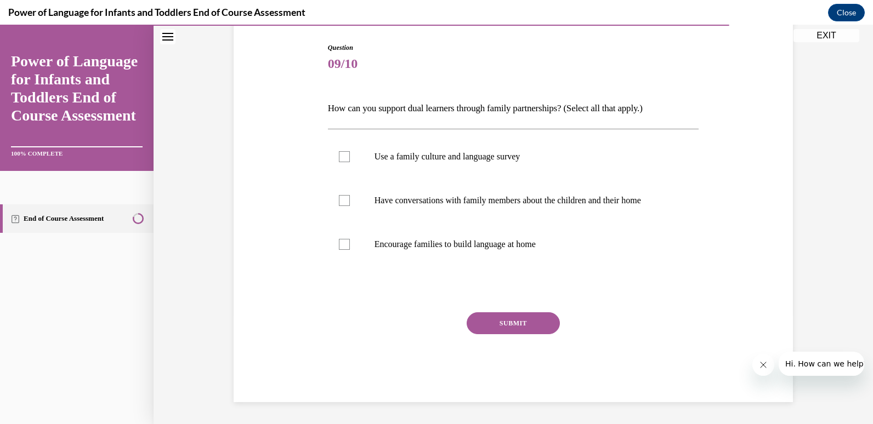
scroll to position [110, 0]
click at [455, 161] on p "Use a family culture and language survey" at bounding box center [522, 156] width 297 height 11
click at [350, 161] on input "Use a family culture and language survey" at bounding box center [344, 156] width 11 height 11
checkbox input "true"
click at [461, 200] on p "Have conversations with family members about the children and their home" at bounding box center [522, 200] width 297 height 11
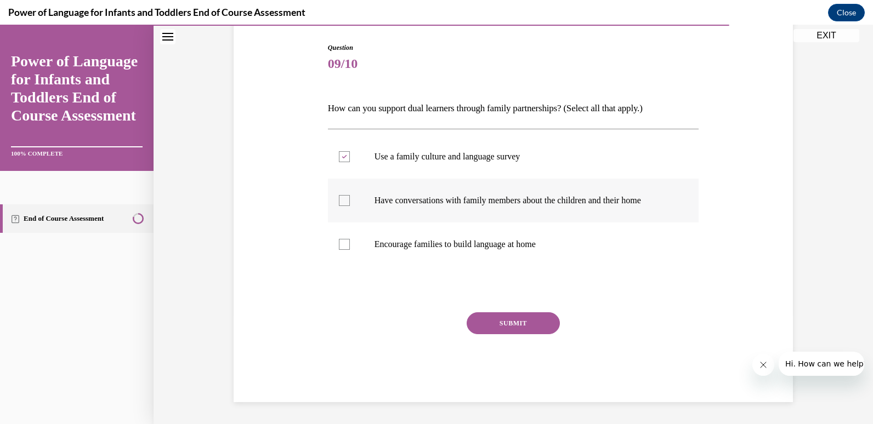
click at [350, 200] on input "Have conversations with family members about the children and their home" at bounding box center [344, 200] width 11 height 11
checkbox input "true"
click at [495, 319] on button "SUBMIT" at bounding box center [513, 324] width 93 height 22
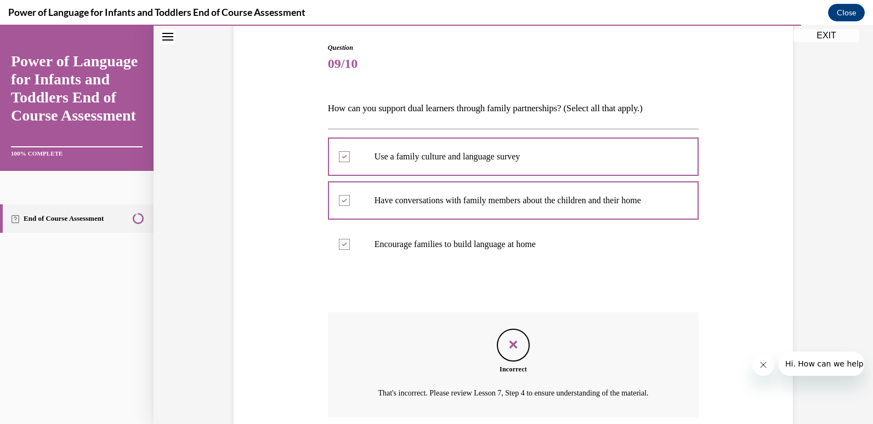
scroll to position [212, 0]
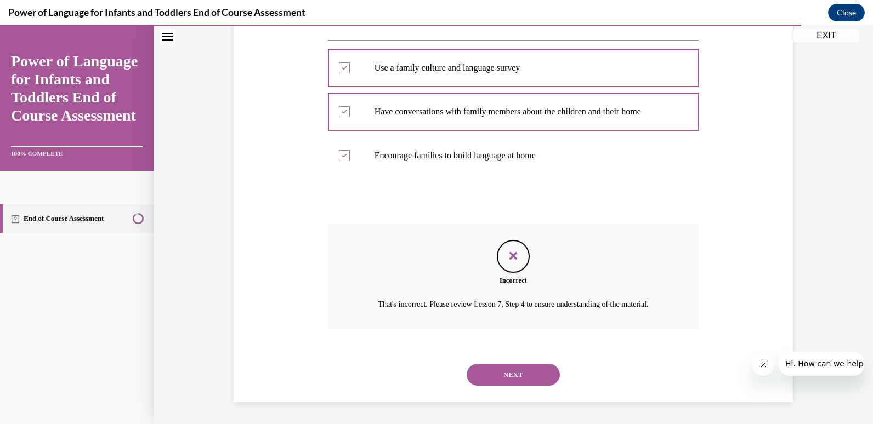
click at [498, 374] on button "NEXT" at bounding box center [513, 375] width 93 height 22
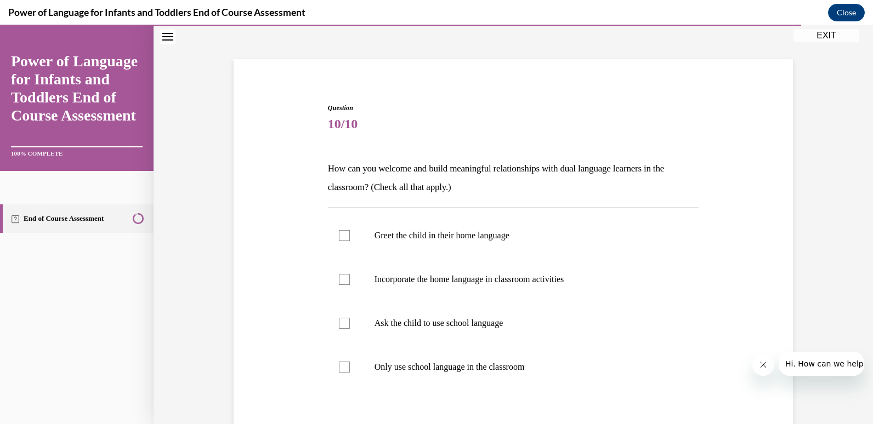
scroll to position [72, 0]
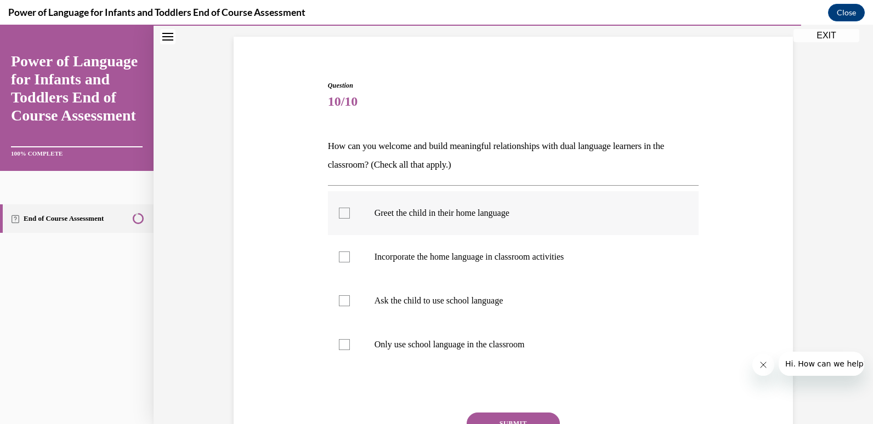
click at [469, 205] on label "Greet the child in their home language" at bounding box center [513, 213] width 371 height 44
click at [350, 208] on input "Greet the child in their home language" at bounding box center [344, 213] width 11 height 11
checkbox input "true"
click at [470, 269] on label "Incorporate the home language in classroom activities" at bounding box center [513, 257] width 371 height 44
click at [350, 263] on input "Incorporate the home language in classroom activities" at bounding box center [344, 257] width 11 height 11
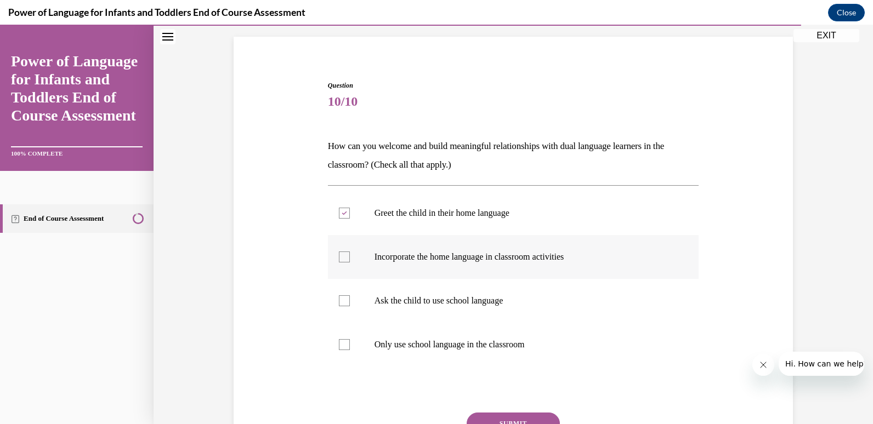
checkbox input "true"
click at [491, 420] on button "SUBMIT" at bounding box center [513, 424] width 93 height 22
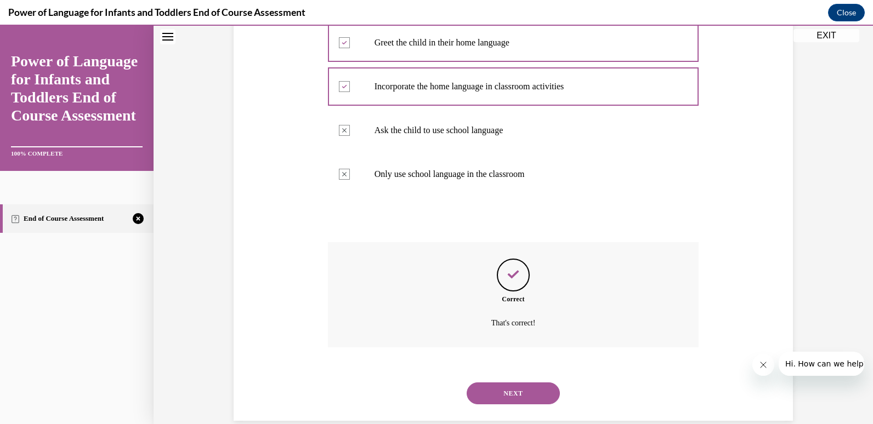
scroll to position [261, 0]
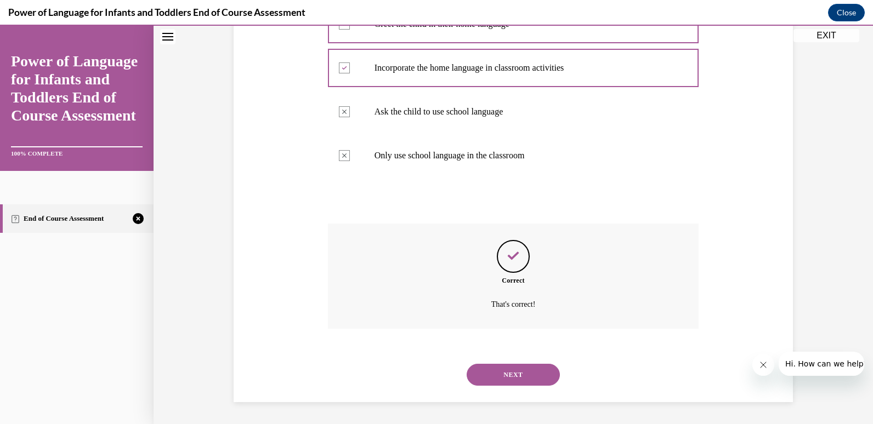
click at [500, 380] on button "NEXT" at bounding box center [513, 375] width 93 height 22
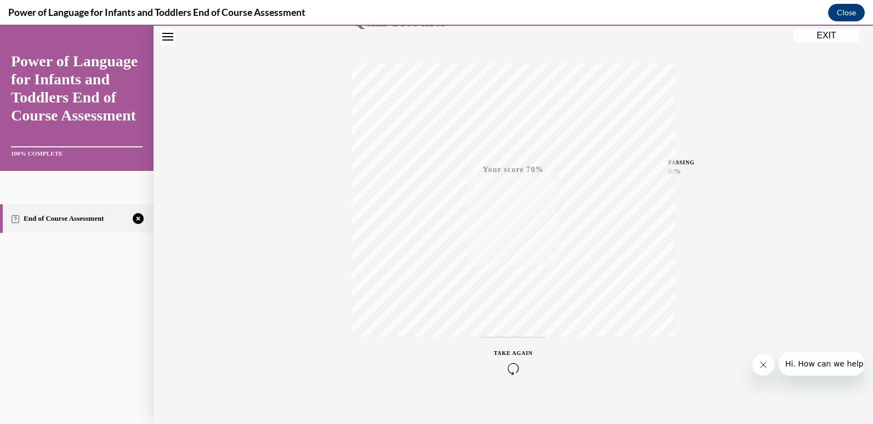
scroll to position [162, 0]
click at [510, 359] on icon "button" at bounding box center [513, 357] width 39 height 12
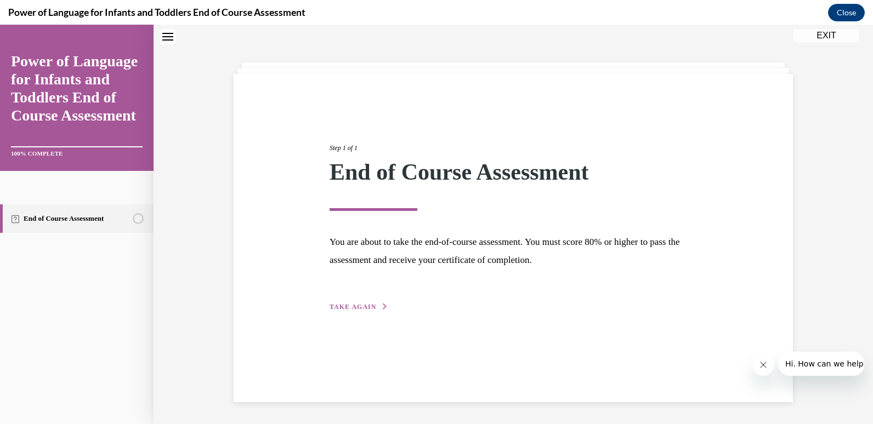
click at [351, 304] on span "TAKE AGAIN" at bounding box center [353, 307] width 47 height 8
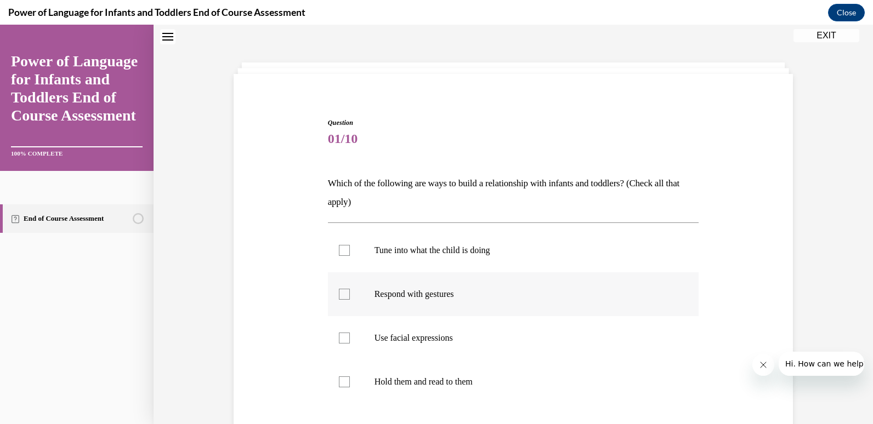
click at [444, 273] on label "Respond with gestures" at bounding box center [513, 295] width 371 height 44
click at [350, 289] on input "Respond with gestures" at bounding box center [344, 294] width 11 height 11
checkbox input "true"
click at [435, 243] on label "Tune into what the child is doing" at bounding box center [513, 251] width 371 height 44
click at [350, 245] on input "Tune into what the child is doing" at bounding box center [344, 250] width 11 height 11
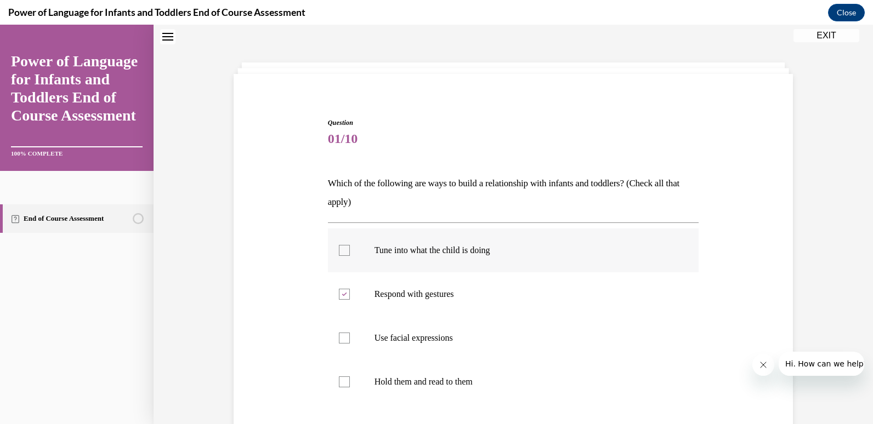
checkbox input "true"
click at [434, 333] on p "Use facial expressions" at bounding box center [522, 338] width 297 height 11
click at [350, 333] on input "Use facial expressions" at bounding box center [344, 338] width 11 height 11
checkbox input "true"
click at [444, 382] on p "Hold them and read to them" at bounding box center [522, 382] width 297 height 11
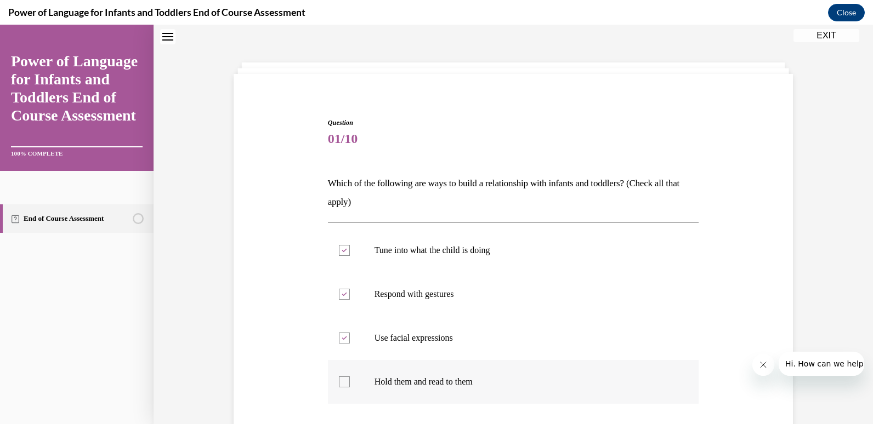
click at [350, 382] on input "Hold them and read to them" at bounding box center [344, 382] width 11 height 11
checkbox input "true"
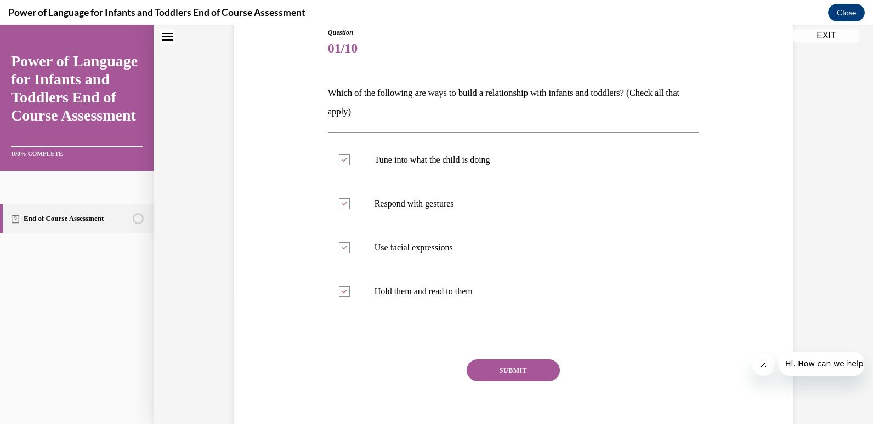
scroll to position [145, 0]
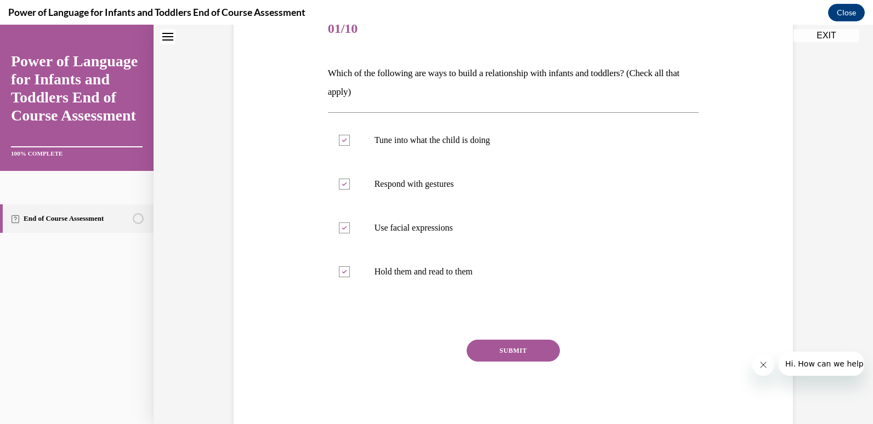
click at [520, 361] on button "SUBMIT" at bounding box center [513, 351] width 93 height 22
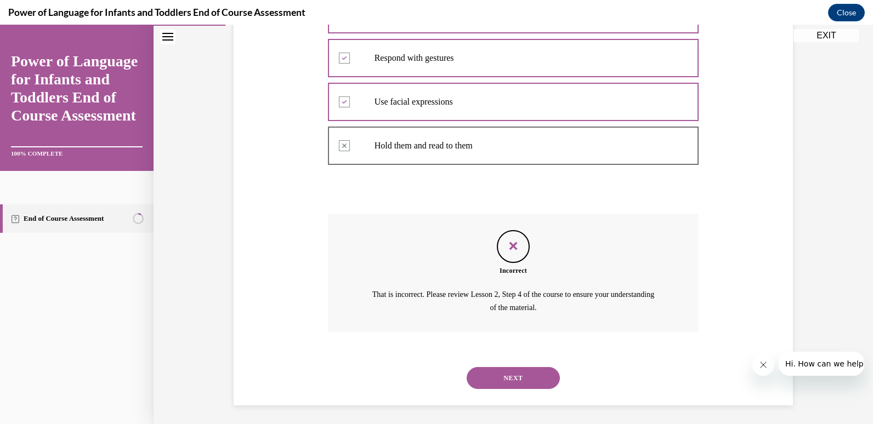
scroll to position [274, 0]
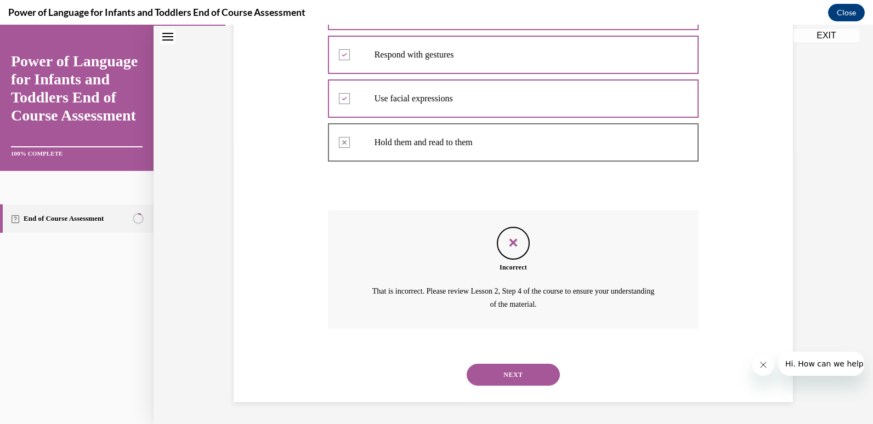
click at [518, 364] on button "NEXT" at bounding box center [513, 375] width 93 height 22
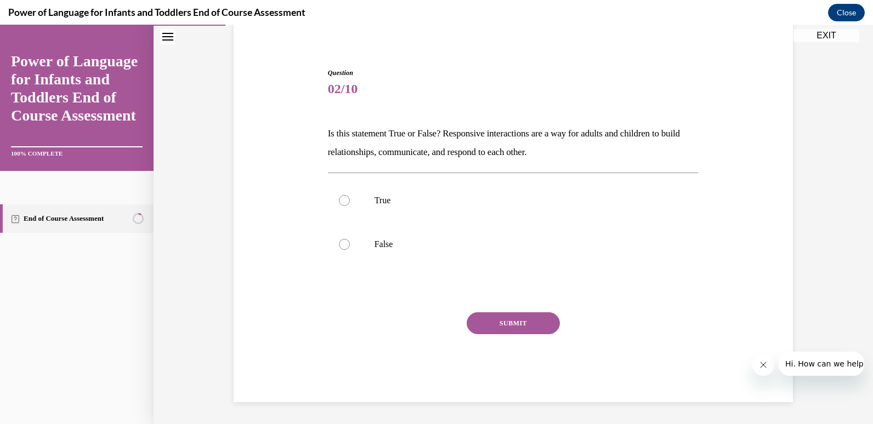
scroll to position [84, 0]
click at [440, 211] on label "True" at bounding box center [513, 201] width 371 height 44
click at [350, 206] on input "True" at bounding box center [344, 200] width 11 height 11
radio input "true"
click at [507, 351] on div "SUBMIT" at bounding box center [513, 340] width 371 height 55
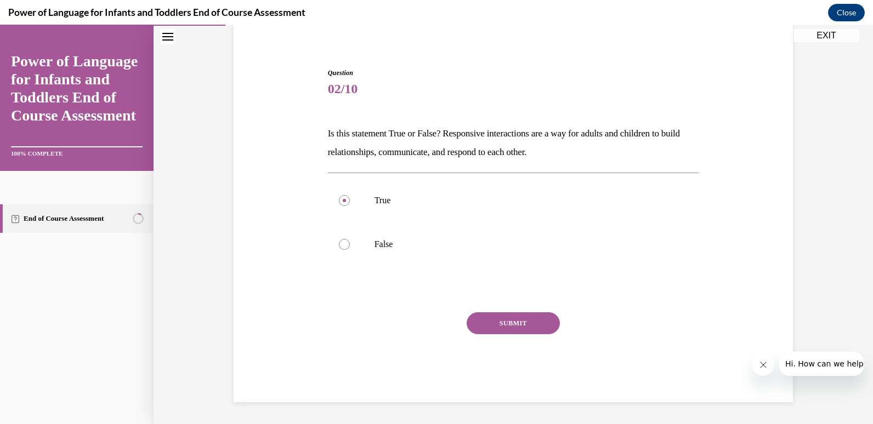
click at [508, 323] on button "SUBMIT" at bounding box center [513, 324] width 93 height 22
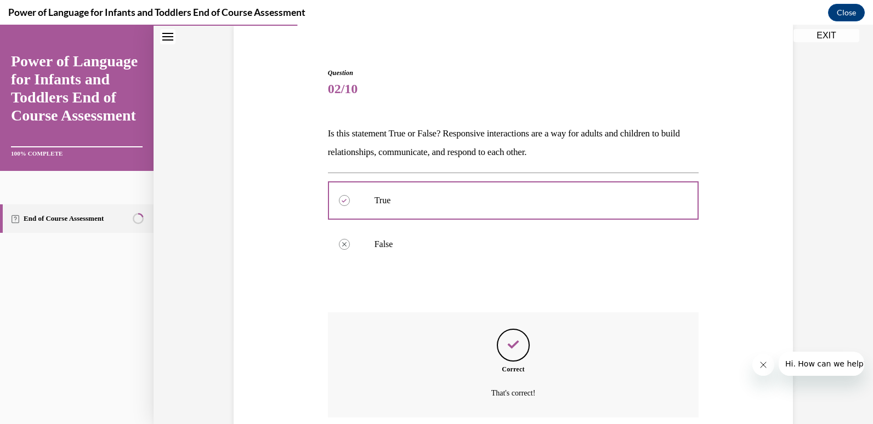
scroll to position [173, 0]
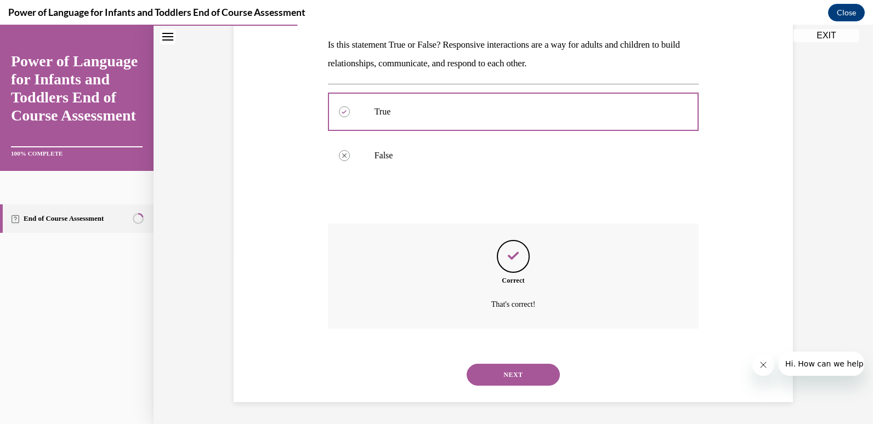
click at [504, 375] on button "NEXT" at bounding box center [513, 375] width 93 height 22
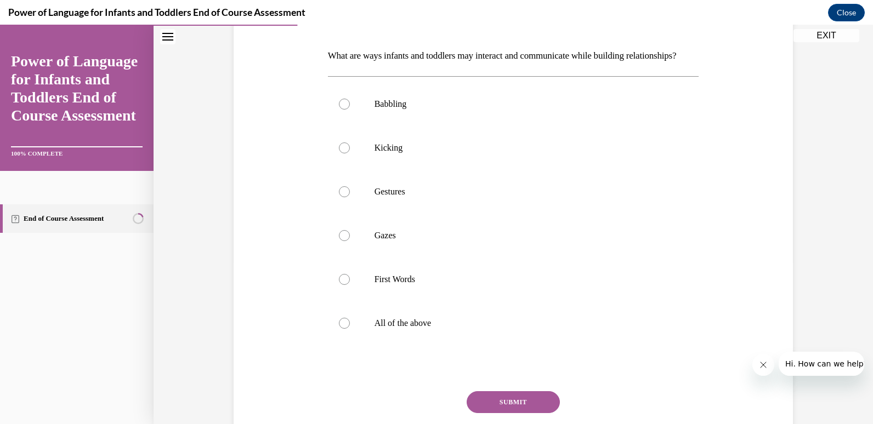
scroll to position [179, 0]
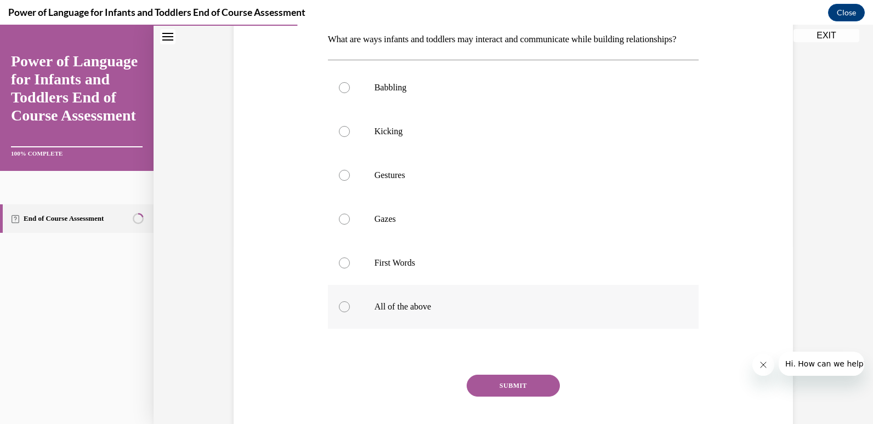
click at [444, 313] on p "All of the above" at bounding box center [522, 307] width 297 height 11
click at [350, 313] on input "All of the above" at bounding box center [344, 307] width 11 height 11
radio input "true"
click at [520, 397] on button "SUBMIT" at bounding box center [513, 386] width 93 height 22
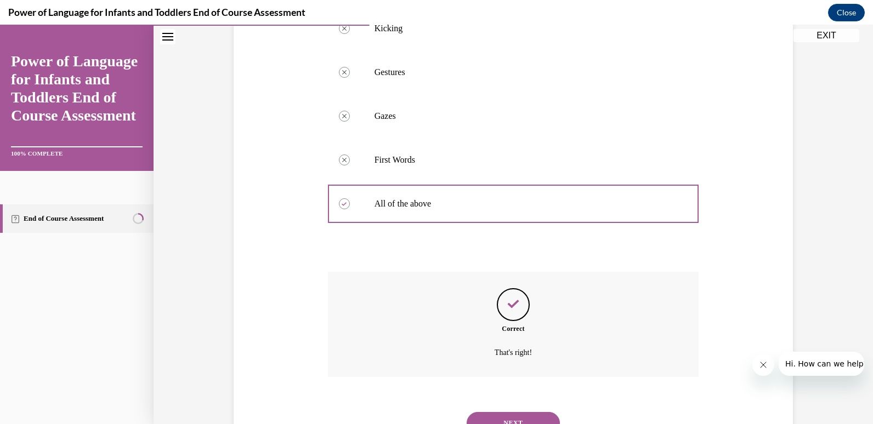
scroll to position [349, 0]
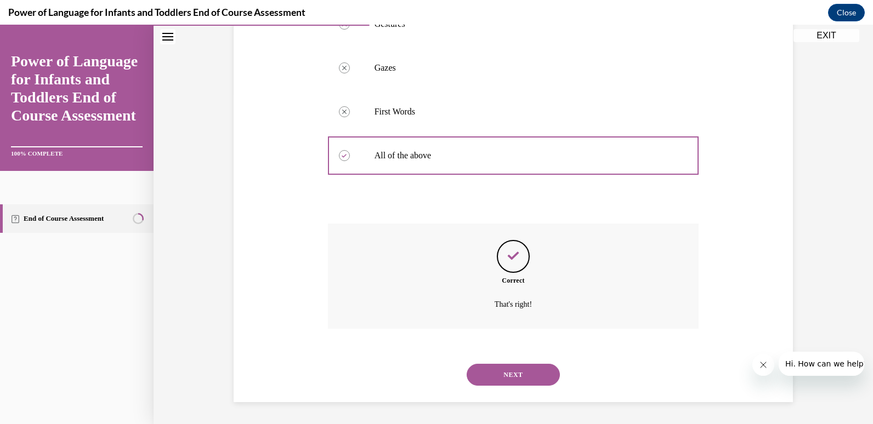
click at [507, 374] on button "NEXT" at bounding box center [513, 375] width 93 height 22
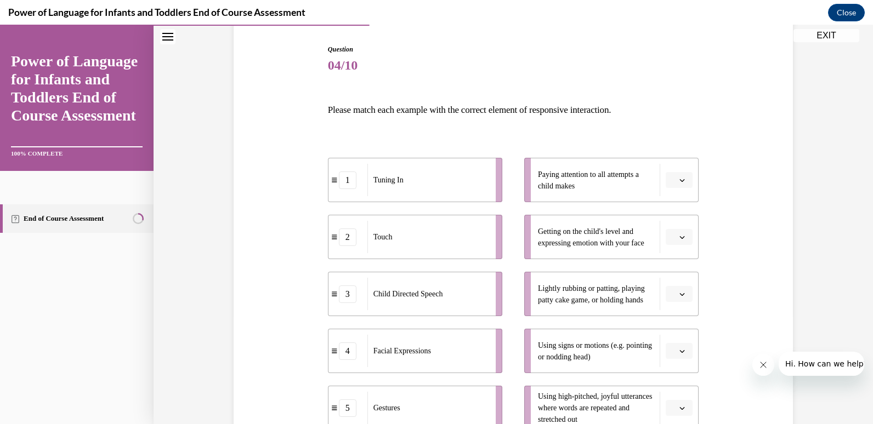
scroll to position [150, 0]
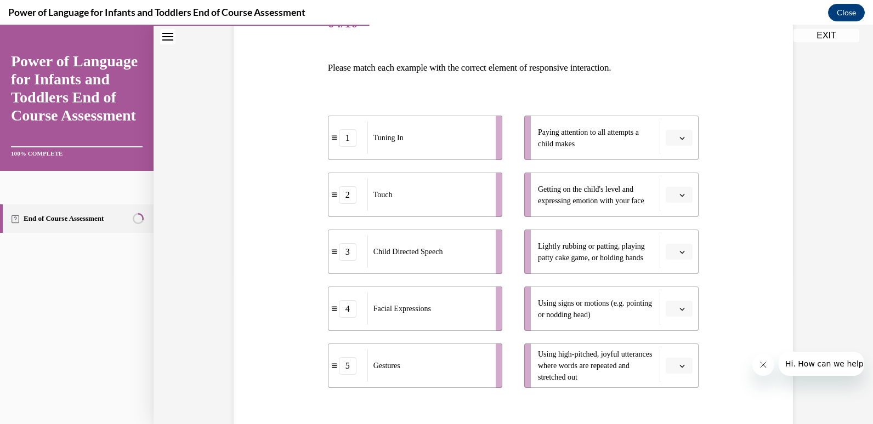
click at [680, 138] on icon "button" at bounding box center [682, 138] width 5 height 3
click at [682, 184] on div "1" at bounding box center [673, 184] width 27 height 22
click at [684, 252] on button "button" at bounding box center [679, 252] width 27 height 16
click at [722, 253] on div "Question 04/10 Please match each example with the correct element of responsive…" at bounding box center [513, 246] width 565 height 555
click at [679, 251] on icon "button" at bounding box center [681, 251] width 5 height 5
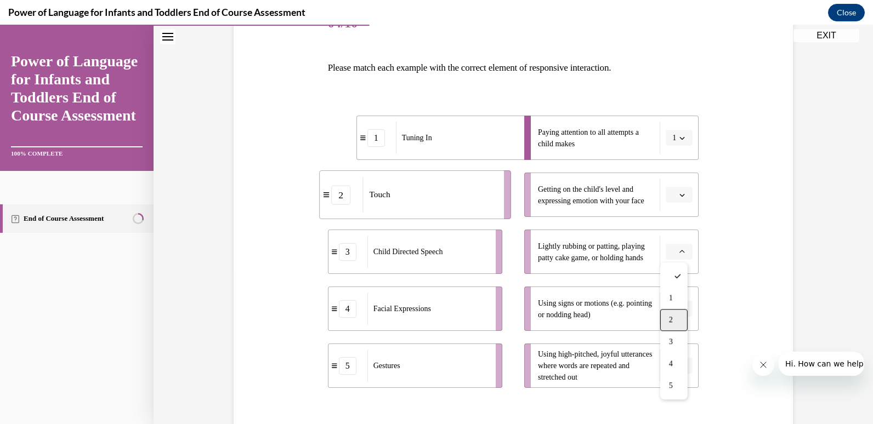
click at [683, 316] on div "2" at bounding box center [673, 320] width 27 height 22
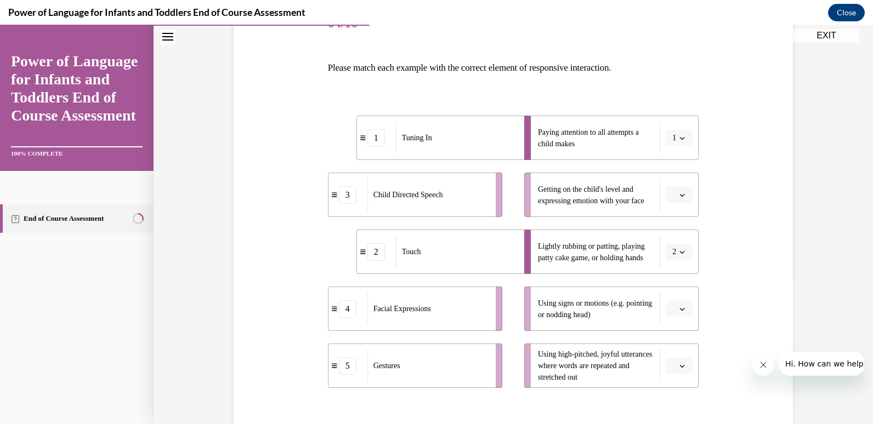
click at [666, 308] on button "button" at bounding box center [679, 309] width 27 height 16
click at [674, 261] on div "4" at bounding box center [673, 263] width 27 height 22
click at [680, 313] on button "4" at bounding box center [679, 309] width 27 height 16
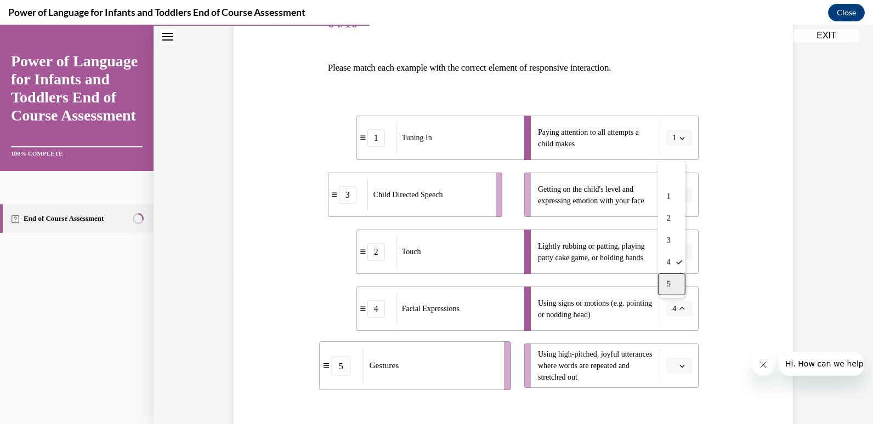
click at [669, 283] on span "5" at bounding box center [669, 284] width 4 height 9
click at [672, 198] on span "Please select an option" at bounding box center [674, 195] width 4 height 11
click at [674, 305] on div "4" at bounding box center [673, 307] width 27 height 22
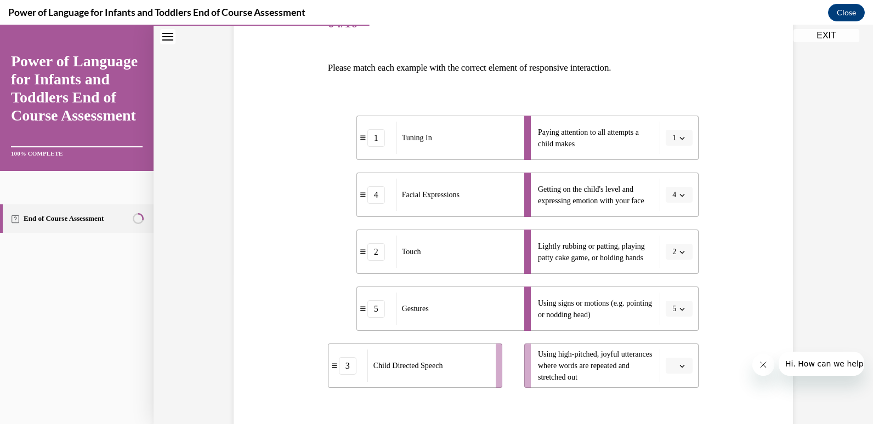
click at [682, 374] on li "Using high-pitched, joyful utterances where words are repeated and stretched out" at bounding box center [611, 366] width 174 height 44
click at [675, 372] on button "button" at bounding box center [679, 366] width 27 height 16
click at [669, 294] on span "3" at bounding box center [671, 297] width 4 height 9
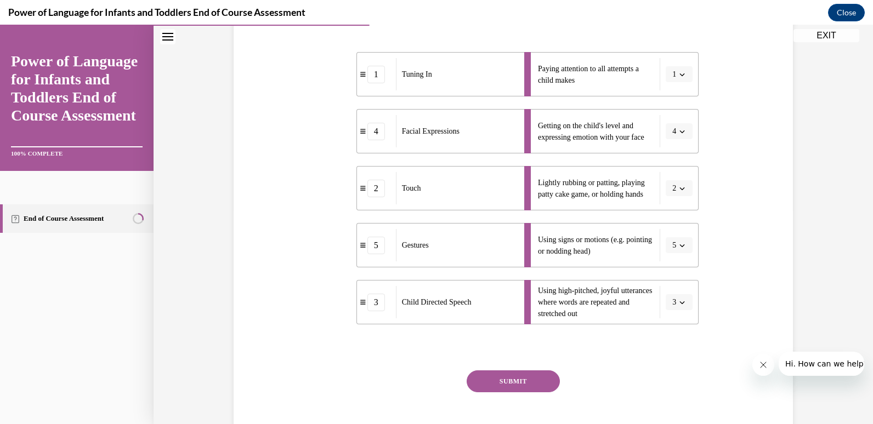
scroll to position [253, 0]
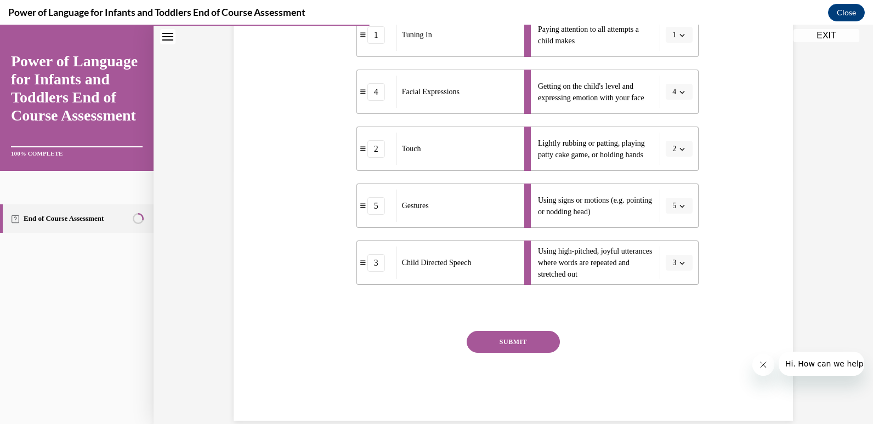
click at [512, 344] on button "SUBMIT" at bounding box center [513, 342] width 93 height 22
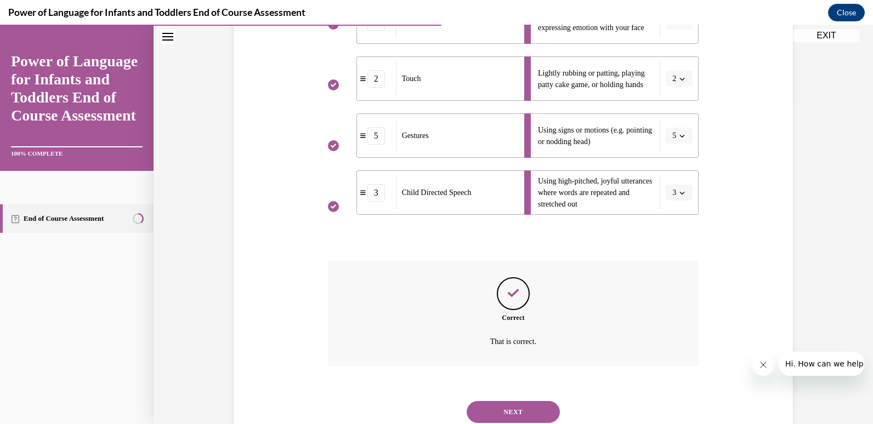
scroll to position [361, 0]
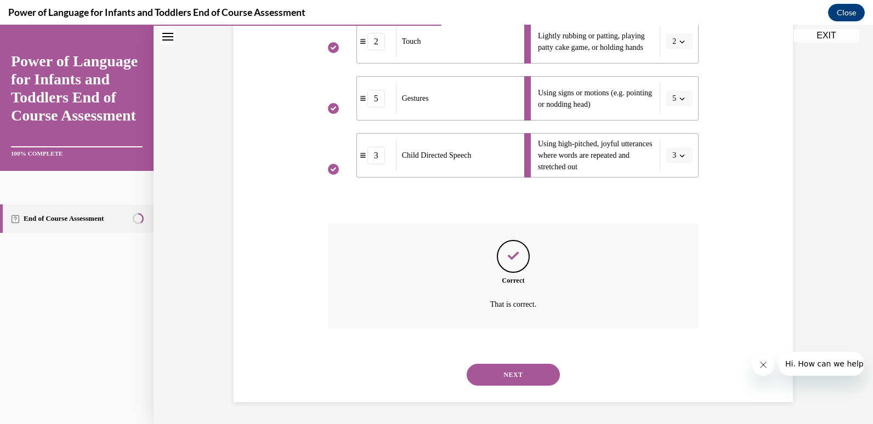
click at [519, 379] on button "NEXT" at bounding box center [513, 375] width 93 height 22
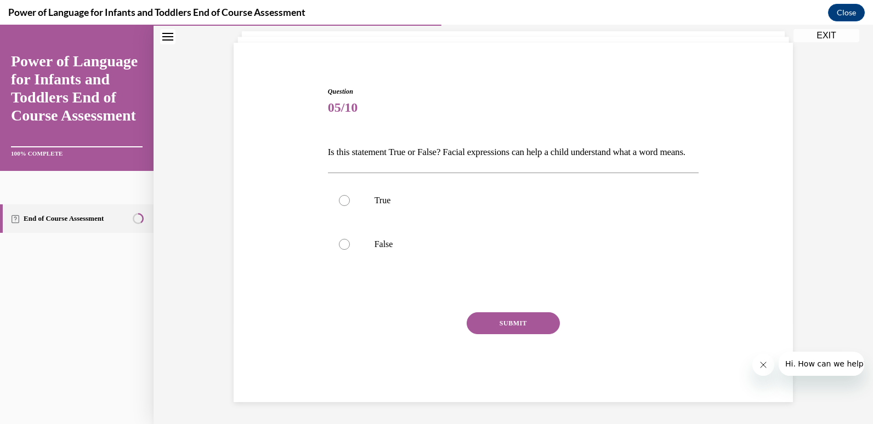
scroll to position [84, 0]
click at [362, 190] on label "True" at bounding box center [513, 201] width 371 height 44
click at [350, 195] on input "True" at bounding box center [344, 200] width 11 height 11
radio input "true"
click at [495, 323] on button "SUBMIT" at bounding box center [513, 324] width 93 height 22
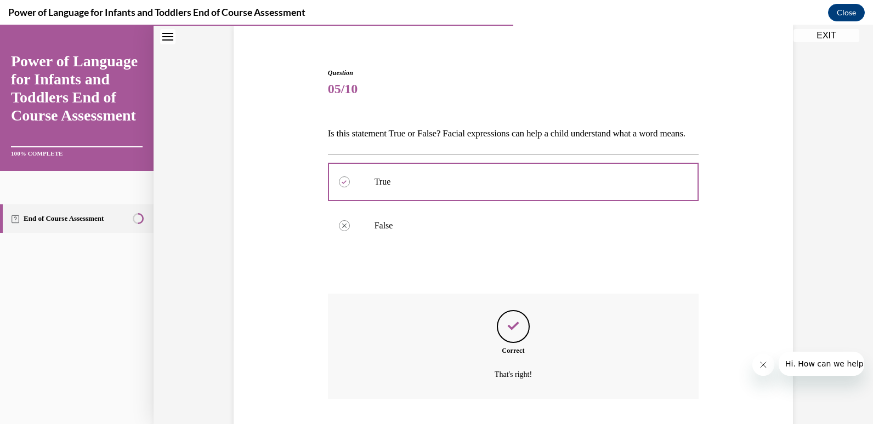
scroll to position [173, 0]
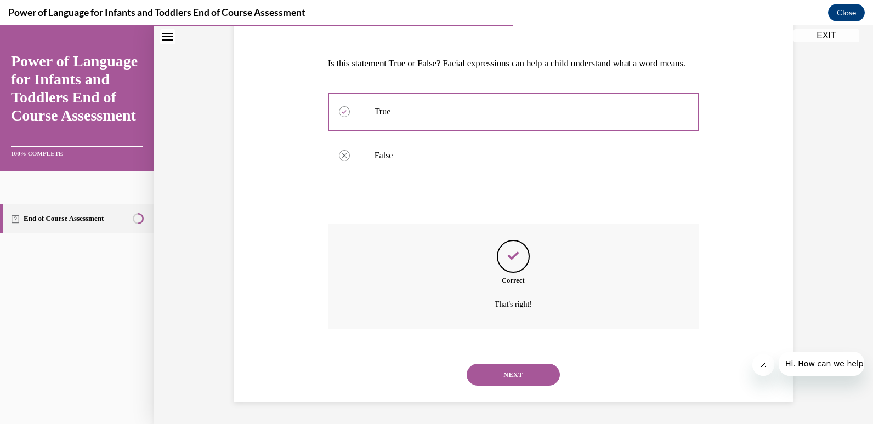
click at [506, 364] on button "NEXT" at bounding box center [513, 375] width 93 height 22
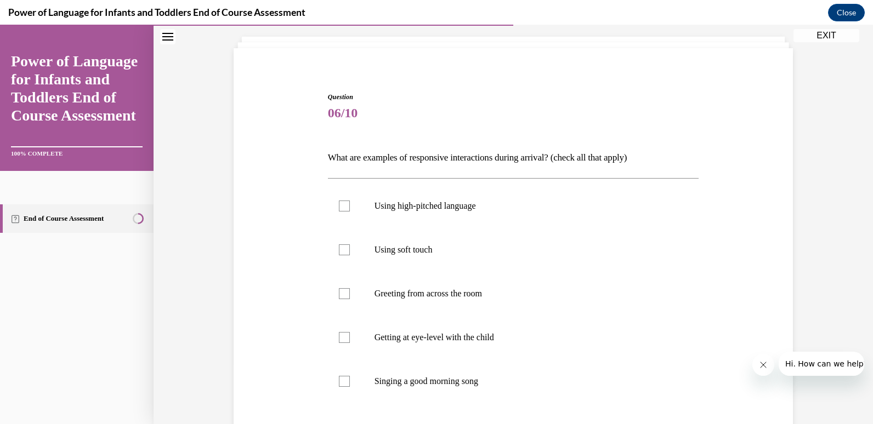
scroll to position [61, 0]
click at [451, 209] on p "Using high-pitched language" at bounding box center [522, 205] width 297 height 11
click at [350, 209] on input "Using high-pitched language" at bounding box center [344, 205] width 11 height 11
checkbox input "true"
click at [427, 254] on p "Using soft touch" at bounding box center [522, 248] width 297 height 11
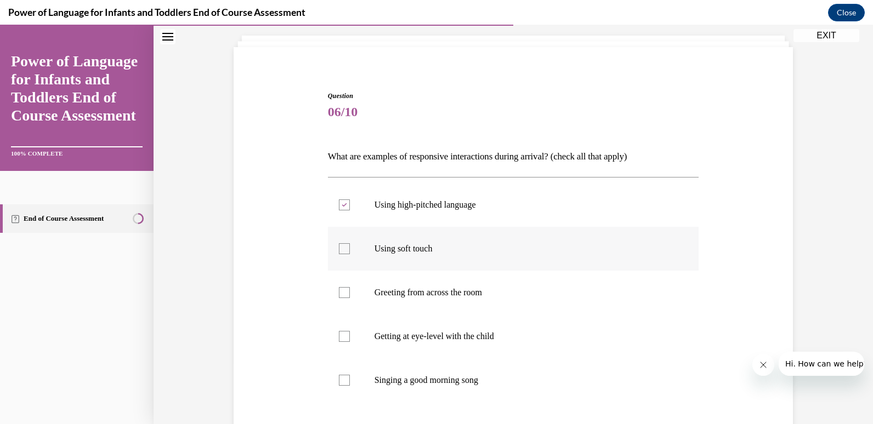
click at [350, 254] on input "Using soft touch" at bounding box center [344, 248] width 11 height 11
checkbox input "true"
click at [425, 328] on label "Getting at eye-level with the child" at bounding box center [513, 337] width 371 height 44
click at [350, 331] on input "Getting at eye-level with the child" at bounding box center [344, 336] width 11 height 11
checkbox input "true"
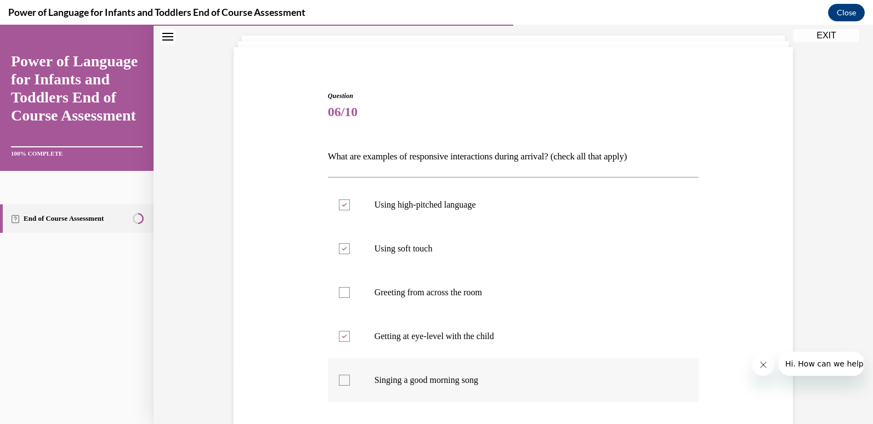
click at [426, 401] on label "Singing a good morning song" at bounding box center [513, 381] width 371 height 44
click at [350, 386] on input "Singing a good morning song" at bounding box center [344, 380] width 11 height 11
checkbox input "true"
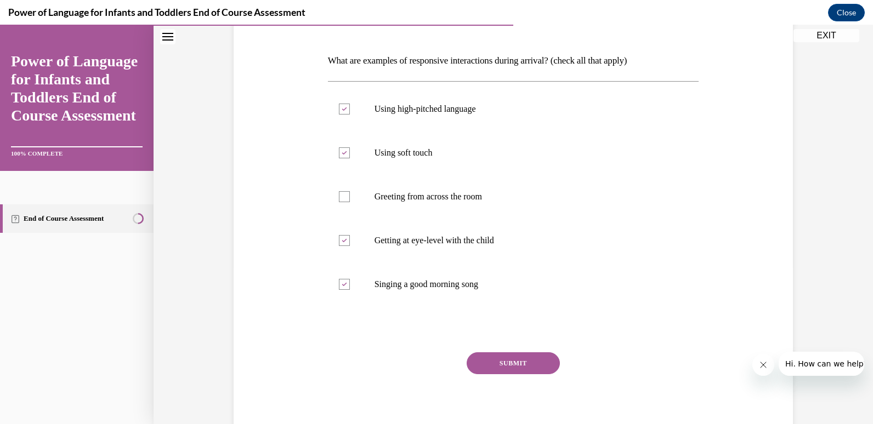
scroll to position [165, 0]
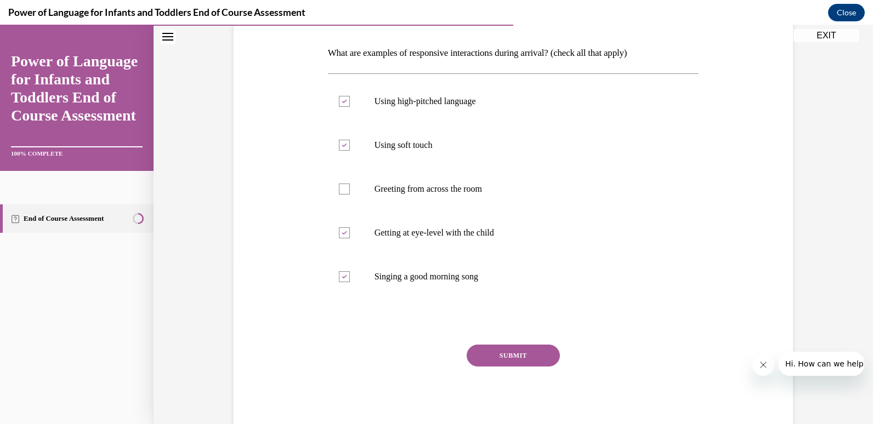
click at [508, 348] on button "SUBMIT" at bounding box center [513, 356] width 93 height 22
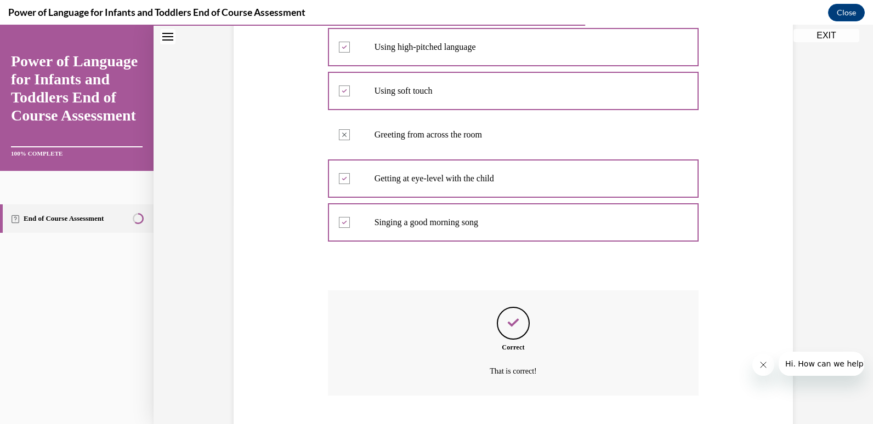
scroll to position [286, 0]
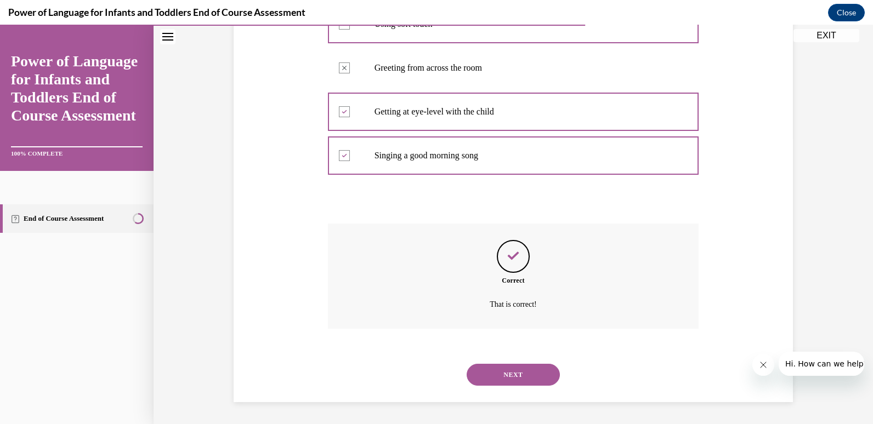
click at [497, 388] on div "NEXT" at bounding box center [513, 375] width 371 height 44
click at [499, 376] on button "NEXT" at bounding box center [513, 375] width 93 height 22
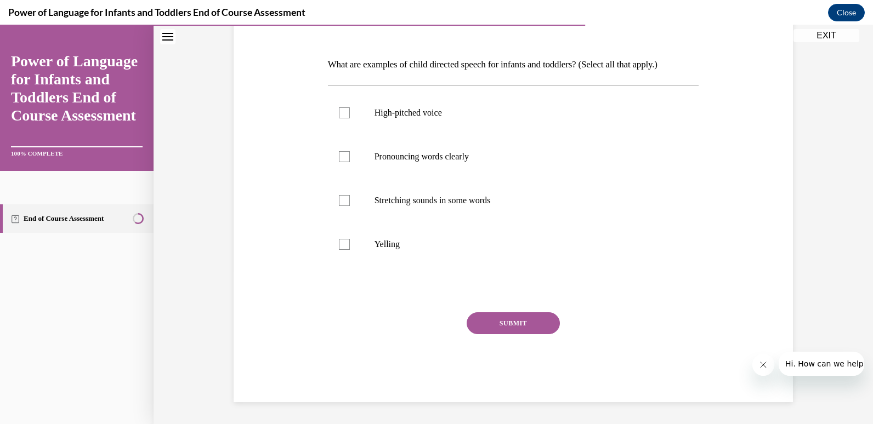
scroll to position [0, 0]
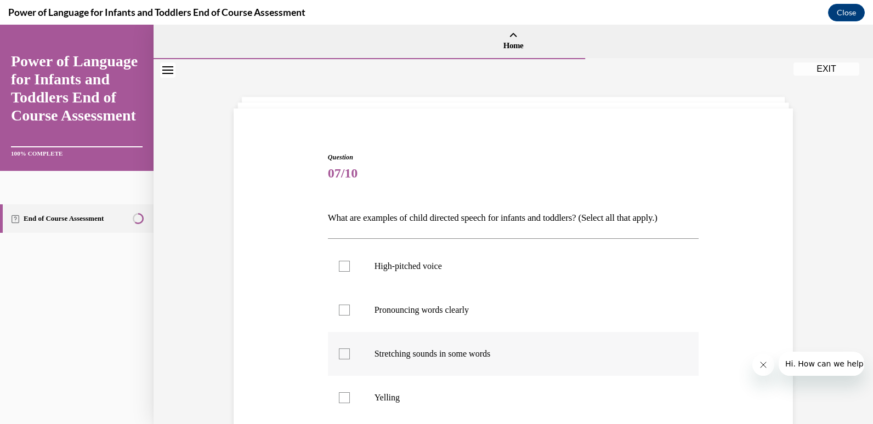
click at [461, 351] on p "Stretching sounds in some words" at bounding box center [522, 354] width 297 height 11
click at [350, 351] on input "Stretching sounds in some words" at bounding box center [344, 354] width 11 height 11
checkbox input "true"
click at [446, 321] on label "Pronouncing words clearly" at bounding box center [513, 310] width 371 height 44
click at [350, 316] on input "Pronouncing words clearly" at bounding box center [344, 310] width 11 height 11
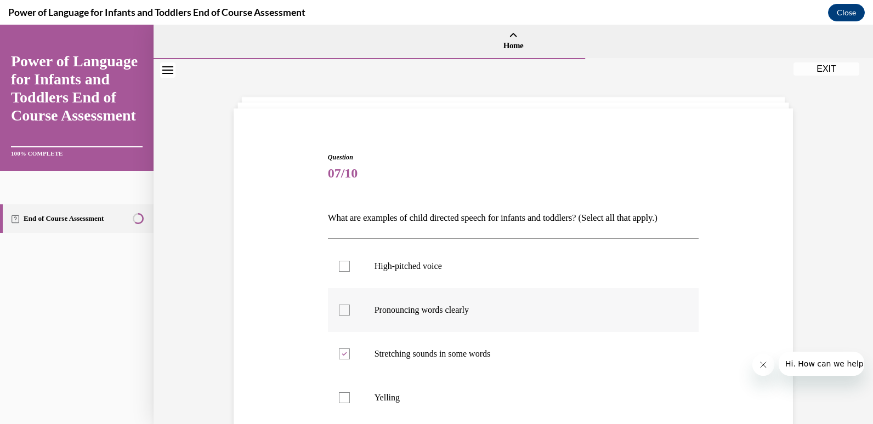
checkbox input "true"
click at [420, 240] on div "High-pitched voice Pronouncing words clearly Stretching sounds in some words Ye…" at bounding box center [513, 332] width 371 height 187
click at [420, 269] on p "High-pitched voice" at bounding box center [522, 266] width 297 height 11
click at [350, 269] on input "High-pitched voice" at bounding box center [344, 266] width 11 height 11
checkbox input "true"
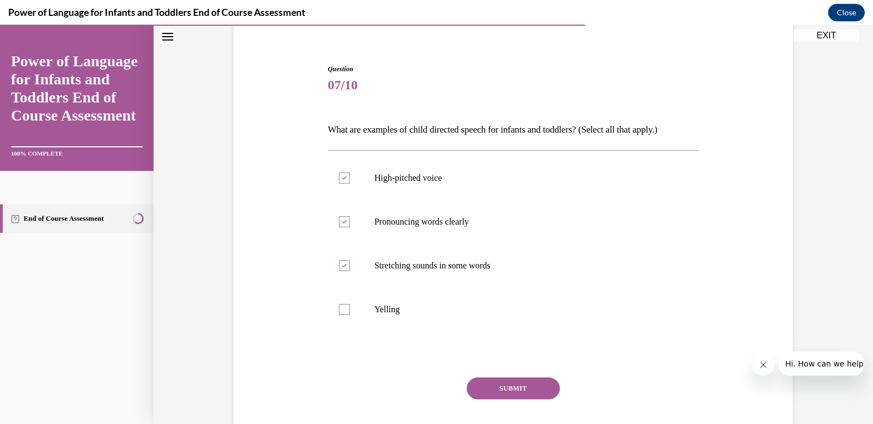
scroll to position [133, 0]
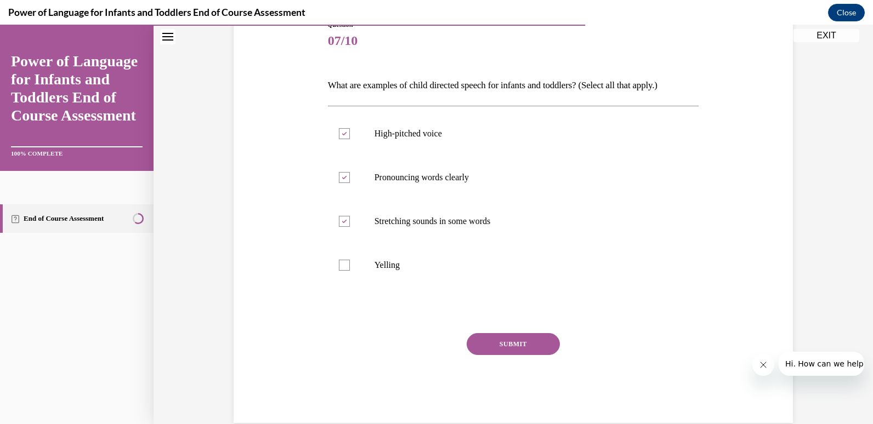
click at [529, 337] on button "SUBMIT" at bounding box center [513, 344] width 93 height 22
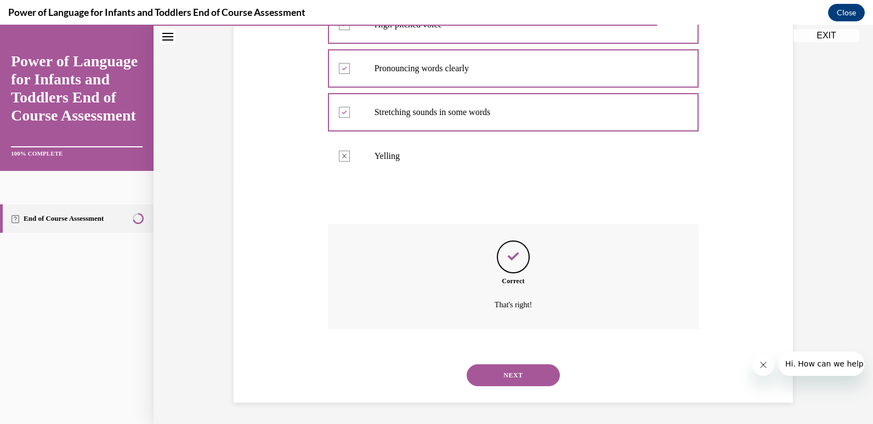
scroll to position [242, 0]
click at [501, 378] on button "NEXT" at bounding box center [513, 375] width 93 height 22
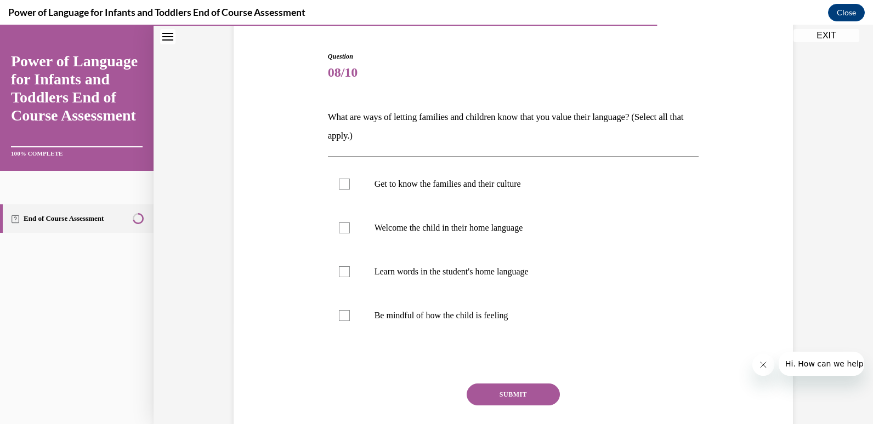
scroll to position [103, 0]
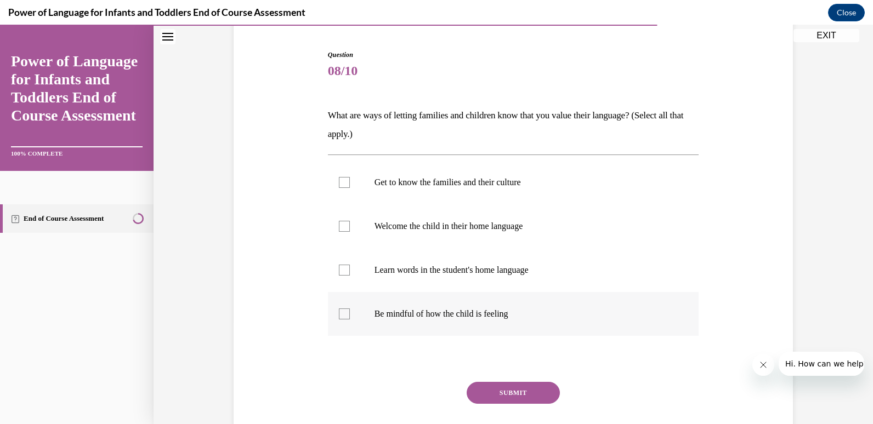
click at [472, 315] on p "Be mindful of how the child is feeling" at bounding box center [522, 314] width 297 height 11
click at [350, 315] on input "Be mindful of how the child is feeling" at bounding box center [344, 314] width 11 height 11
checkbox input "true"
click at [479, 288] on label "Learn words in the student's home language" at bounding box center [513, 270] width 371 height 44
click at [350, 276] on input "Learn words in the student's home language" at bounding box center [344, 270] width 11 height 11
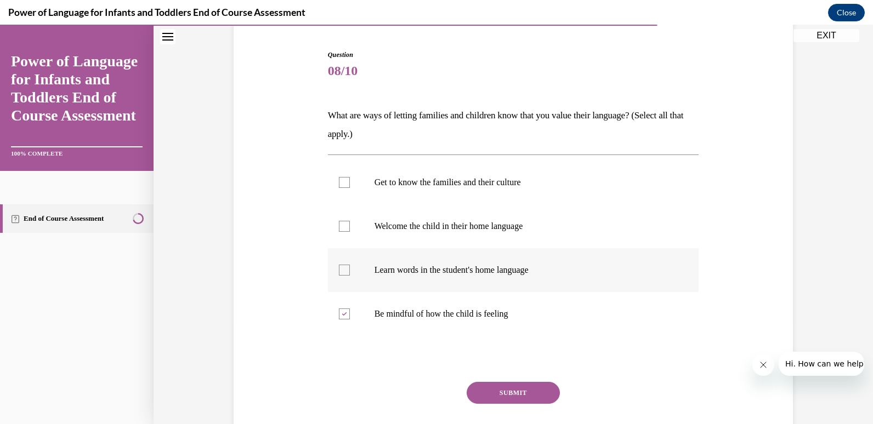
checkbox input "true"
click at [484, 226] on p "Welcome the child in their home language" at bounding box center [522, 226] width 297 height 11
click at [350, 226] on input "Welcome the child in their home language" at bounding box center [344, 226] width 11 height 11
checkbox input "true"
click at [490, 186] on p "Get to know the families and their culture" at bounding box center [522, 182] width 297 height 11
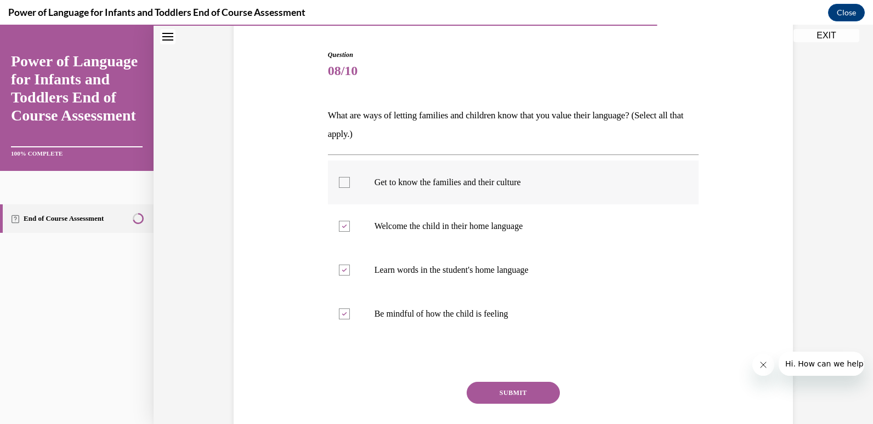
click at [350, 186] on input "Get to know the families and their culture" at bounding box center [344, 182] width 11 height 11
checkbox input "true"
click at [506, 377] on div "Question 08/10 What are ways of letting families and children know that you val…" at bounding box center [513, 261] width 371 height 422
click at [506, 384] on button "SUBMIT" at bounding box center [513, 393] width 93 height 22
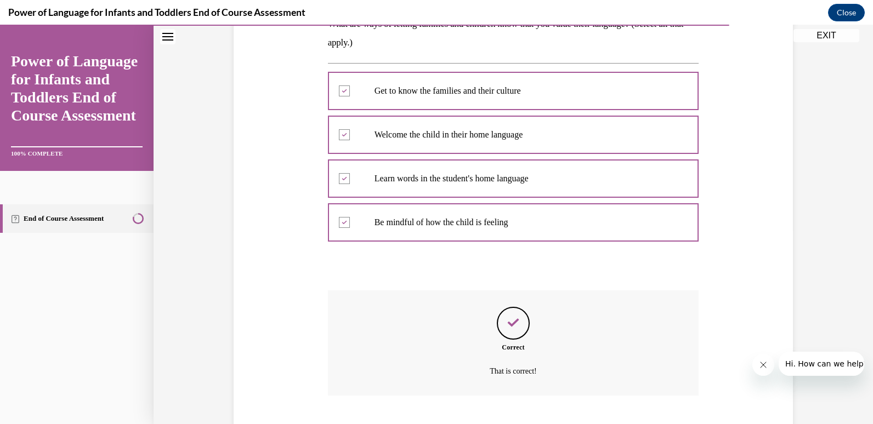
scroll to position [261, 0]
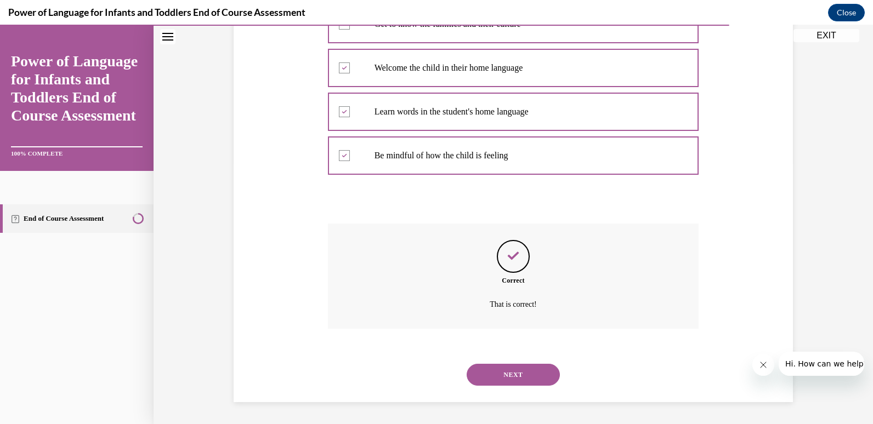
click at [506, 385] on button "NEXT" at bounding box center [513, 375] width 93 height 22
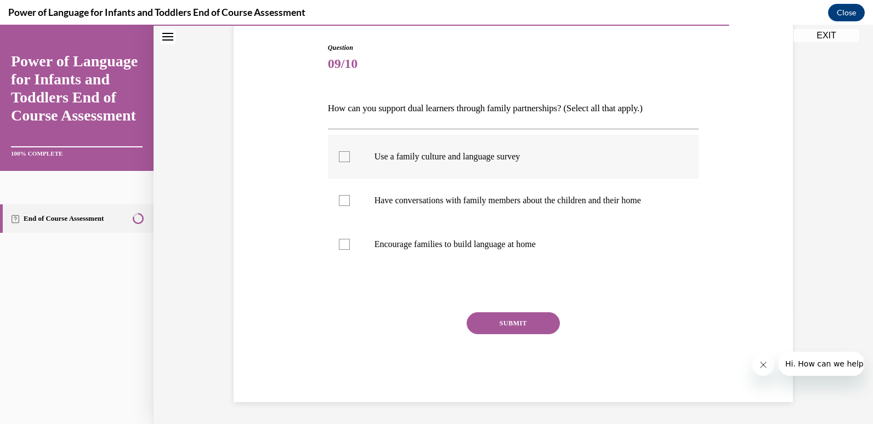
click at [477, 158] on p "Use a family culture and language survey" at bounding box center [522, 156] width 297 height 11
click at [350, 158] on input "Use a family culture and language survey" at bounding box center [344, 156] width 11 height 11
checkbox input "true"
click at [485, 189] on label "Have conversations with family members about the children and their home" at bounding box center [513, 201] width 371 height 44
click at [350, 195] on input "Have conversations with family members about the children and their home" at bounding box center [344, 200] width 11 height 11
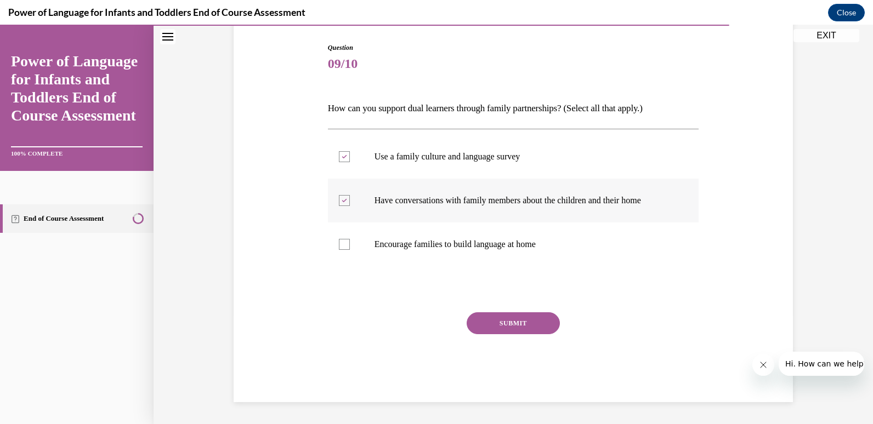
click at [484, 220] on label "Have conversations with family members about the children and their home" at bounding box center [513, 201] width 371 height 44
click at [350, 206] on input "Have conversations with family members about the children and their home" at bounding box center [344, 200] width 11 height 11
checkbox input "false"
click at [484, 236] on label "Encourage families to build language at home" at bounding box center [513, 245] width 371 height 44
click at [350, 239] on input "Encourage families to build language at home" at bounding box center [344, 244] width 11 height 11
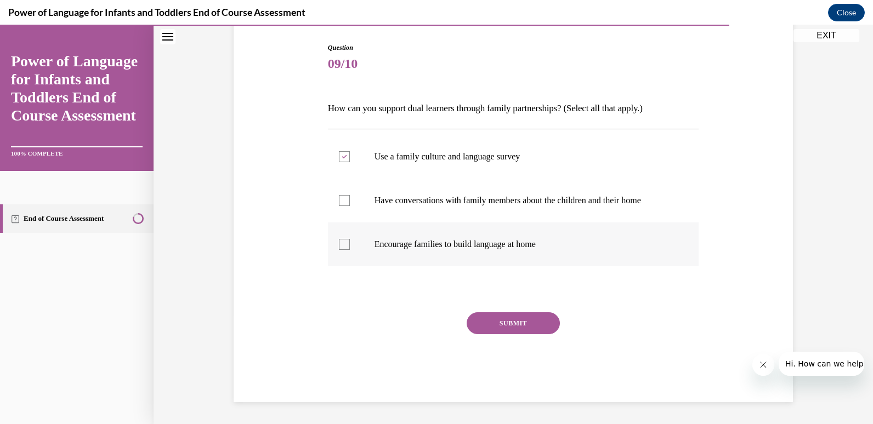
checkbox input "true"
click at [485, 210] on label "Have conversations with family members about the children and their home" at bounding box center [513, 201] width 371 height 44
click at [350, 206] on input "Have conversations with family members about the children and their home" at bounding box center [344, 200] width 11 height 11
checkbox input "true"
click at [515, 316] on button "SUBMIT" at bounding box center [513, 324] width 93 height 22
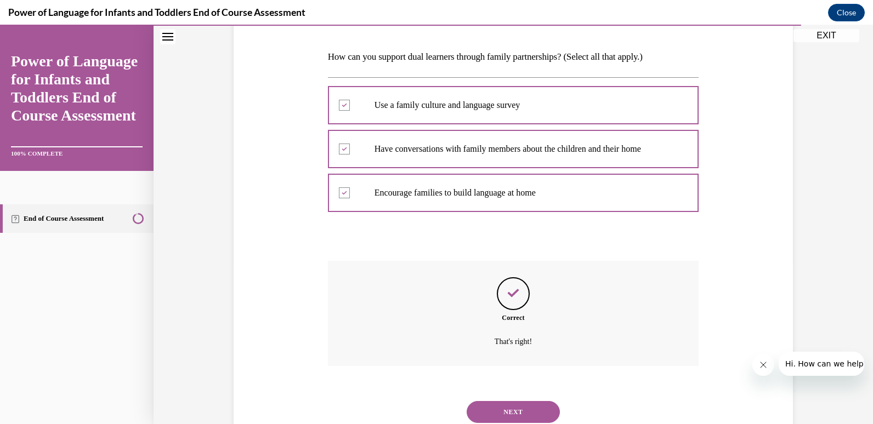
scroll to position [198, 0]
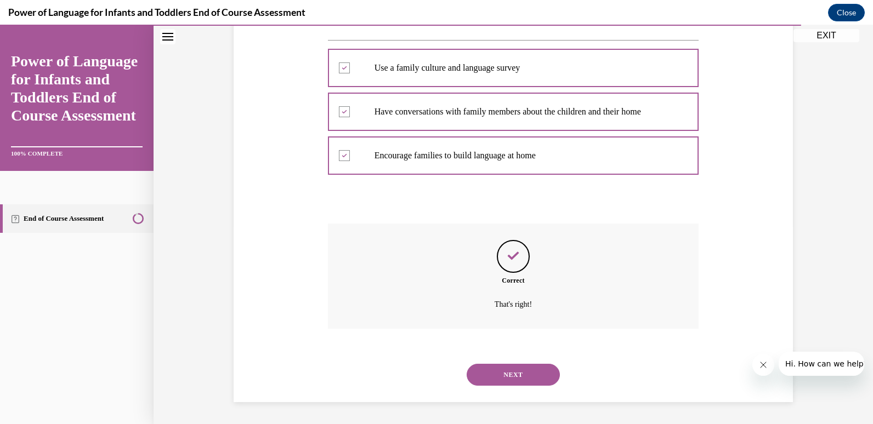
click at [495, 366] on button "NEXT" at bounding box center [513, 375] width 93 height 22
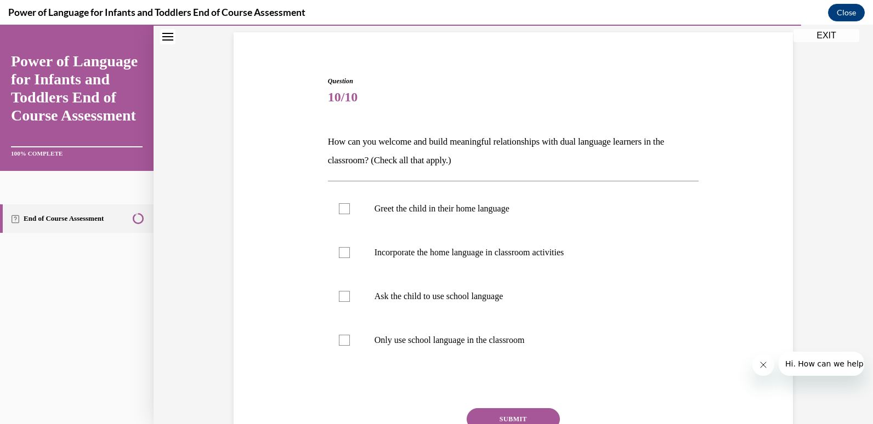
scroll to position [131, 0]
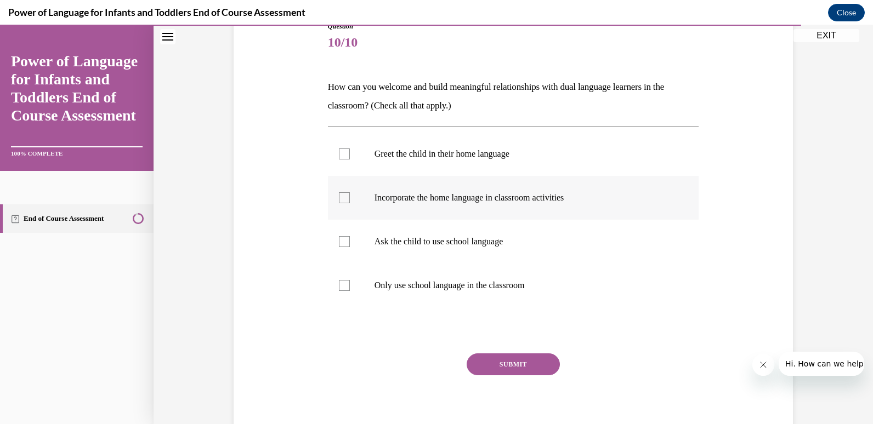
click at [564, 219] on label "Incorporate the home language in classroom activities" at bounding box center [513, 198] width 371 height 44
click at [350, 203] on input "Incorporate the home language in classroom activities" at bounding box center [344, 197] width 11 height 11
checkbox input "true"
click at [540, 168] on label "Greet the child in their home language" at bounding box center [513, 154] width 371 height 44
click at [350, 160] on input "Greet the child in their home language" at bounding box center [344, 154] width 11 height 11
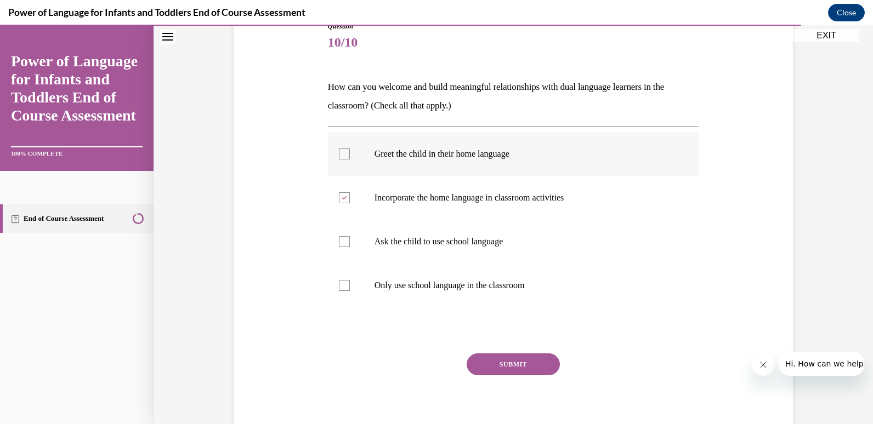
checkbox input "true"
click at [505, 365] on button "SUBMIT" at bounding box center [513, 365] width 93 height 22
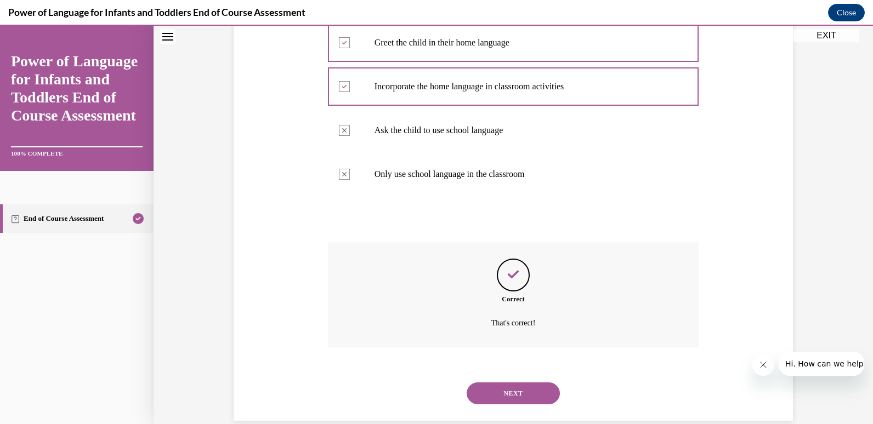
scroll to position [261, 0]
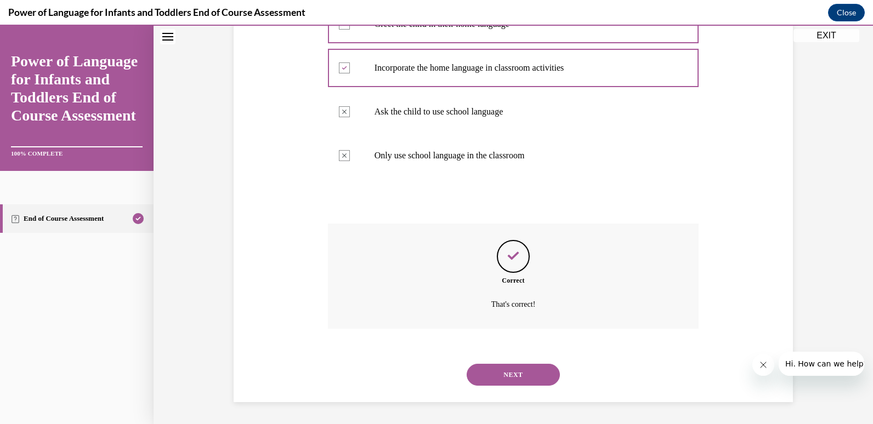
click at [512, 374] on button "NEXT" at bounding box center [513, 375] width 93 height 22
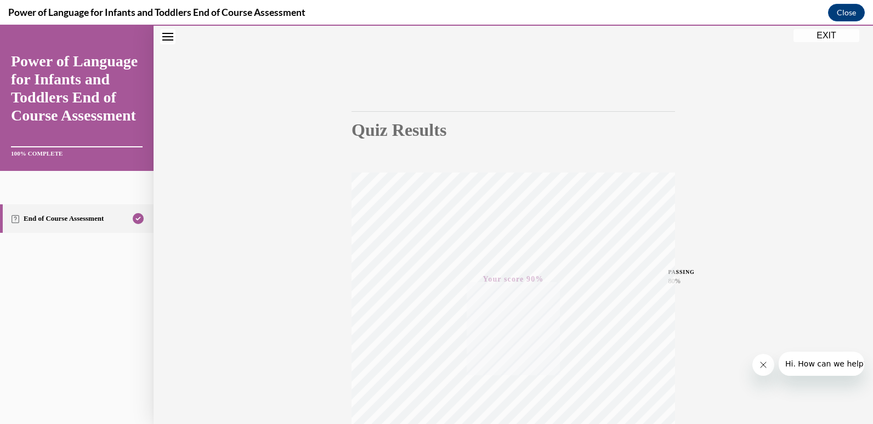
scroll to position [162, 0]
click at [833, 35] on button "EXIT" at bounding box center [826, 35] width 66 height 13
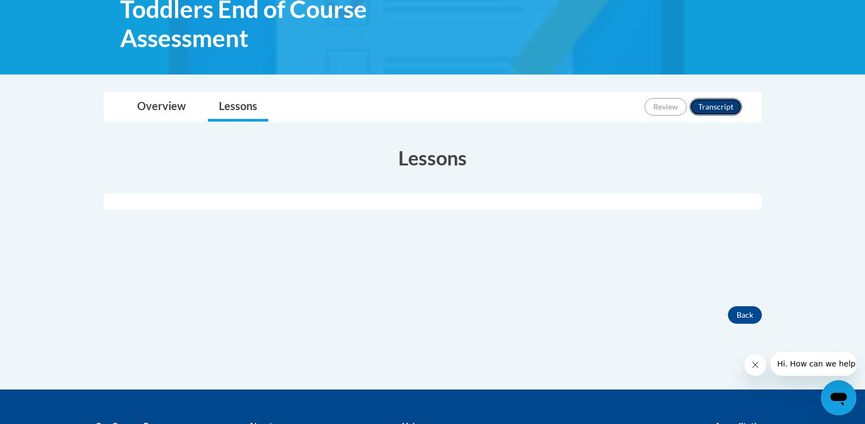
click at [709, 111] on button "Transcript" at bounding box center [715, 107] width 53 height 18
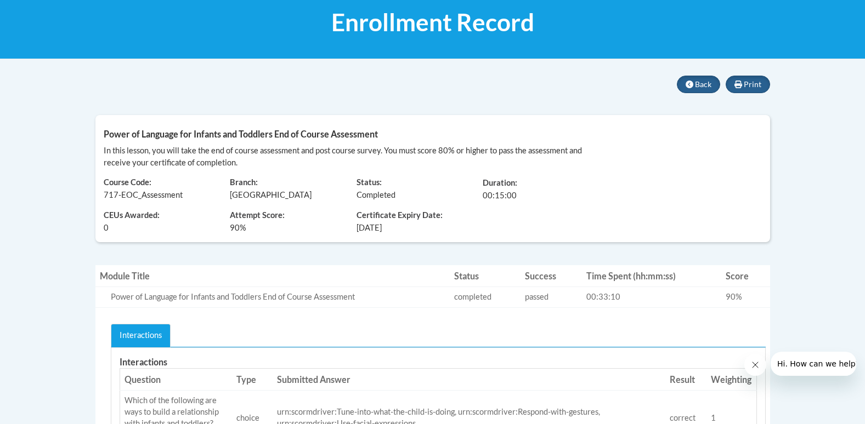
scroll to position [163, 0]
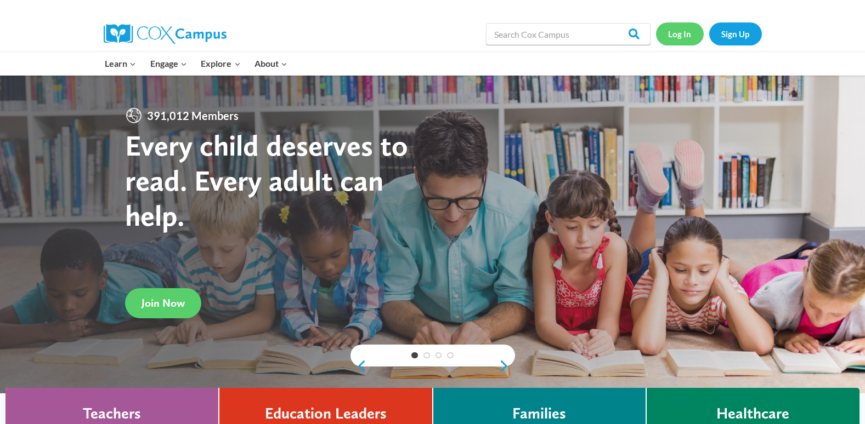
click at [686, 28] on link "Log In" at bounding box center [680, 33] width 48 height 22
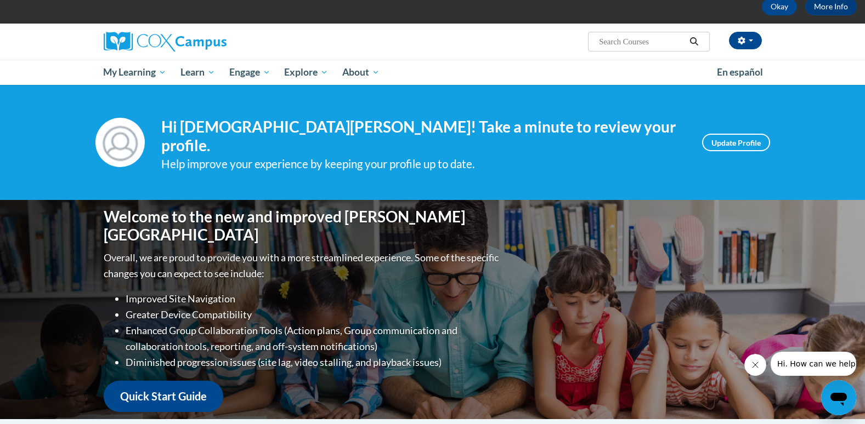
scroll to position [60, 0]
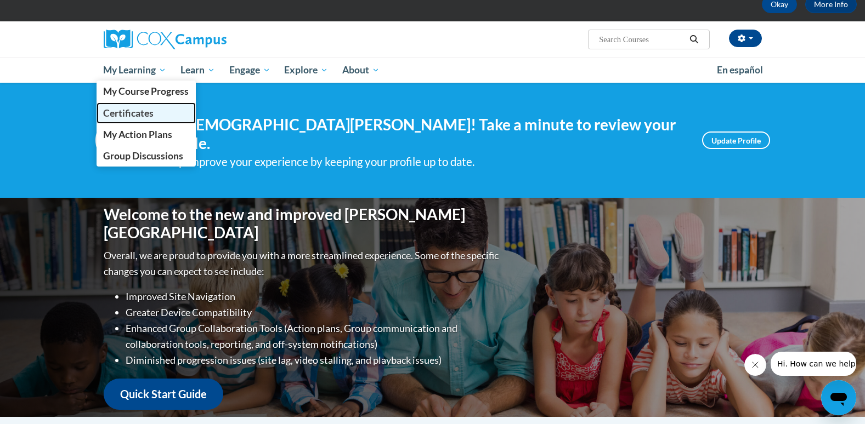
click at [142, 111] on span "Certificates" at bounding box center [128, 113] width 50 height 12
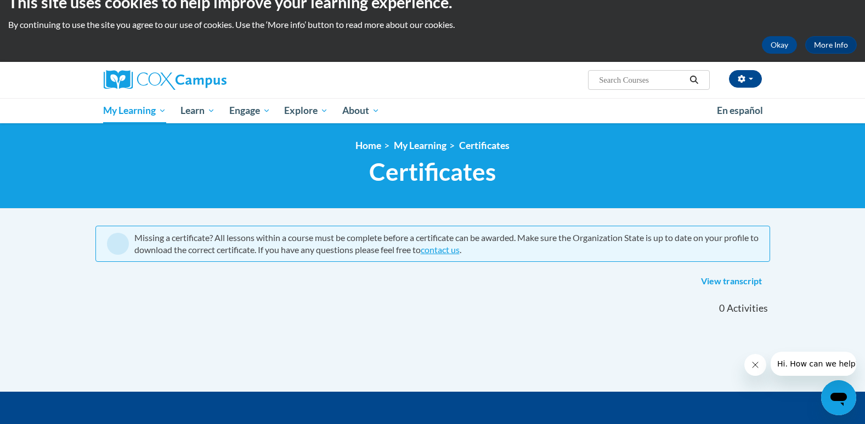
scroll to position [16, 0]
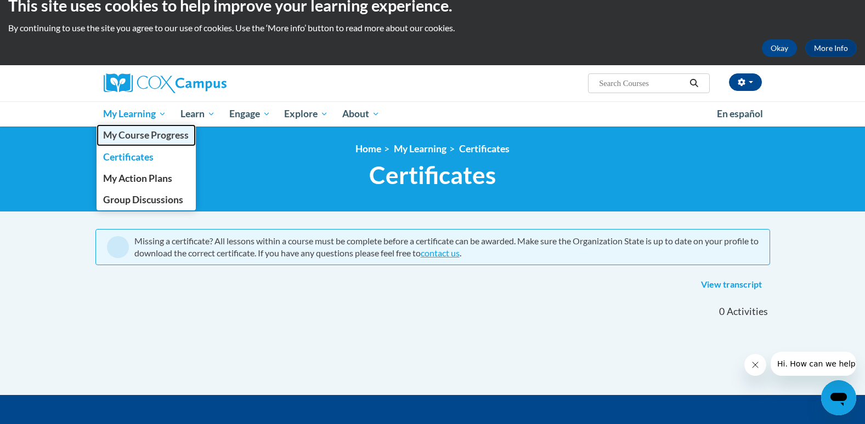
click at [135, 143] on link "My Course Progress" at bounding box center [147, 134] width 100 height 21
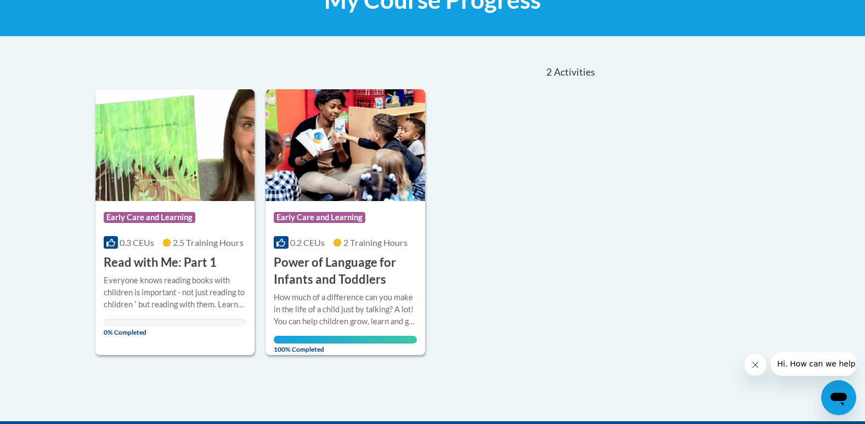
scroll to position [224, 0]
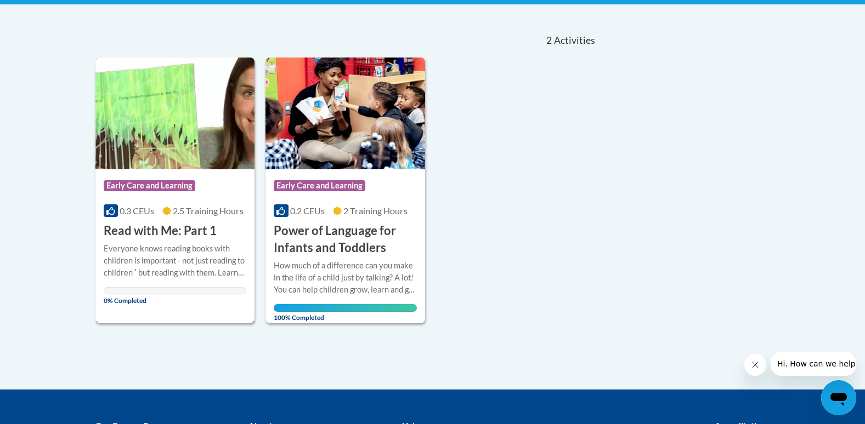
click at [162, 256] on div "Everyone knows reading books with children is important - not just reading to c…" at bounding box center [175, 261] width 143 height 36
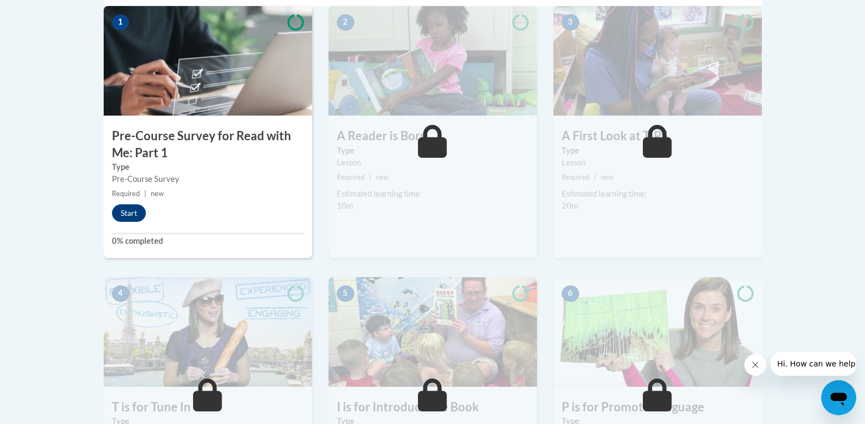
scroll to position [320, 0]
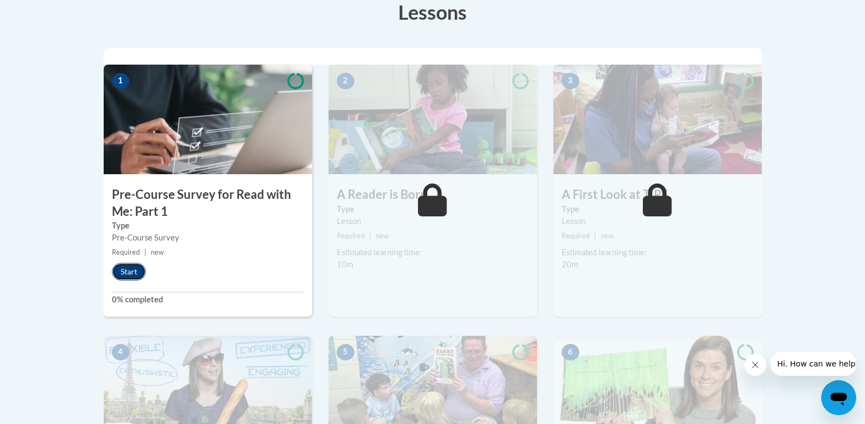
click at [130, 268] on button "Start" at bounding box center [129, 272] width 34 height 18
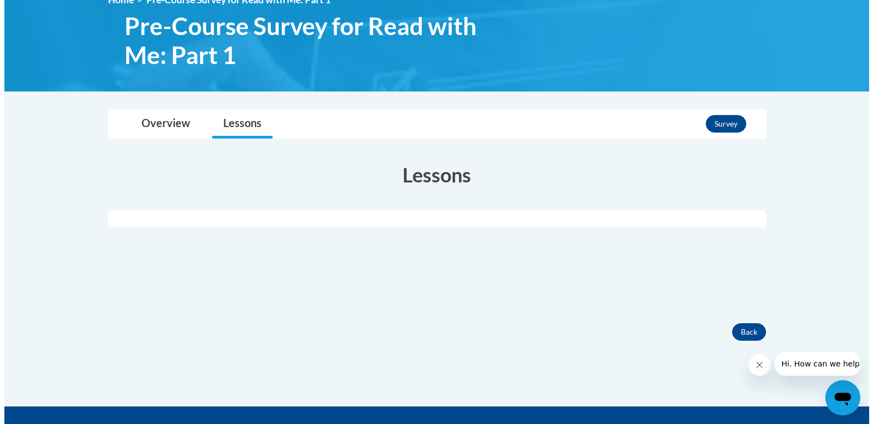
scroll to position [188, 0]
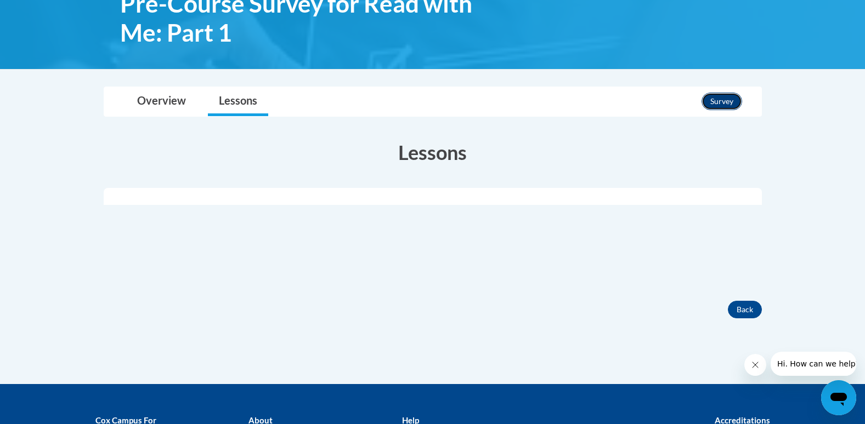
click at [734, 106] on button "Survey" at bounding box center [721, 102] width 41 height 18
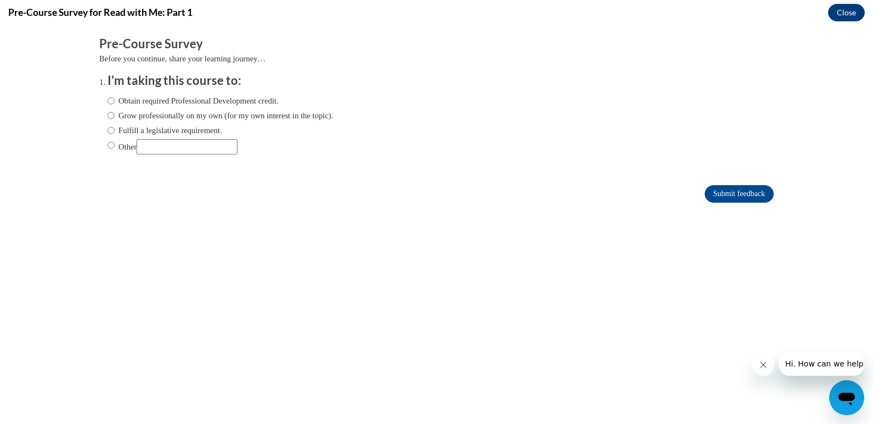
scroll to position [0, 0]
click at [164, 101] on label "Obtain required Professional Development credit." at bounding box center [192, 101] width 171 height 12
click at [115, 101] on input "Obtain required Professional Development credit." at bounding box center [110, 101] width 7 height 12
radio input "true"
click at [735, 196] on input "Submit feedback" at bounding box center [739, 194] width 69 height 18
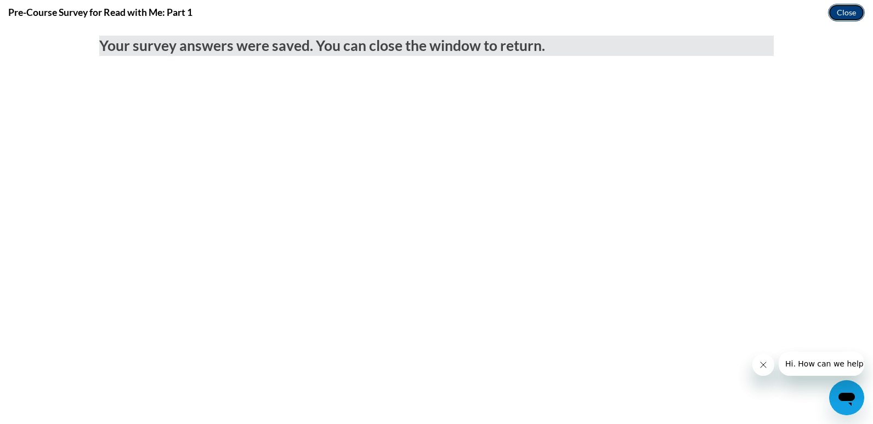
click at [841, 17] on button "Close" at bounding box center [846, 13] width 37 height 18
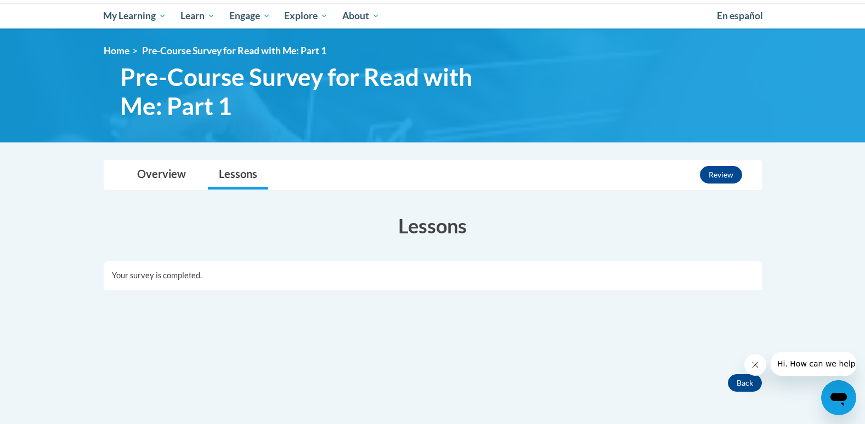
scroll to position [101, 0]
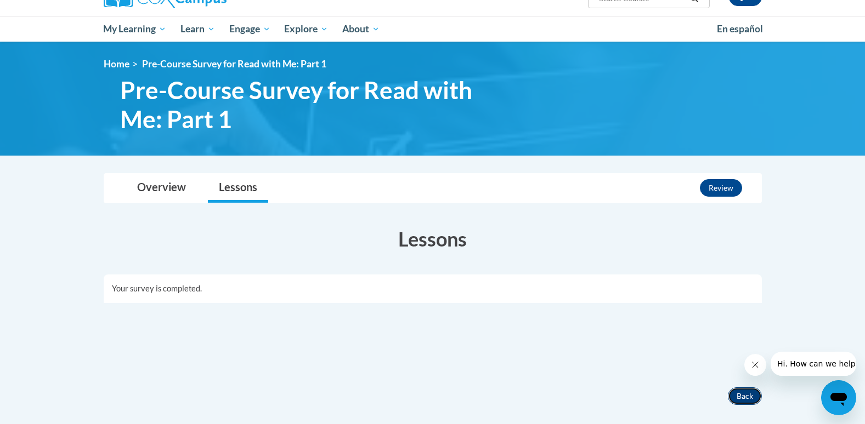
click at [741, 398] on button "Back" at bounding box center [745, 397] width 34 height 18
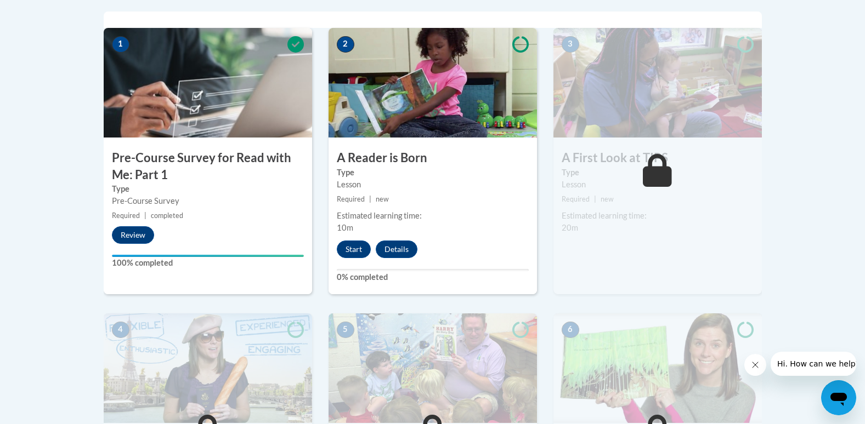
scroll to position [350, 0]
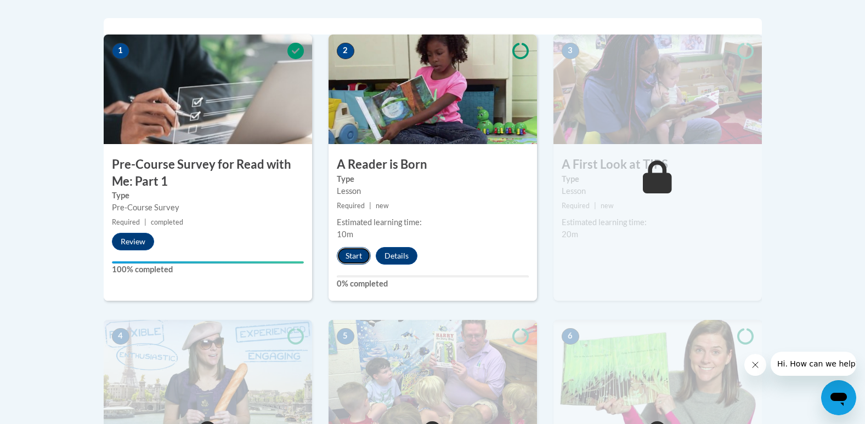
click at [349, 247] on button "Start" at bounding box center [354, 256] width 34 height 18
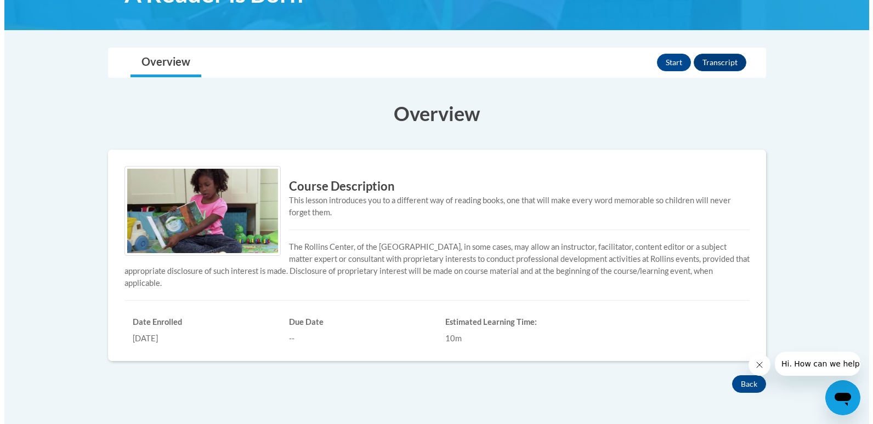
scroll to position [196, 0]
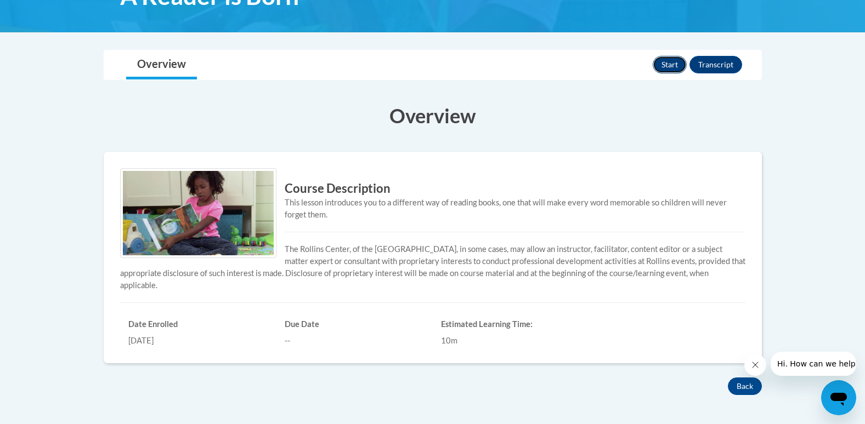
click at [669, 65] on button "Start" at bounding box center [669, 65] width 34 height 18
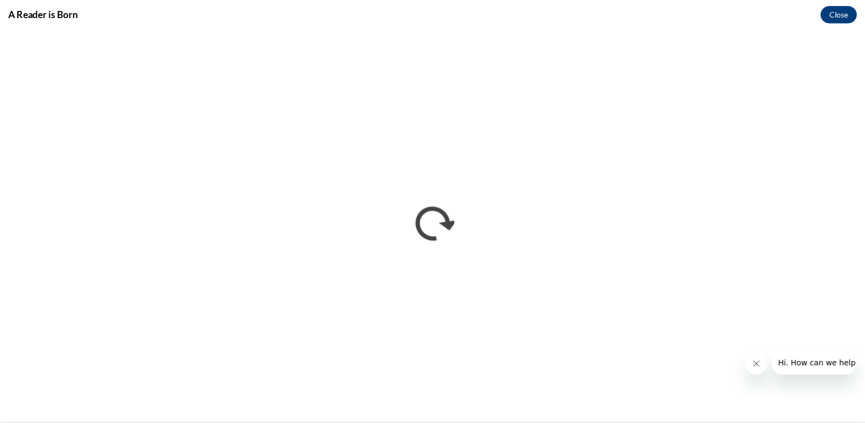
scroll to position [0, 0]
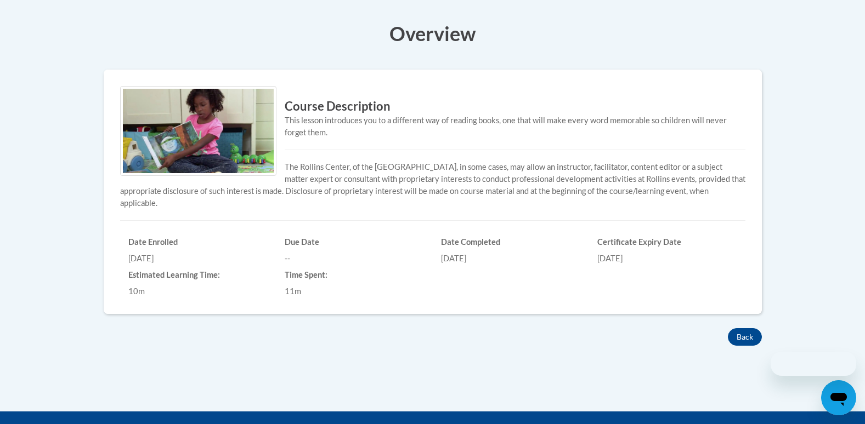
scroll to position [196, 0]
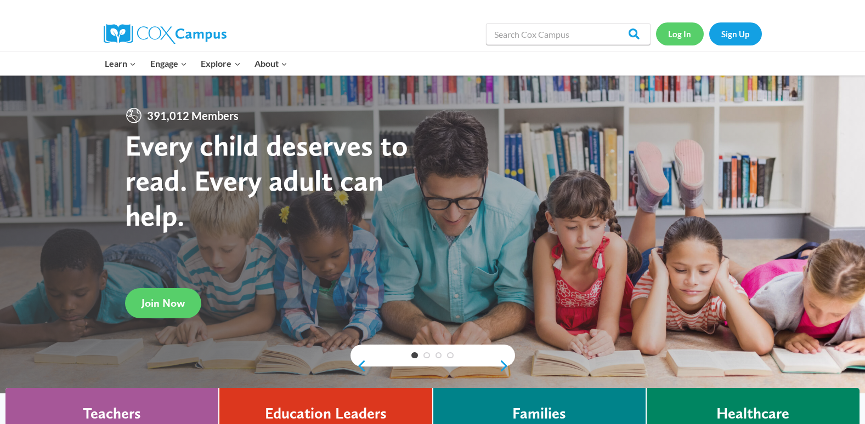
click at [678, 36] on link "Log In" at bounding box center [680, 33] width 48 height 22
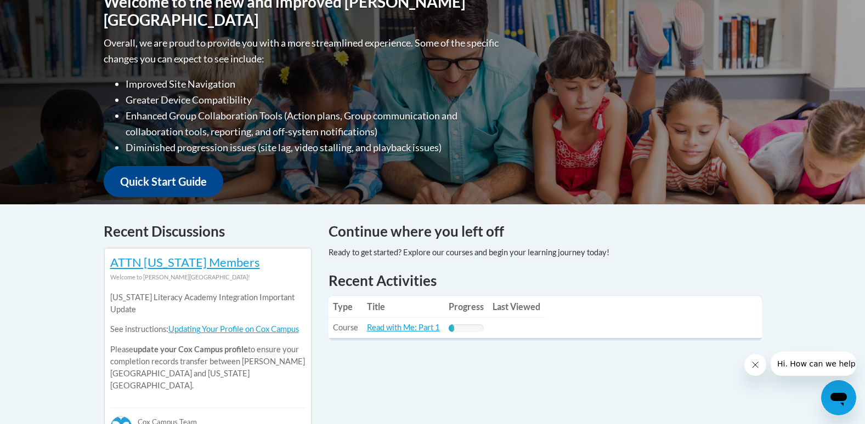
scroll to position [415, 0]
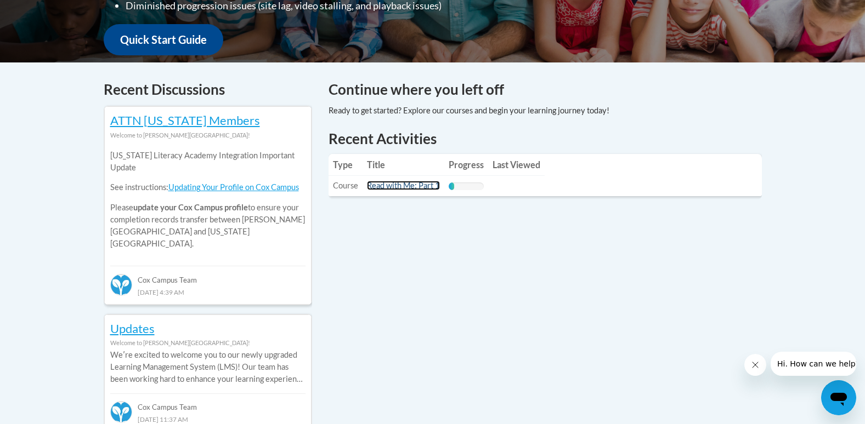
click at [416, 181] on link "Read with Me: Part 1" at bounding box center [403, 185] width 73 height 9
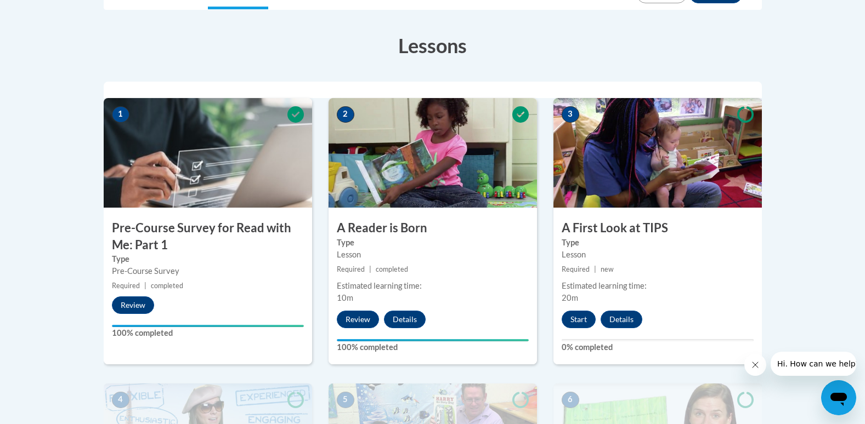
scroll to position [368, 0]
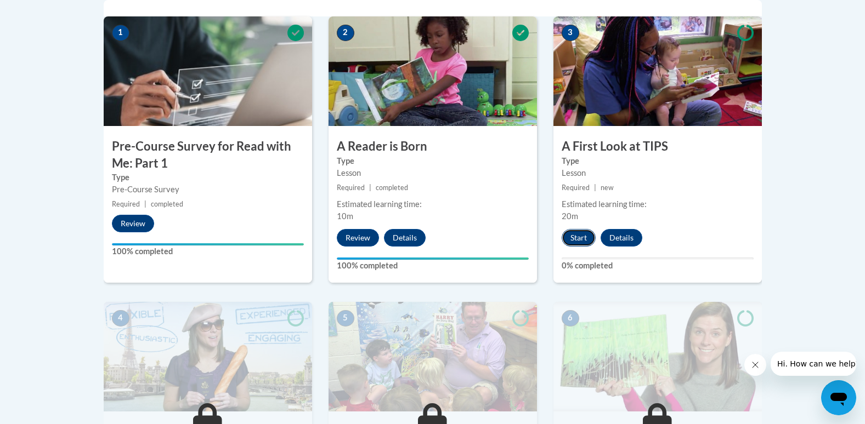
click at [577, 238] on button "Start" at bounding box center [578, 238] width 34 height 18
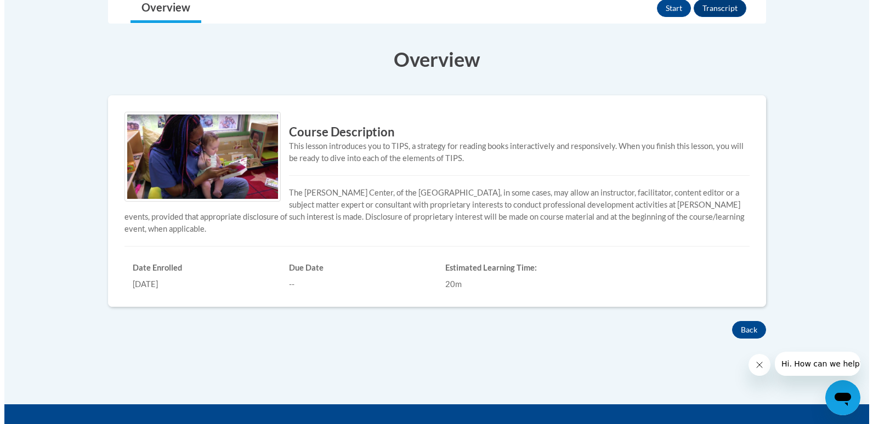
scroll to position [254, 0]
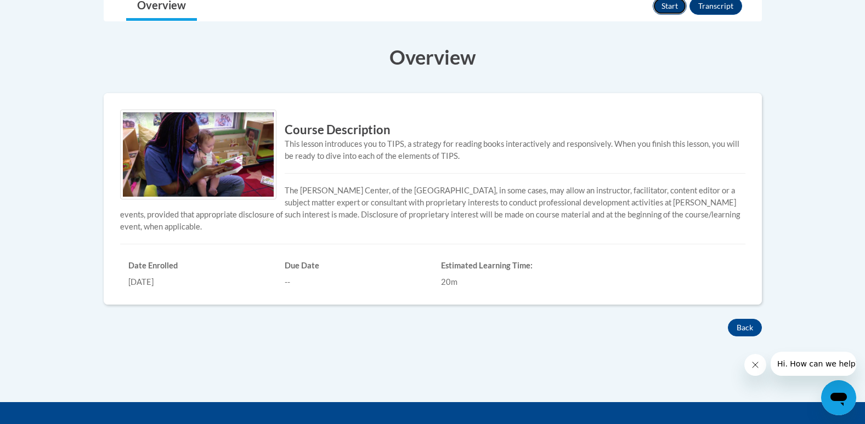
click at [673, 8] on button "Start" at bounding box center [669, 6] width 34 height 18
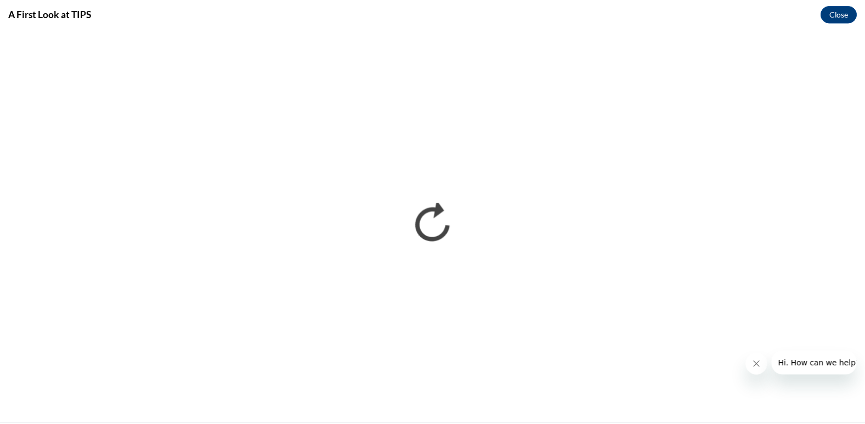
scroll to position [0, 0]
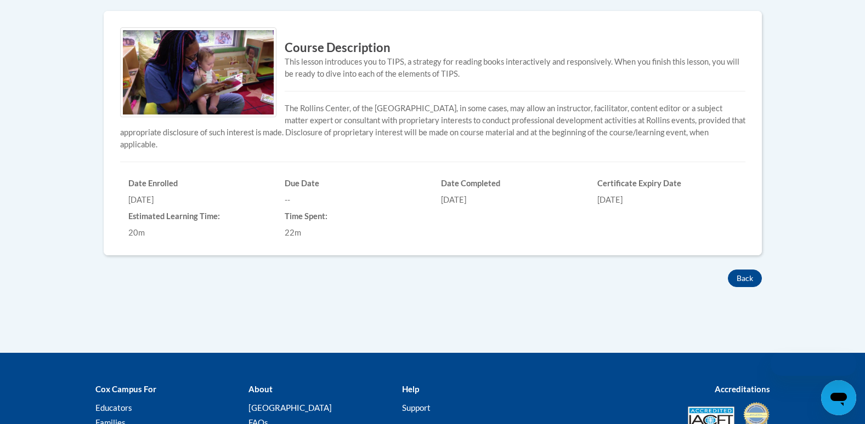
scroll to position [254, 0]
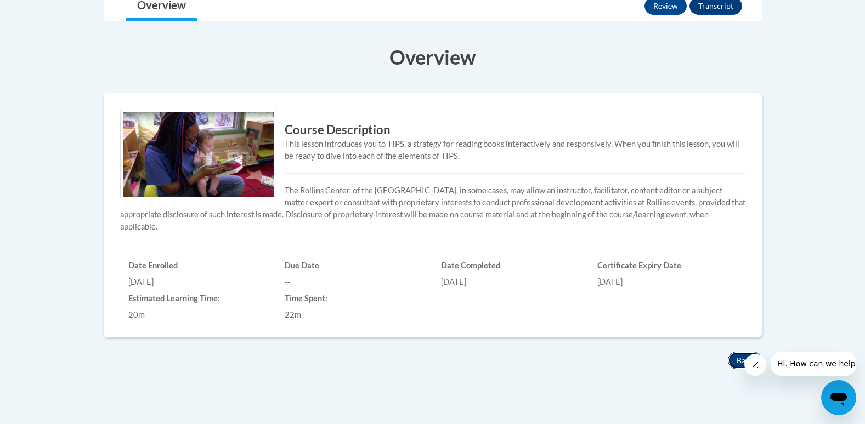
click at [735, 361] on button "Back" at bounding box center [745, 361] width 34 height 18
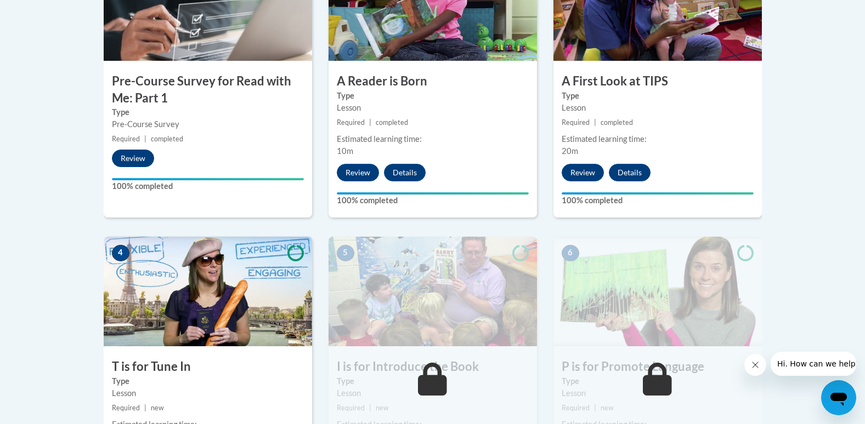
scroll to position [565, 0]
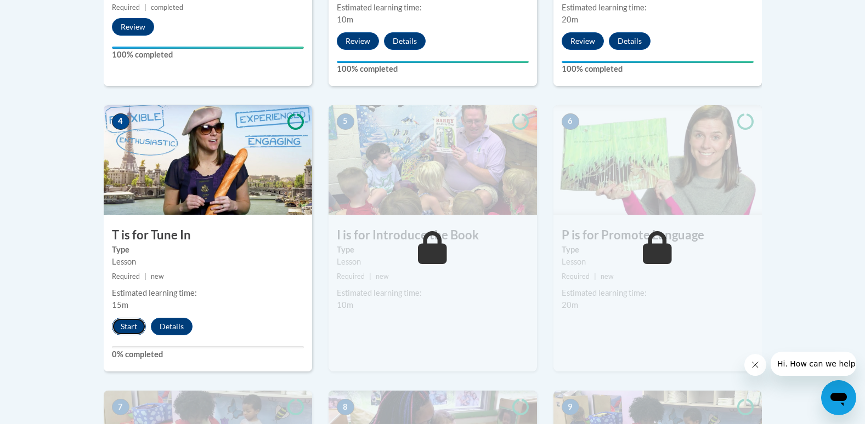
click at [127, 326] on button "Start" at bounding box center [129, 327] width 34 height 18
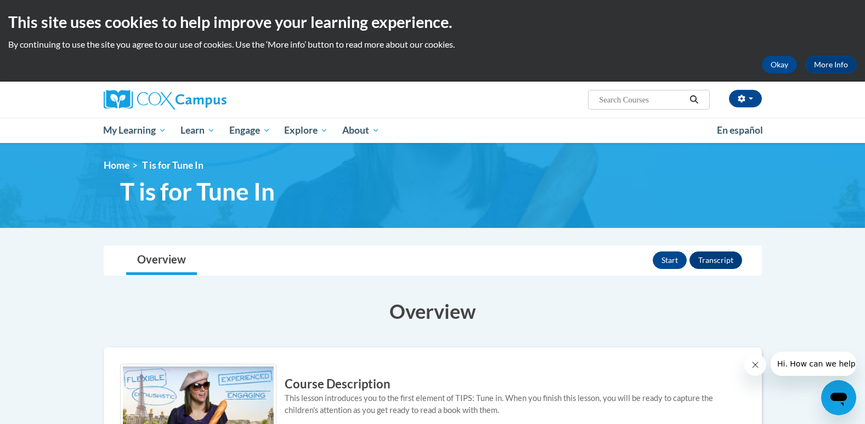
click at [650, 274] on div "Overview Lessons Start Transcript" at bounding box center [432, 260] width 640 height 29
click at [668, 266] on button "Start" at bounding box center [669, 261] width 34 height 18
